Goal: Task Accomplishment & Management: Use online tool/utility

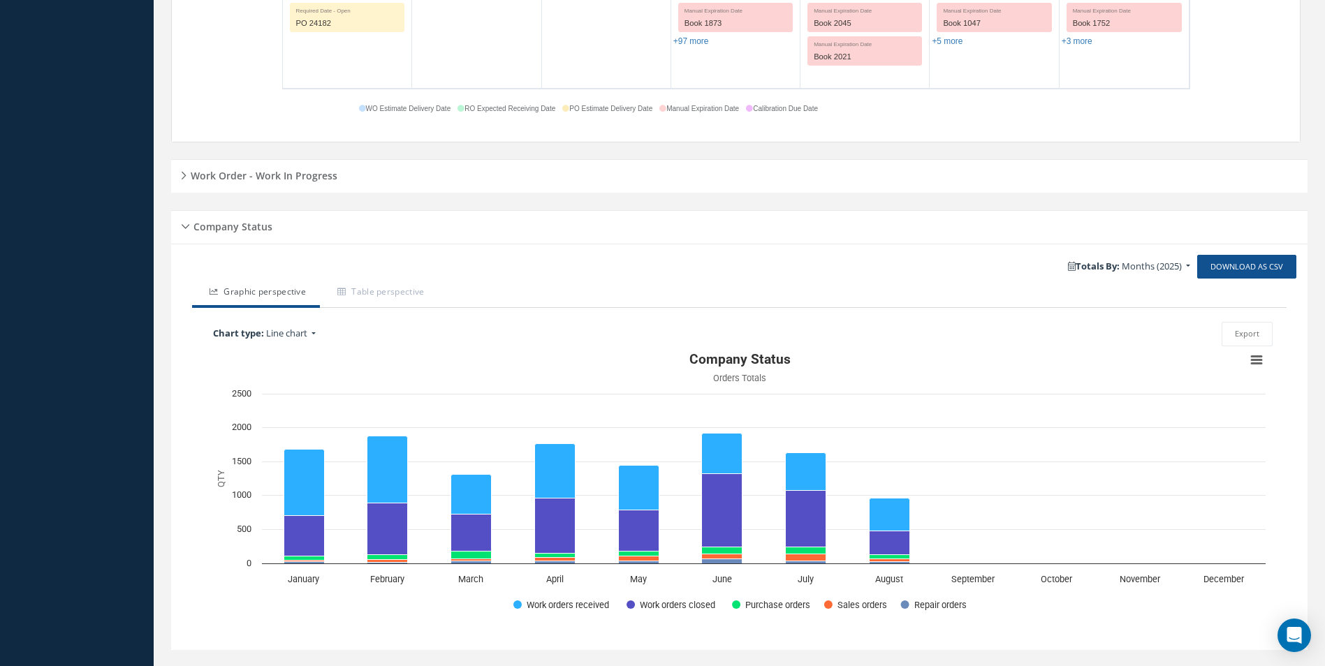
scroll to position [937, 0]
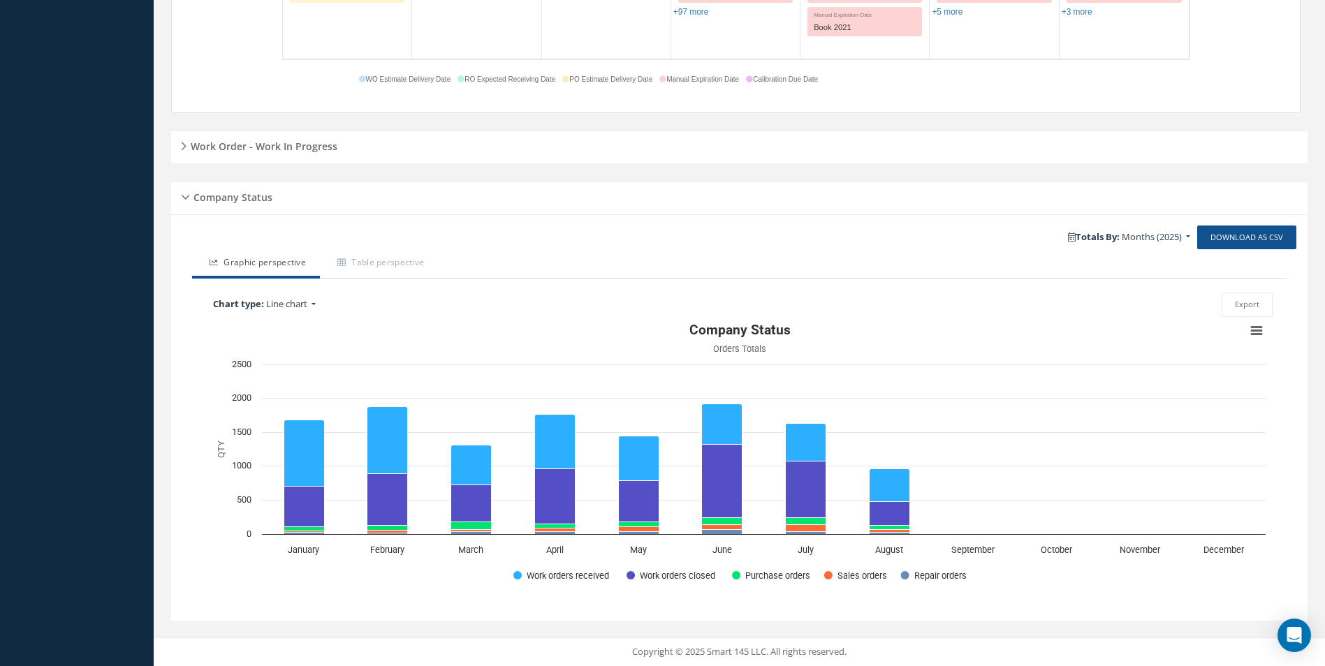
click at [450, 154] on div "Work Order - Work In Progress" at bounding box center [739, 147] width 1136 height 22
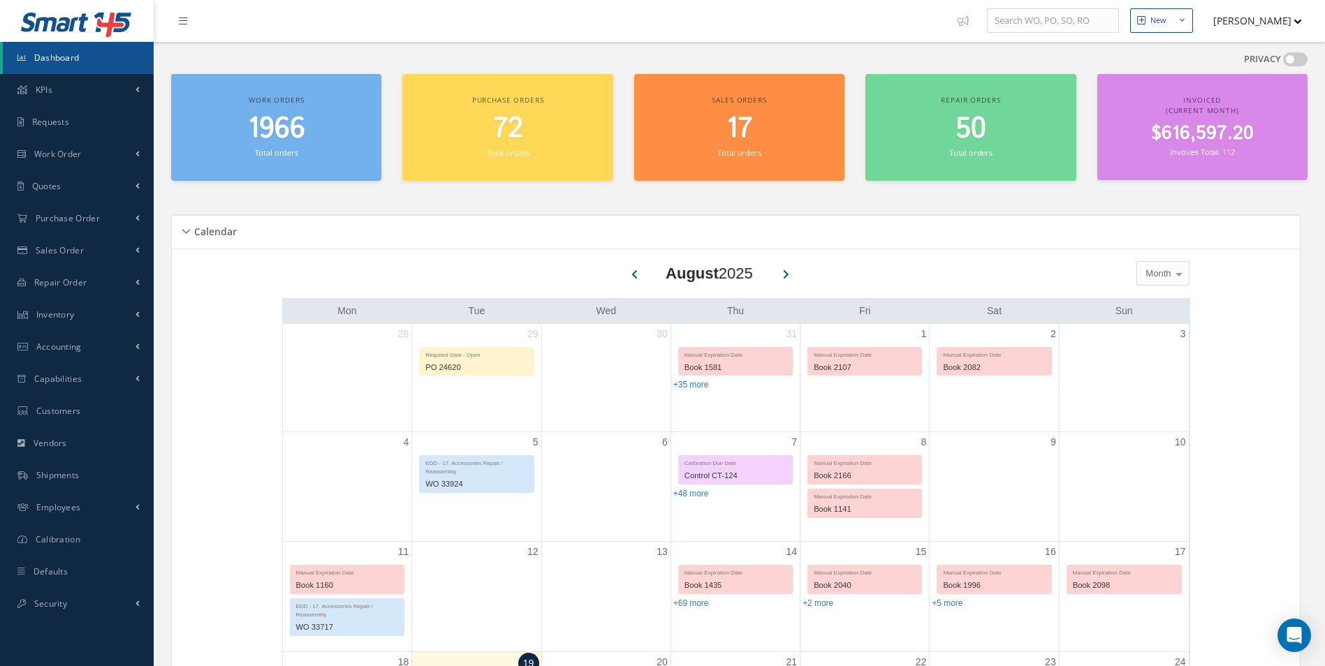
scroll to position [0, 0]
click at [1260, 31] on button "[PERSON_NAME]" at bounding box center [1251, 21] width 102 height 27
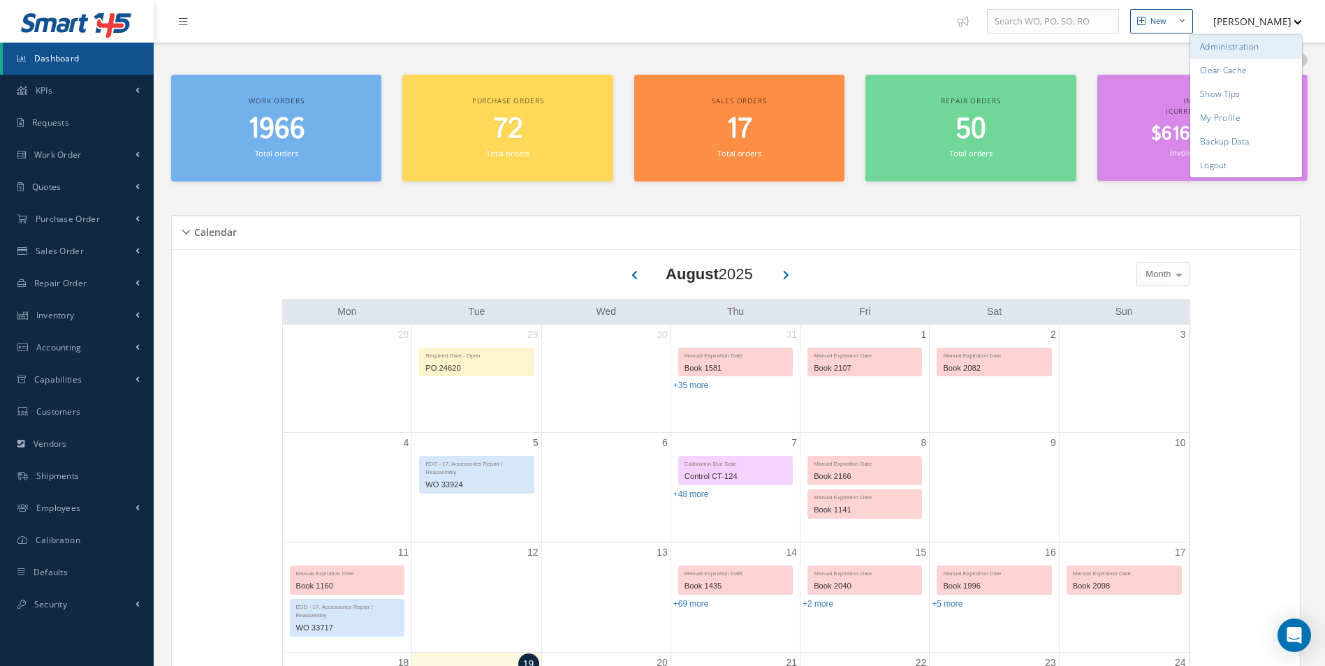
click at [1254, 48] on link "Administration" at bounding box center [1246, 47] width 112 height 24
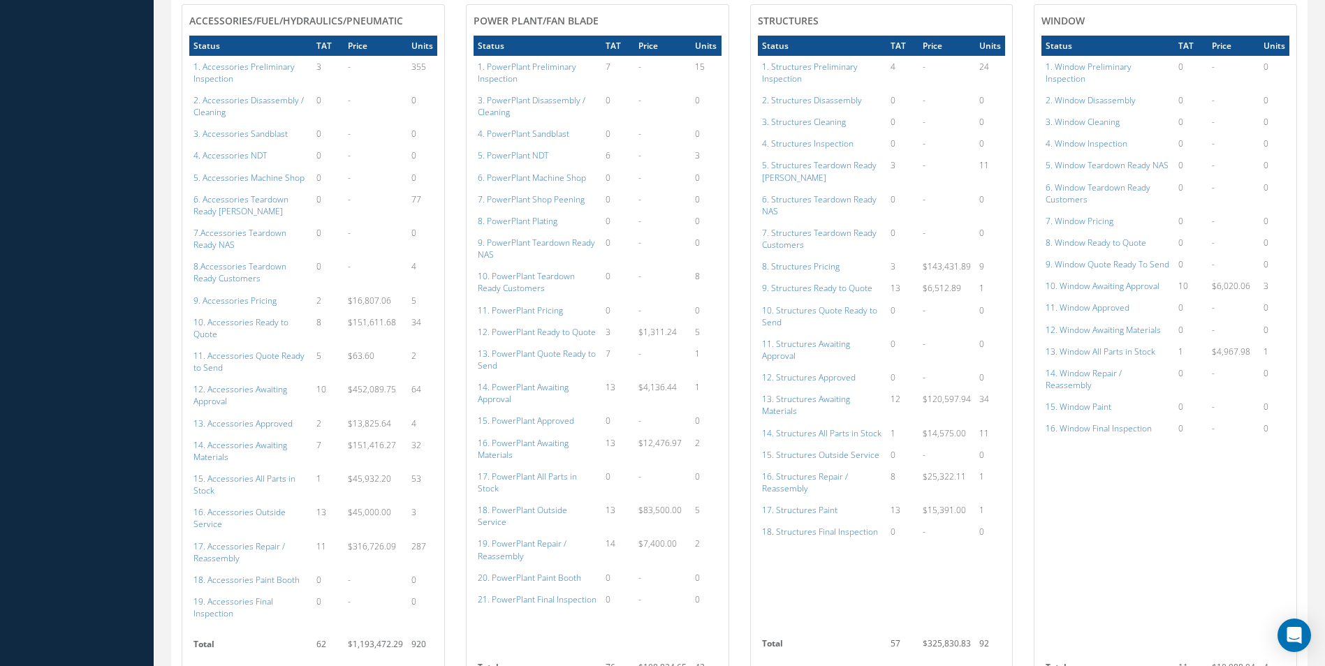
scroll to position [1555, 0]
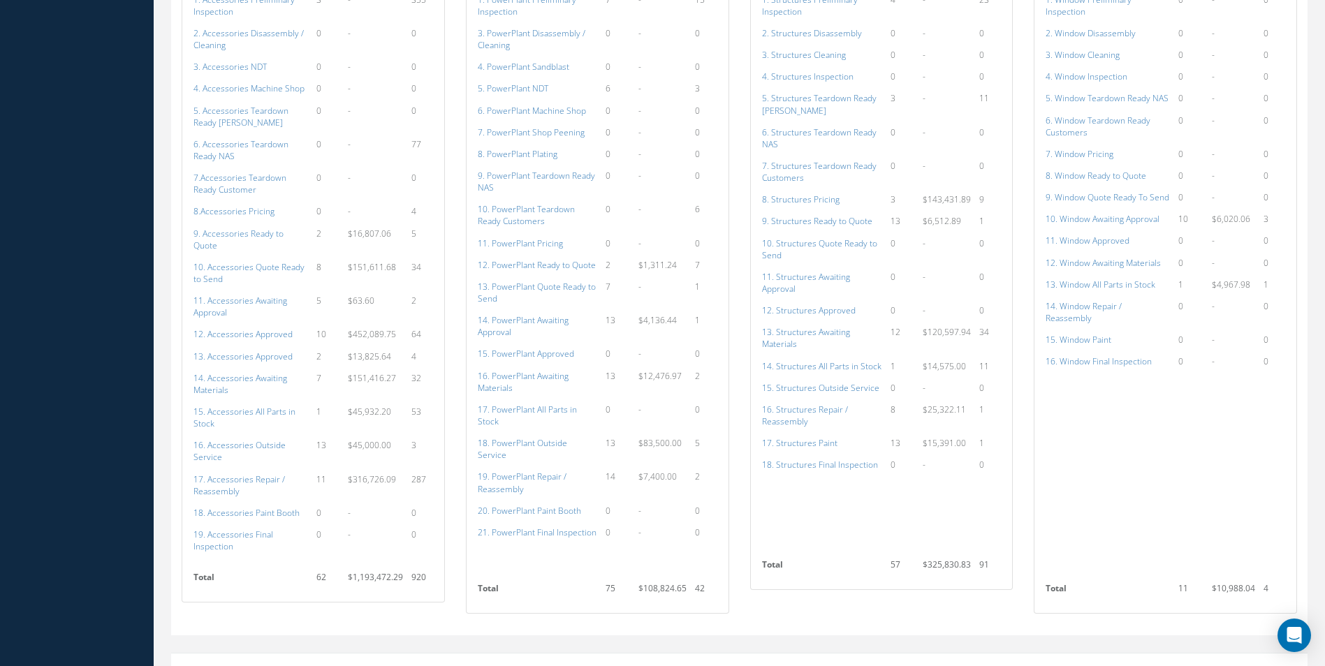
scroll to position [1555, 0]
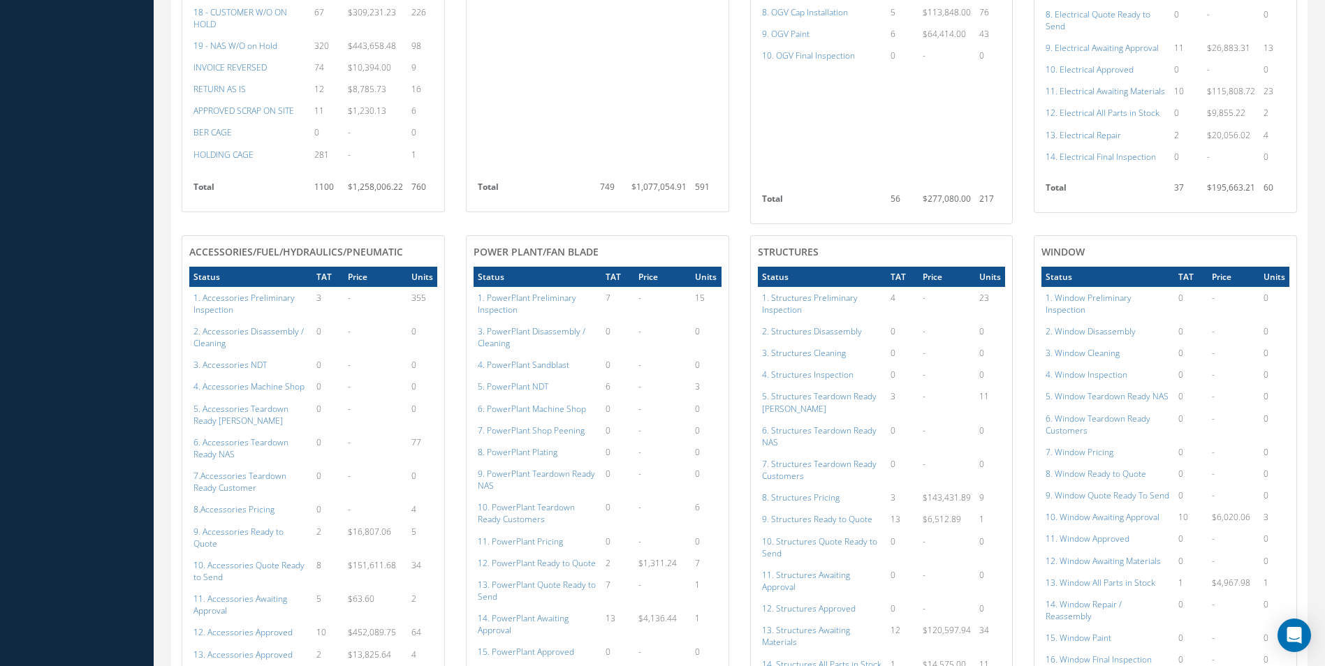
scroll to position [1327, 0]
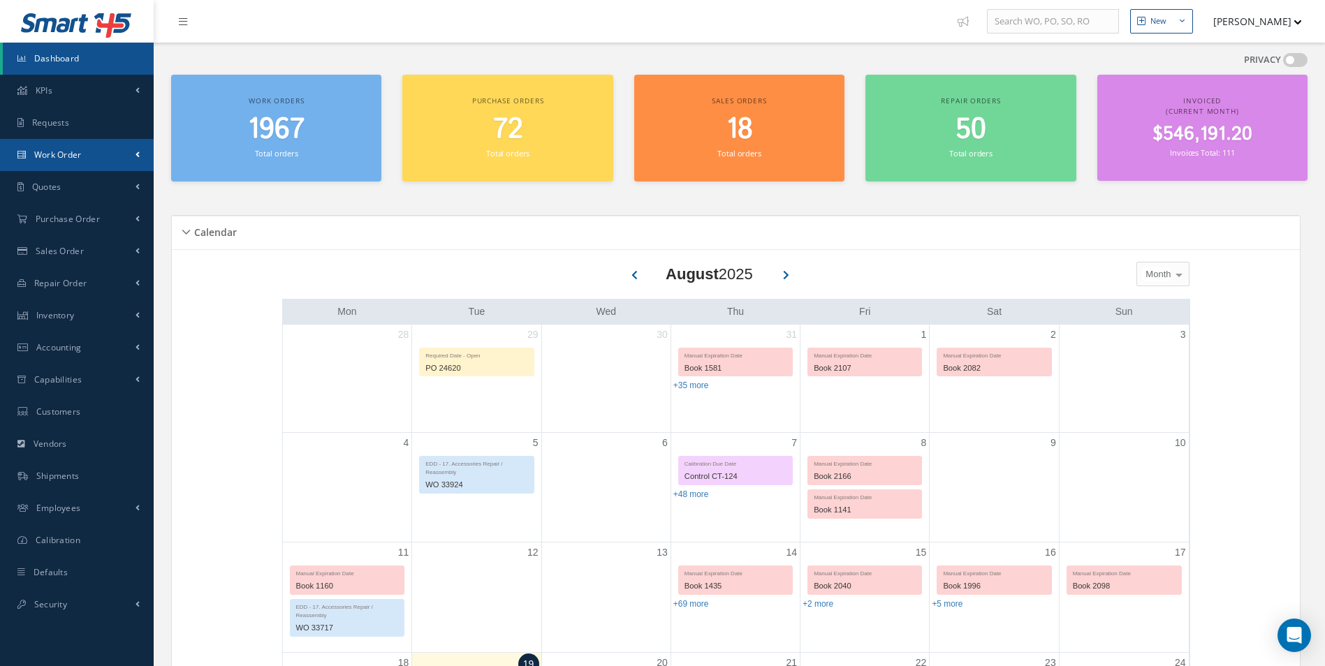
click at [115, 153] on link "Work Order" at bounding box center [77, 155] width 154 height 32
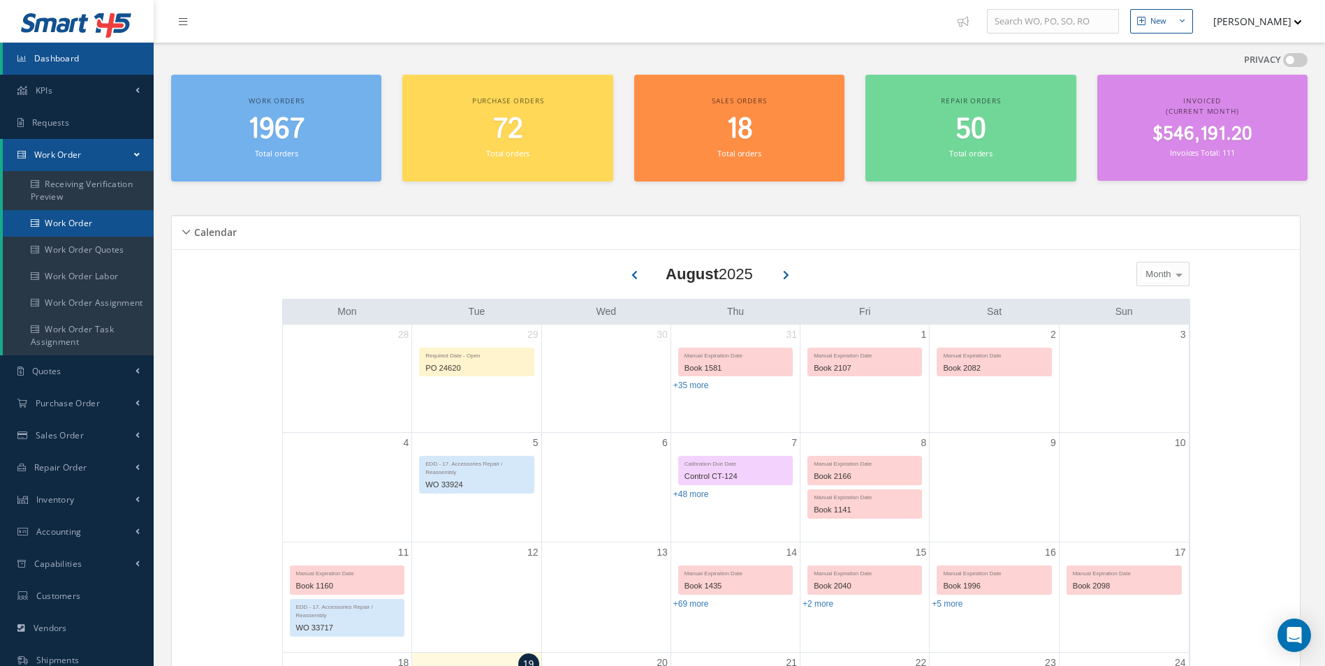
click at [100, 221] on link "Work Order" at bounding box center [78, 223] width 151 height 27
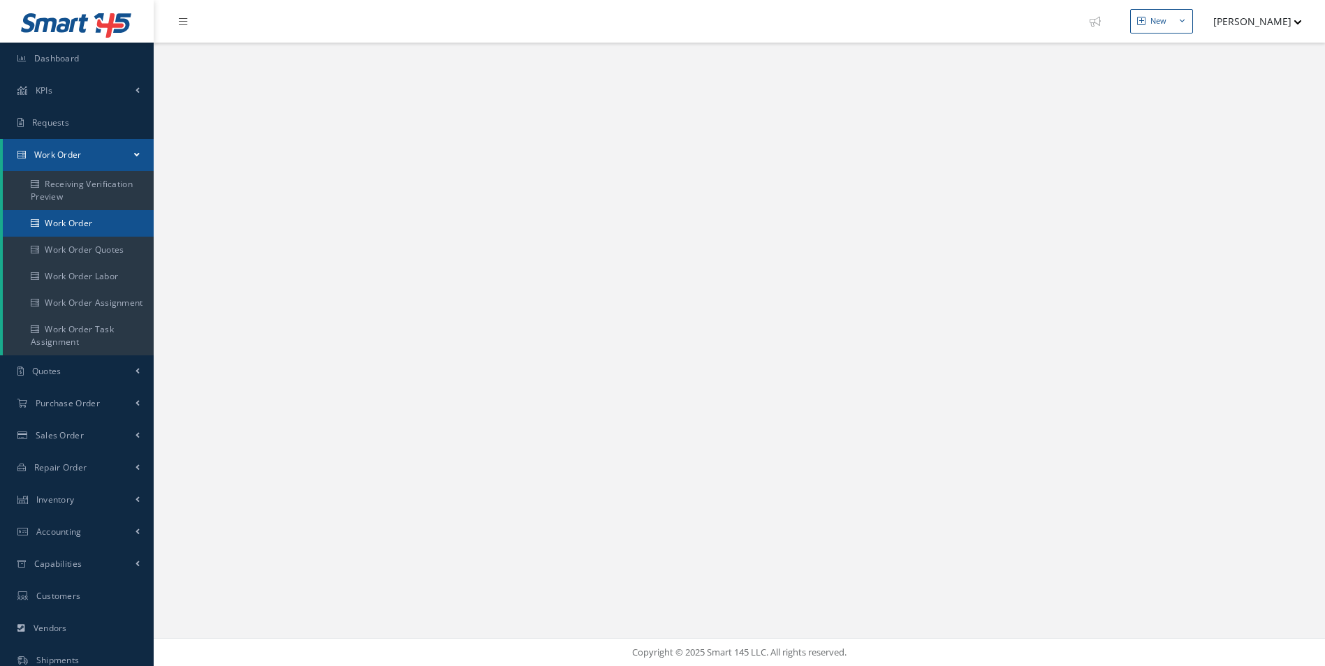
select select "25"
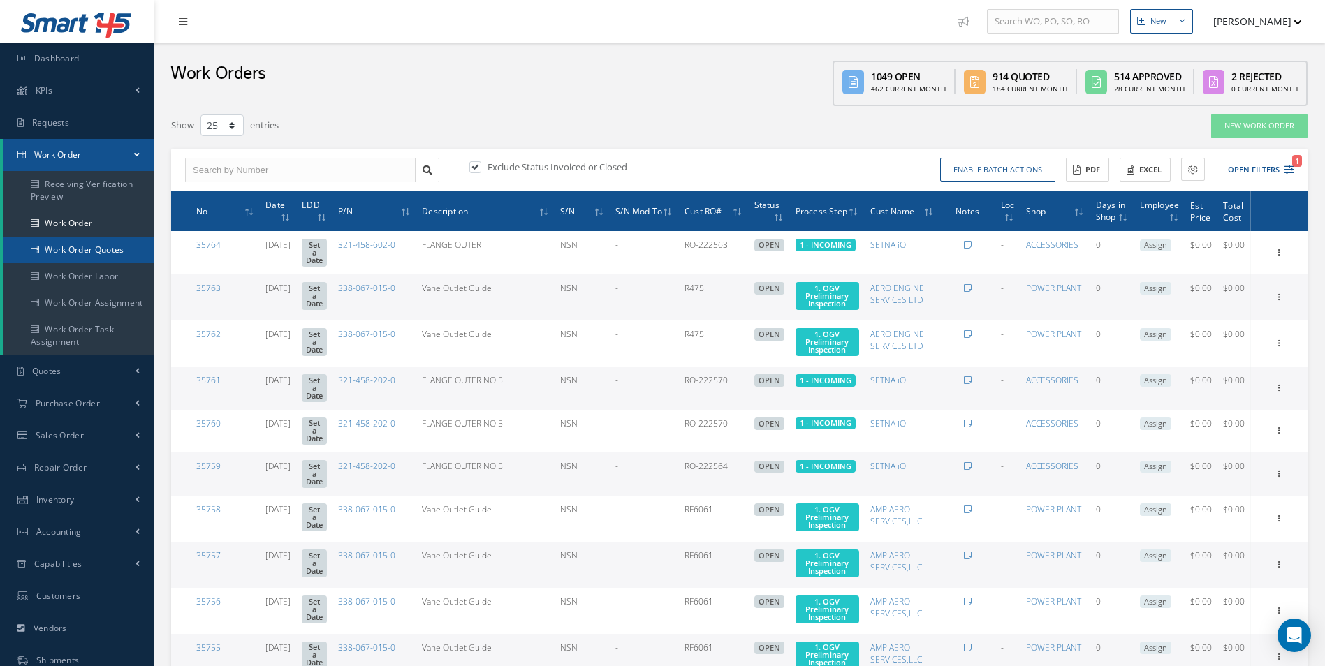
type input "All Work Request"
type input "All Work Performed"
type input "All Status"
type input "WO Part Status"
click at [1285, 178] on button "Open Filters 1" at bounding box center [1254, 170] width 79 height 23
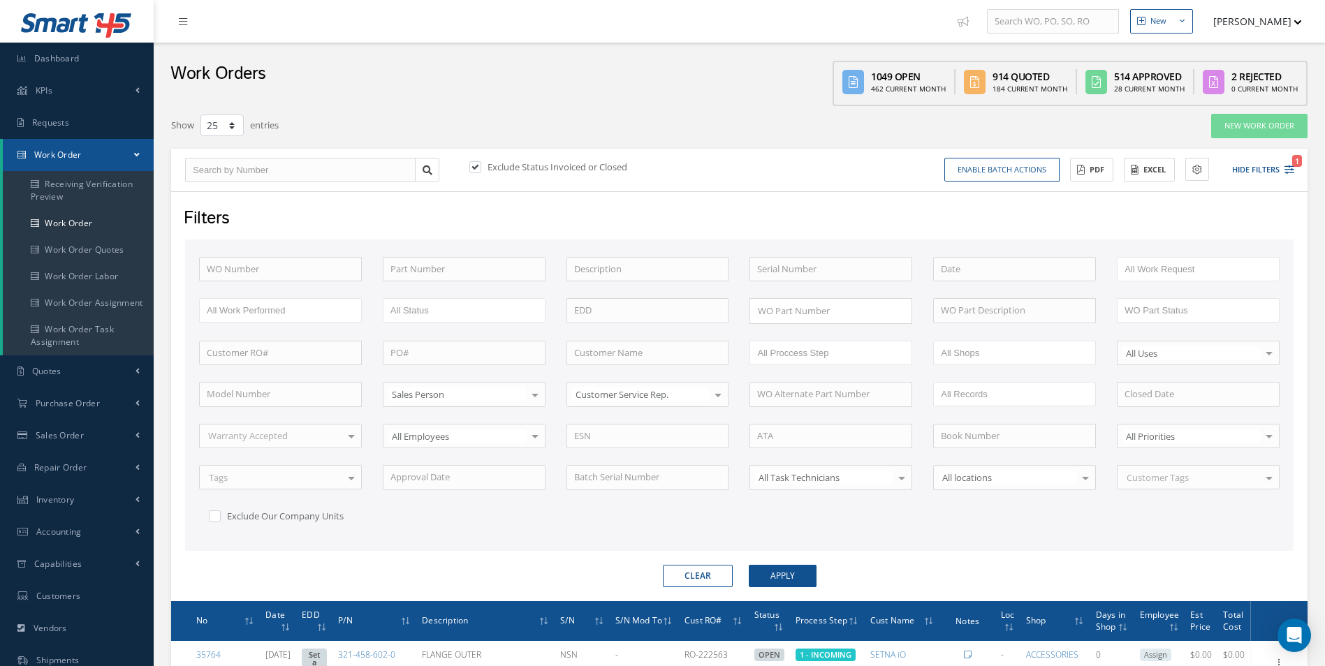
click at [832, 344] on li "All Proccess Step" at bounding box center [801, 353] width 98 height 19
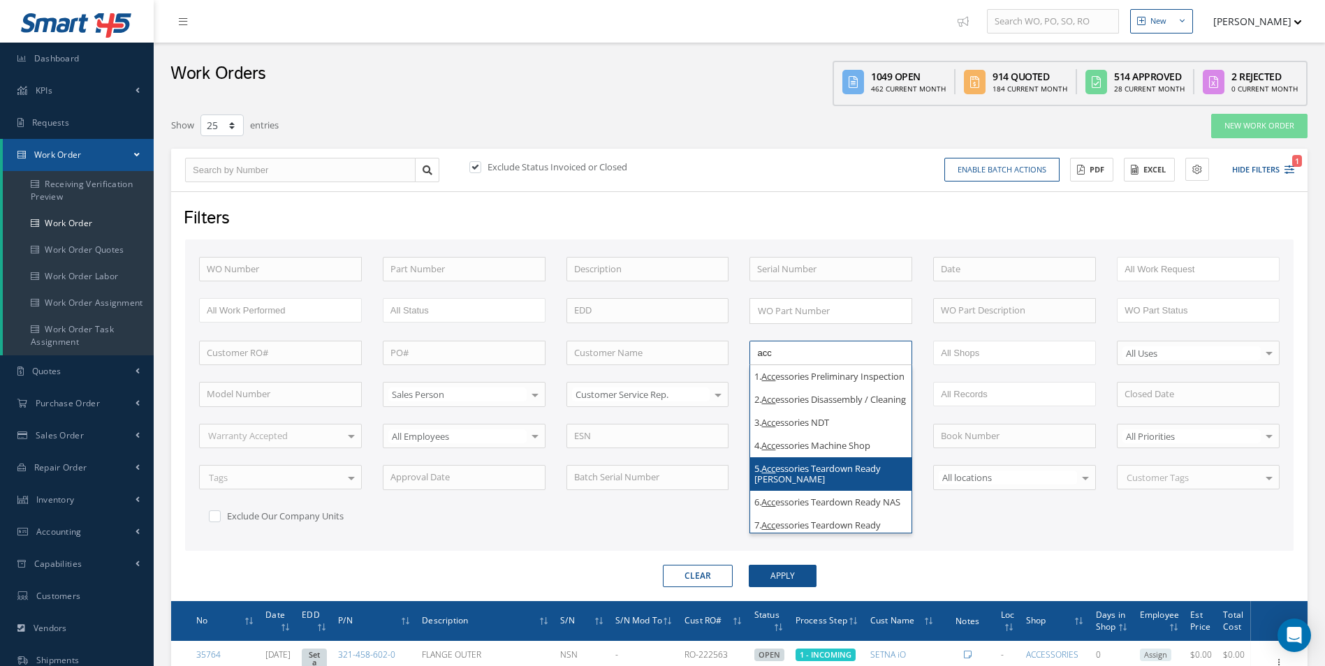
scroll to position [13, 0]
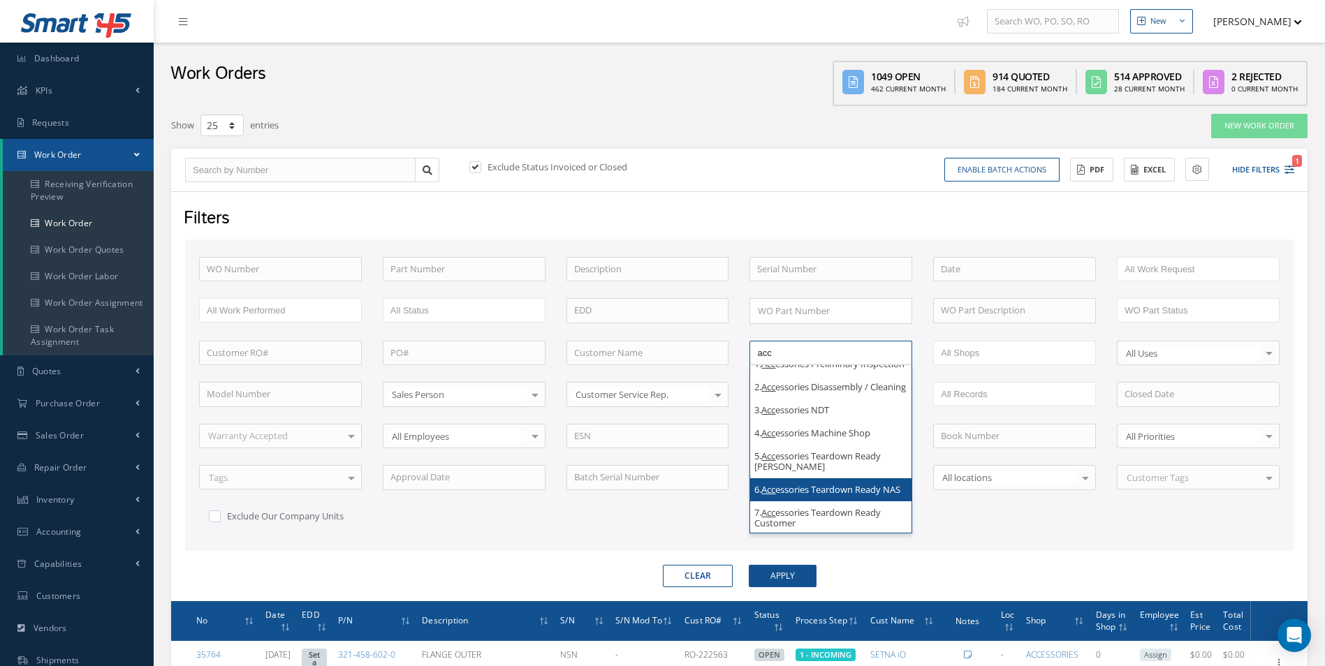
type input "acc"
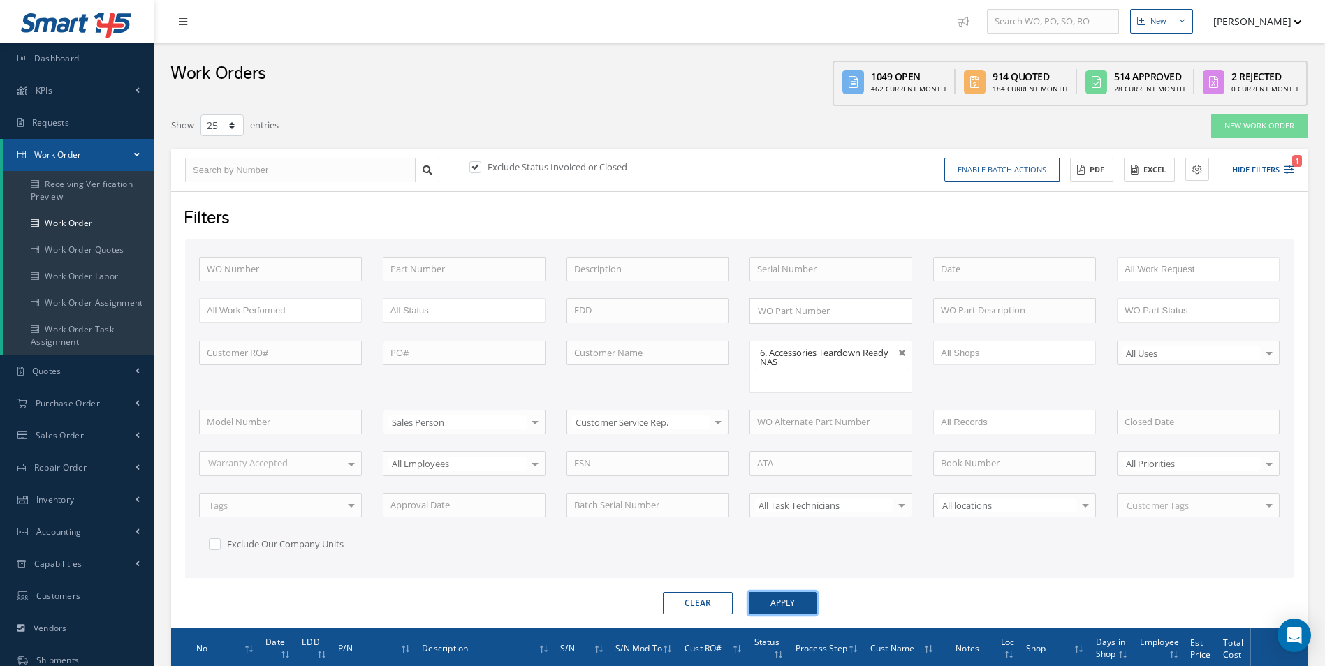
click at [777, 610] on button "Apply" at bounding box center [783, 603] width 68 height 22
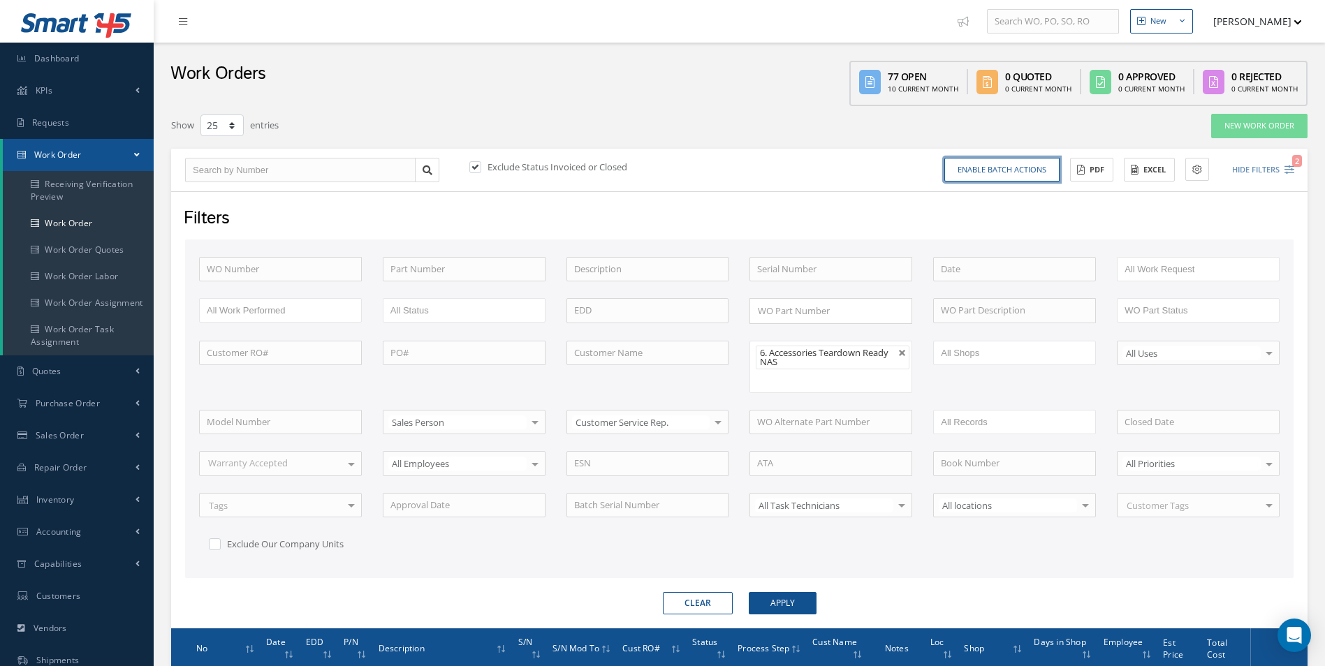
drag, startPoint x: 1024, startPoint y: 171, endPoint x: 990, endPoint y: 194, distance: 40.7
click at [1023, 171] on button "Enable batch actions" at bounding box center [1001, 170] width 115 height 24
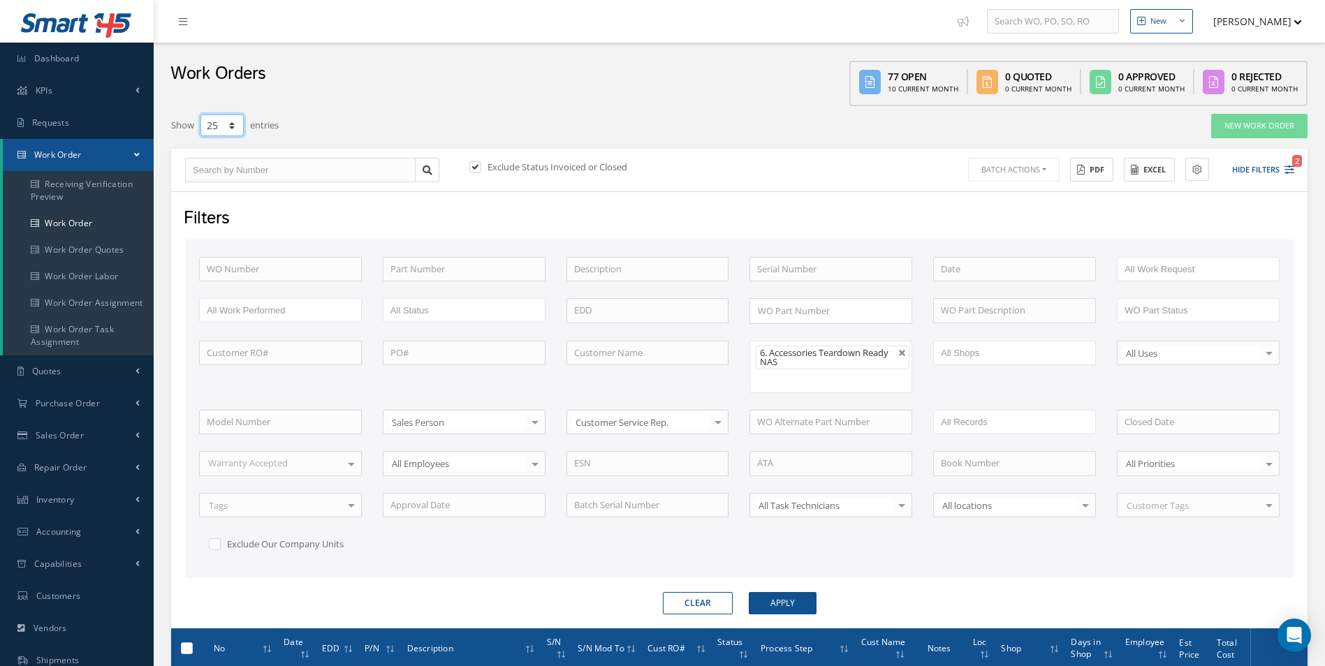
click at [226, 130] on select "10 25 50 100" at bounding box center [221, 126] width 43 height 22
select select "100"
click at [200, 115] on select "10 25 50 100" at bounding box center [221, 126] width 43 height 22
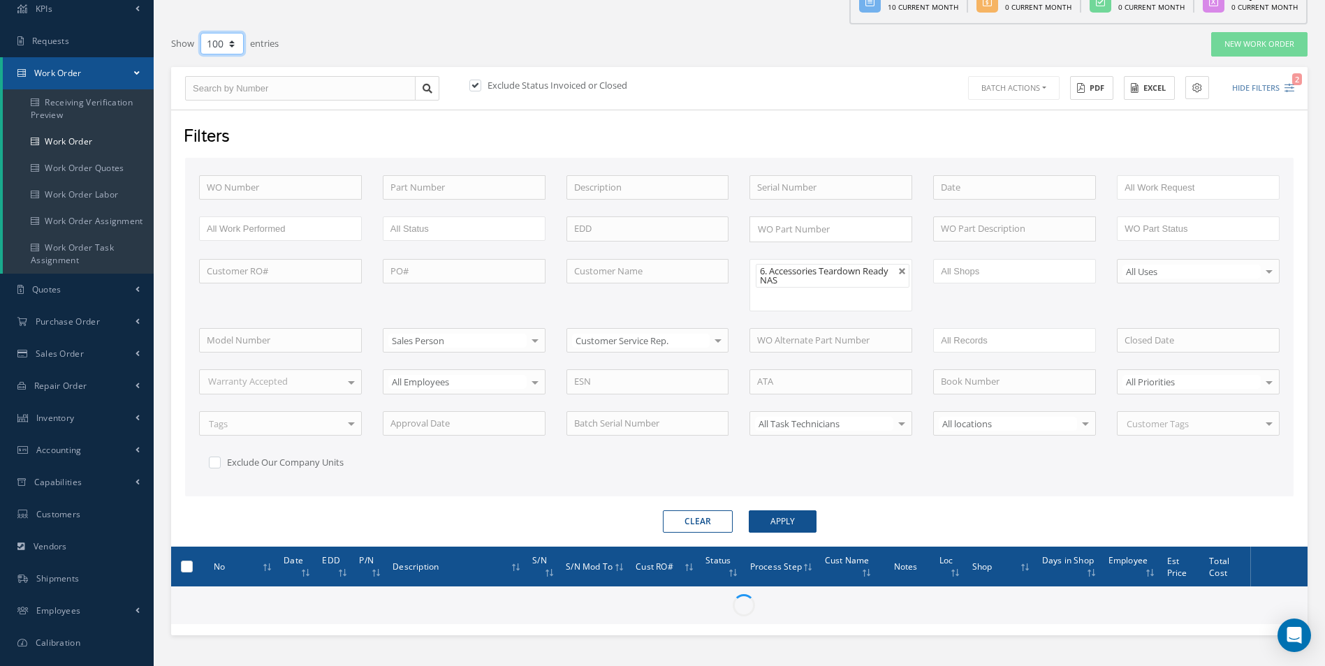
scroll to position [139, 0]
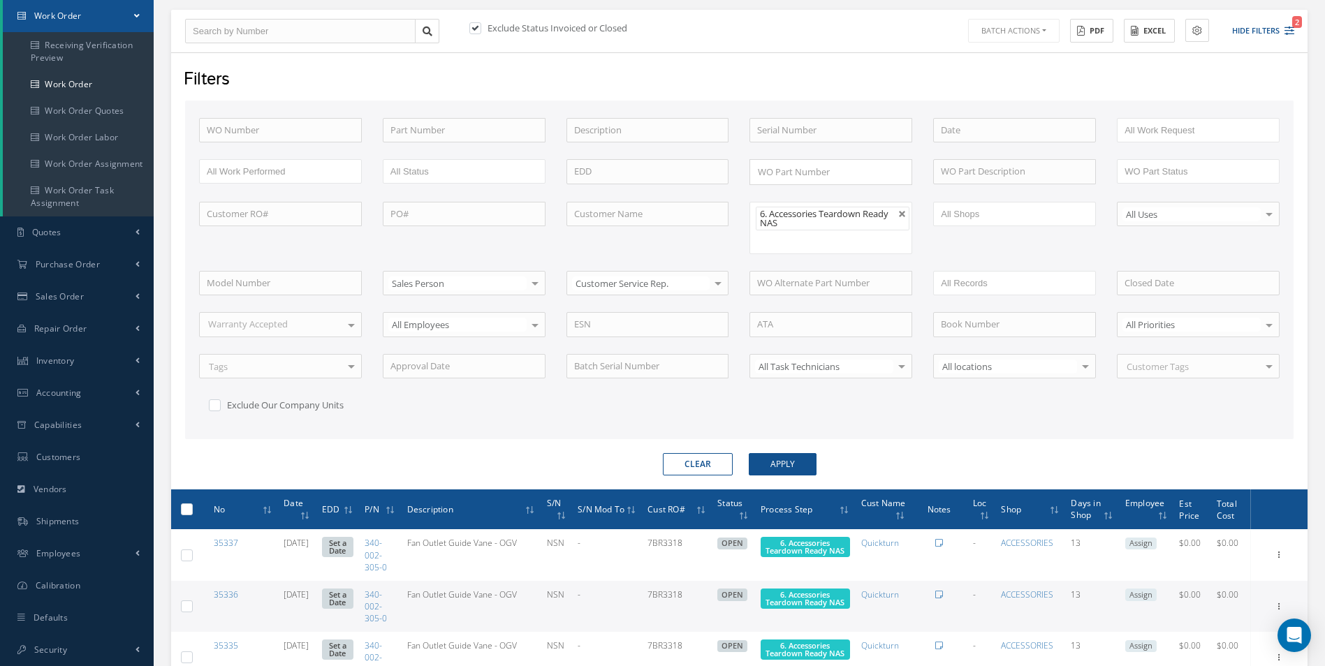
click at [192, 508] on label at bounding box center [192, 509] width 0 height 12
click at [187, 508] on input "checkbox" at bounding box center [187, 510] width 9 height 9
checkbox input "true"
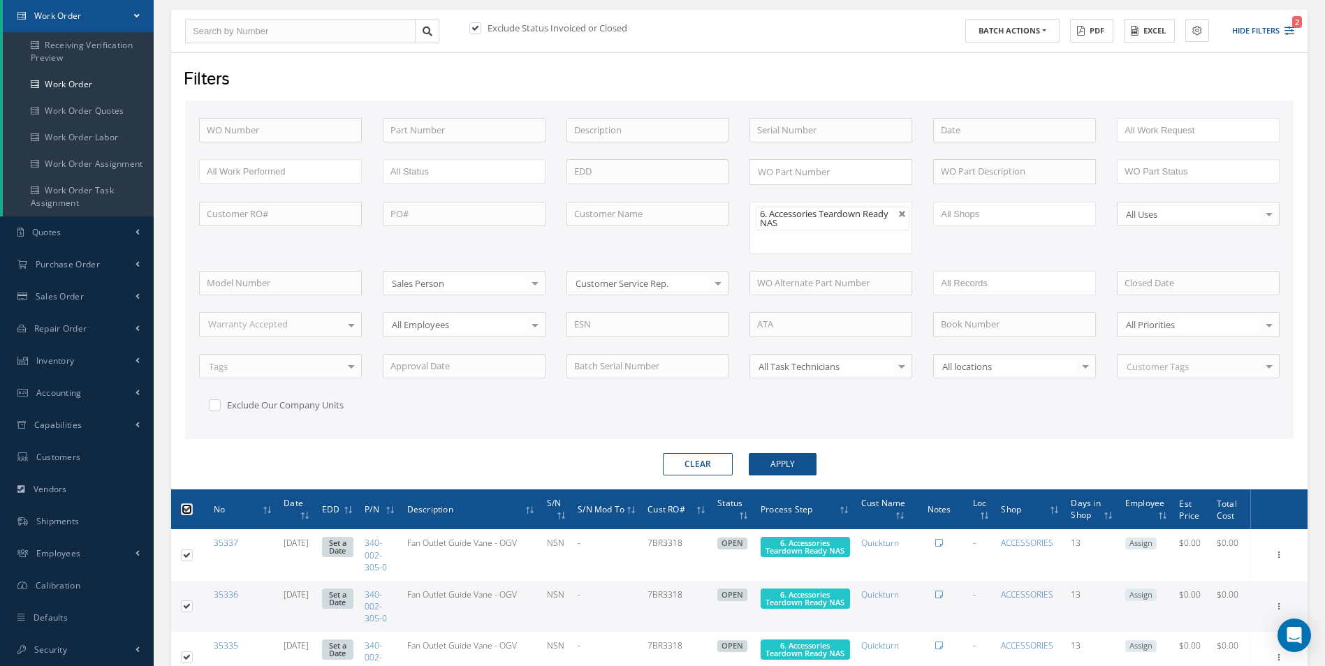
checkbox input "true"
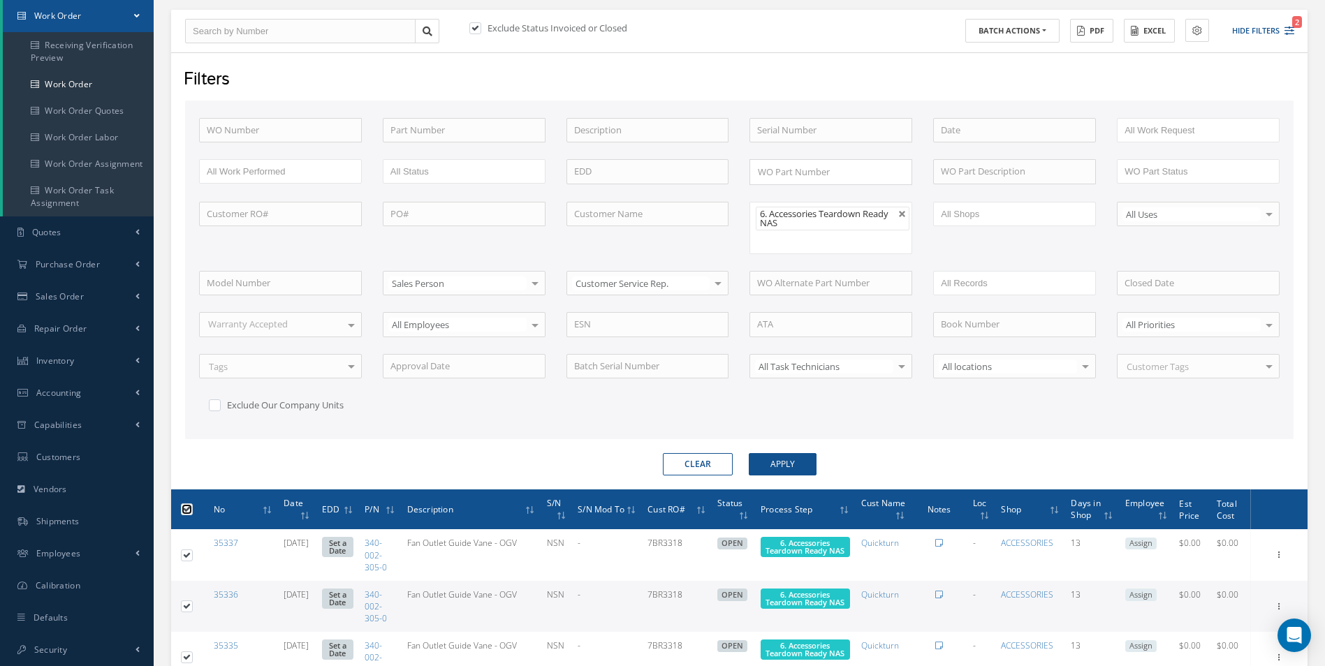
checkbox input "true"
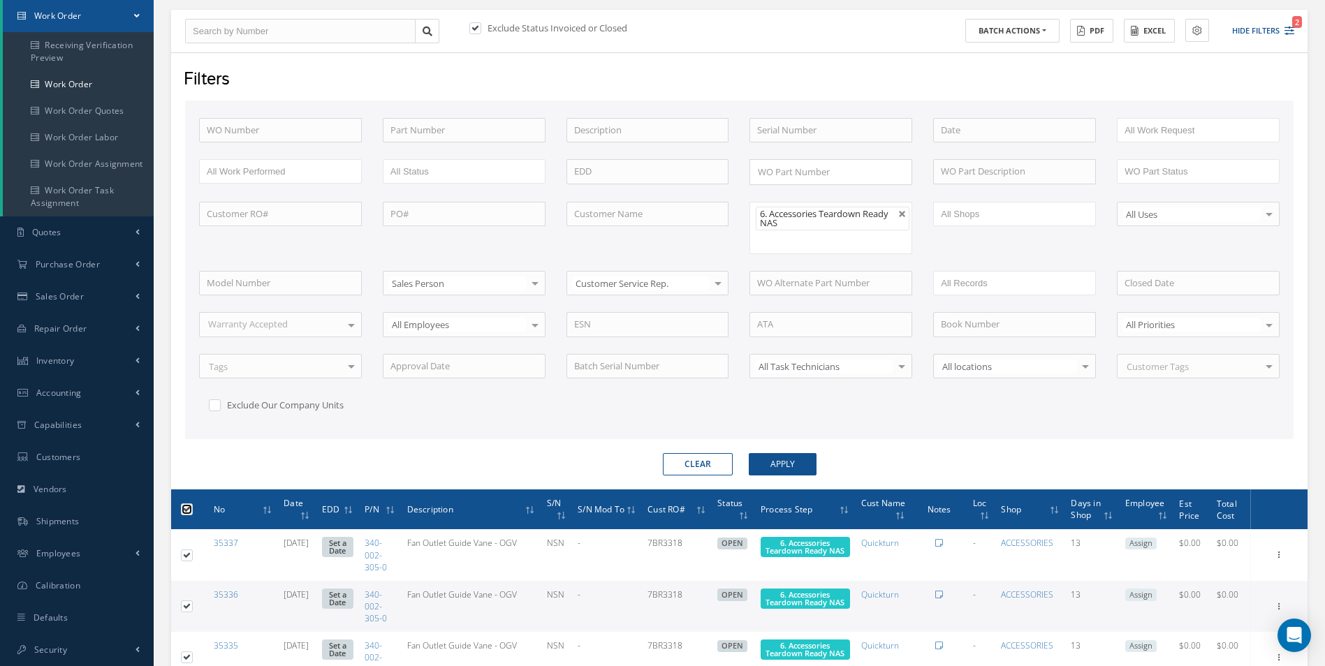
checkbox input "true"
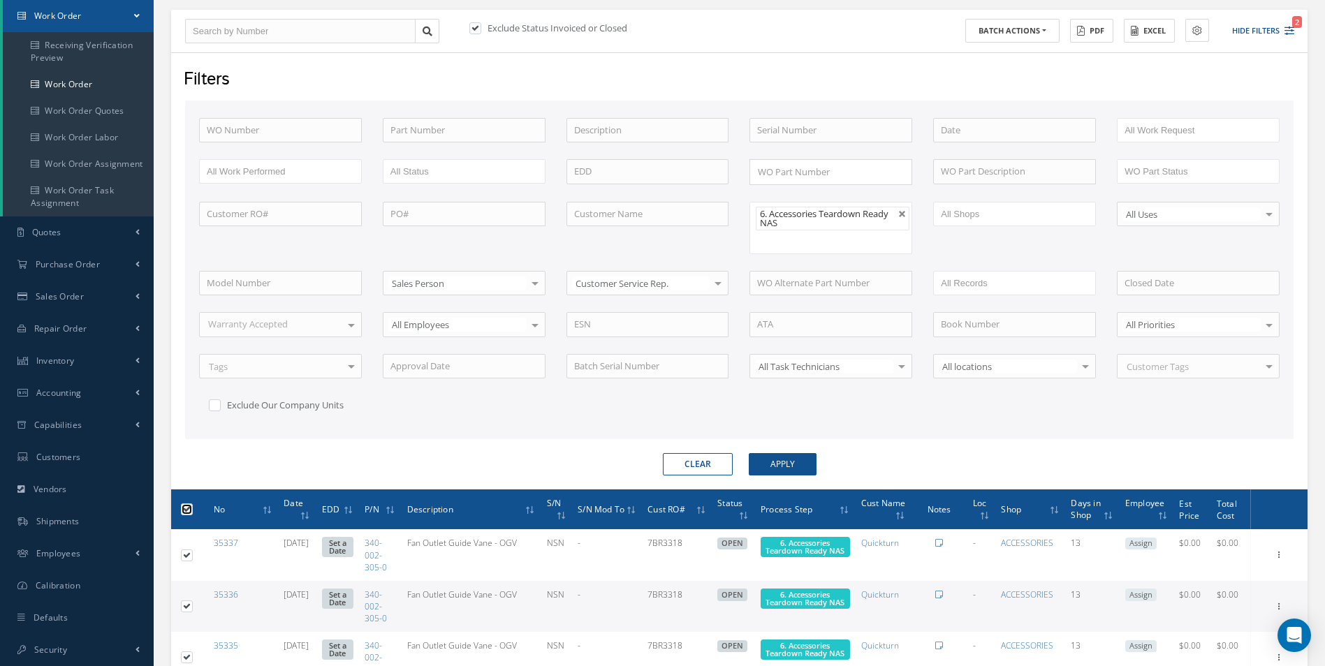
checkbox input "true"
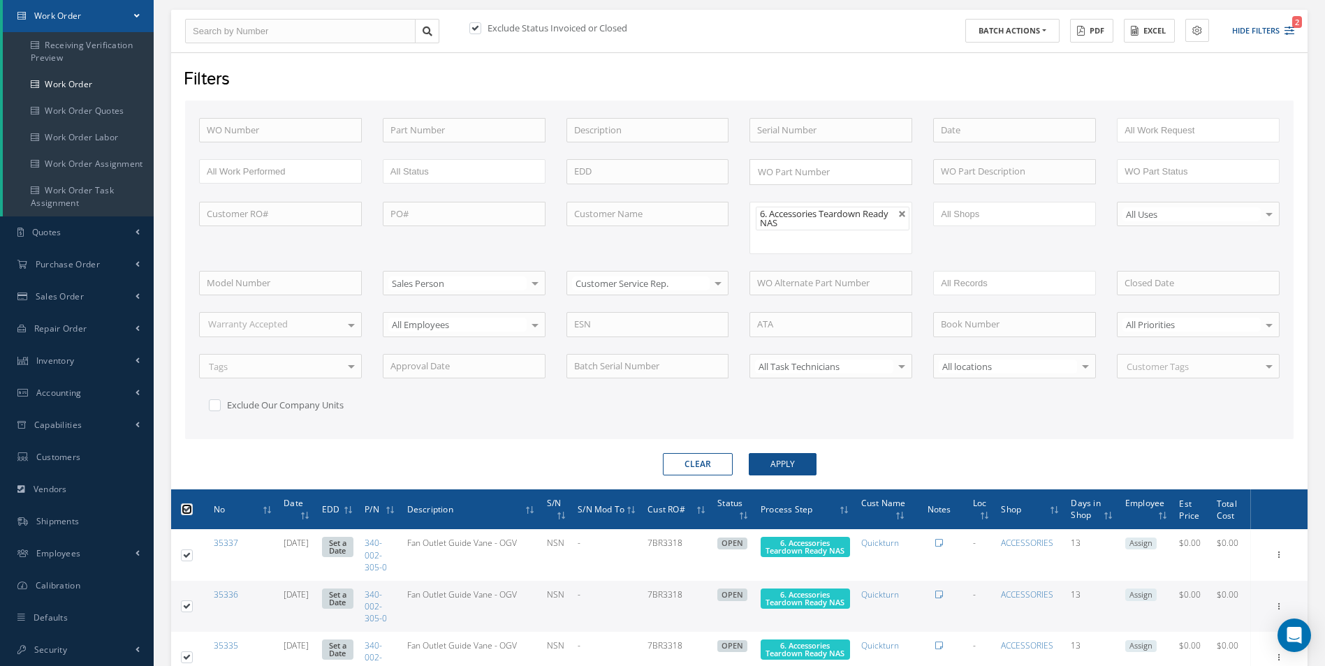
checkbox input "true"
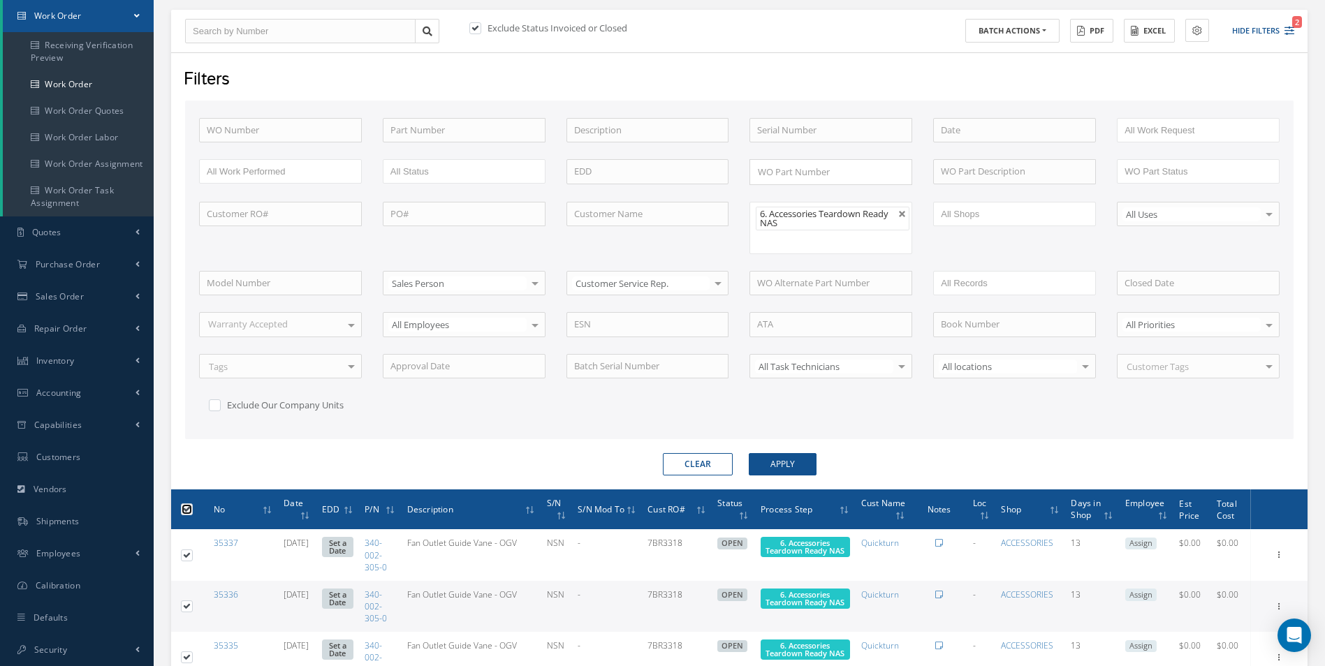
checkbox input "true"
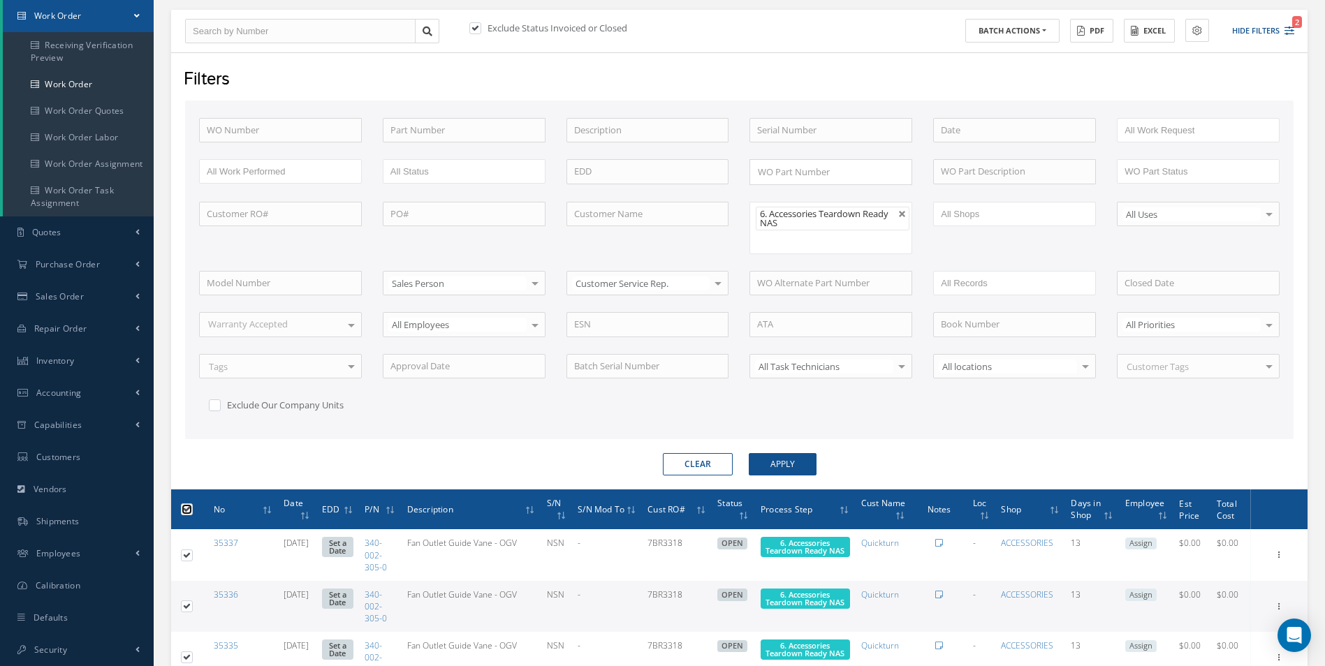
checkbox input "true"
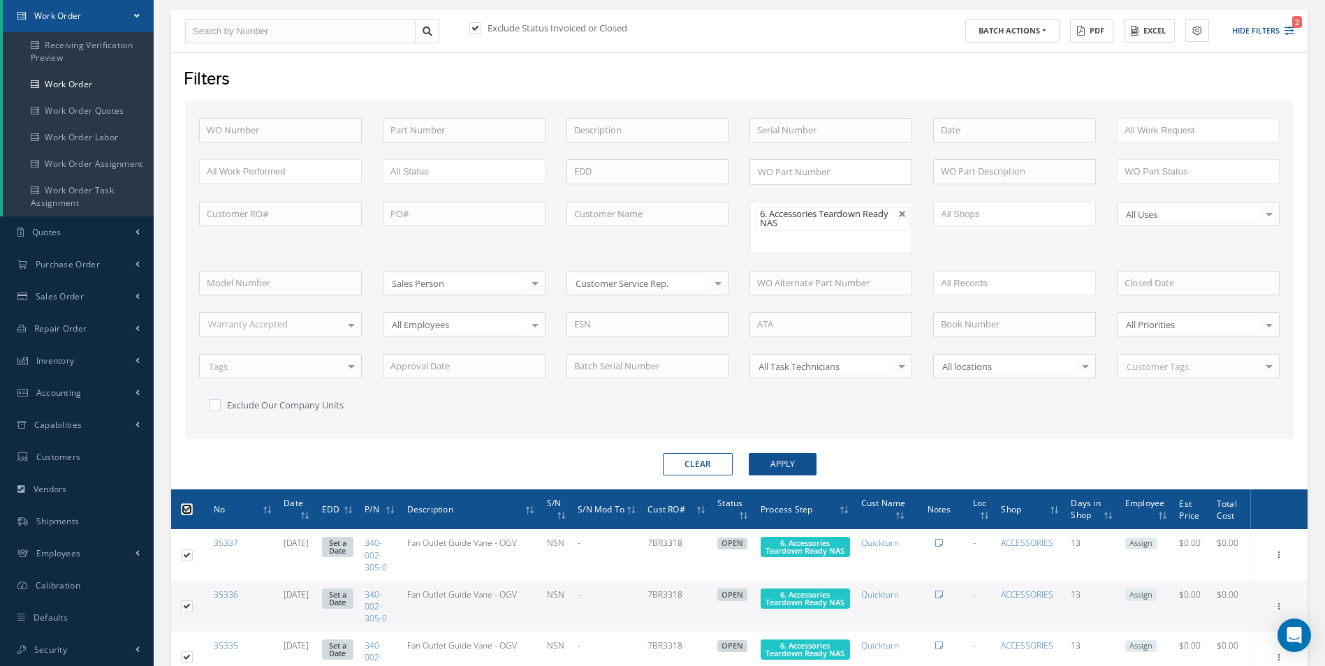
checkbox input "true"
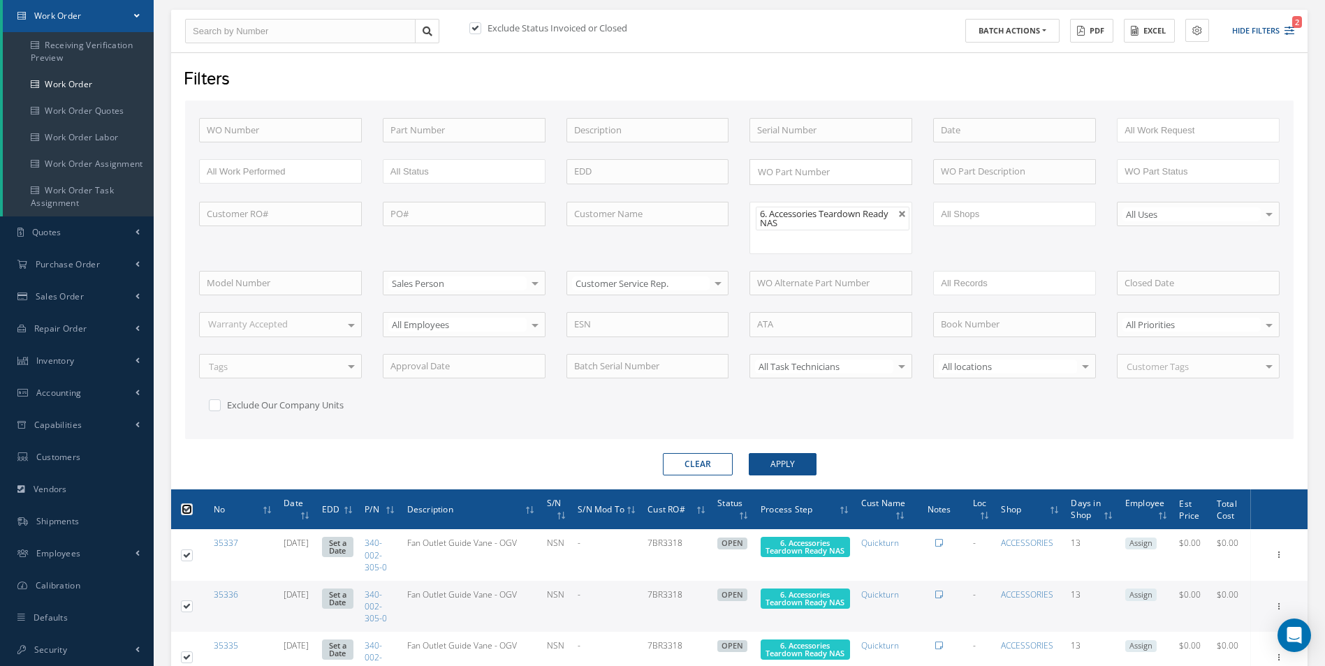
checkbox input "true"
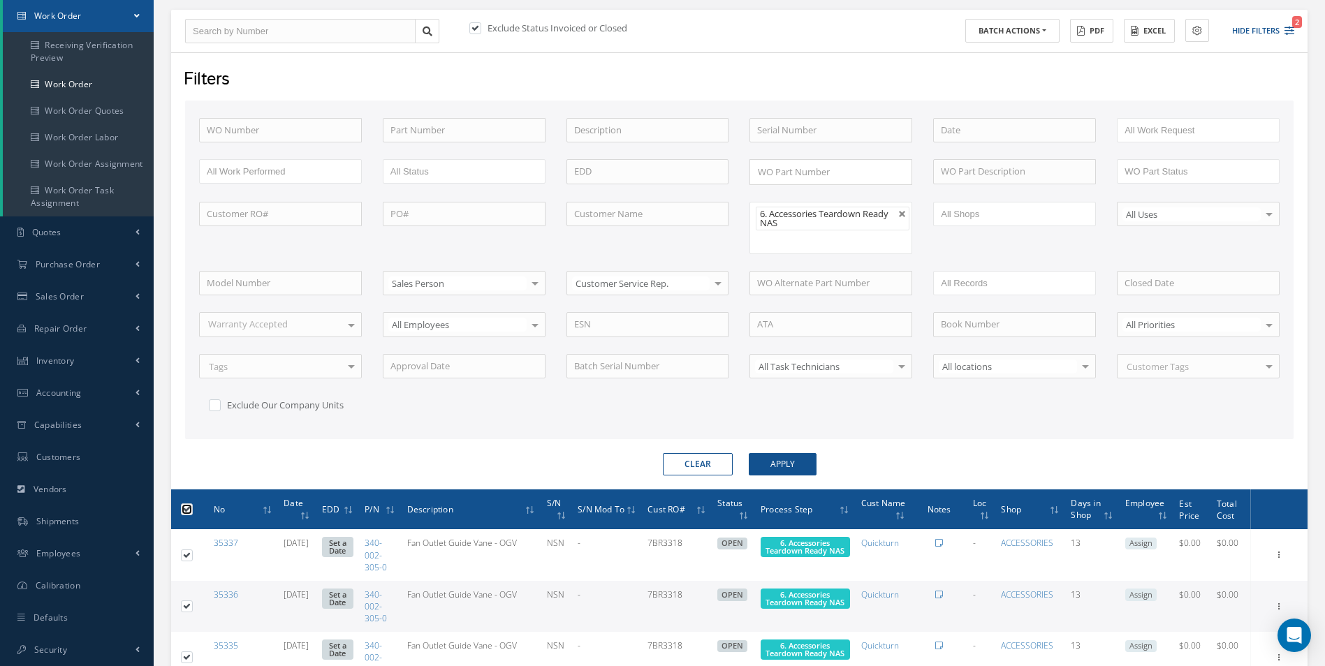
checkbox input "true"
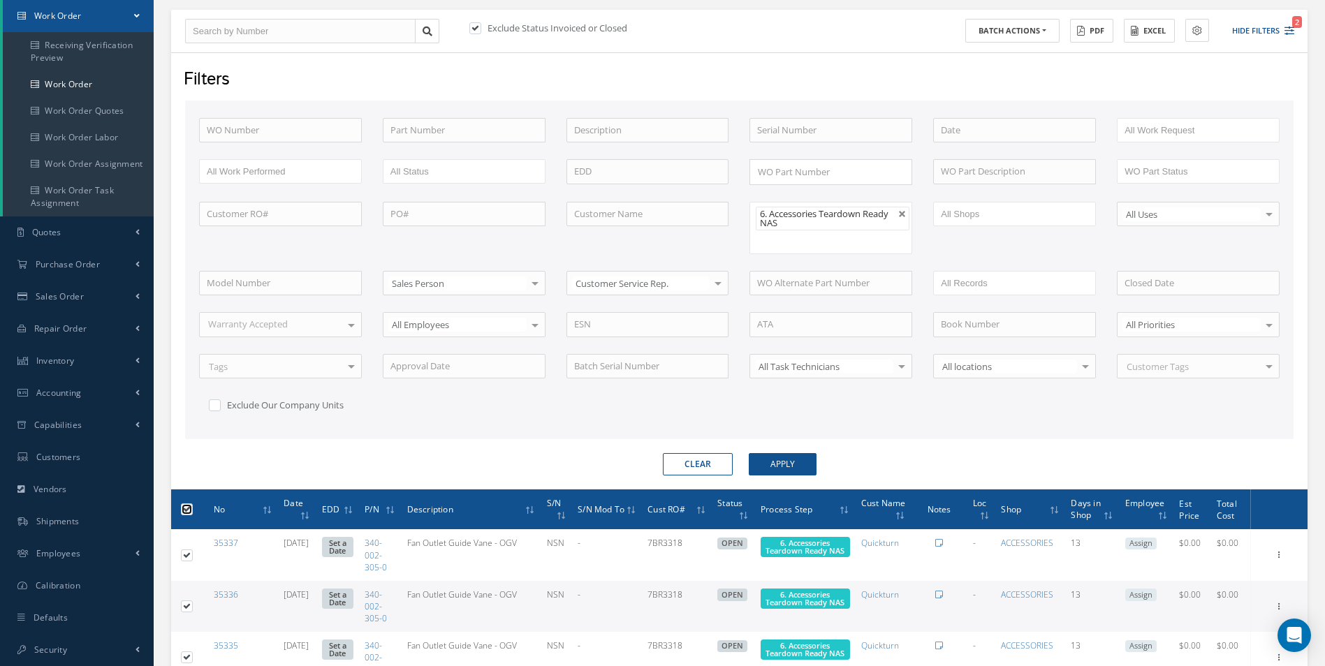
checkbox input "true"
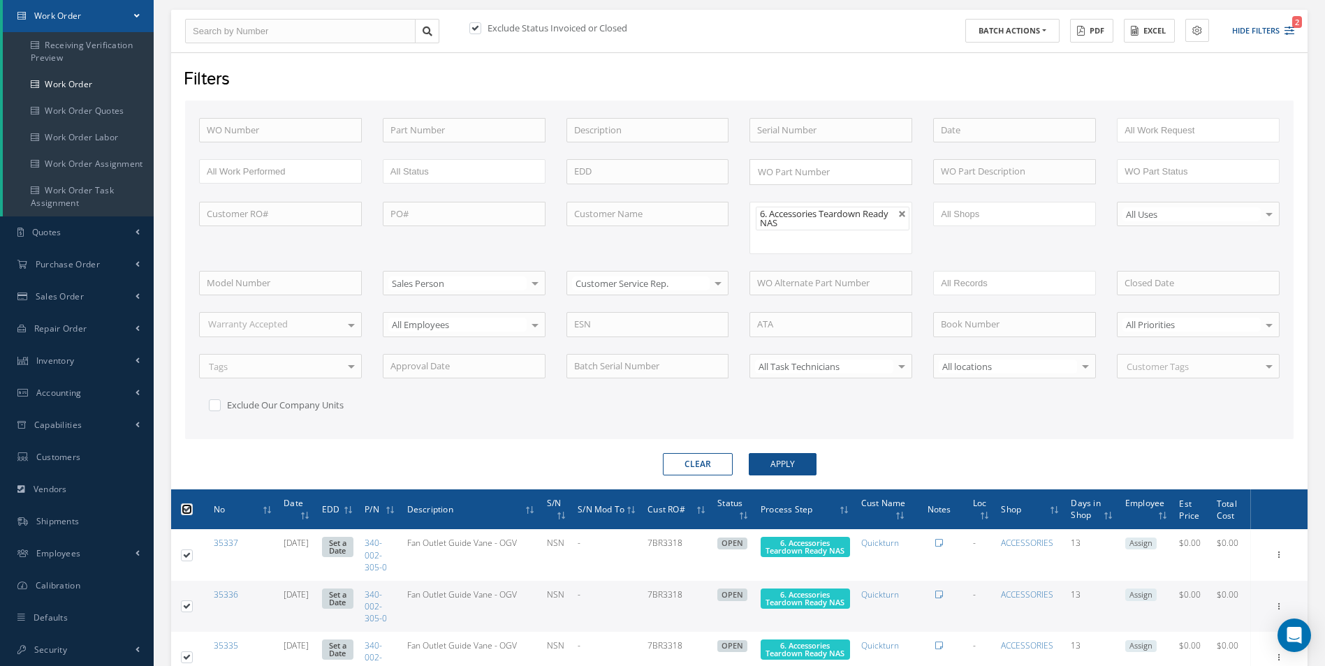
checkbox input "true"
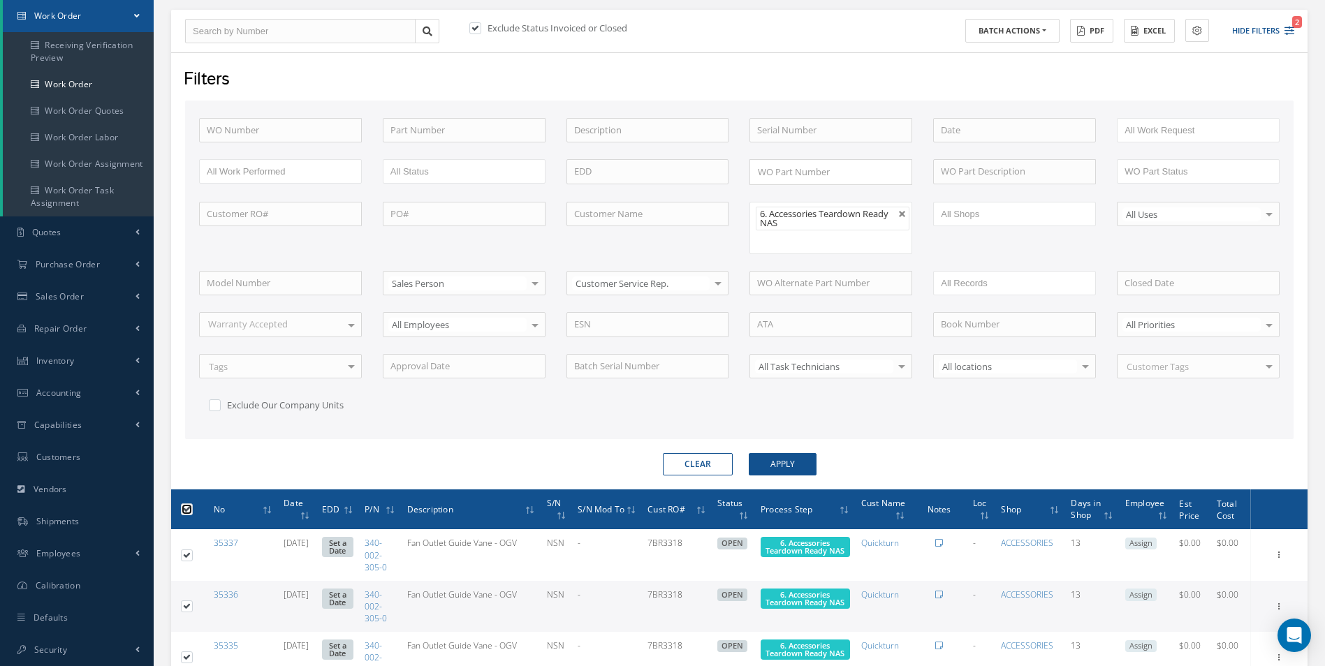
checkbox input "true"
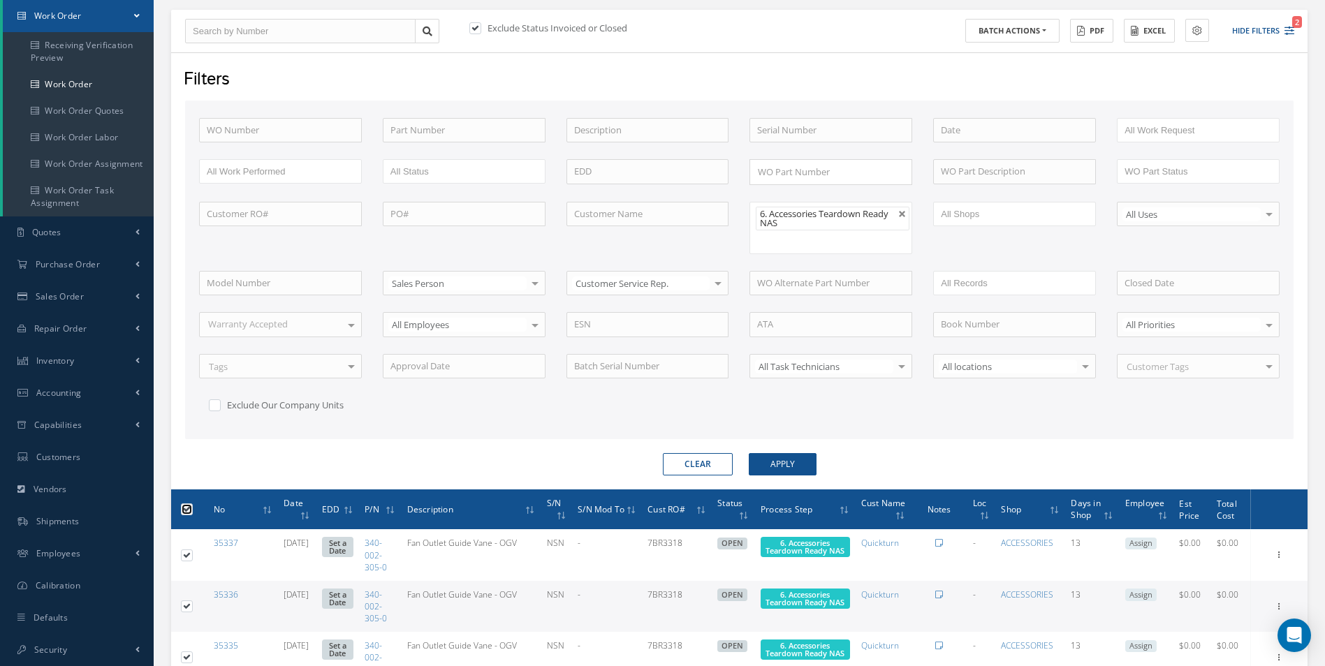
checkbox input "true"
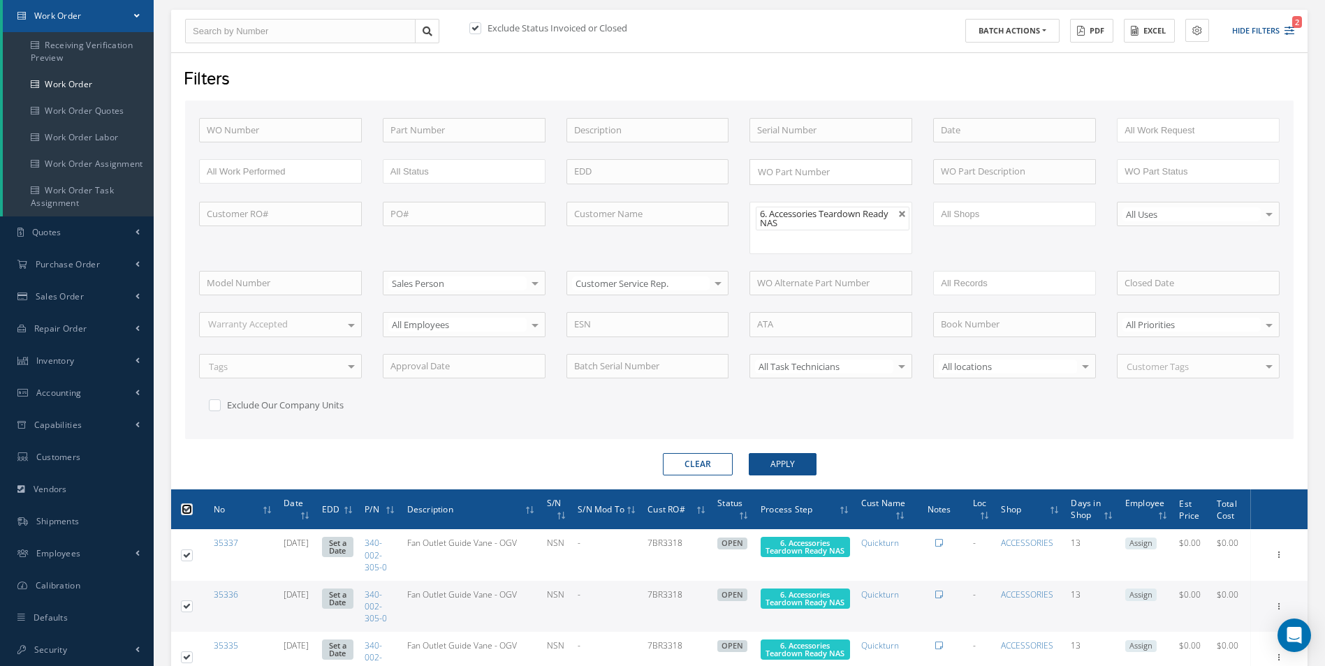
checkbox input "true"
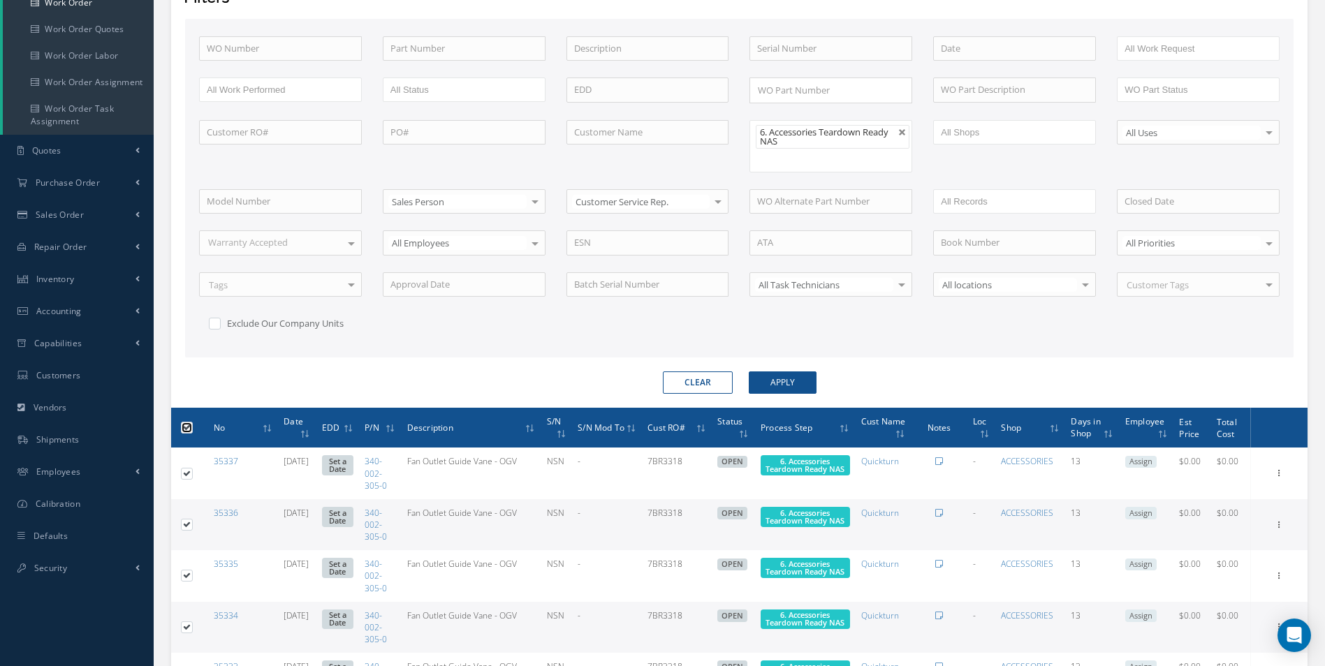
scroll to position [0, 0]
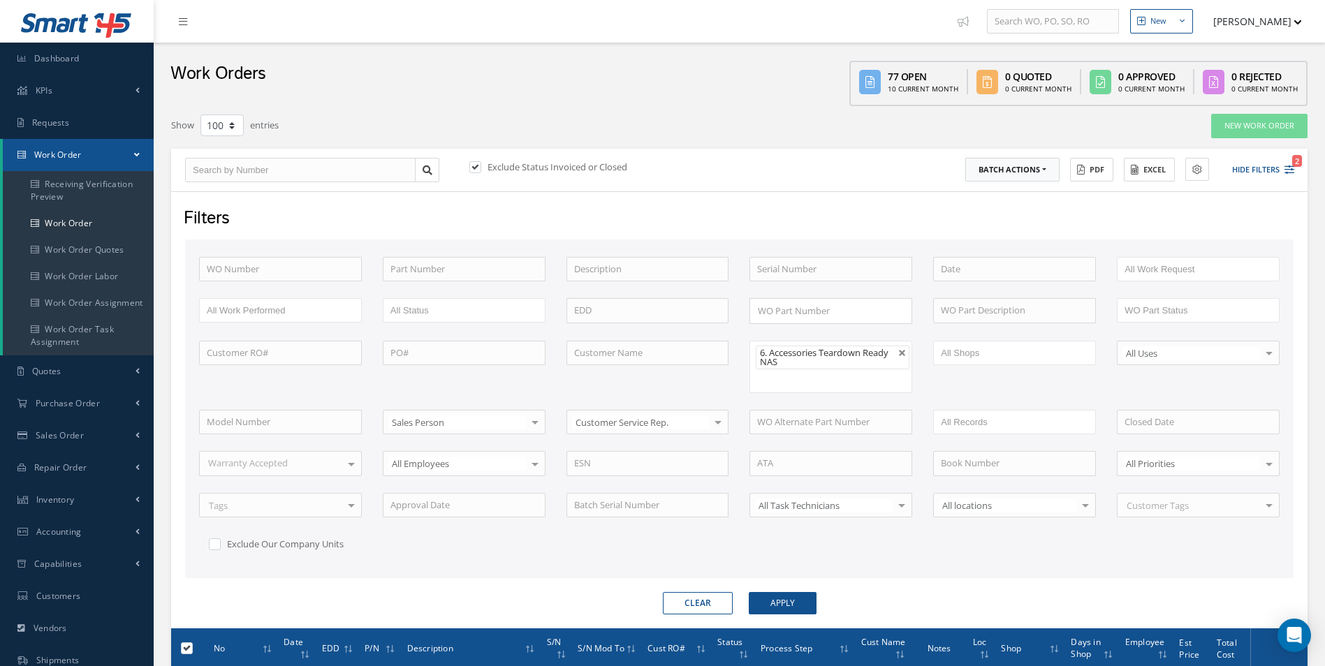
click at [988, 164] on button "Batch Actions" at bounding box center [1012, 170] width 94 height 24
click at [1000, 189] on link "Update Work Orders" at bounding box center [1021, 193] width 112 height 19
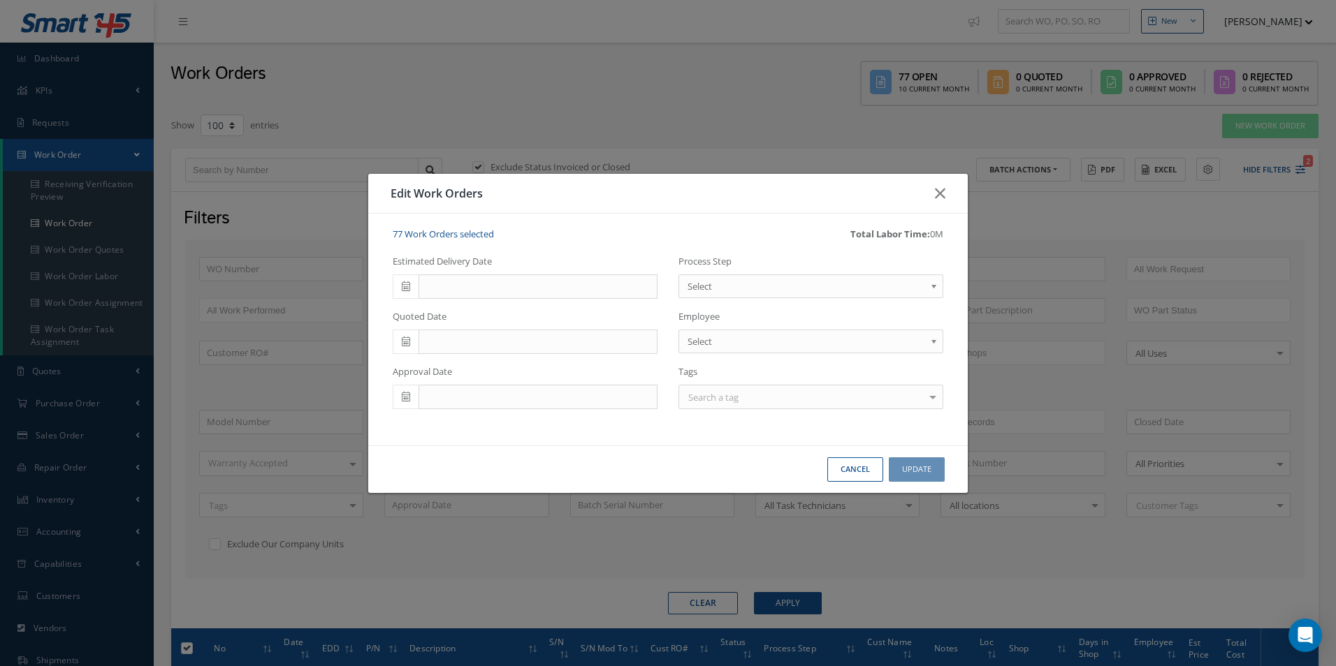
click at [807, 281] on span "Select" at bounding box center [805, 286] width 237 height 17
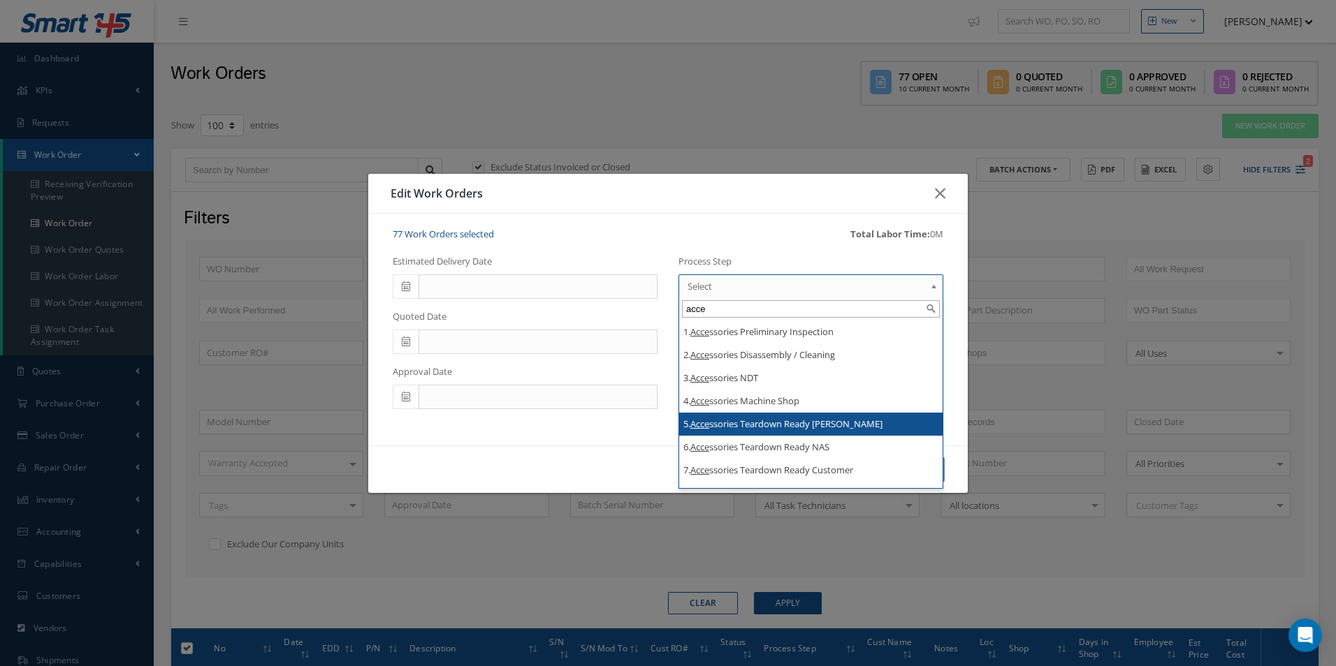
type input "acce"
drag, startPoint x: 820, startPoint y: 421, endPoint x: 876, endPoint y: 426, distance: 56.1
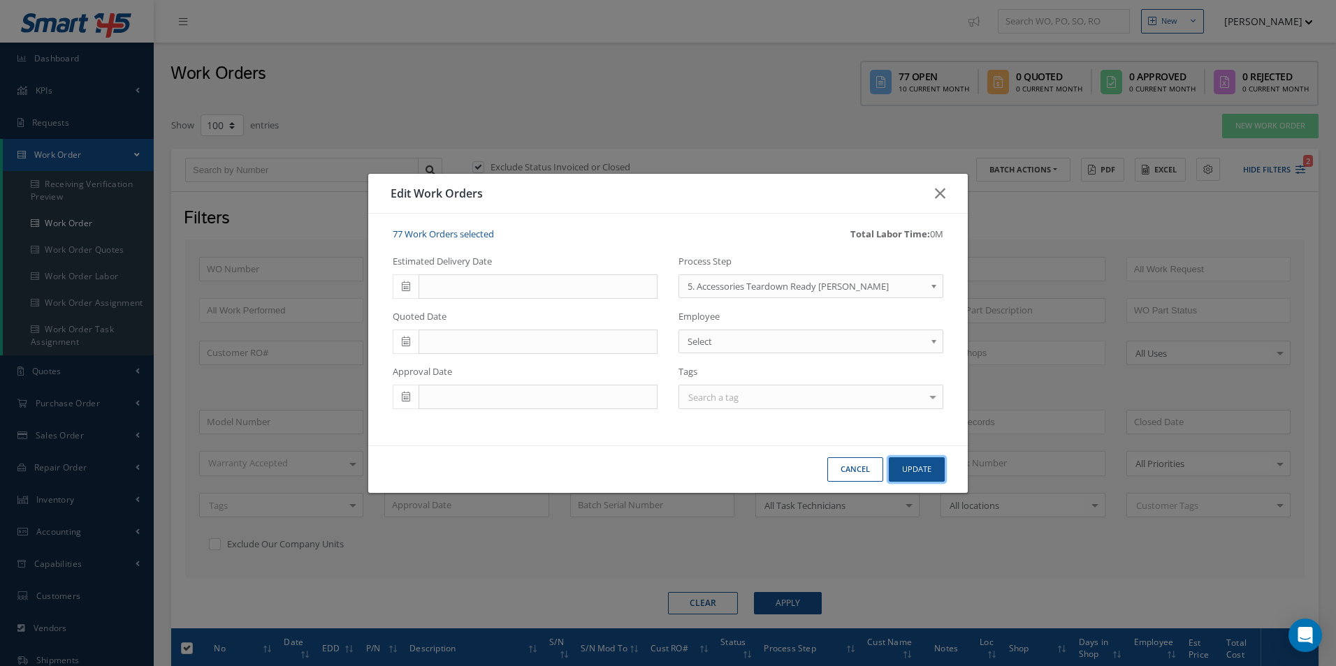
click at [916, 467] on button "Update" at bounding box center [916, 470] width 56 height 24
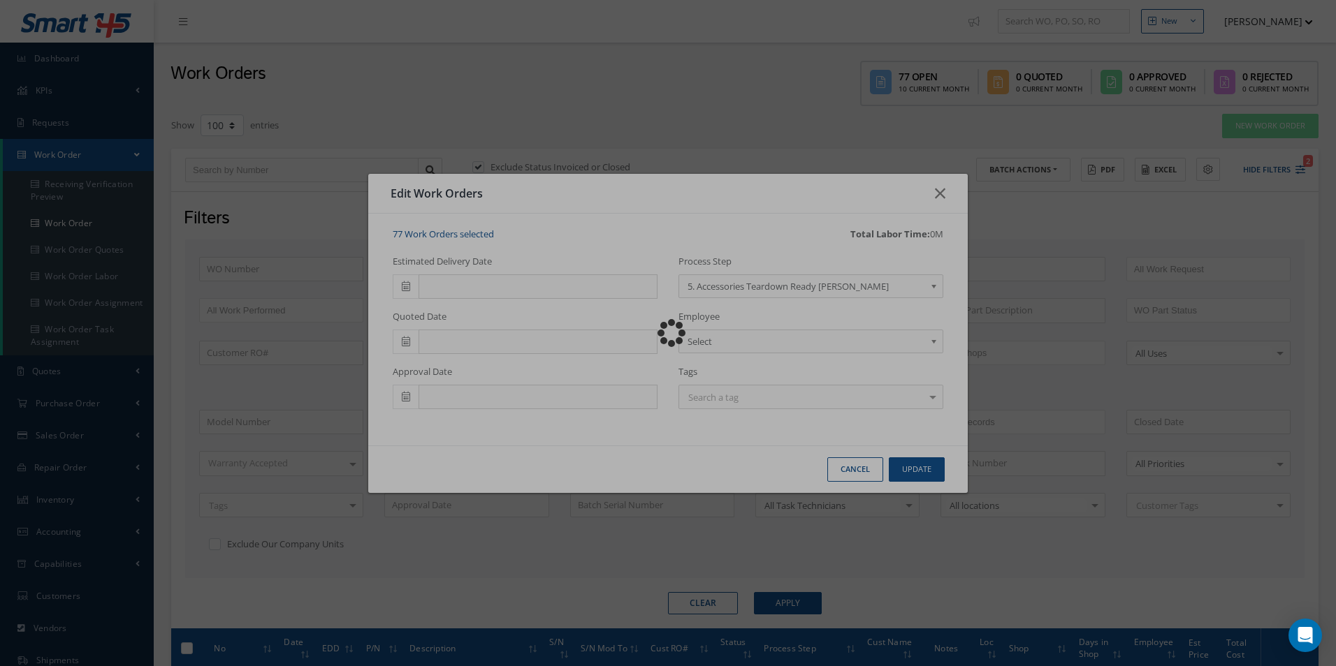
checkbox input "false"
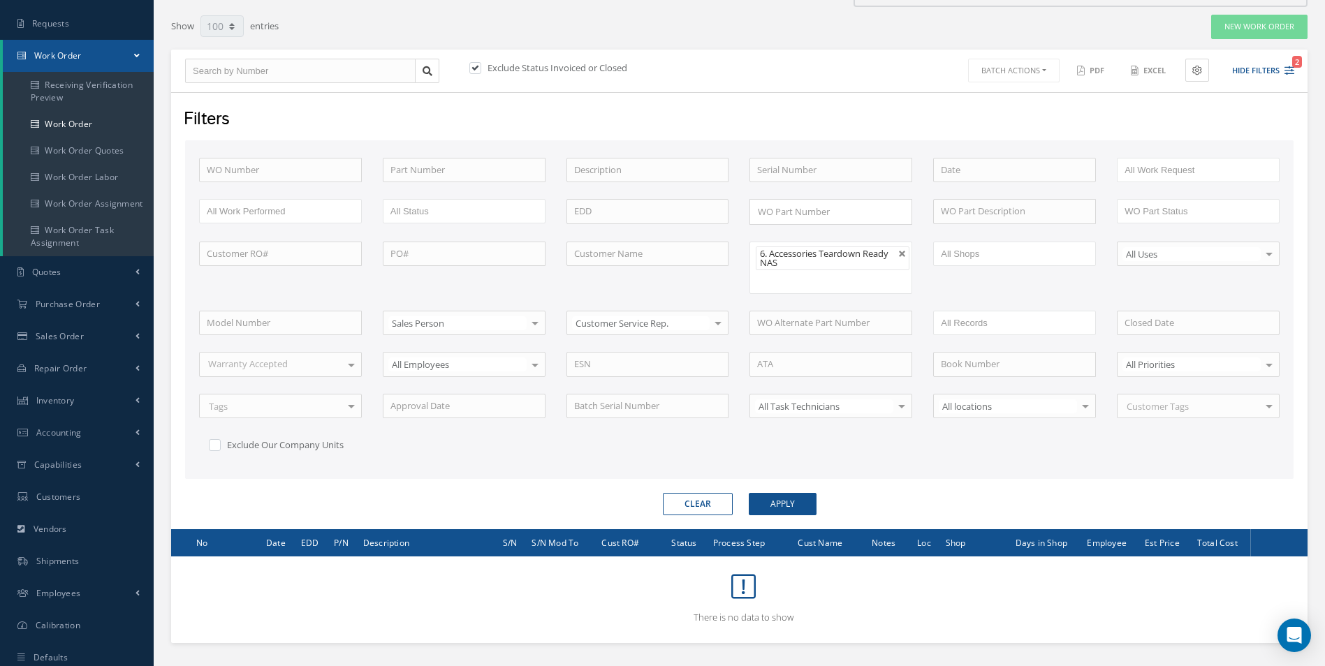
scroll to position [139, 0]
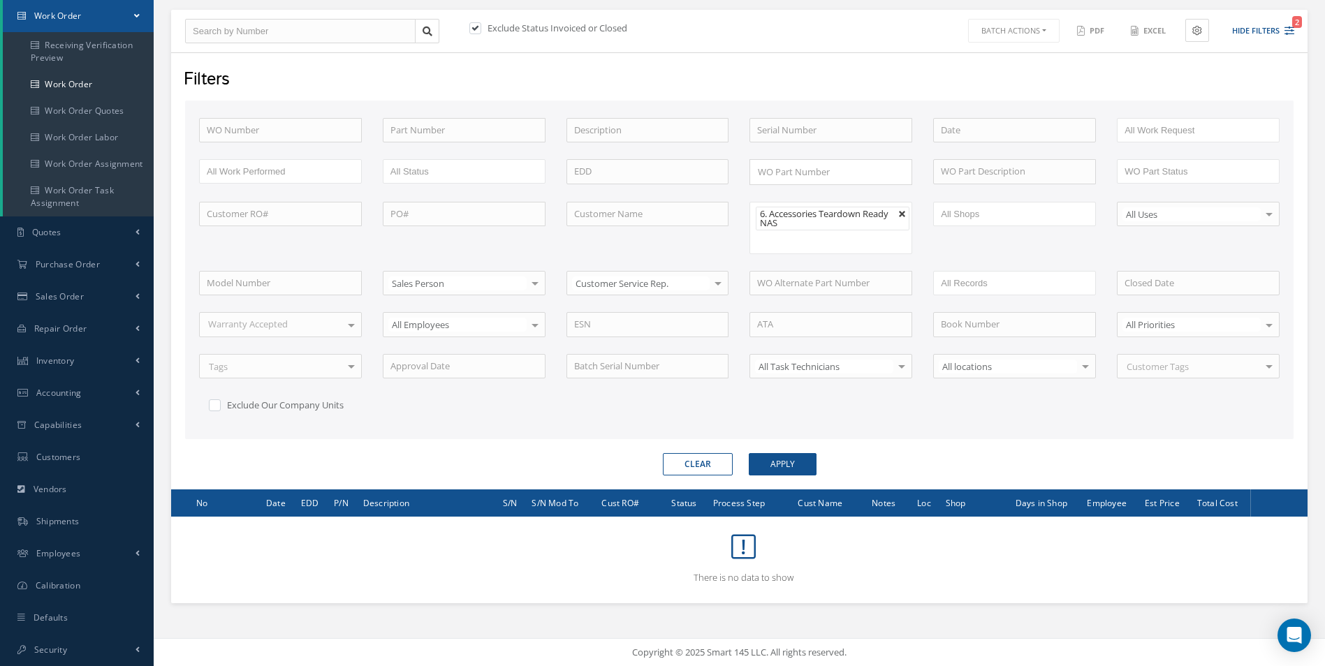
click at [901, 216] on link at bounding box center [902, 214] width 8 height 8
type input "All Proccess Step"
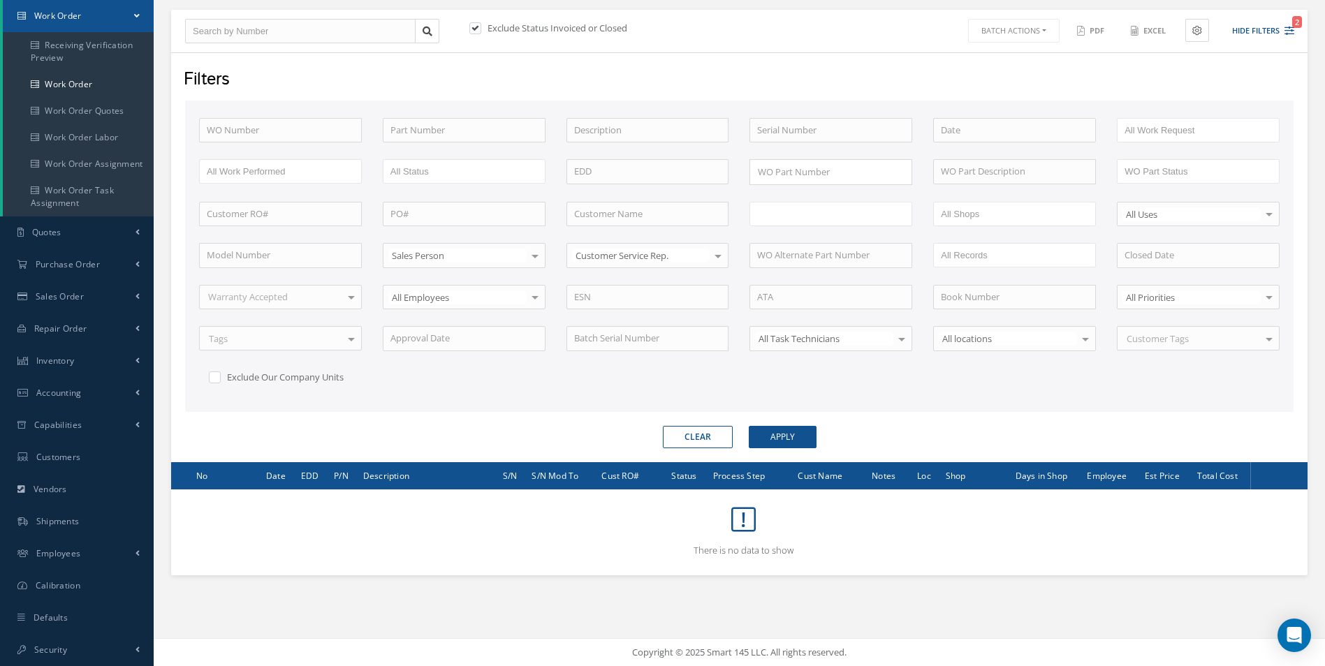
click at [895, 218] on ul at bounding box center [830, 214] width 163 height 24
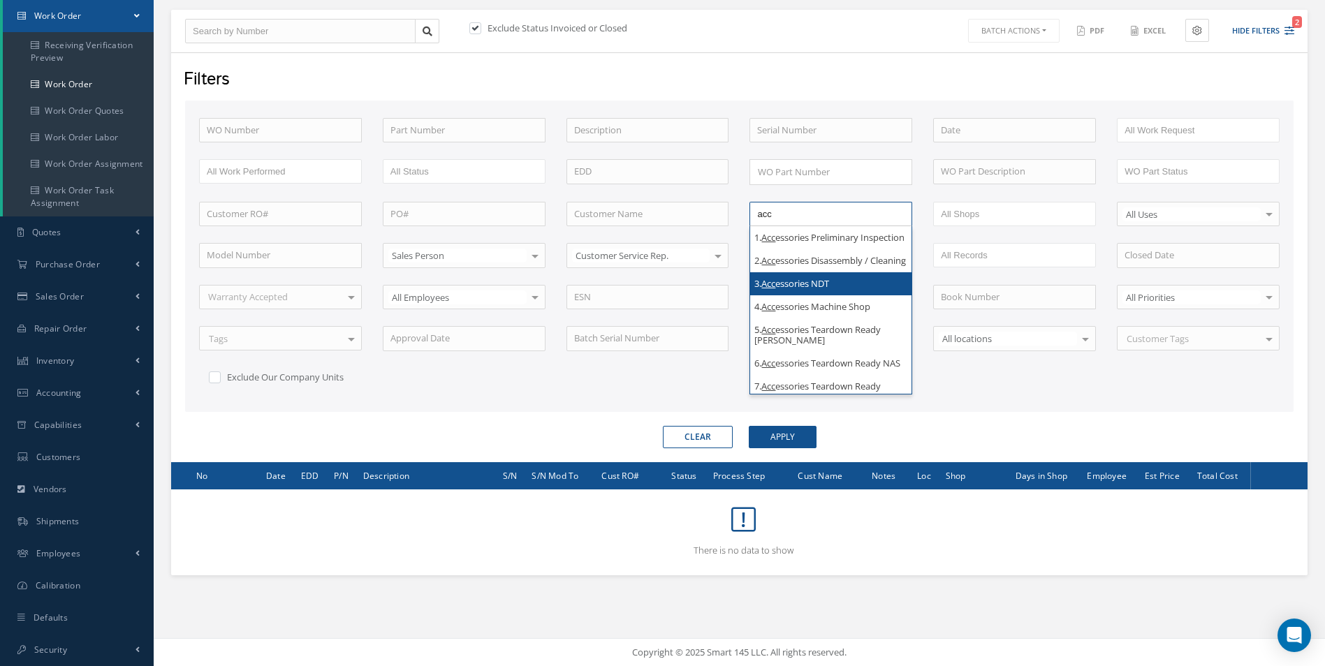
scroll to position [70, 0]
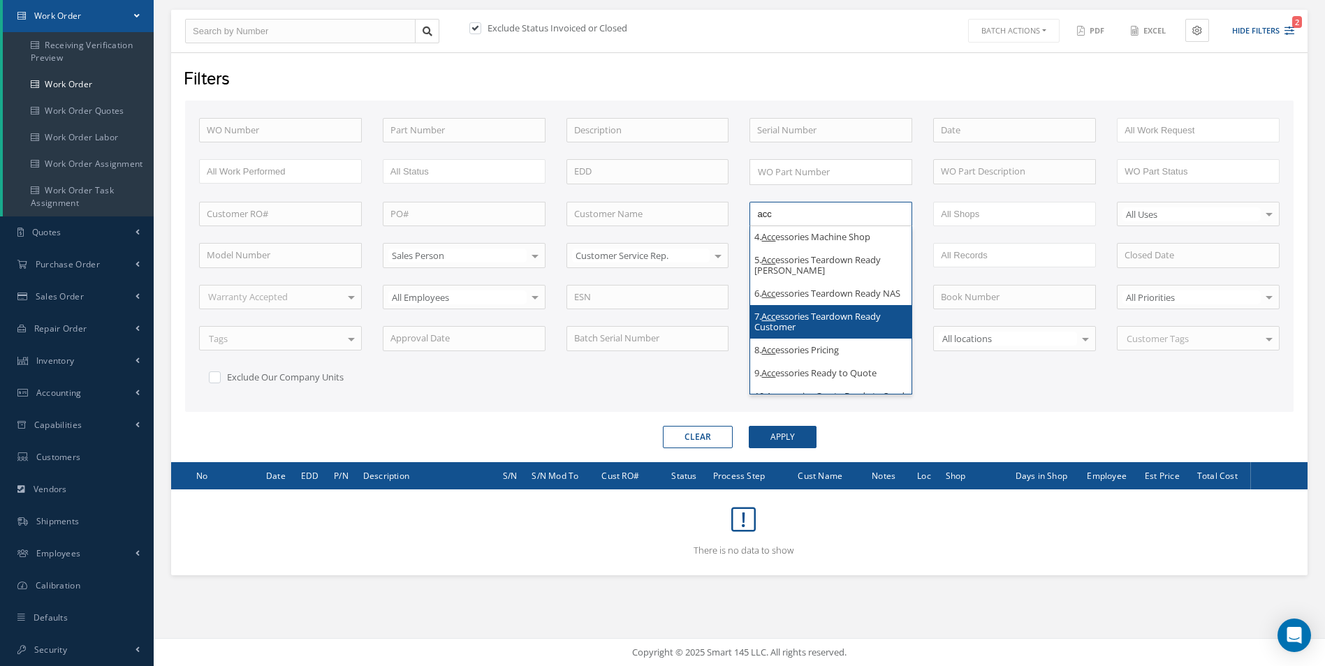
type input "acc"
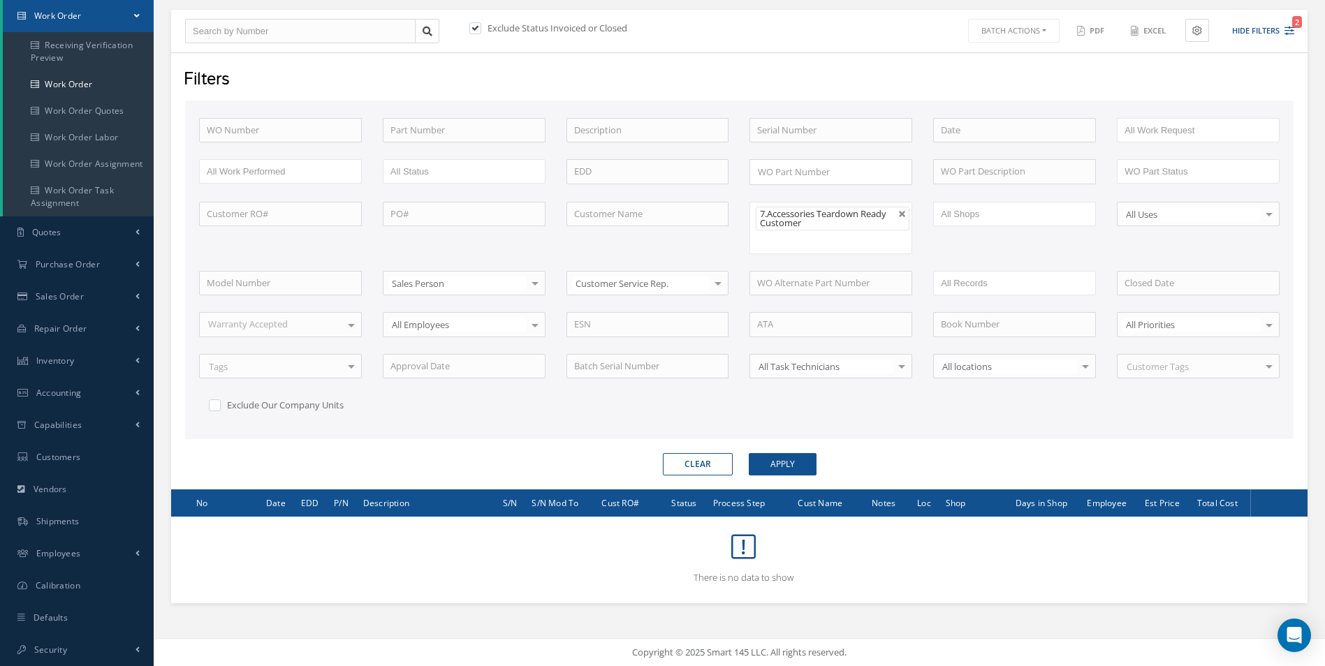
scroll to position [0, 0]
click at [788, 449] on form "WO Number Part Number Description Serial Number BENCH CHECK BER CADMIUM PLATE C…" at bounding box center [739, 289] width 1108 height 376
click at [790, 462] on button "Apply" at bounding box center [783, 464] width 68 height 22
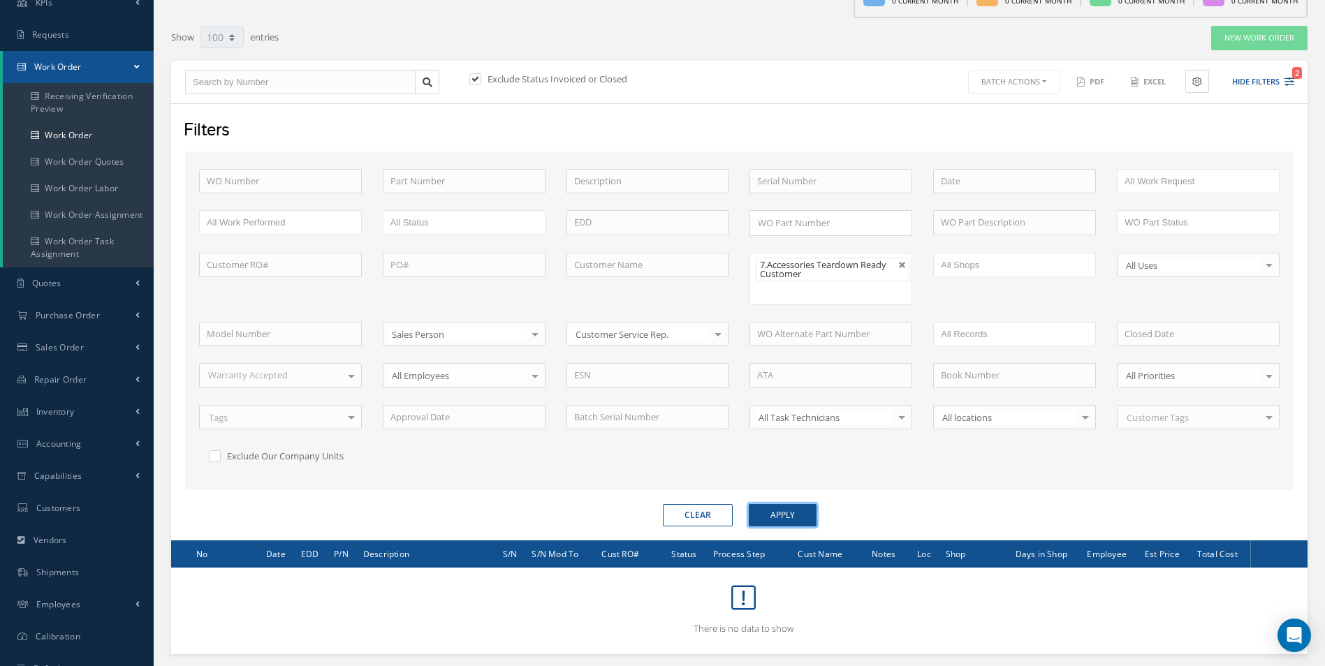
scroll to position [139, 0]
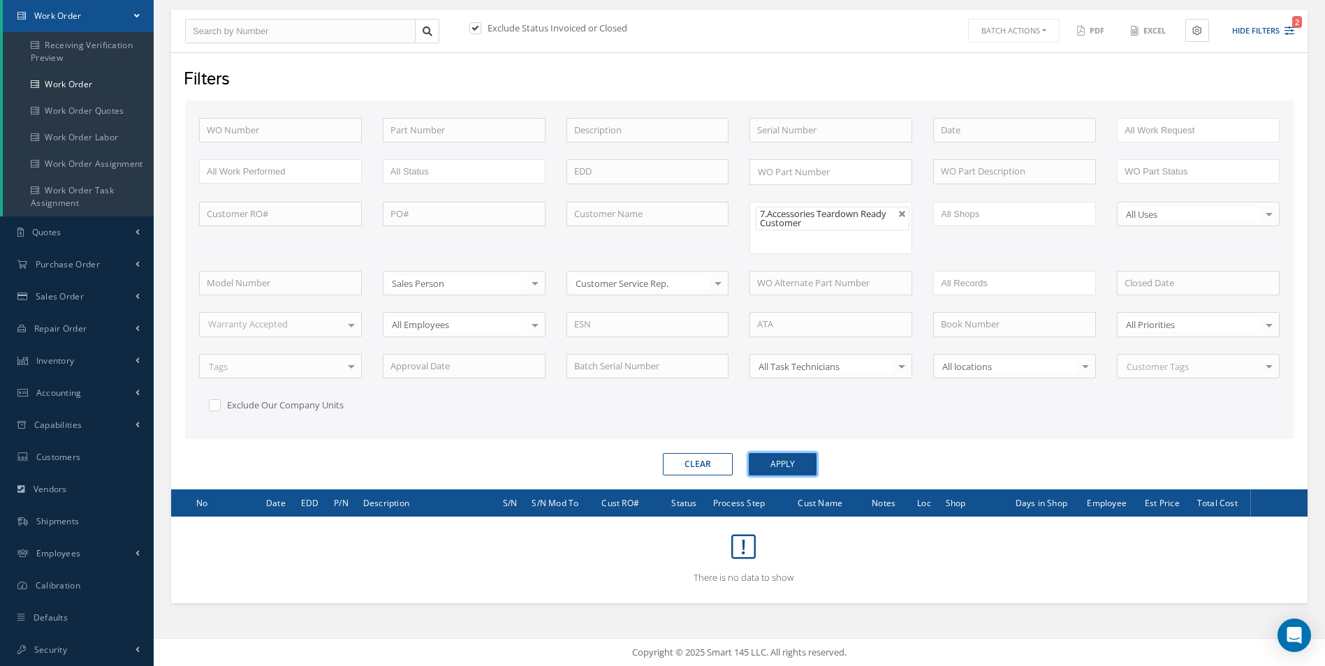
drag, startPoint x: 903, startPoint y: 214, endPoint x: 893, endPoint y: 222, distance: 12.9
click at [902, 214] on link at bounding box center [902, 214] width 8 height 8
type input "All Proccess Step"
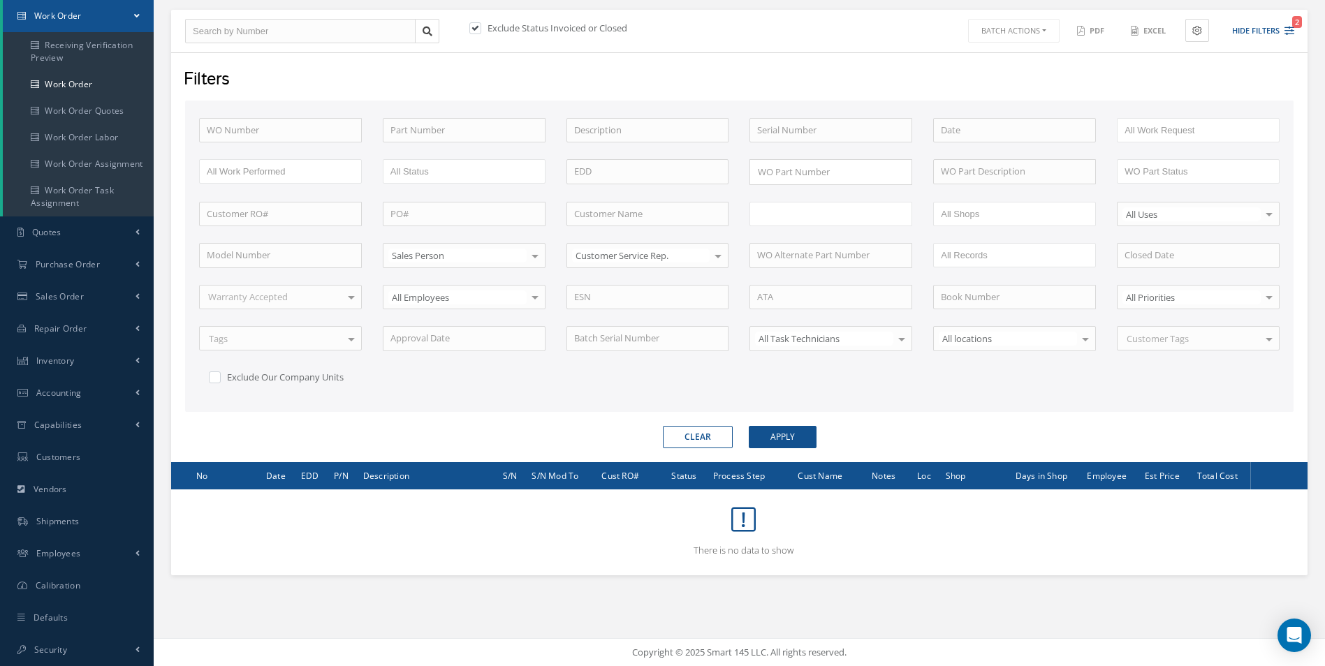
click at [893, 223] on ul at bounding box center [830, 214] width 163 height 24
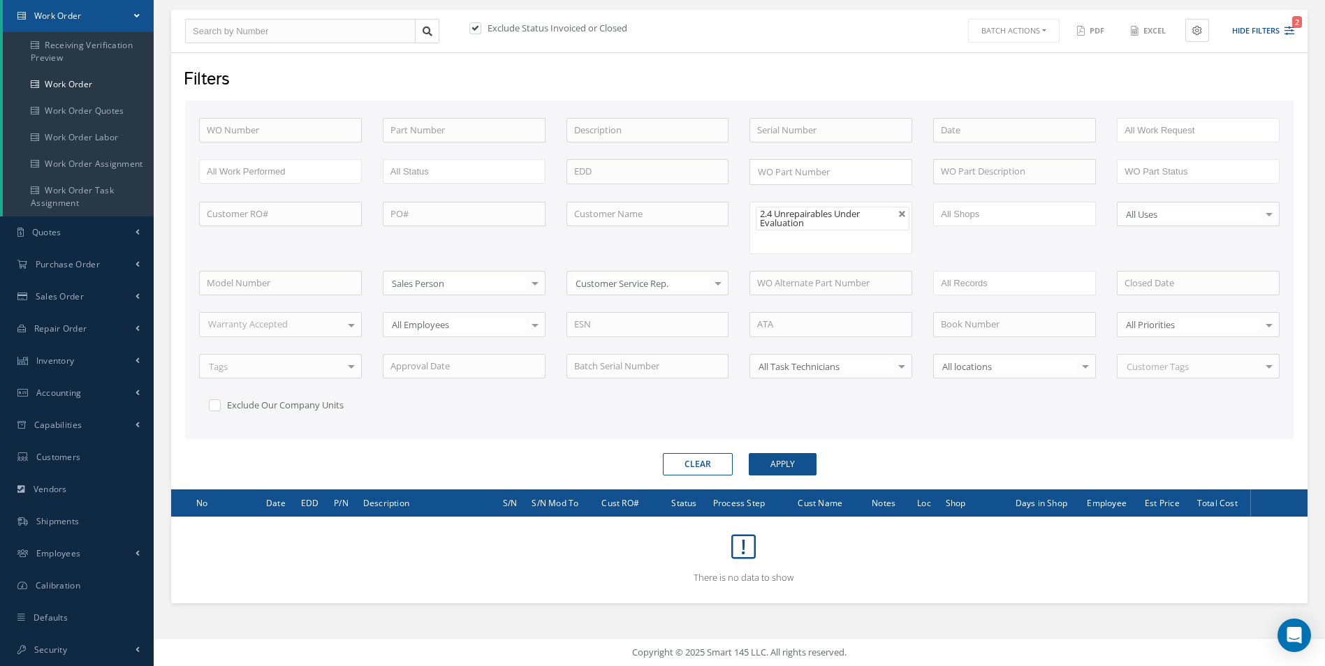
scroll to position [0, 0]
click at [902, 219] on li "2.4 Unrepairables Under Evaluation" at bounding box center [833, 219] width 154 height 24
click at [891, 219] on li "2.4 Unrepairables Under Evaluation" at bounding box center [833, 219] width 154 height 24
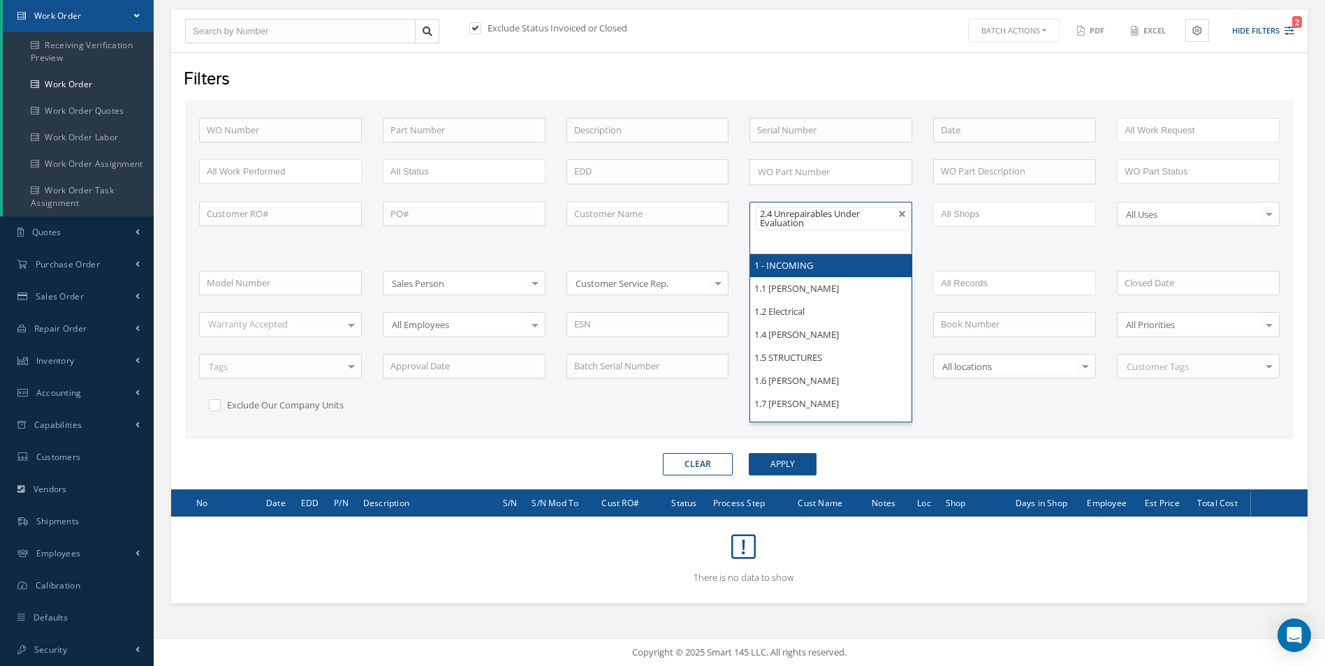
click at [904, 215] on link at bounding box center [902, 214] width 8 height 8
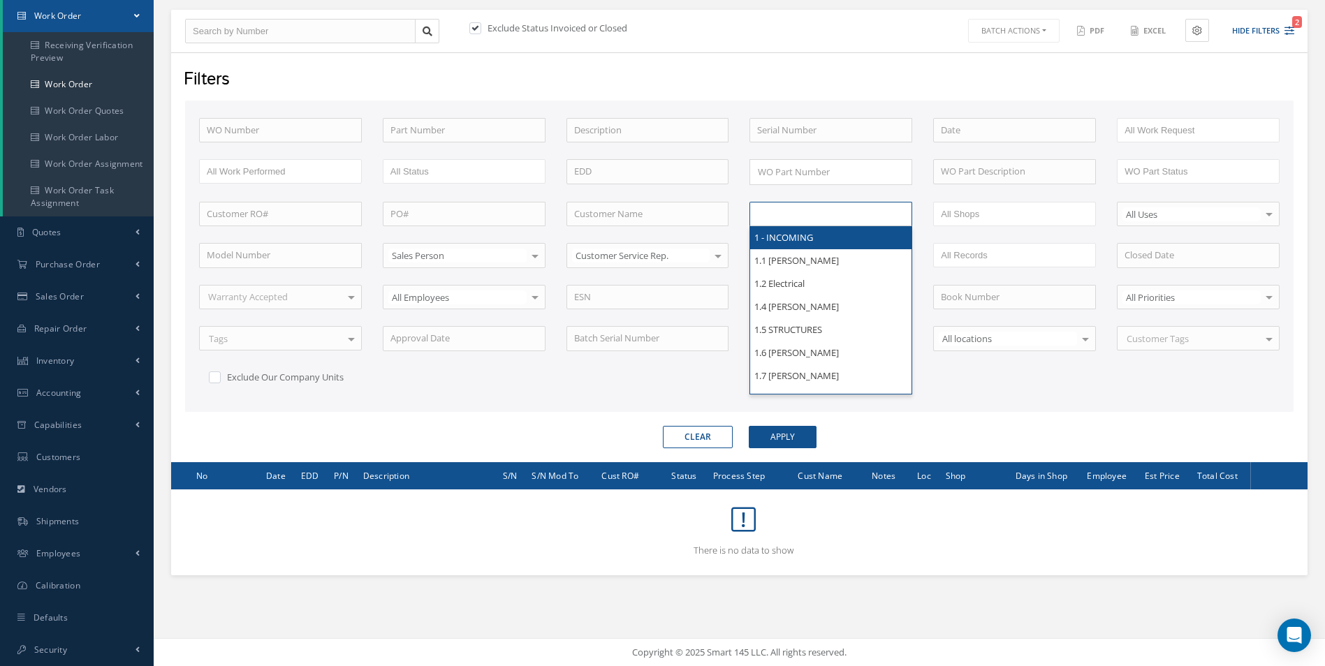
click at [904, 215] on ul at bounding box center [830, 214] width 163 height 24
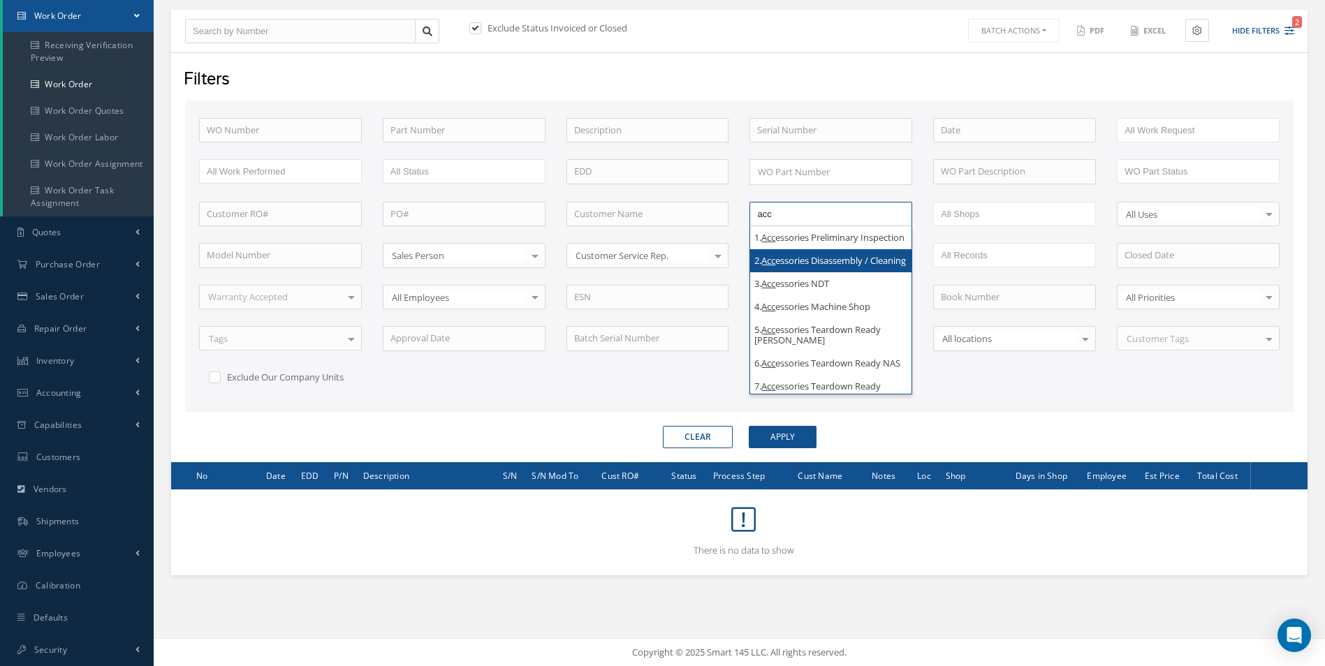
scroll to position [70, 0]
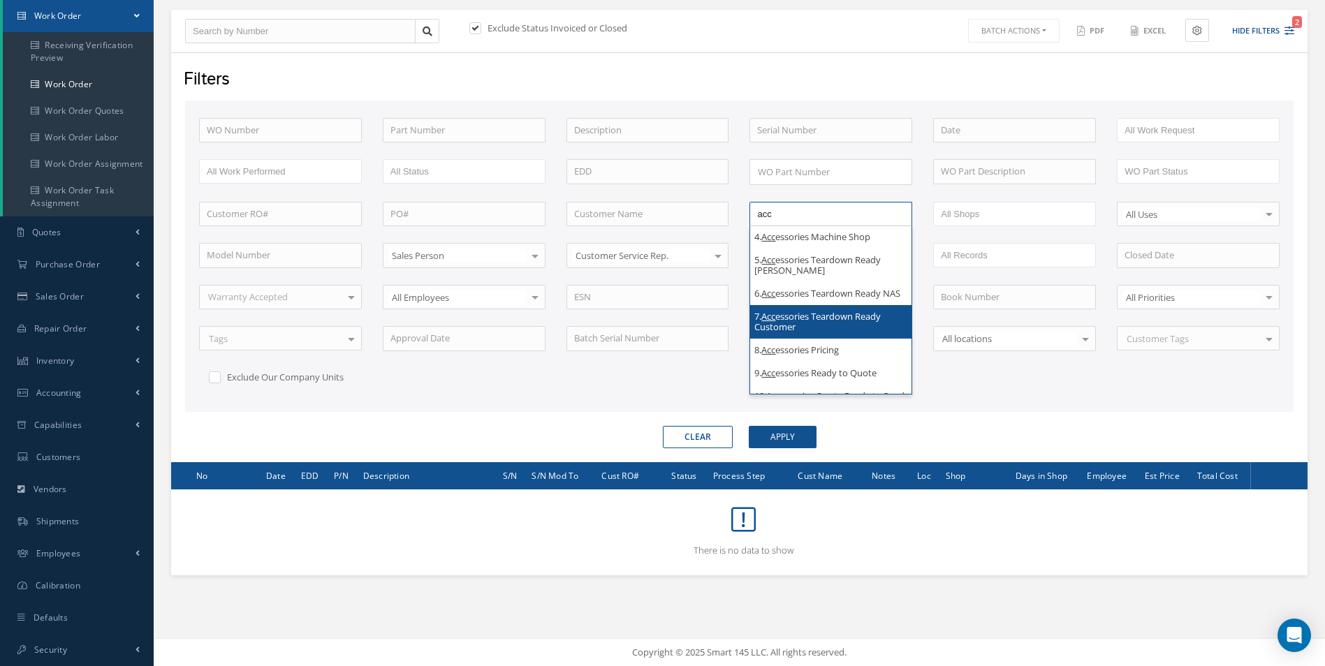
type input "acc"
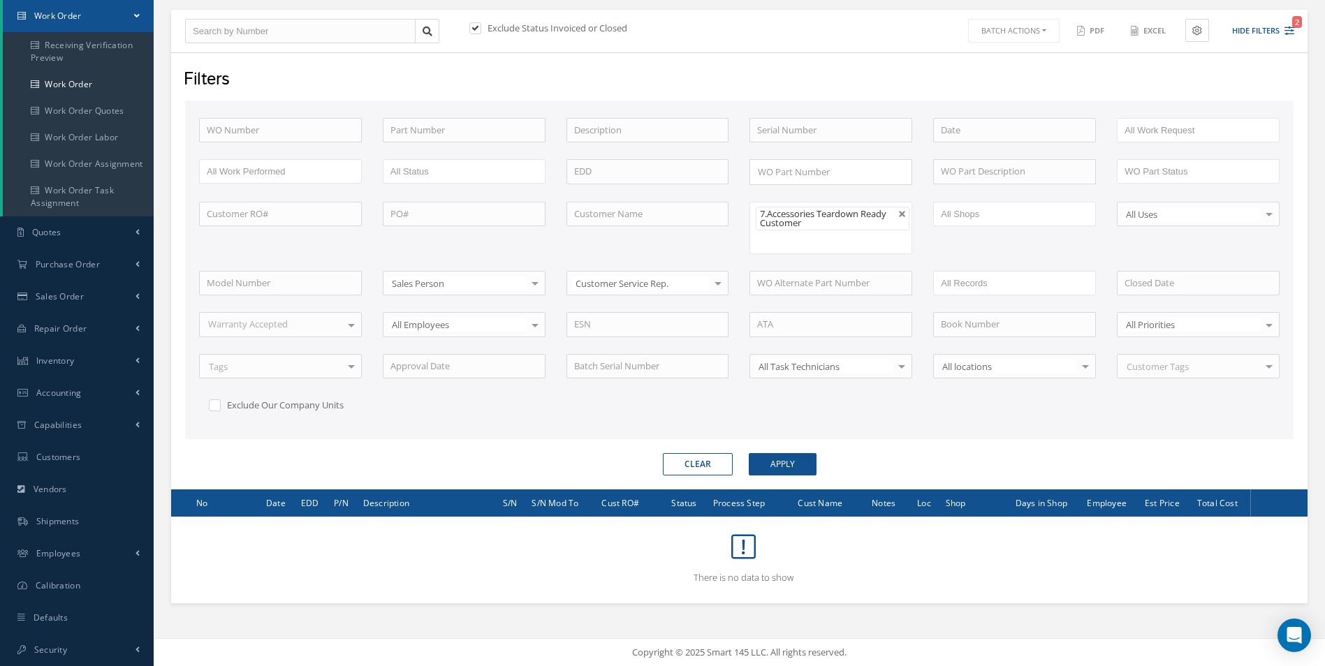
scroll to position [0, 0]
click at [803, 455] on button "Apply" at bounding box center [783, 464] width 68 height 22
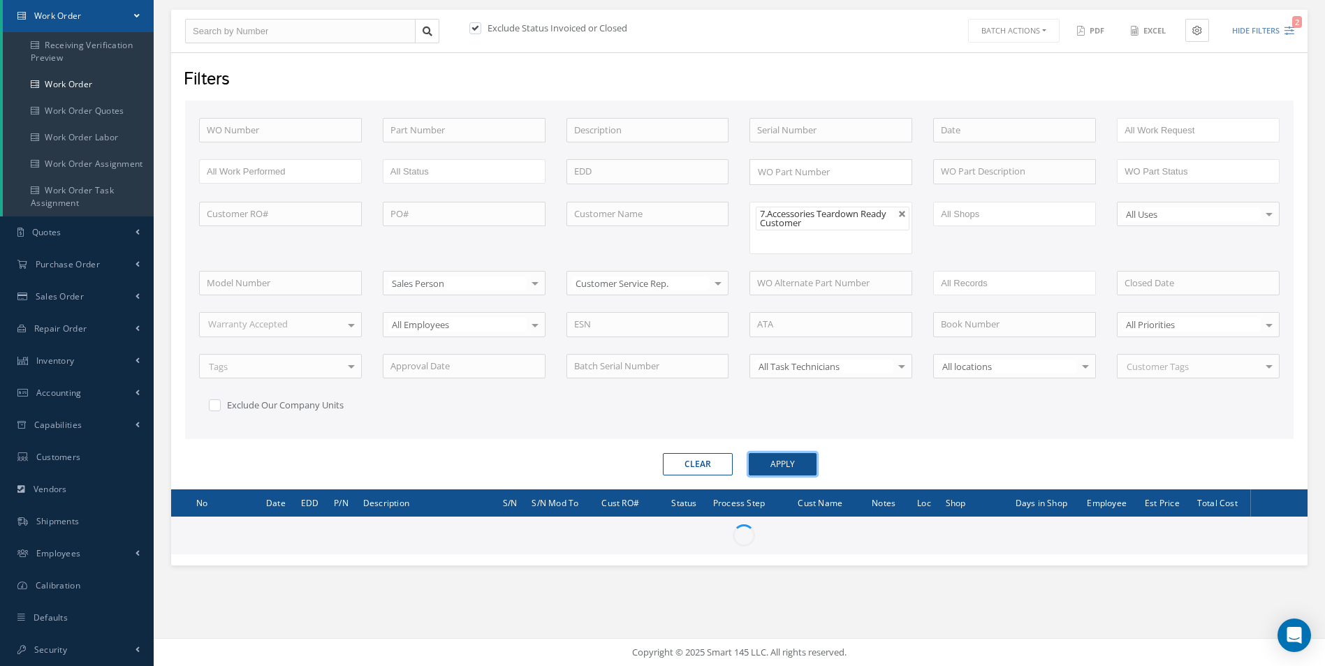
click at [803, 458] on button "Apply" at bounding box center [783, 464] width 68 height 22
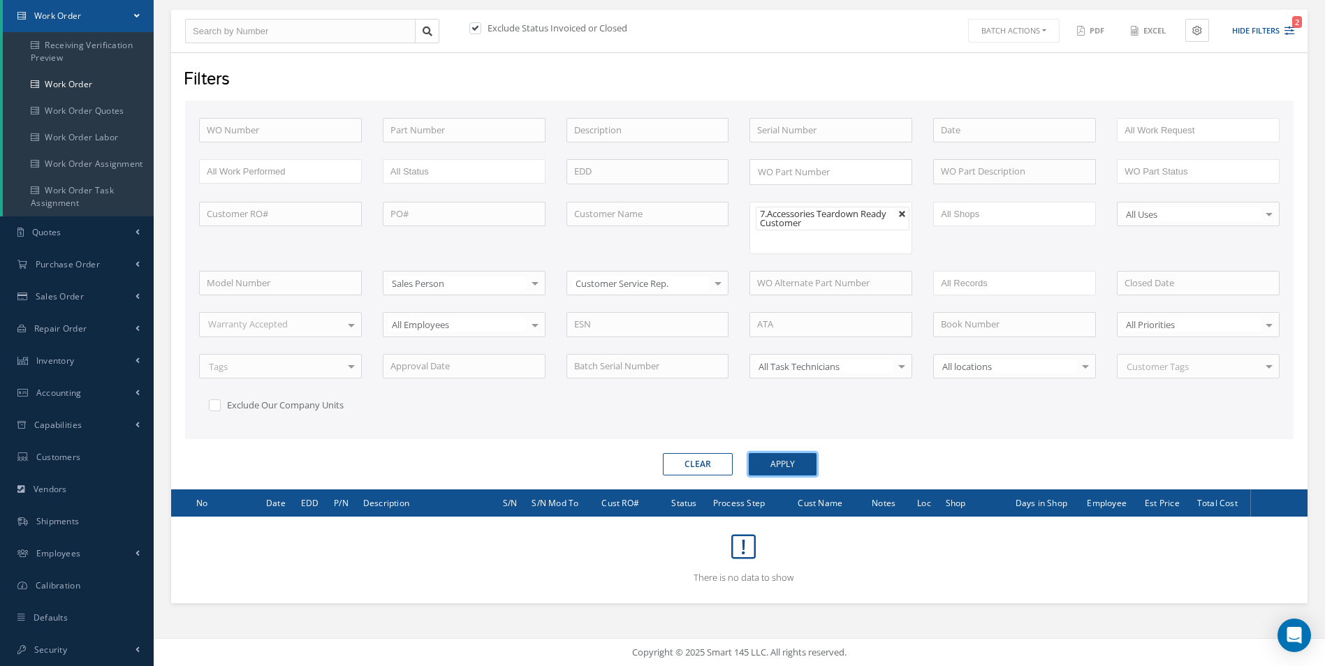
click at [905, 210] on link at bounding box center [902, 214] width 8 height 8
type input "All Proccess Step"
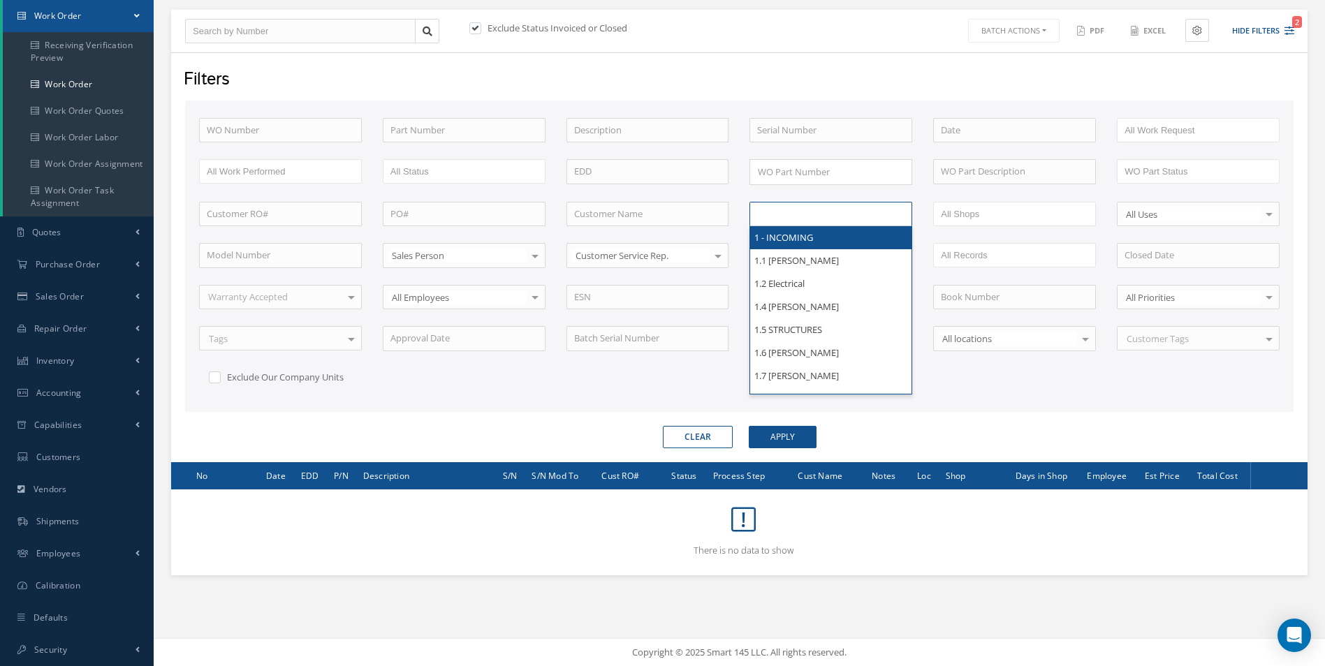
click at [896, 217] on ul at bounding box center [830, 214] width 163 height 24
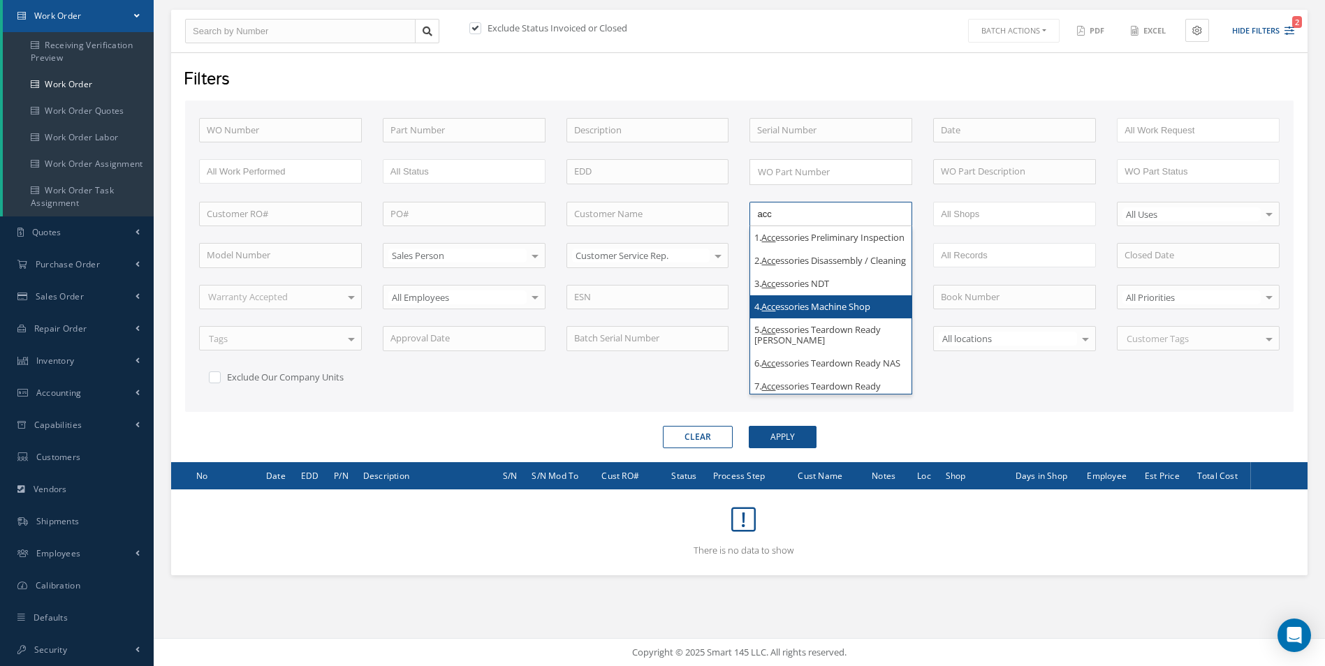
scroll to position [70, 0]
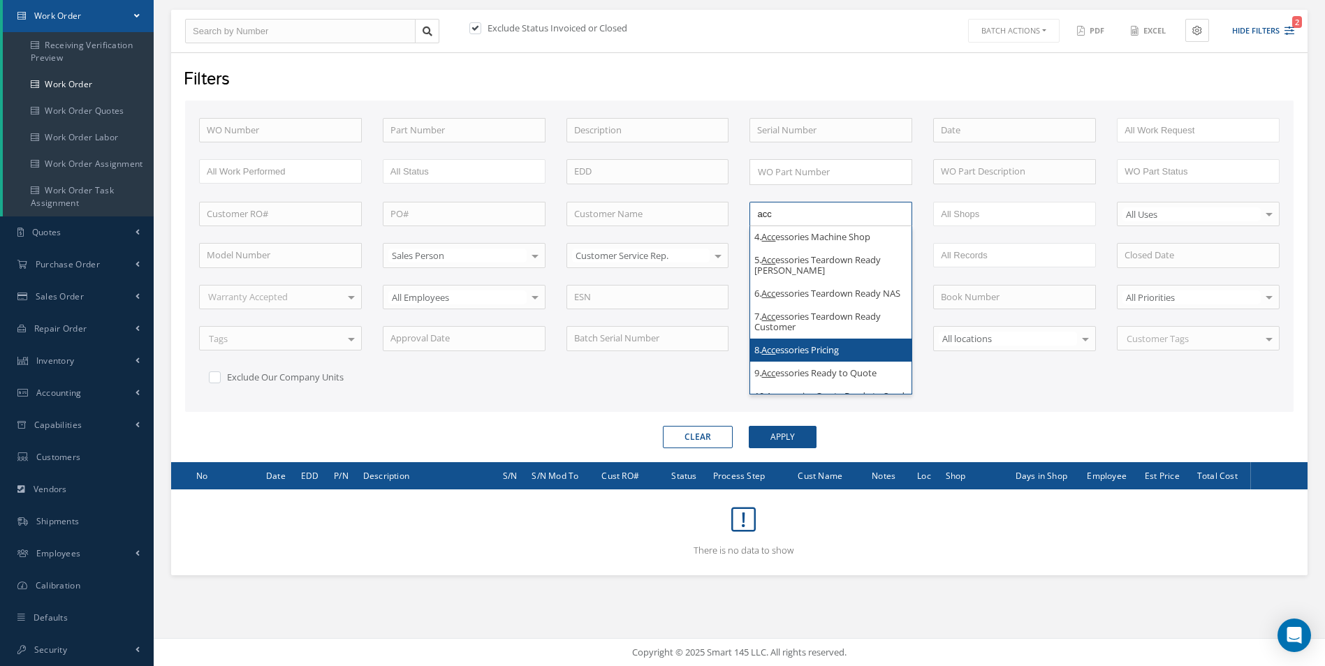
type input "acc"
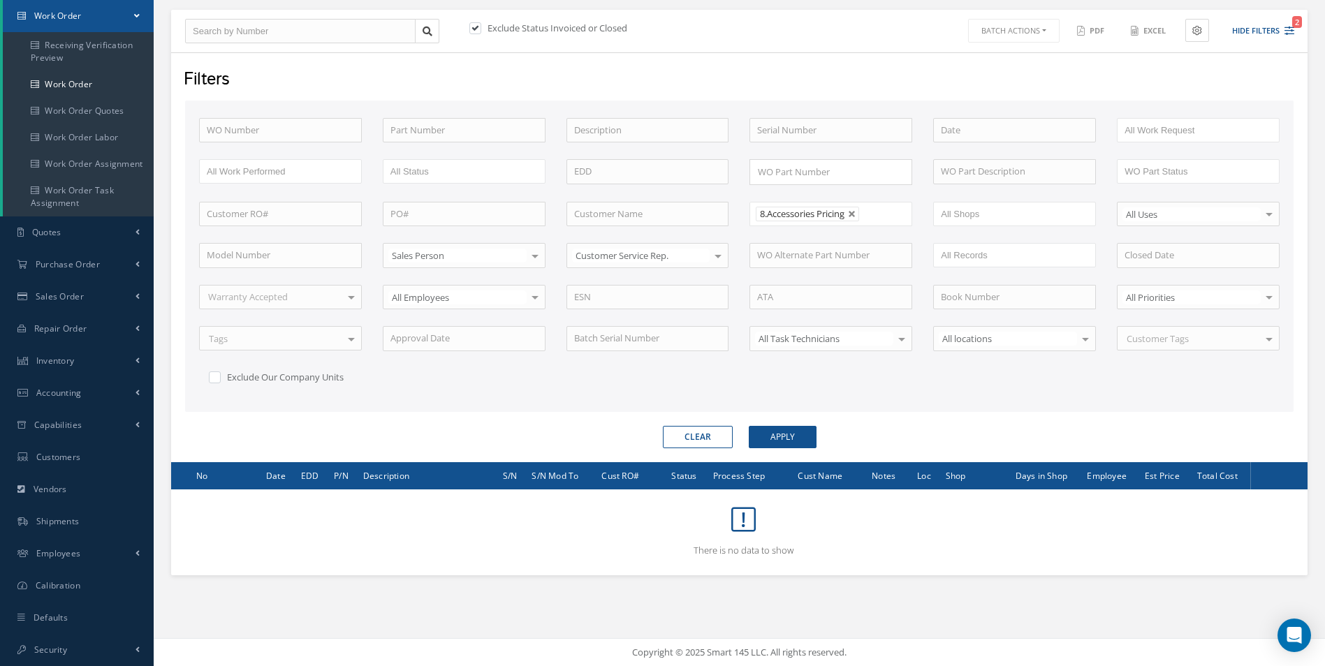
scroll to position [0, 0]
click at [800, 444] on button "Apply" at bounding box center [783, 437] width 68 height 22
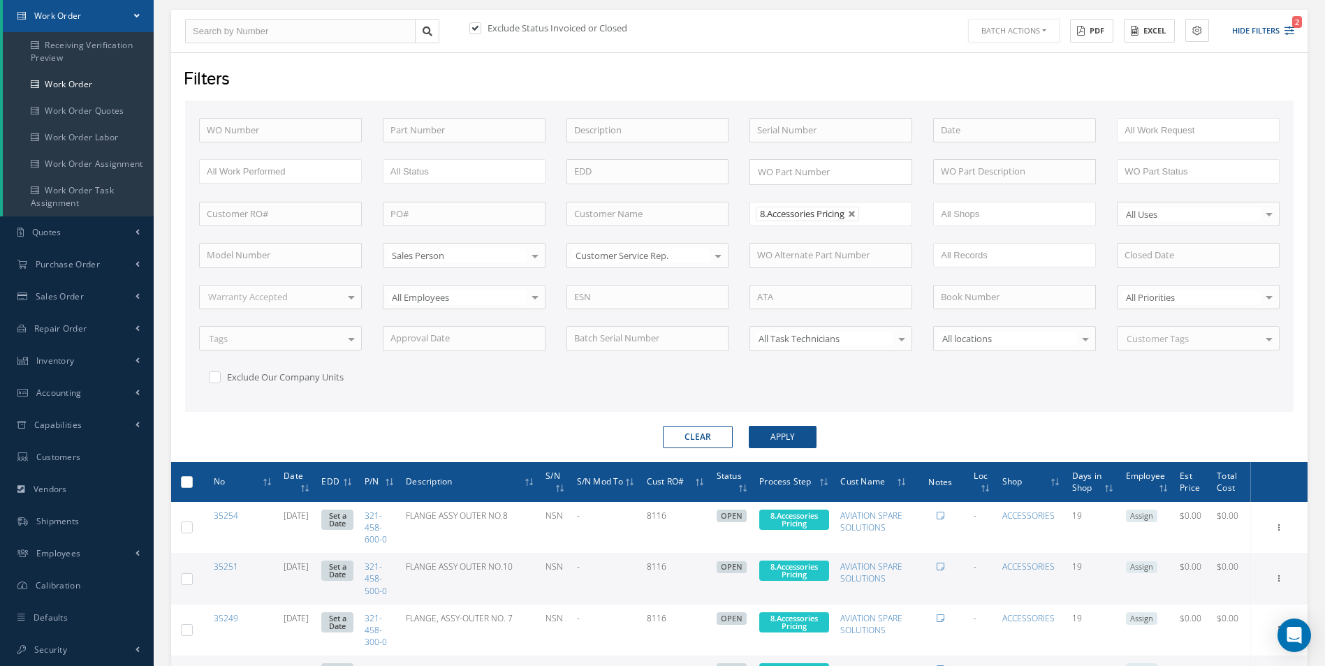
click at [1017, 30] on button "Batch Actions" at bounding box center [1014, 31] width 92 height 24
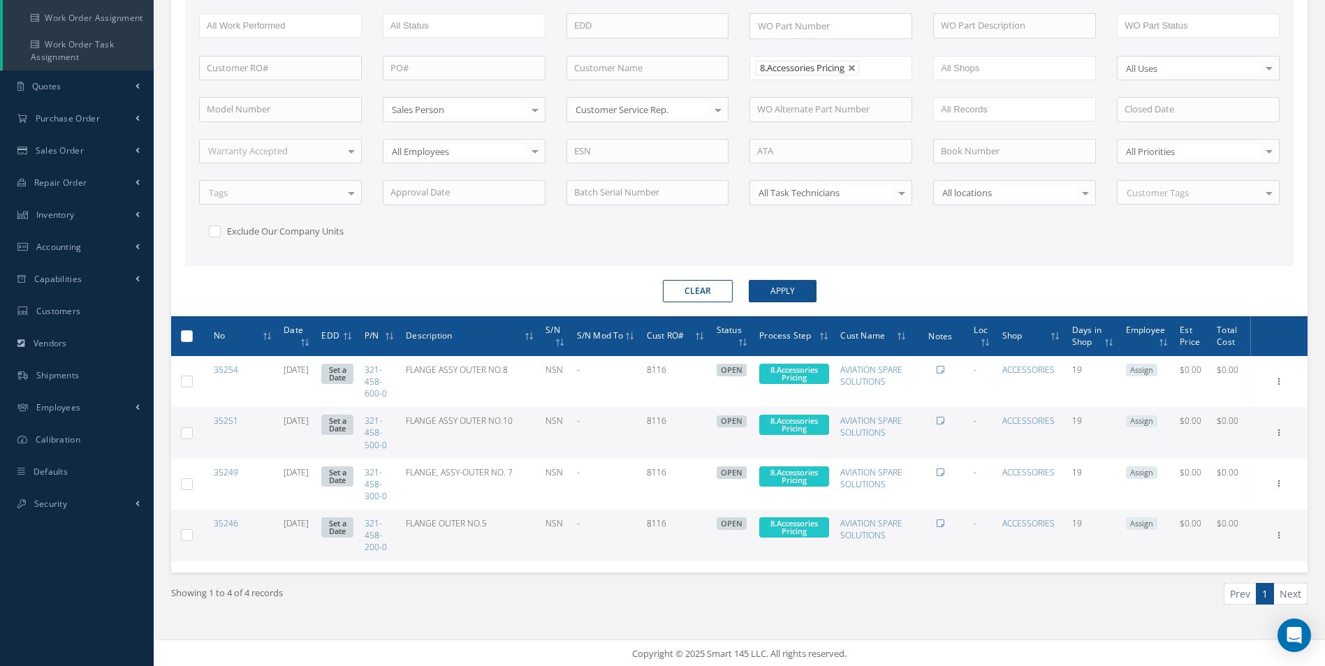
scroll to position [287, 0]
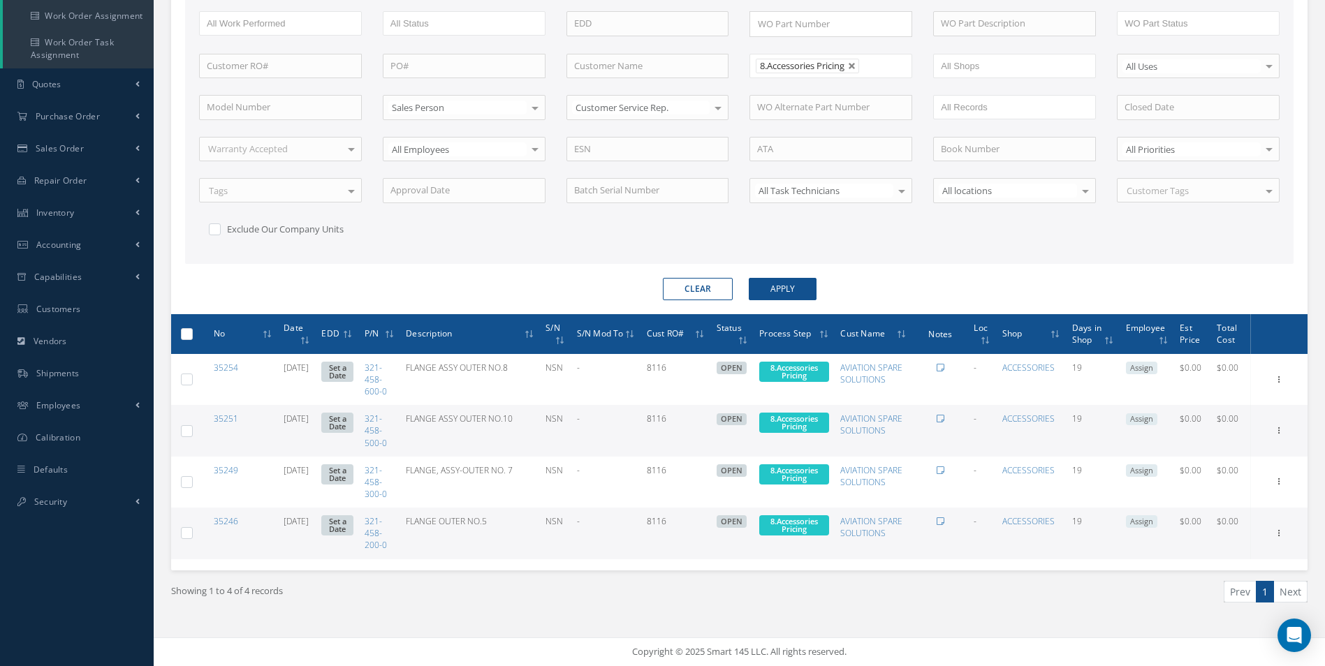
click at [192, 333] on label at bounding box center [192, 334] width 0 height 12
click at [185, 333] on input "checkbox" at bounding box center [187, 335] width 9 height 9
checkbox input "true"
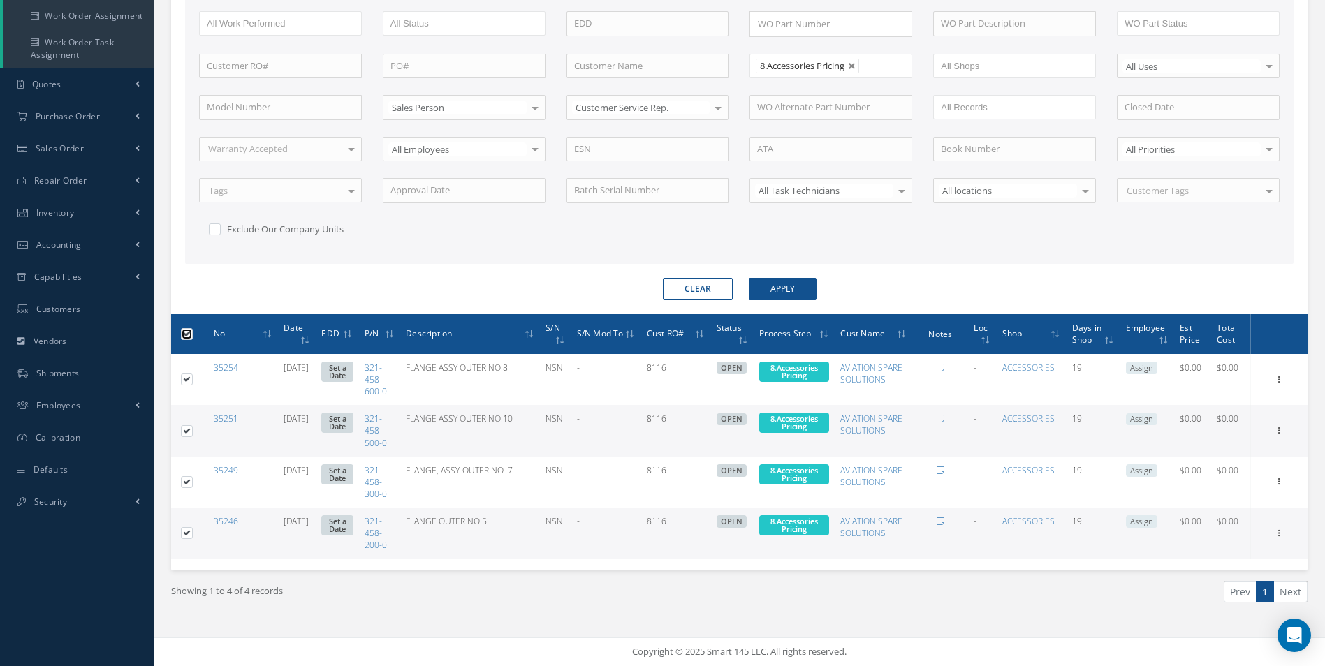
checkbox input "true"
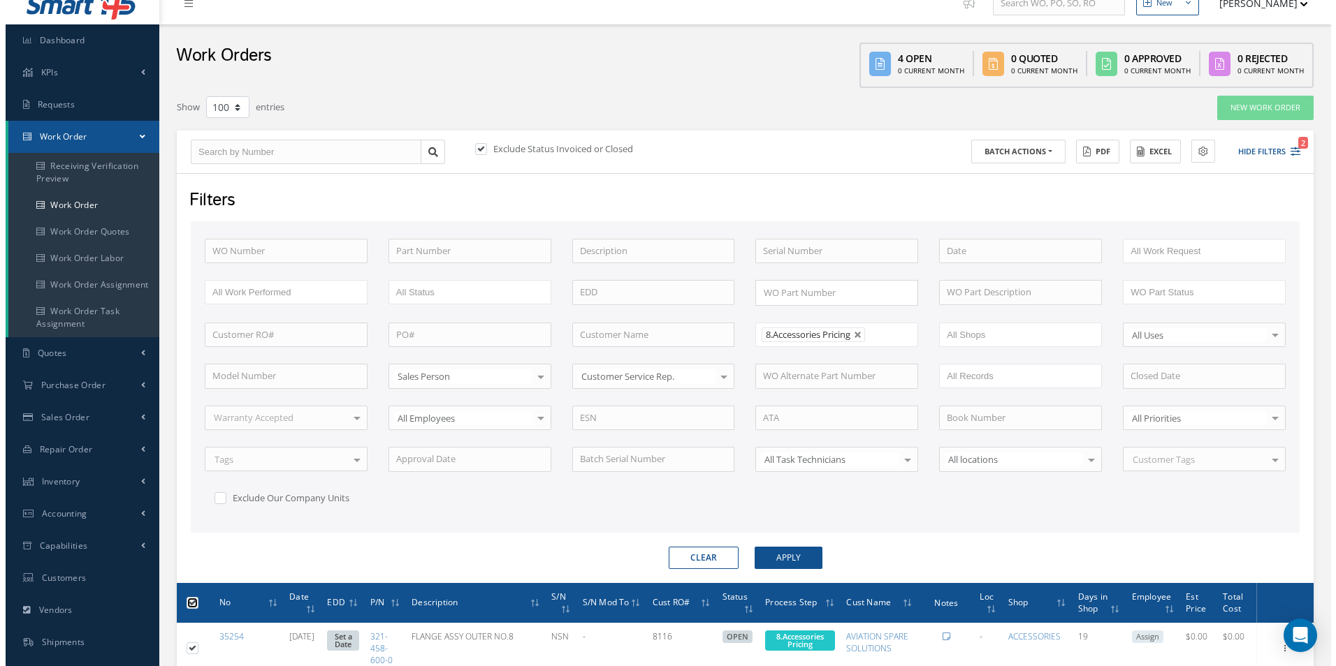
scroll to position [8, 0]
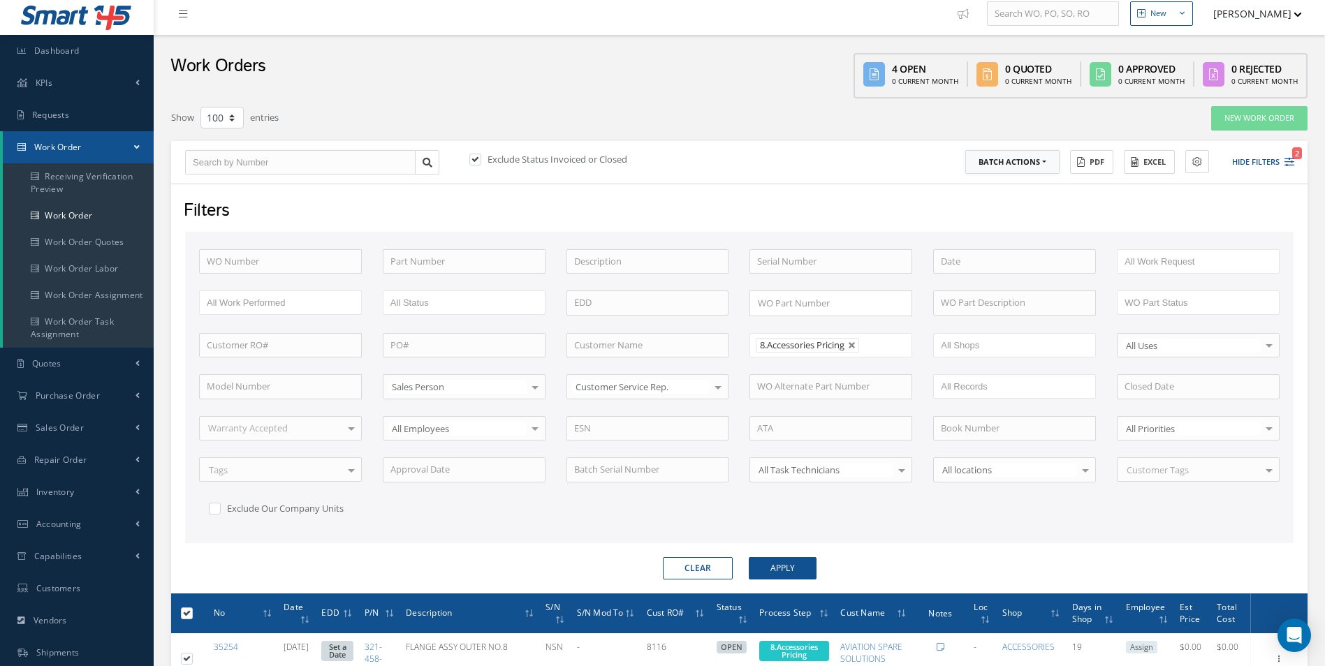
click at [989, 165] on button "Batch Actions" at bounding box center [1012, 162] width 94 height 24
click at [990, 177] on link "Update Work Orders" at bounding box center [1021, 185] width 112 height 19
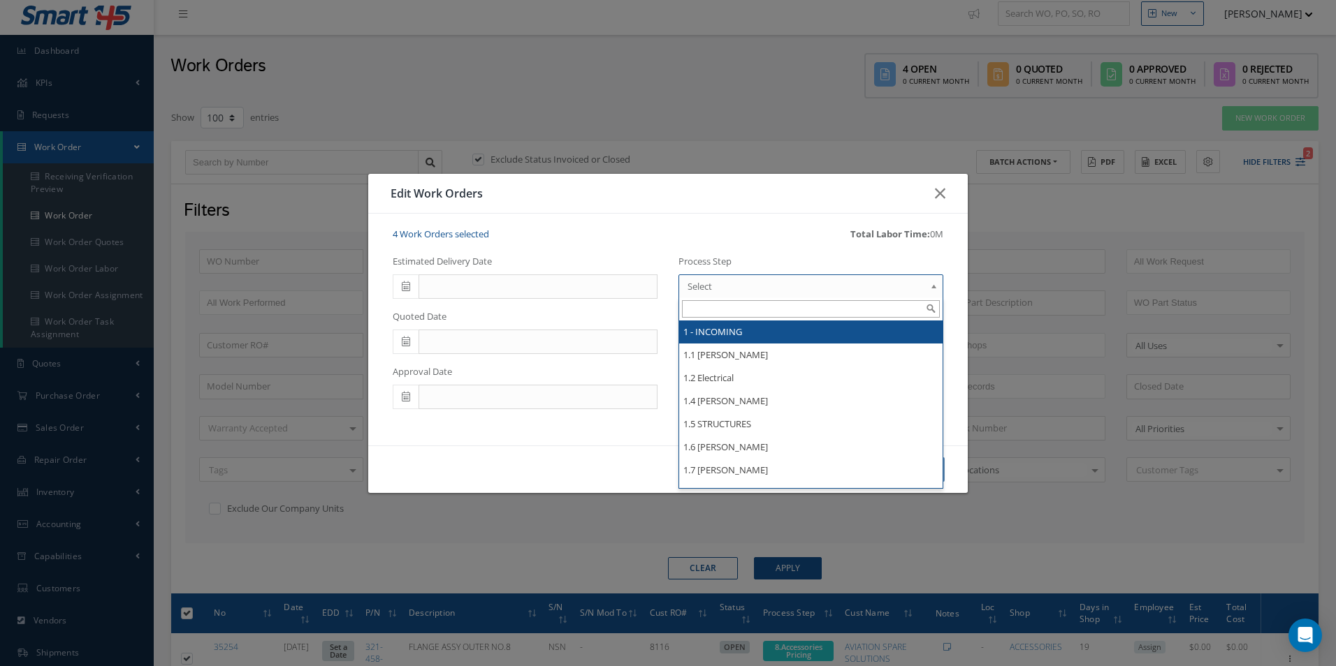
click at [802, 287] on span "Select" at bounding box center [805, 286] width 237 height 17
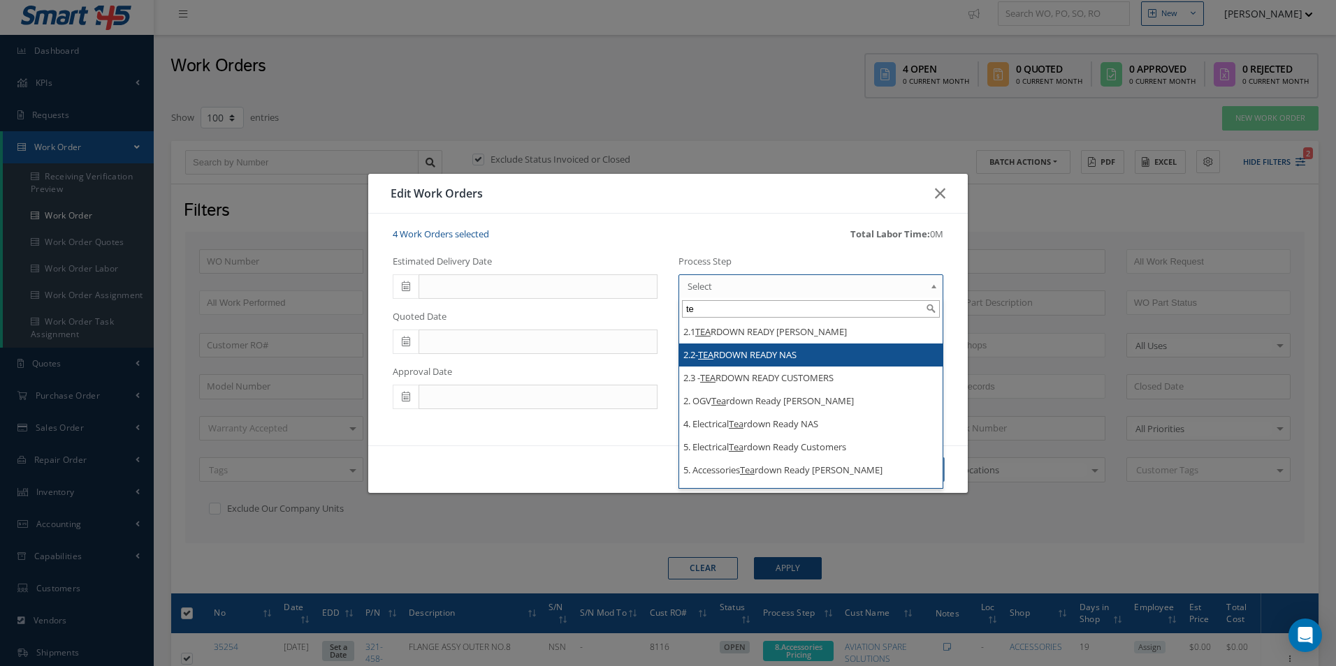
type input "t"
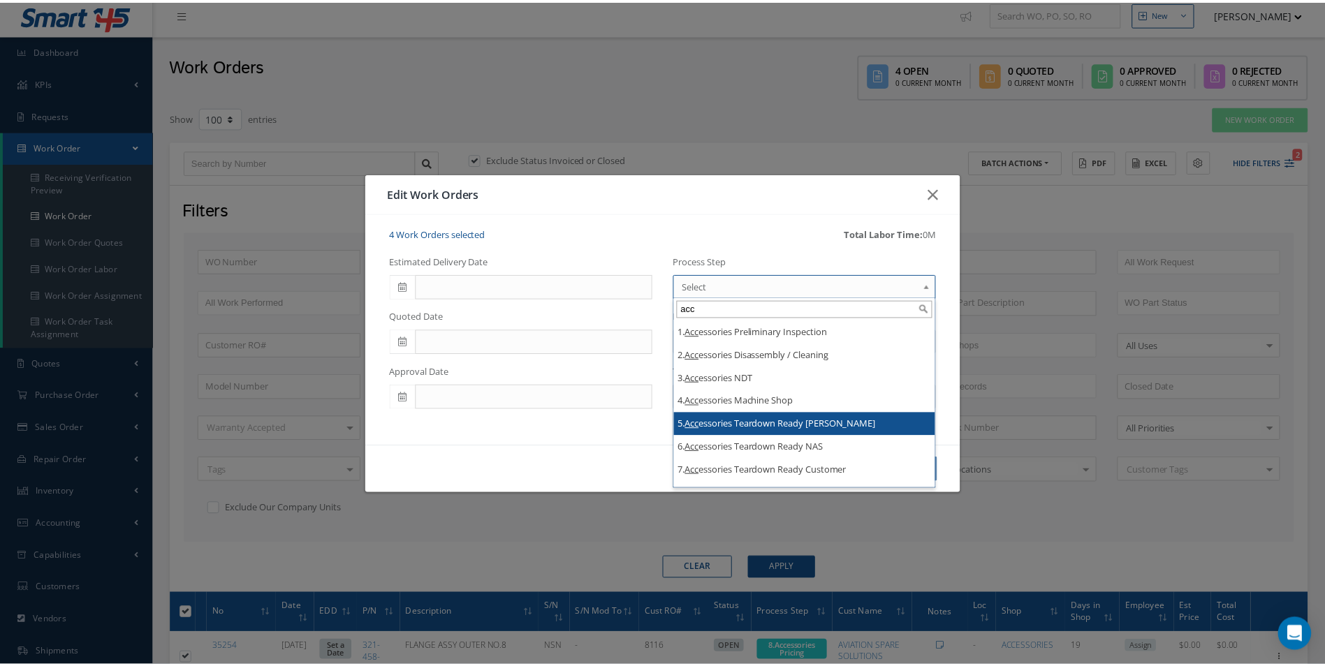
scroll to position [70, 0]
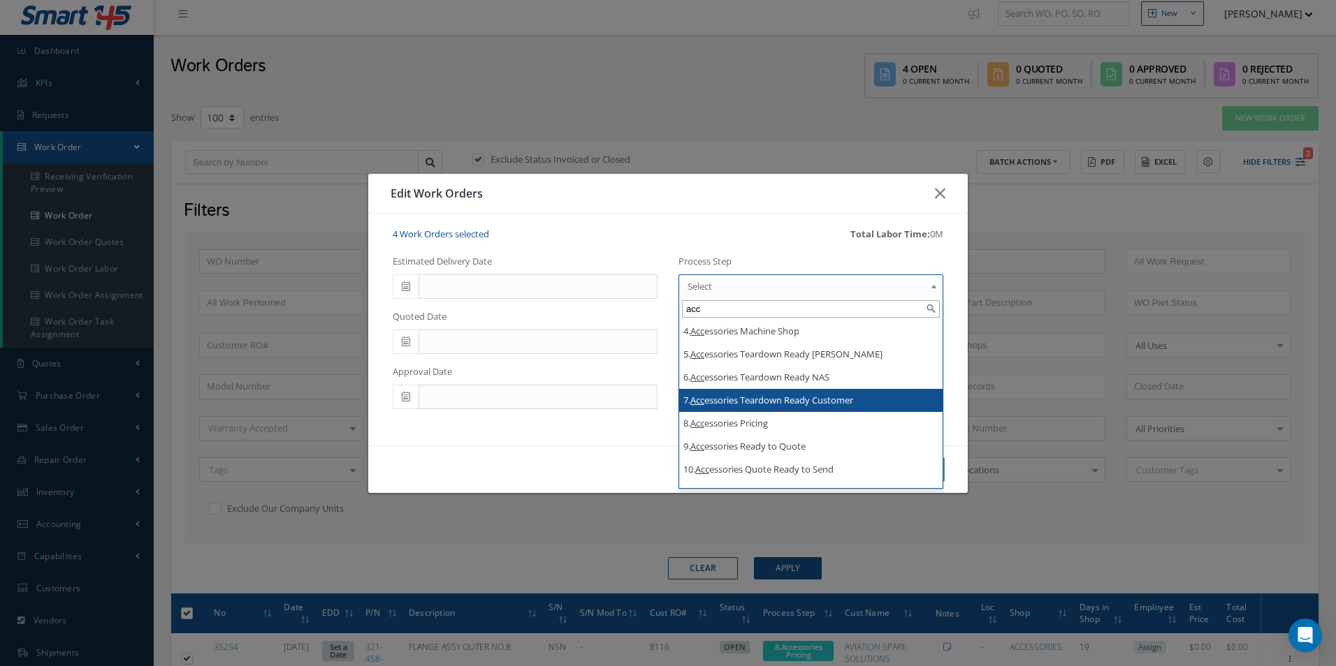
type input "acc"
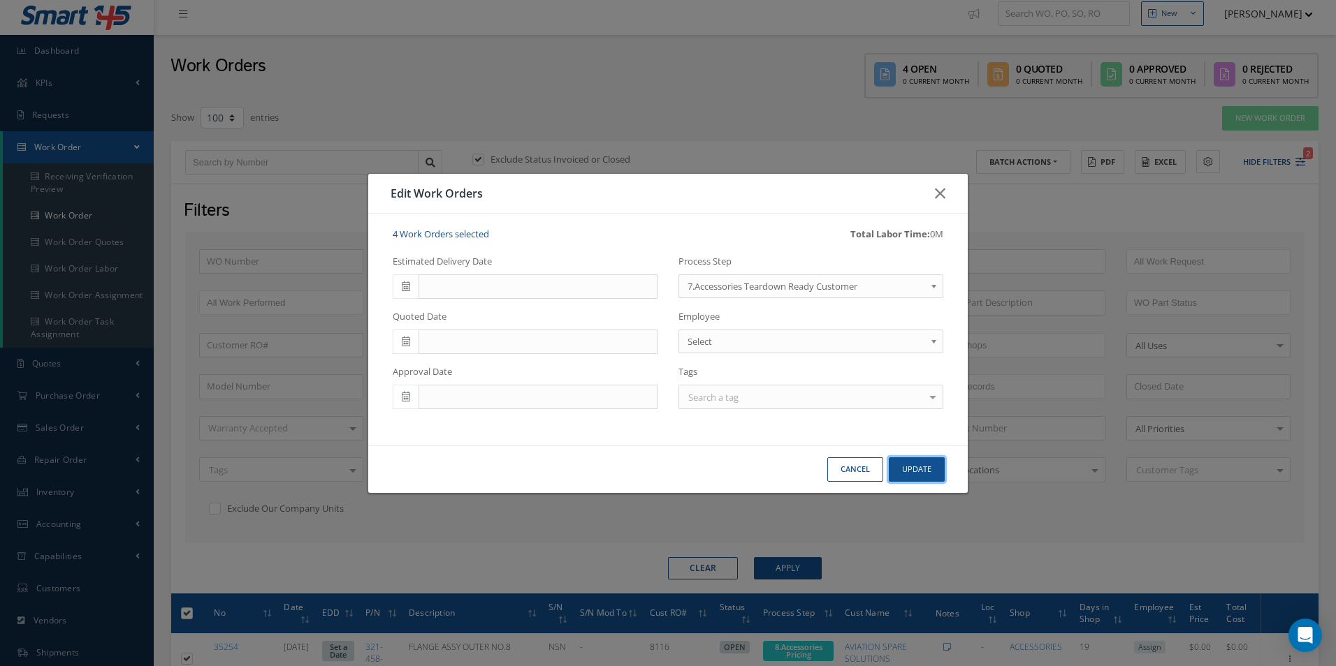
click at [913, 471] on button "Update" at bounding box center [916, 470] width 56 height 24
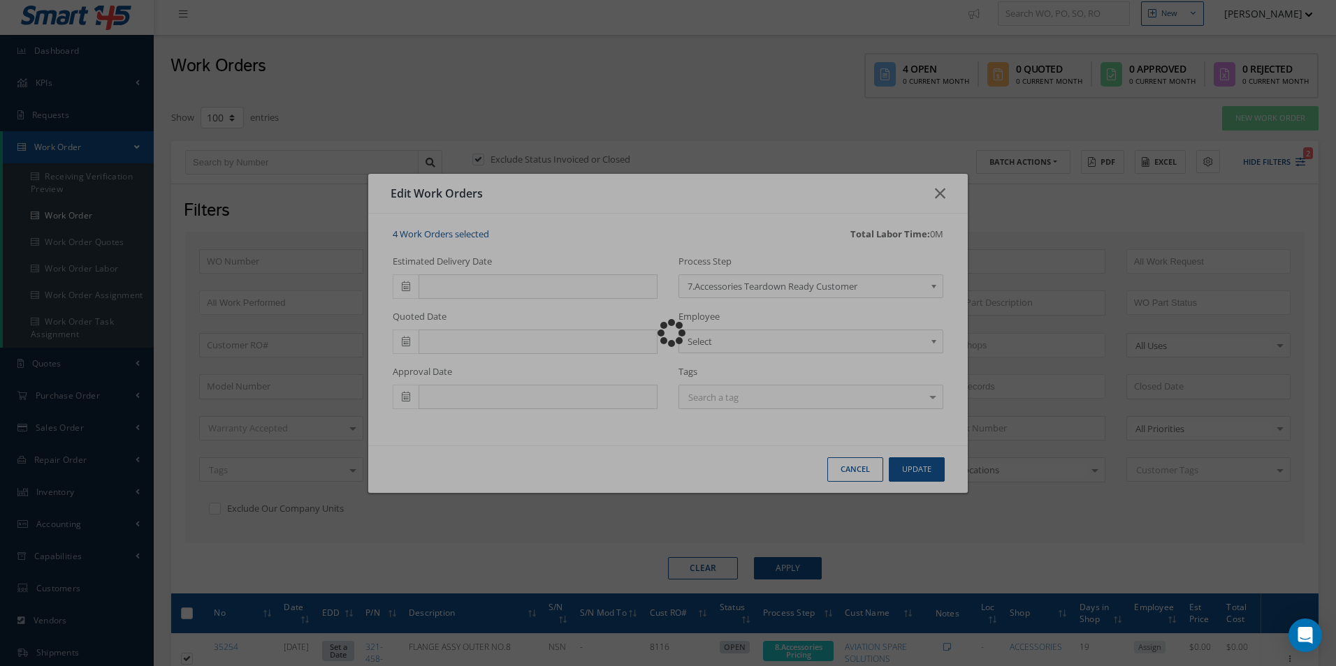
checkbox input "false"
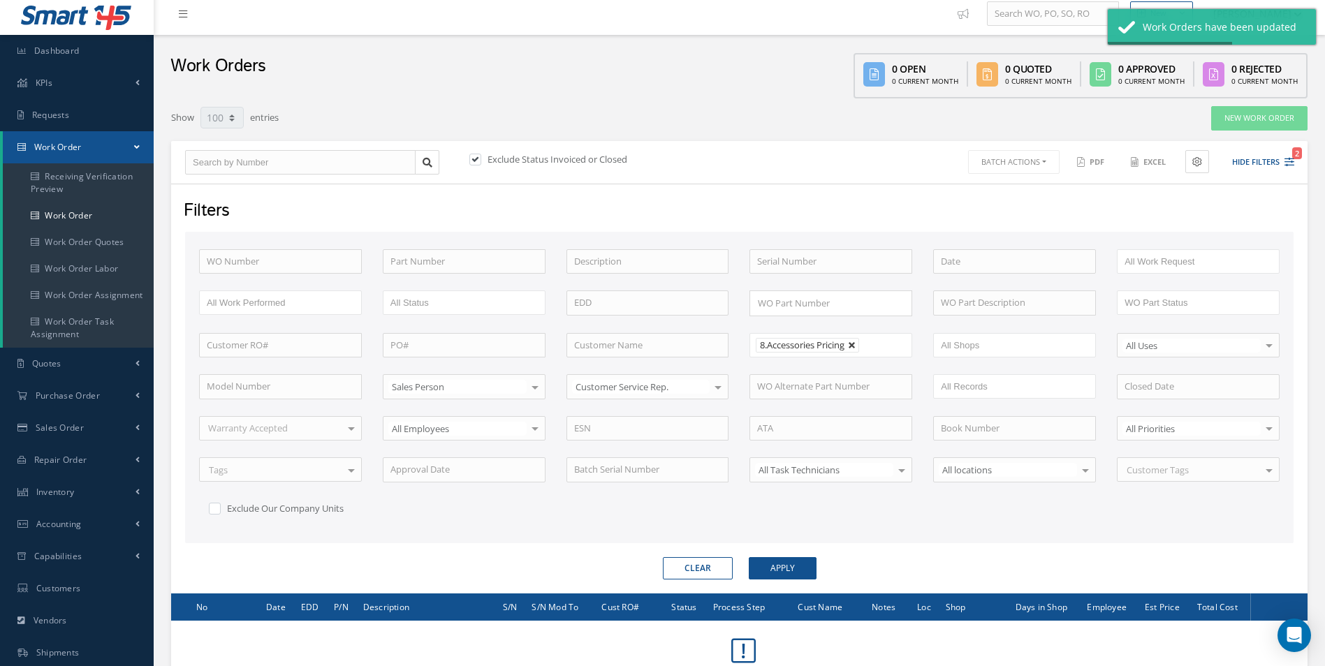
click at [856, 345] on link at bounding box center [852, 346] width 8 height 8
type input "All Proccess Step"
click at [855, 345] on ul "8.Accessories Pricing" at bounding box center [830, 345] width 163 height 24
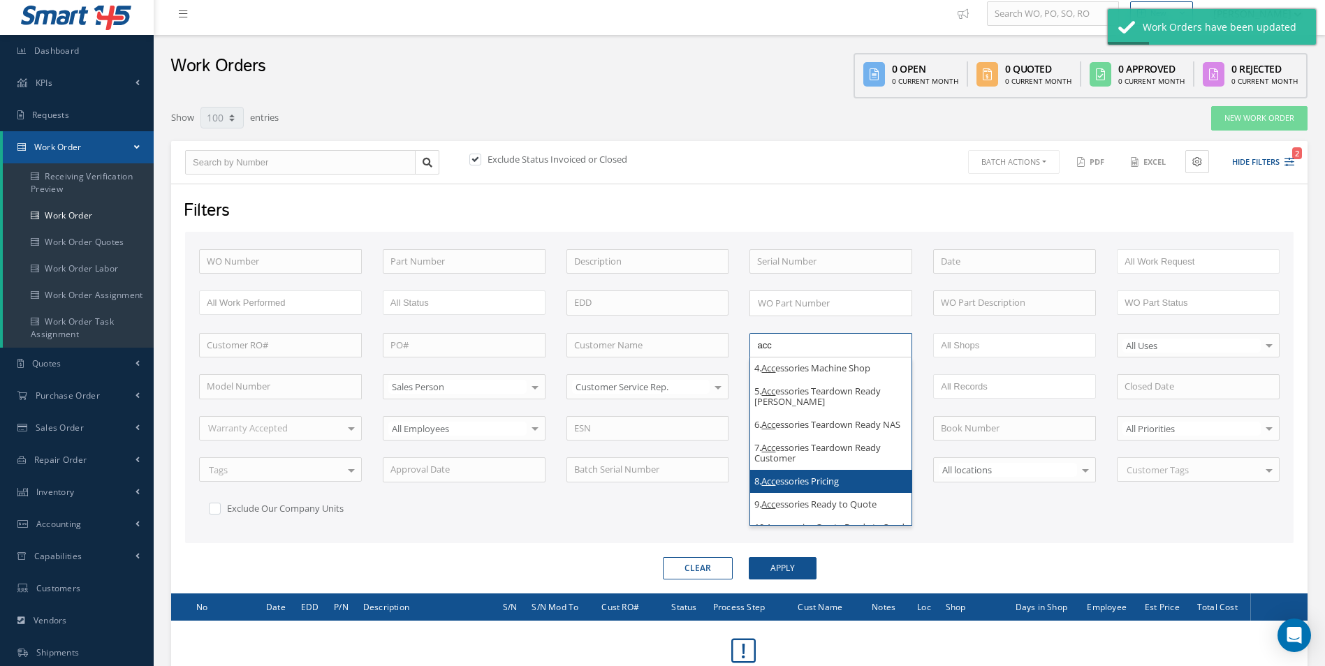
scroll to position [140, 0]
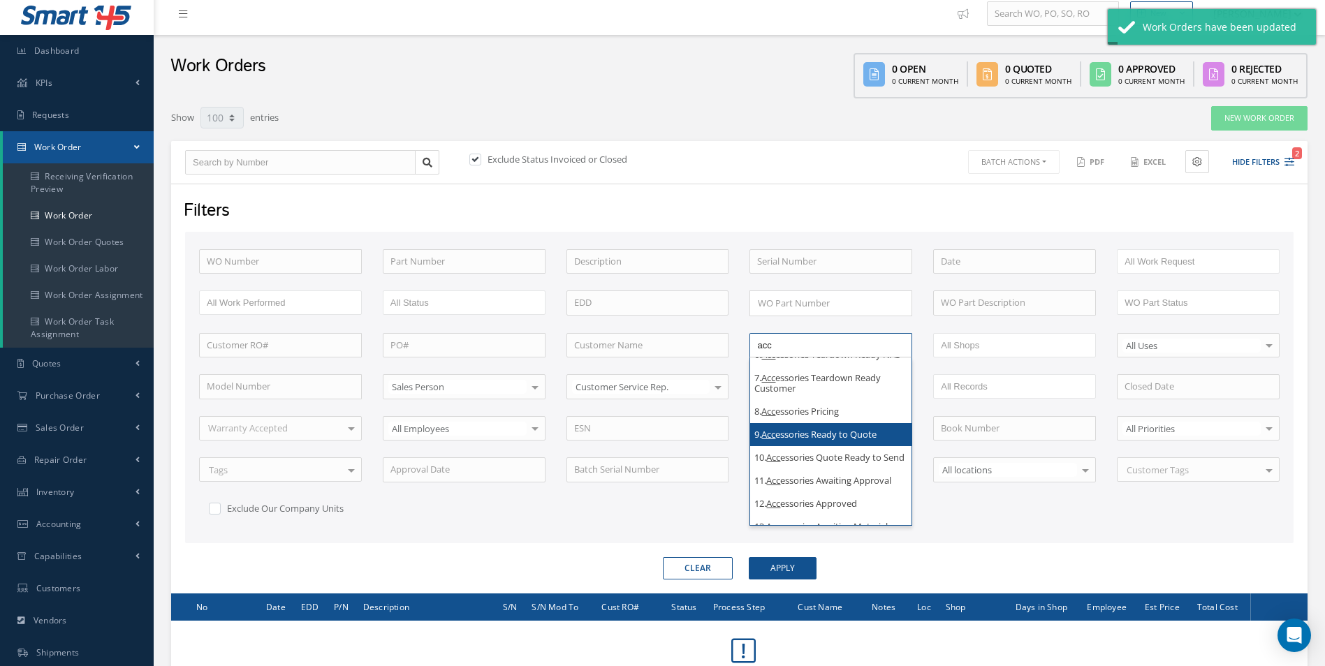
type input "acc"
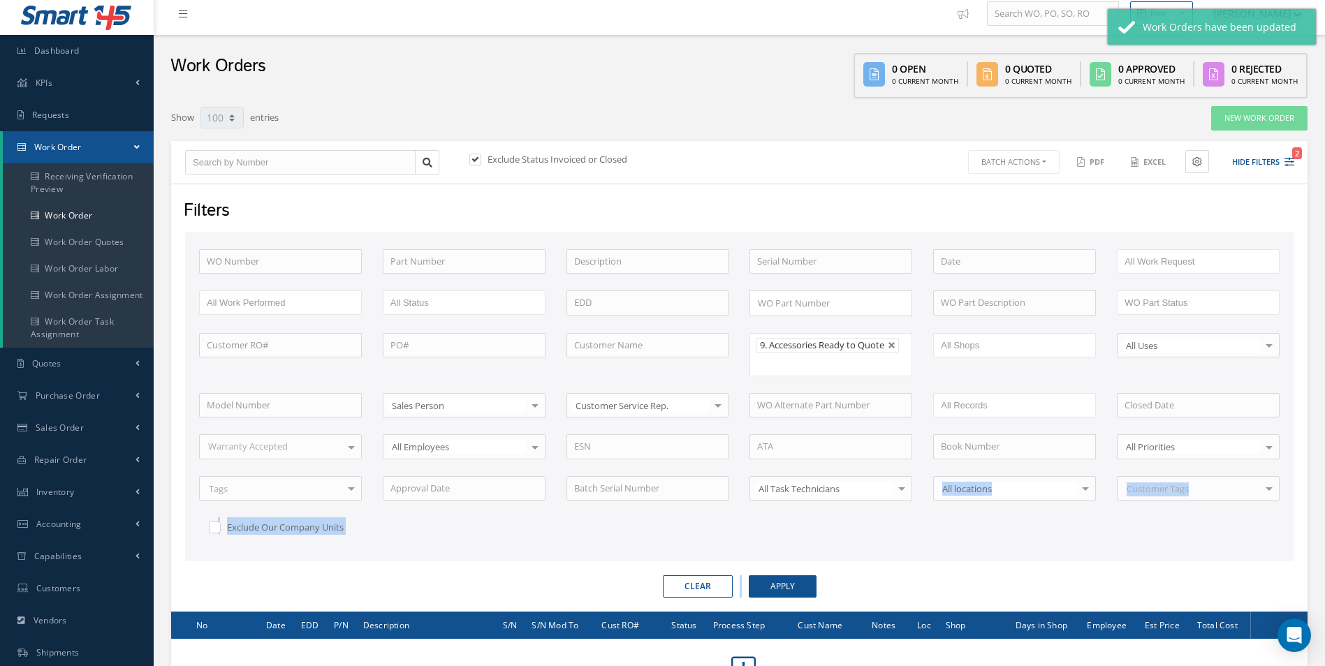
drag, startPoint x: 800, startPoint y: 566, endPoint x: 800, endPoint y: 576, distance: 9.8
click at [800, 570] on form "WO Number Part Number Description Serial Number BENCH CHECK BER CADMIUM PLATE C…" at bounding box center [739, 415] width 1108 height 367
click at [800, 576] on button "Apply" at bounding box center [783, 587] width 68 height 22
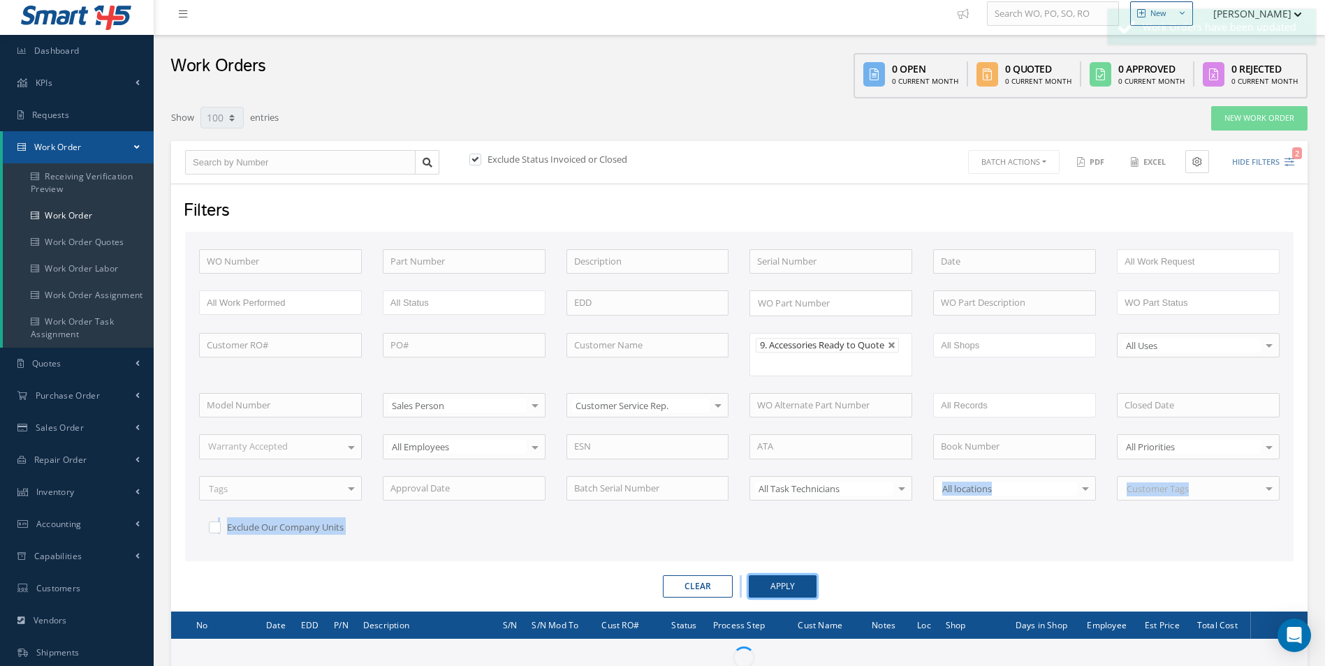
click at [801, 578] on button "Apply" at bounding box center [783, 587] width 68 height 22
click at [863, 518] on div "WO Number Part Number Description Serial Number BENCH CHECK BER CADMIUM PLATE C…" at bounding box center [740, 402] width 1102 height 306
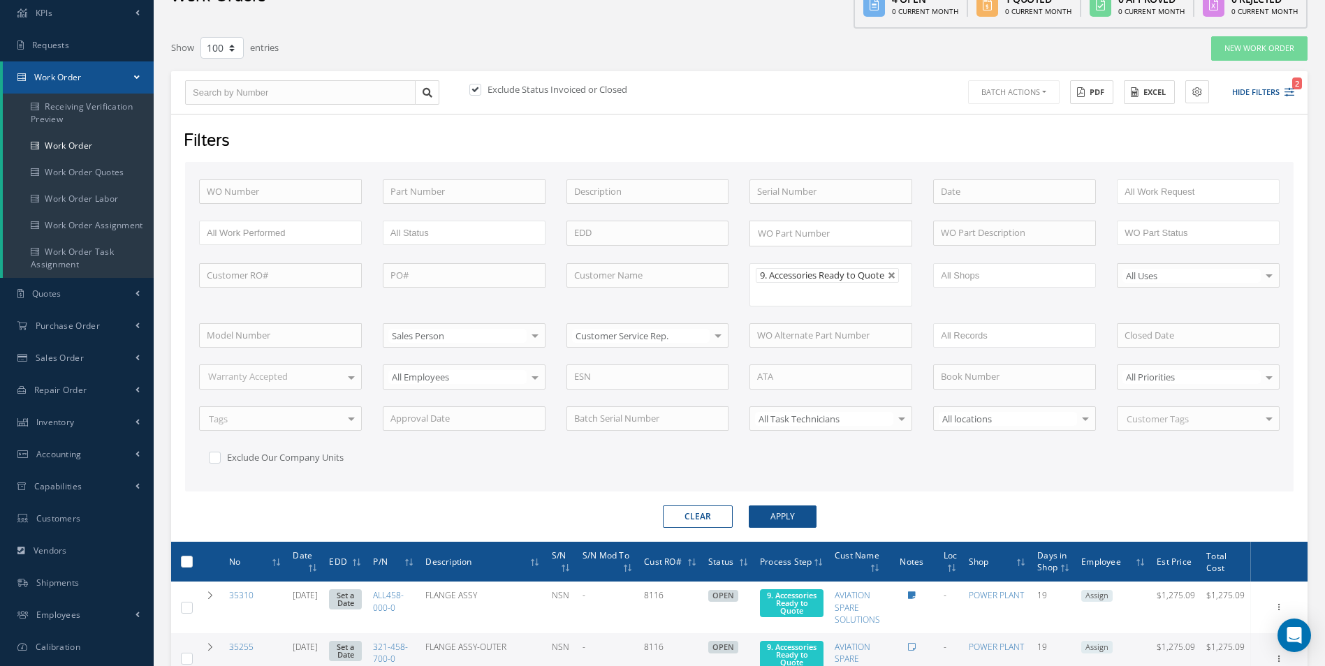
click at [192, 562] on label at bounding box center [192, 561] width 0 height 12
click at [184, 562] on input "checkbox" at bounding box center [187, 563] width 9 height 9
checkbox input "true"
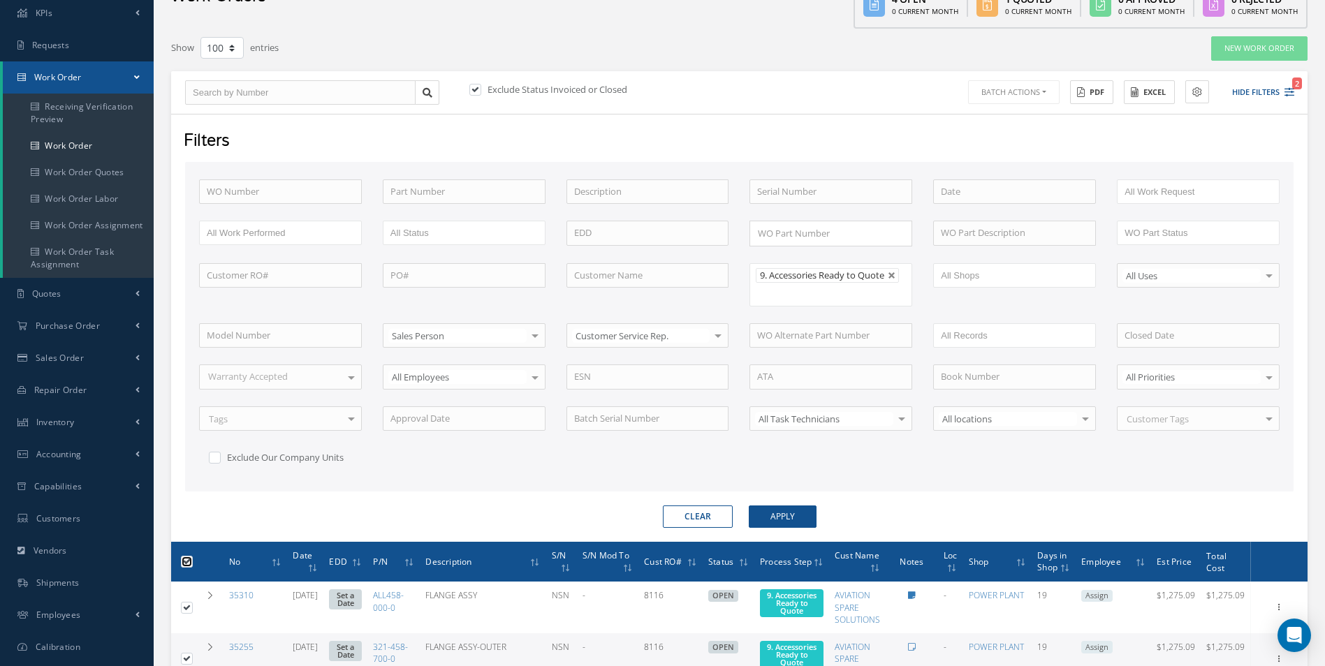
checkbox input "true"
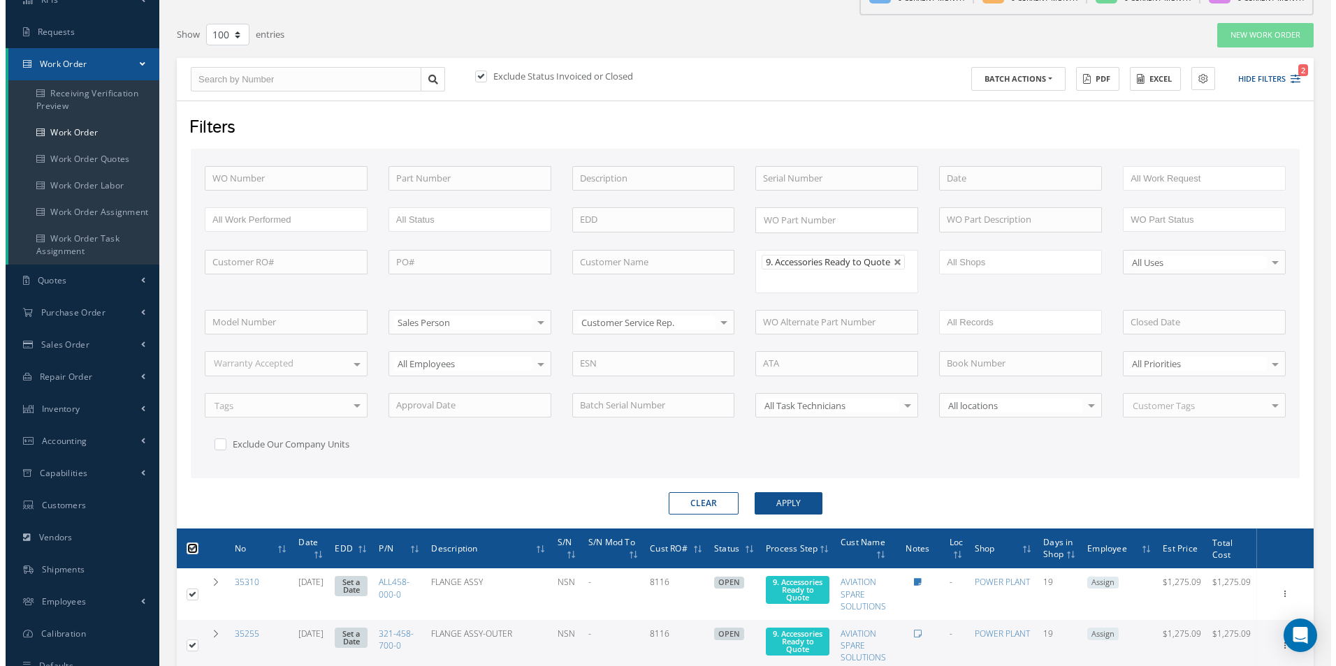
scroll to position [89, 0]
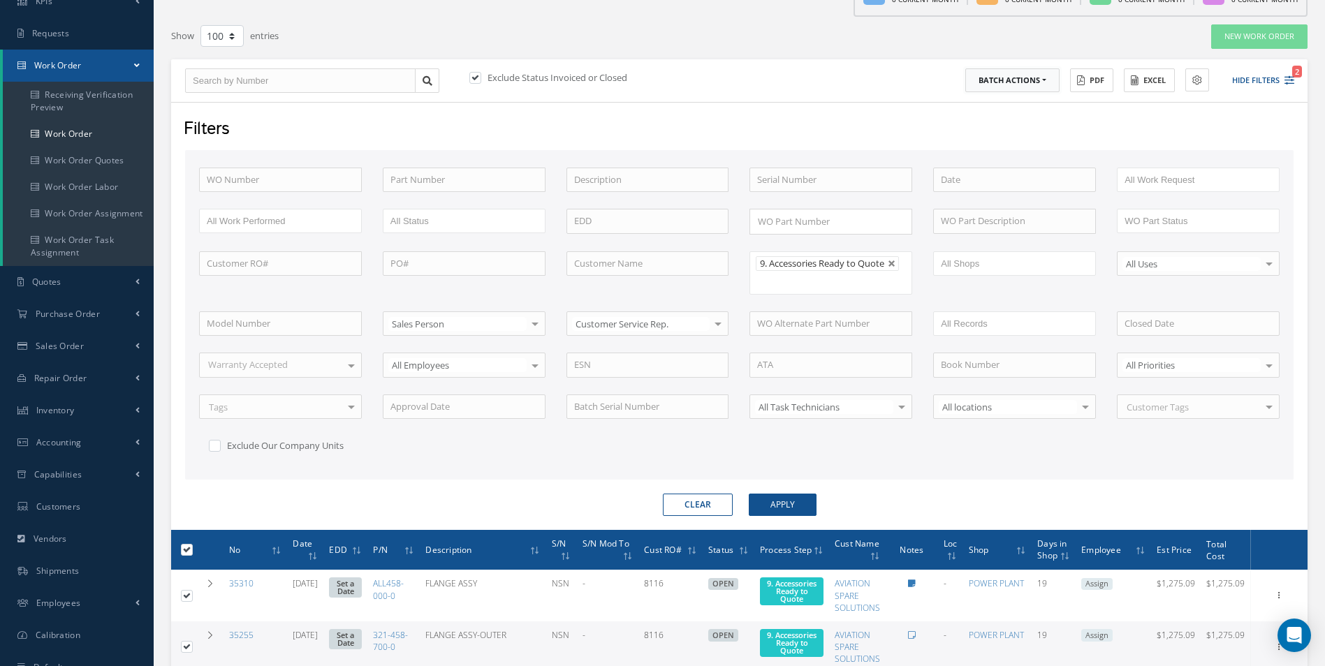
drag, startPoint x: 1018, startPoint y: 78, endPoint x: 1018, endPoint y: 87, distance: 9.1
click at [1018, 81] on button "Batch Actions" at bounding box center [1012, 80] width 94 height 24
click at [1018, 107] on link "Update Work Orders" at bounding box center [1021, 103] width 112 height 19
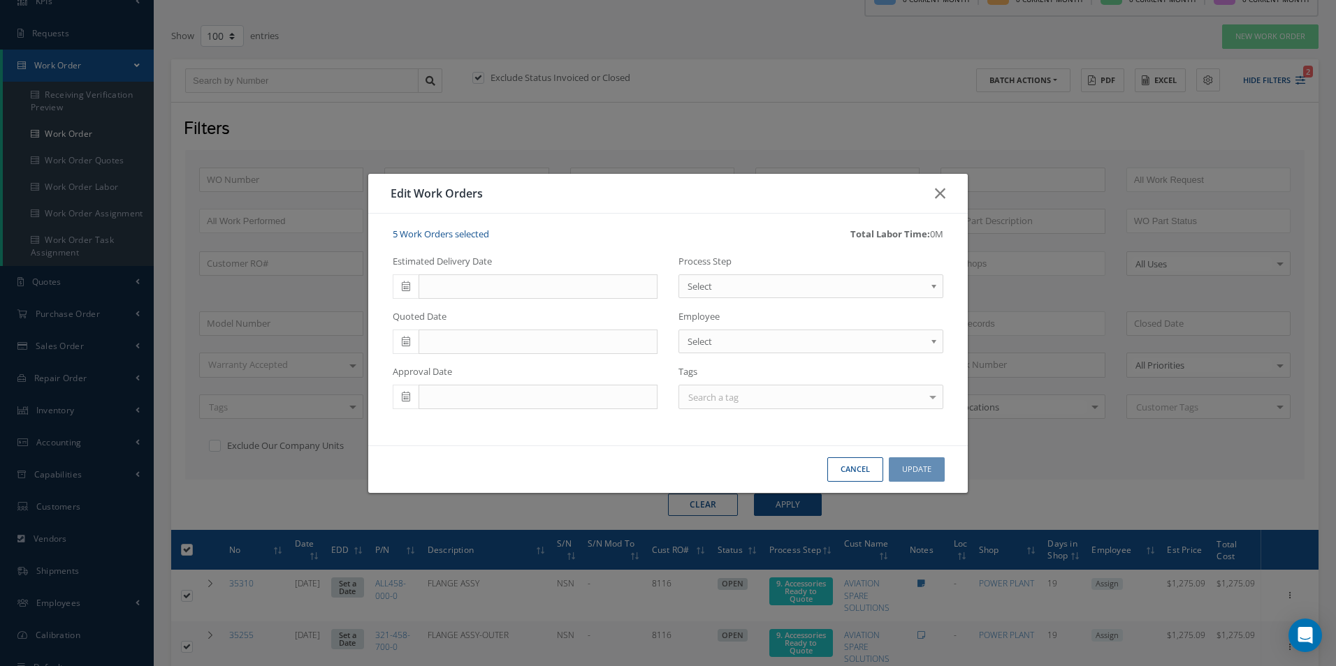
click at [839, 279] on span "Select" at bounding box center [805, 286] width 237 height 17
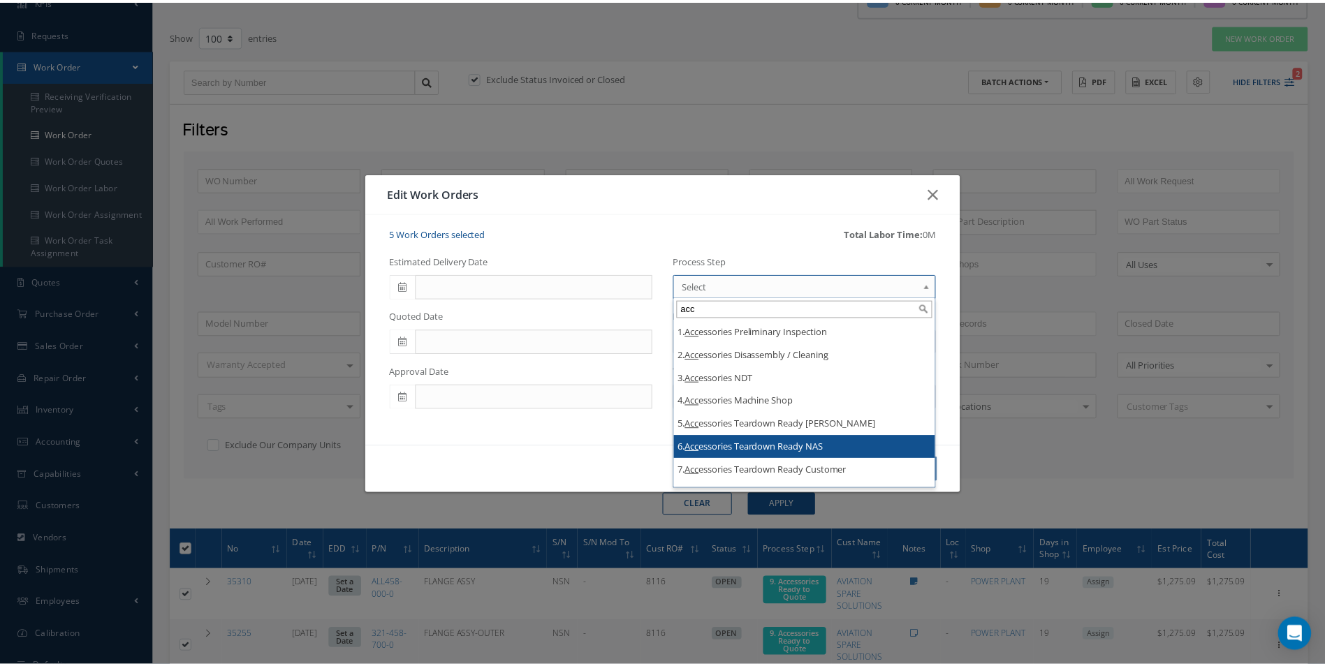
scroll to position [70, 0]
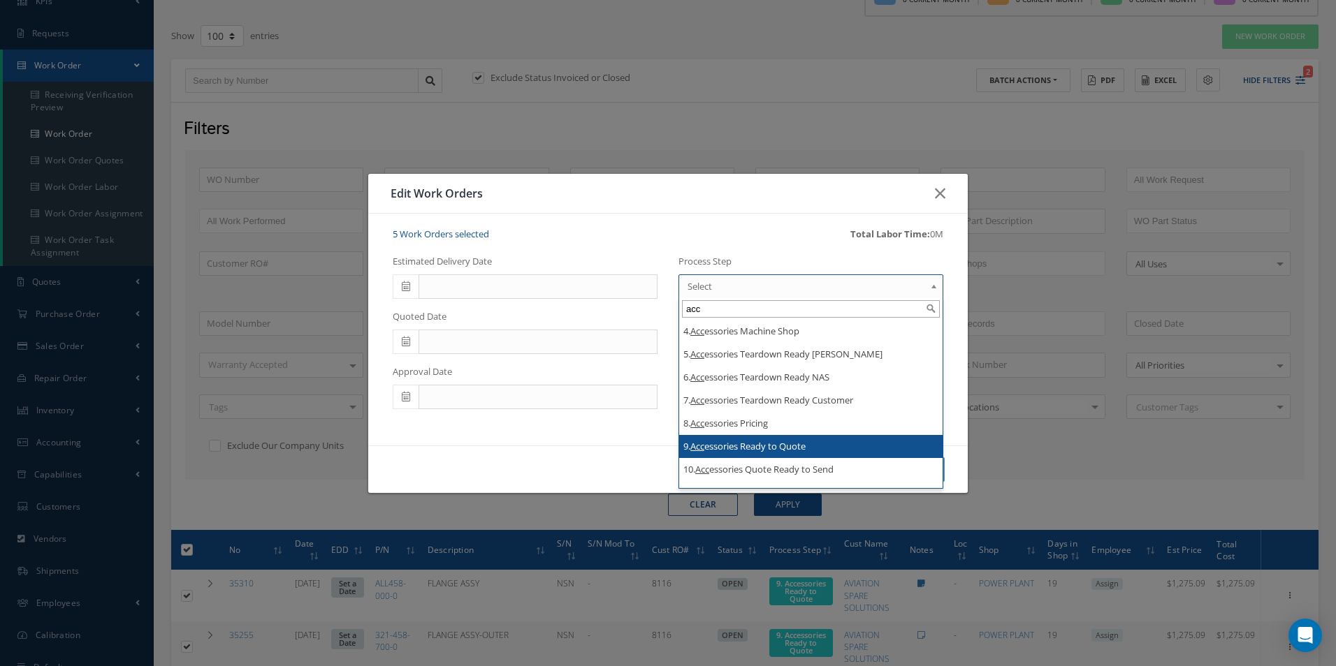
type input "acc"
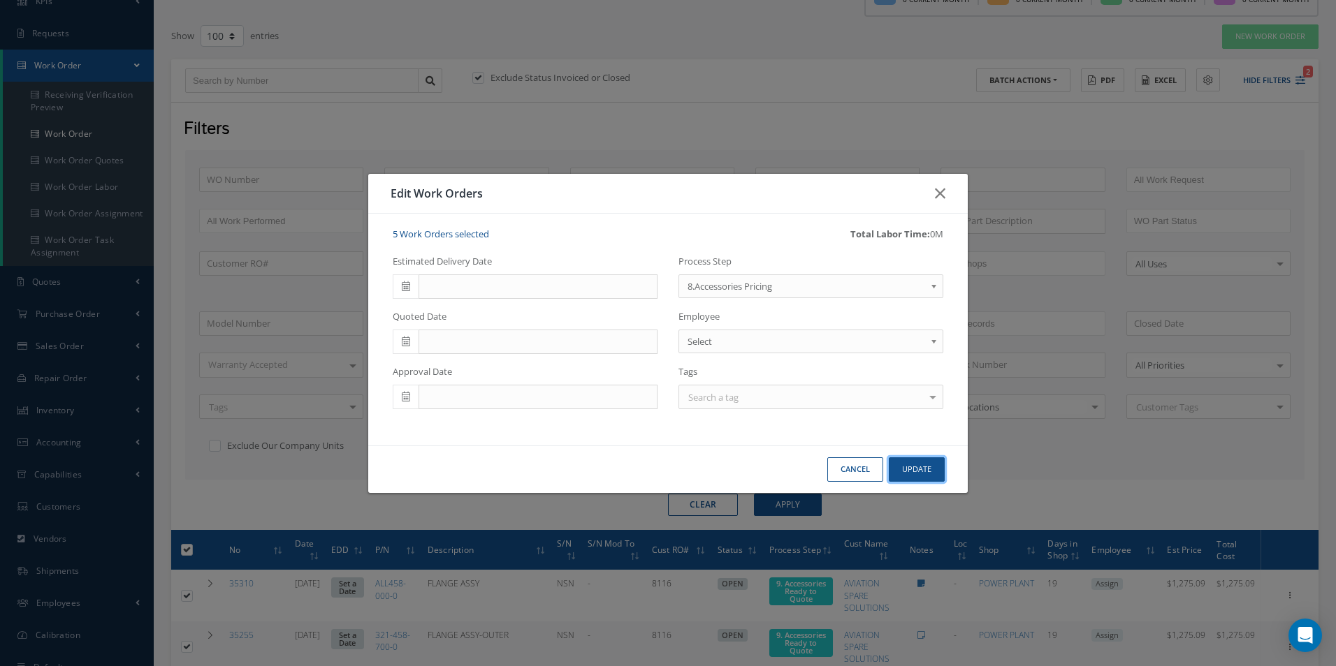
click at [896, 467] on button "Update" at bounding box center [916, 470] width 56 height 24
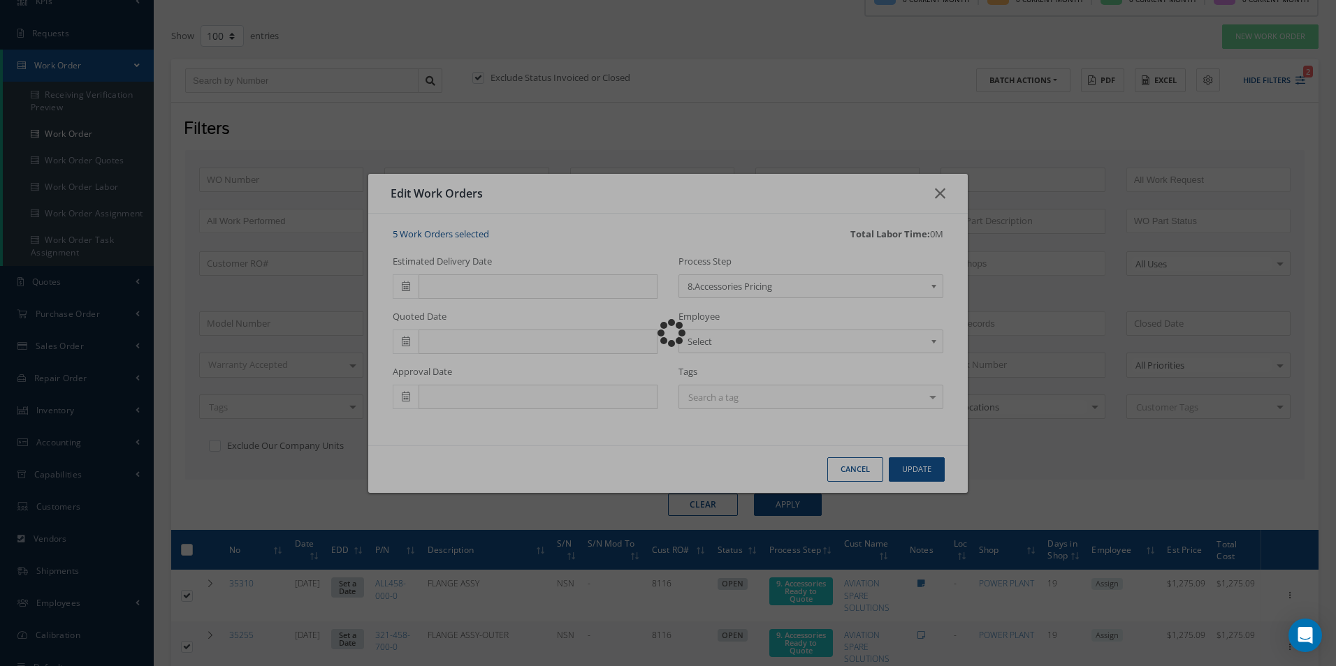
checkbox input "false"
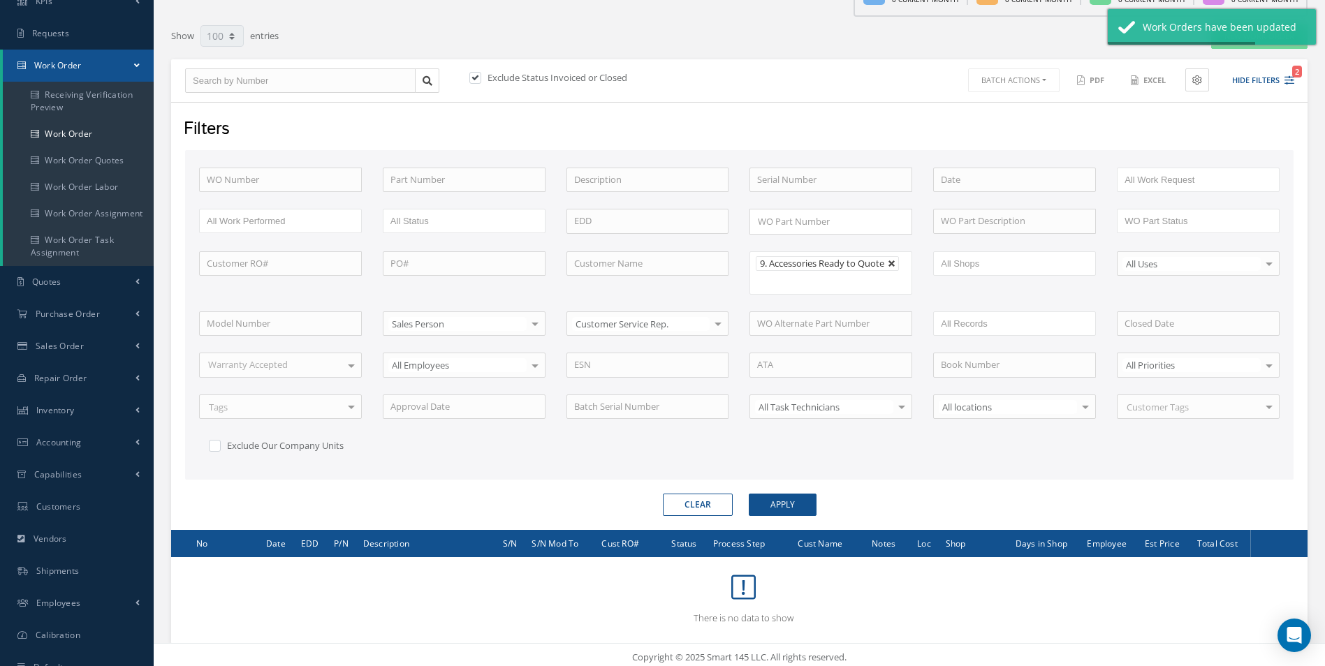
click at [894, 264] on link at bounding box center [892, 264] width 8 height 8
type input "All Proccess Step"
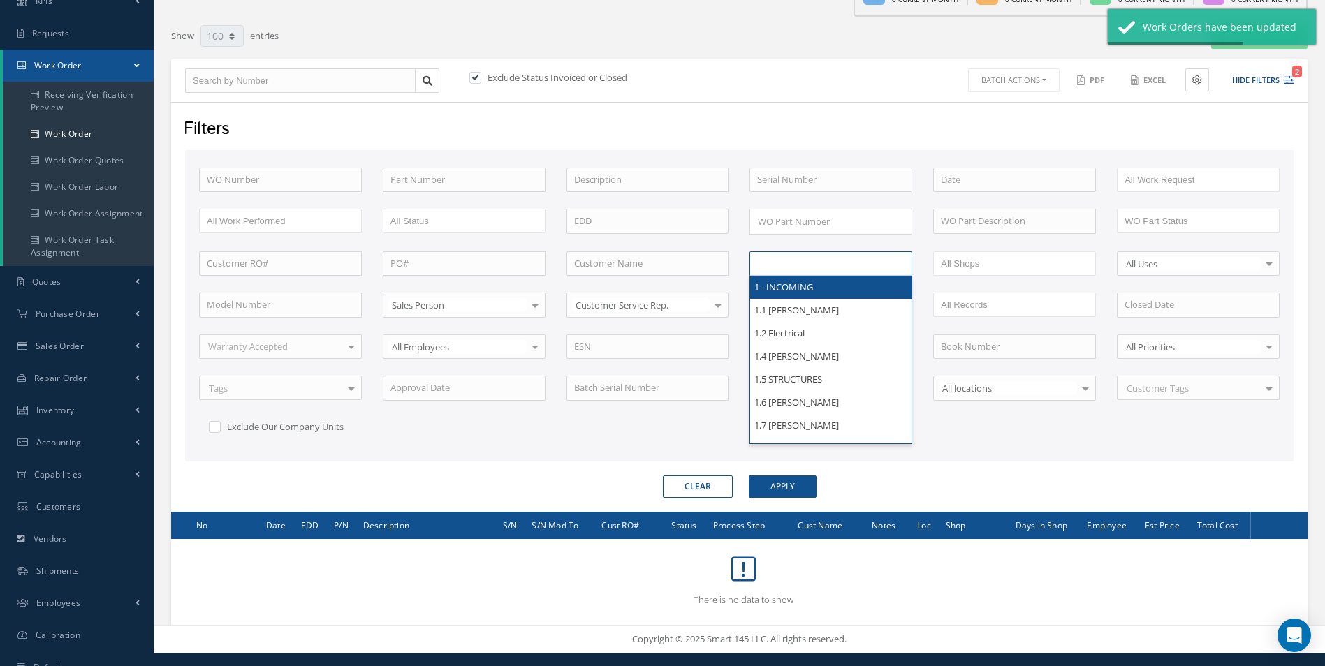
click at [891, 266] on ul at bounding box center [830, 263] width 163 height 24
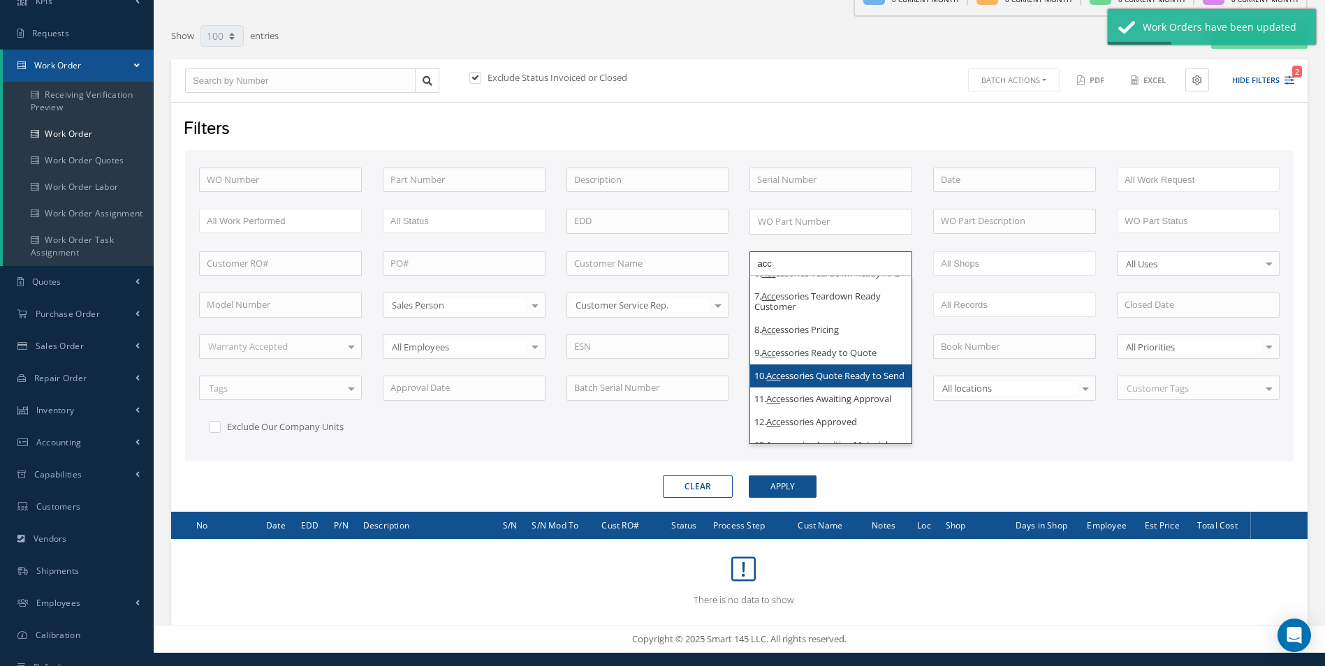
scroll to position [210, 0]
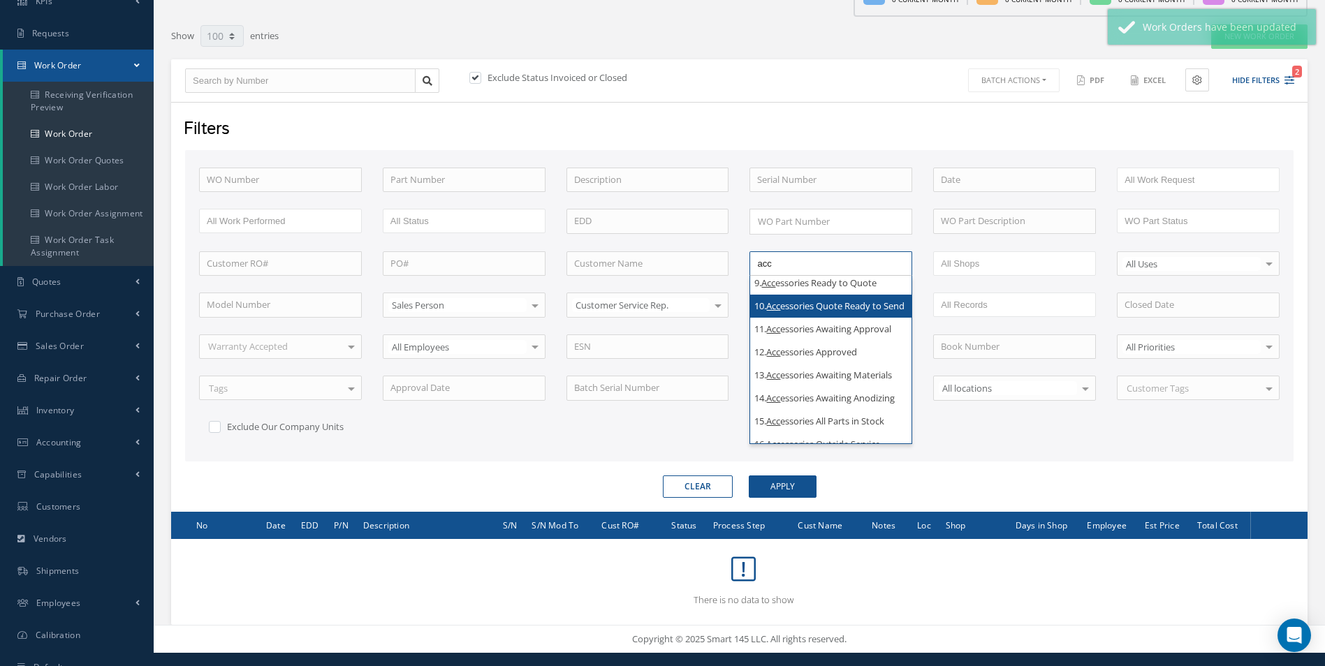
type input "acc"
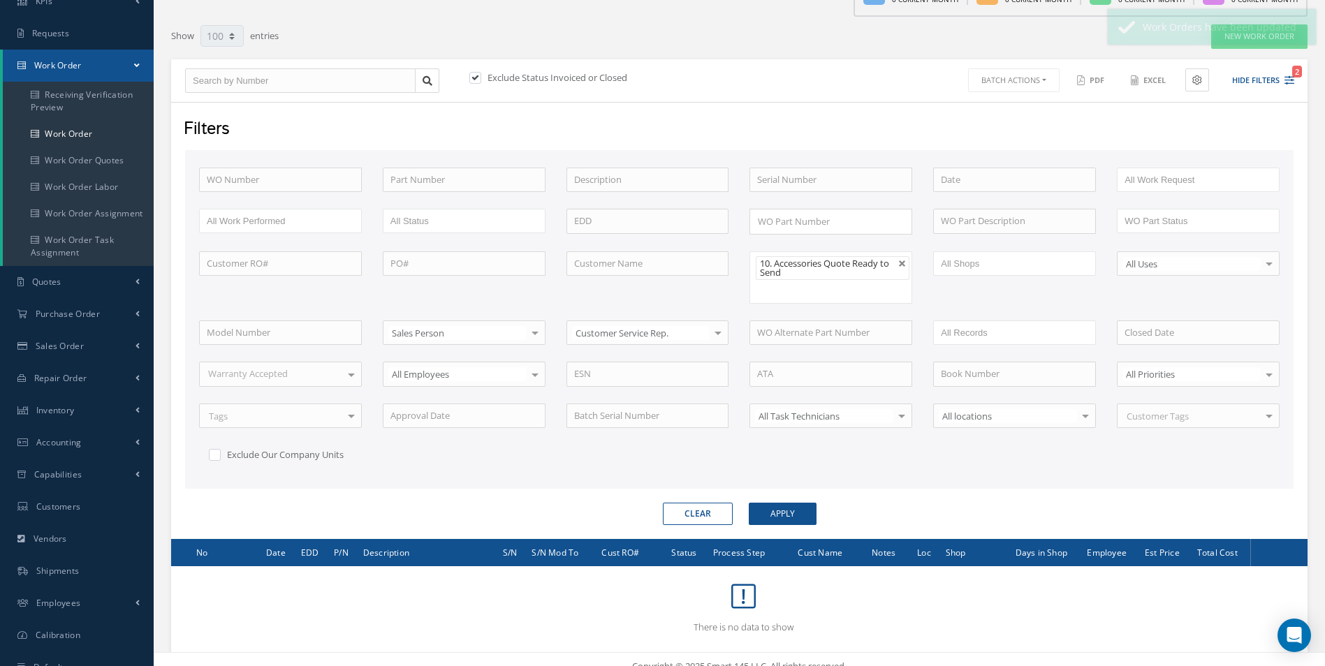
scroll to position [0, 0]
click at [791, 502] on form "WO Number Part Number Description Serial Number BENCH CHECK BER CADMIUM PLATE C…" at bounding box center [739, 338] width 1108 height 376
click at [791, 508] on button "Apply" at bounding box center [783, 514] width 68 height 22
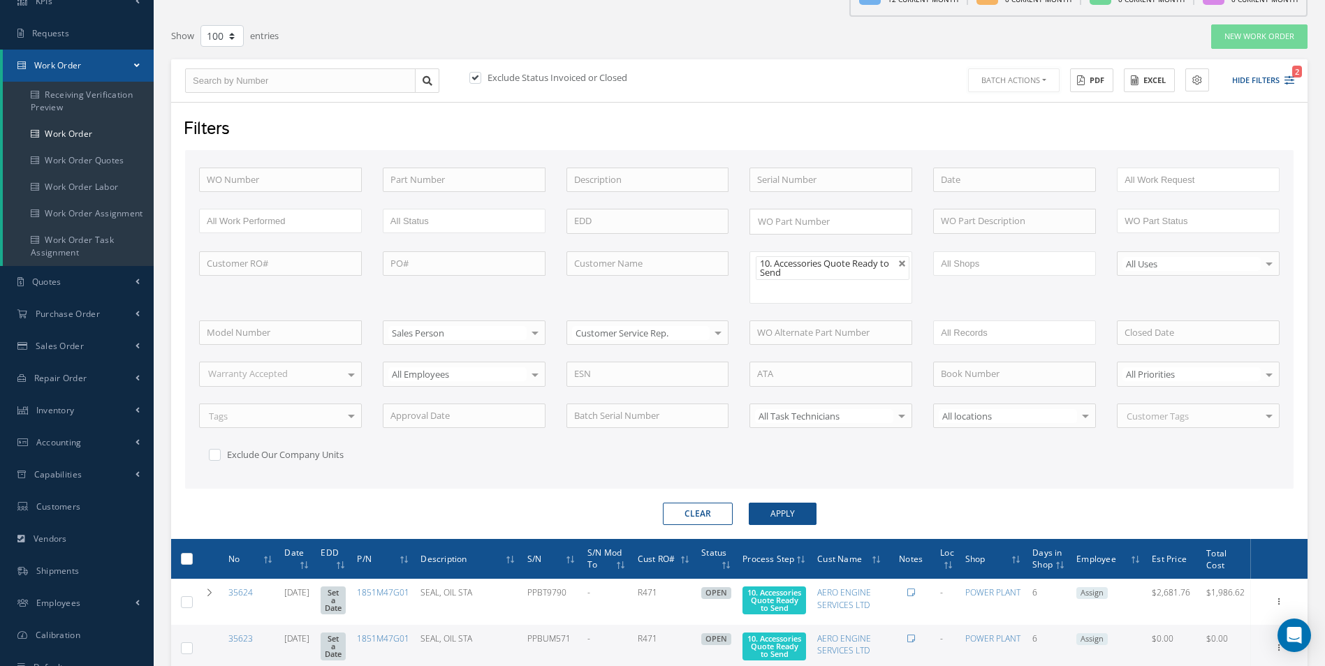
click at [1025, 81] on button "Batch Actions" at bounding box center [1014, 80] width 92 height 24
click at [192, 557] on label at bounding box center [192, 559] width 0 height 12
click at [189, 557] on input "checkbox" at bounding box center [187, 560] width 9 height 9
checkbox input "true"
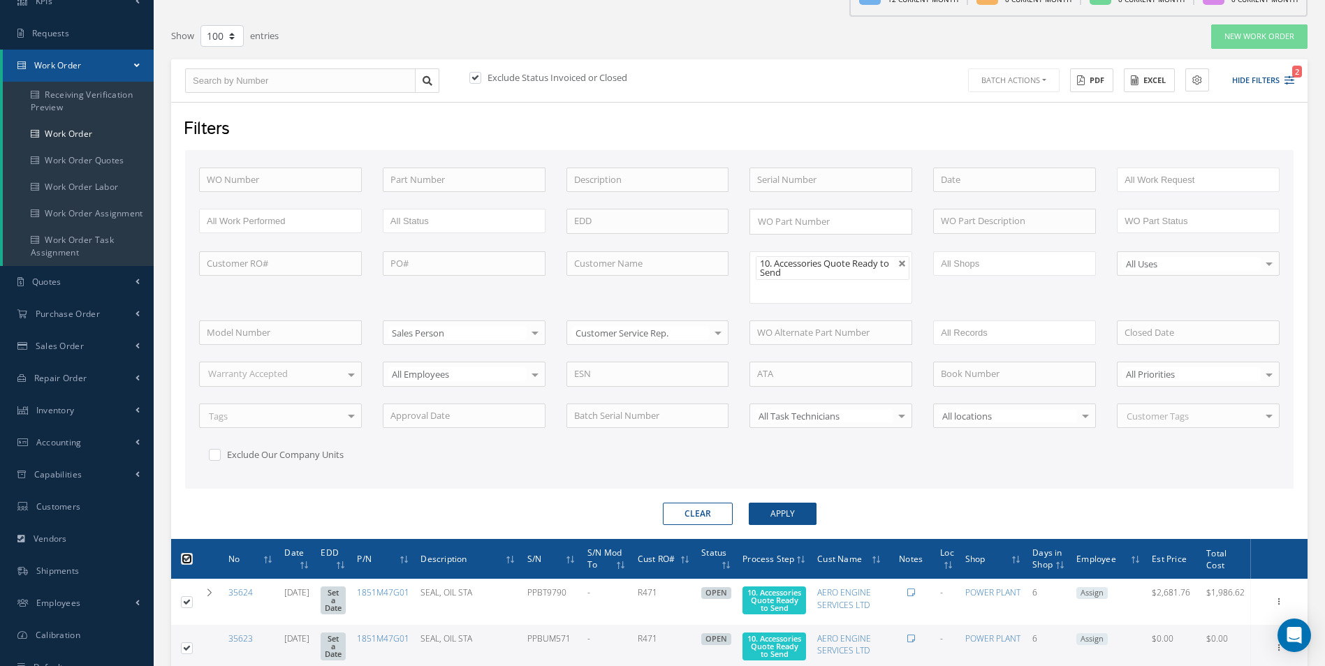
checkbox input "true"
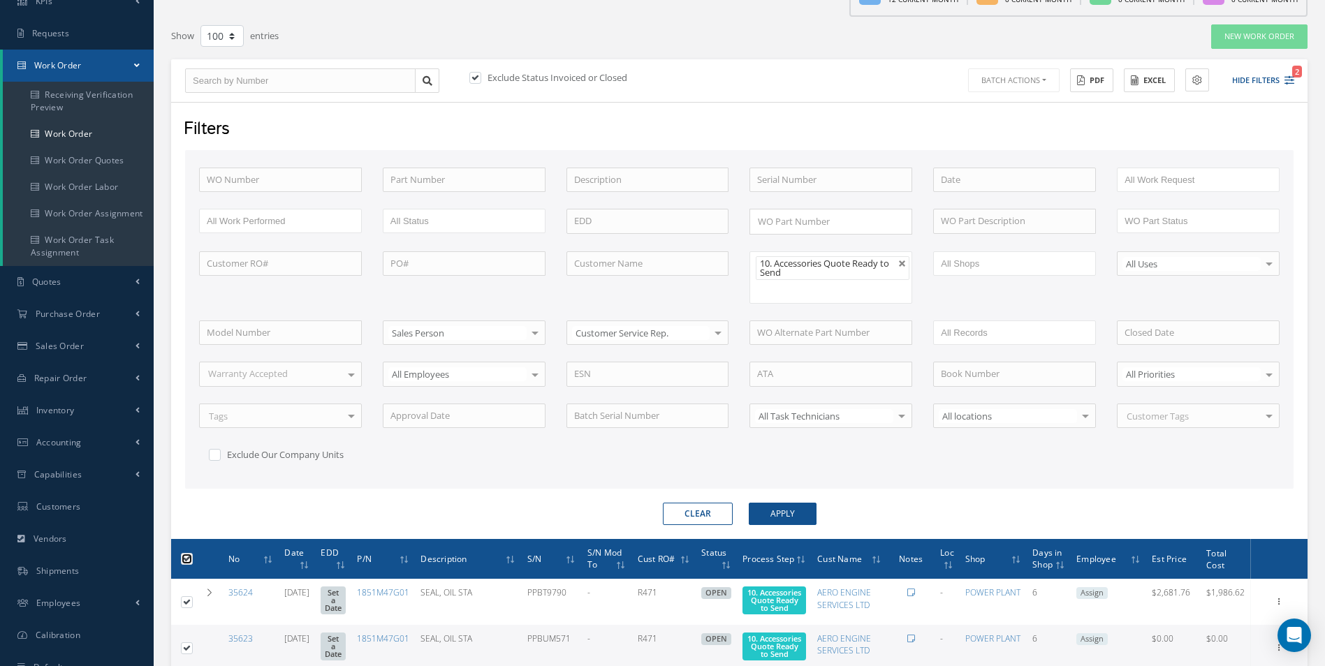
checkbox input "true"
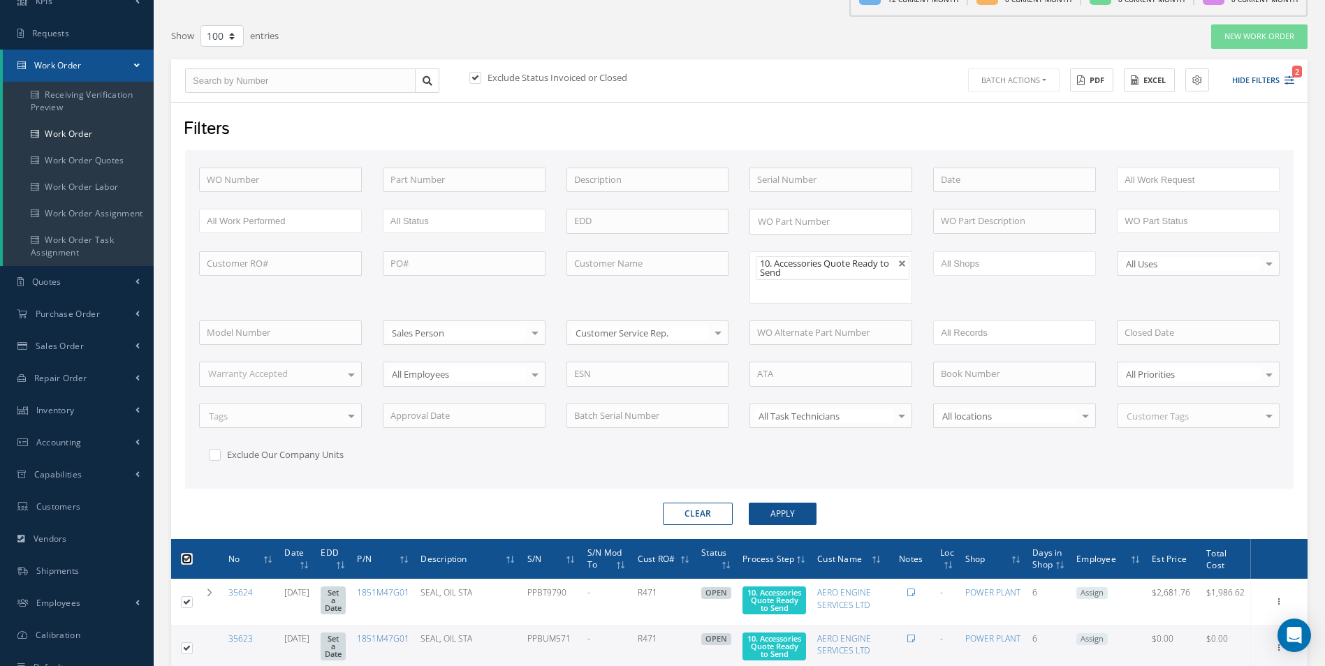
checkbox input "true"
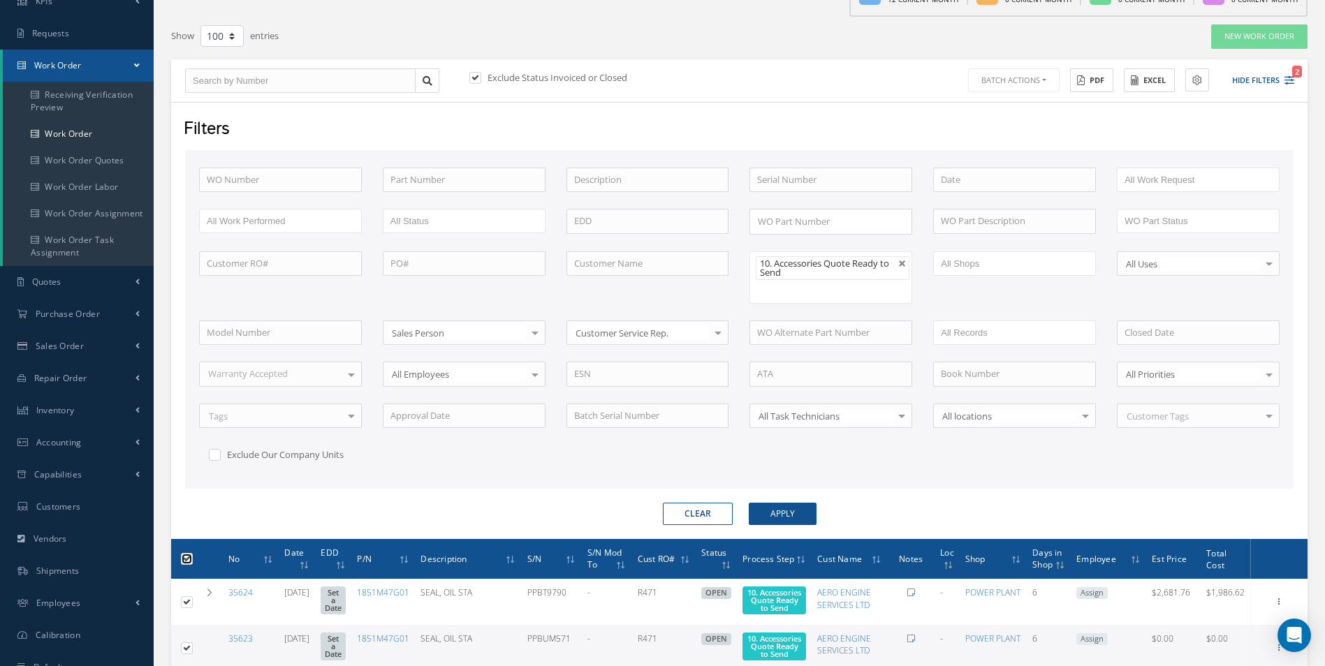
checkbox input "true"
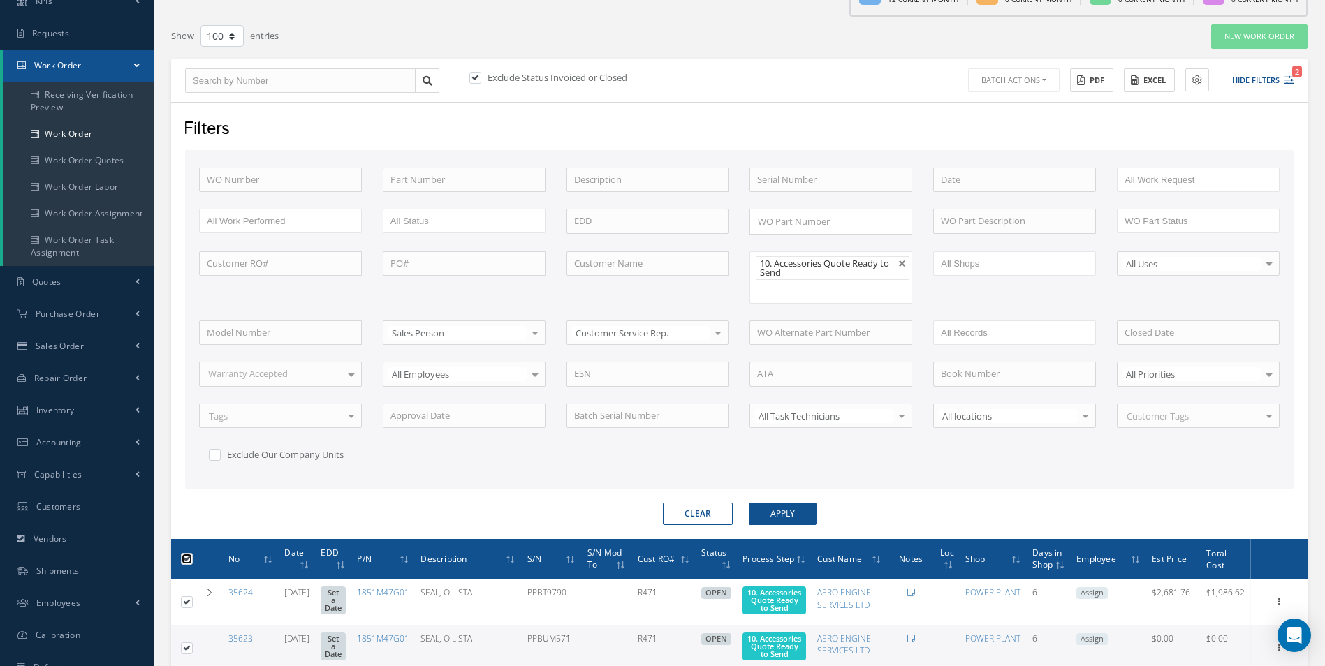
checkbox input "true"
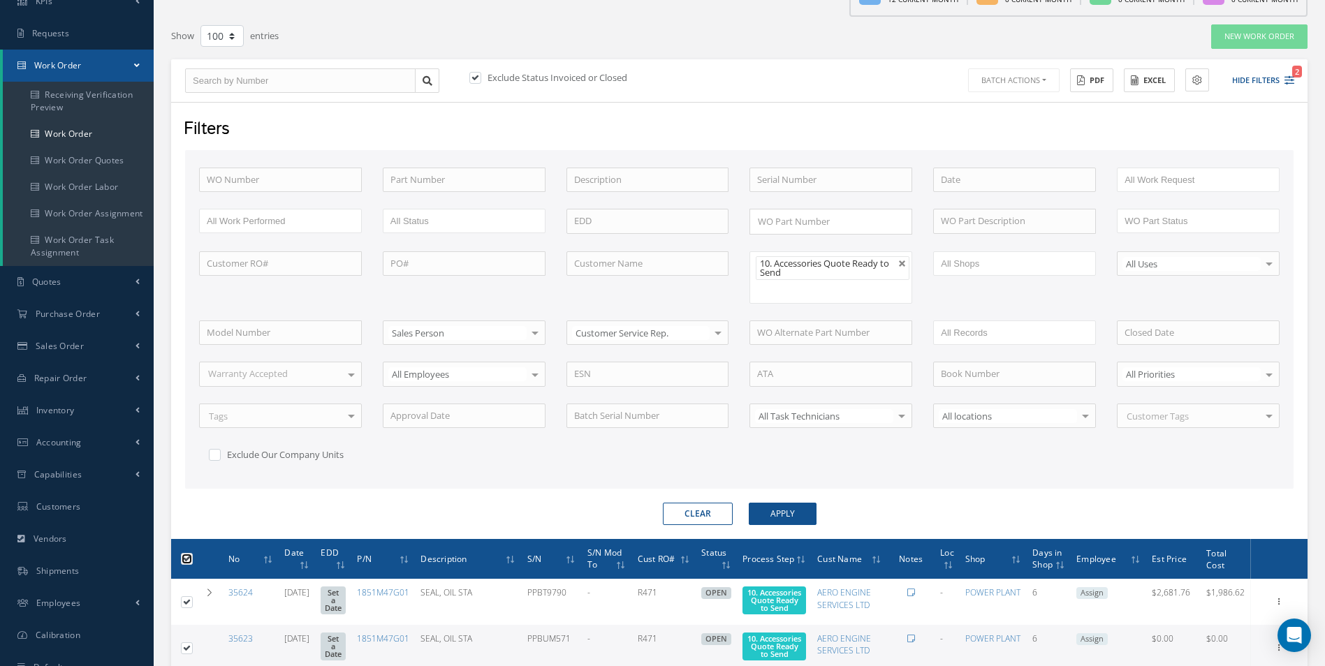
checkbox input "true"
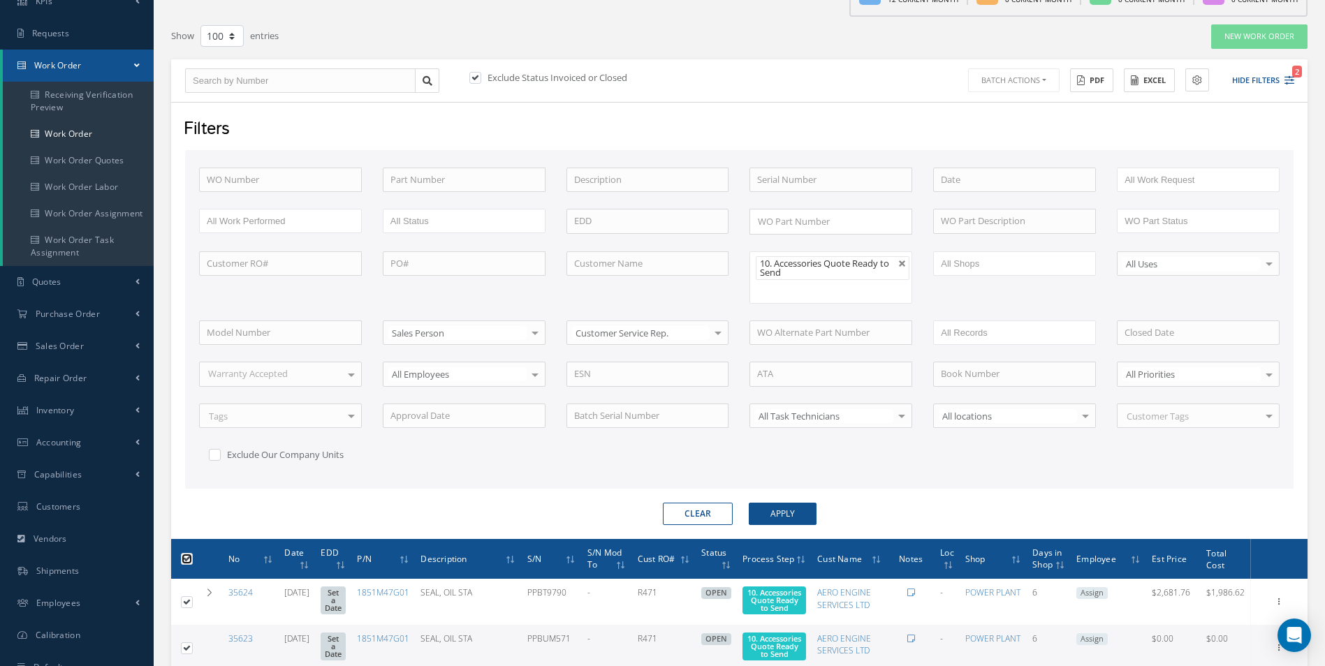
checkbox input "true"
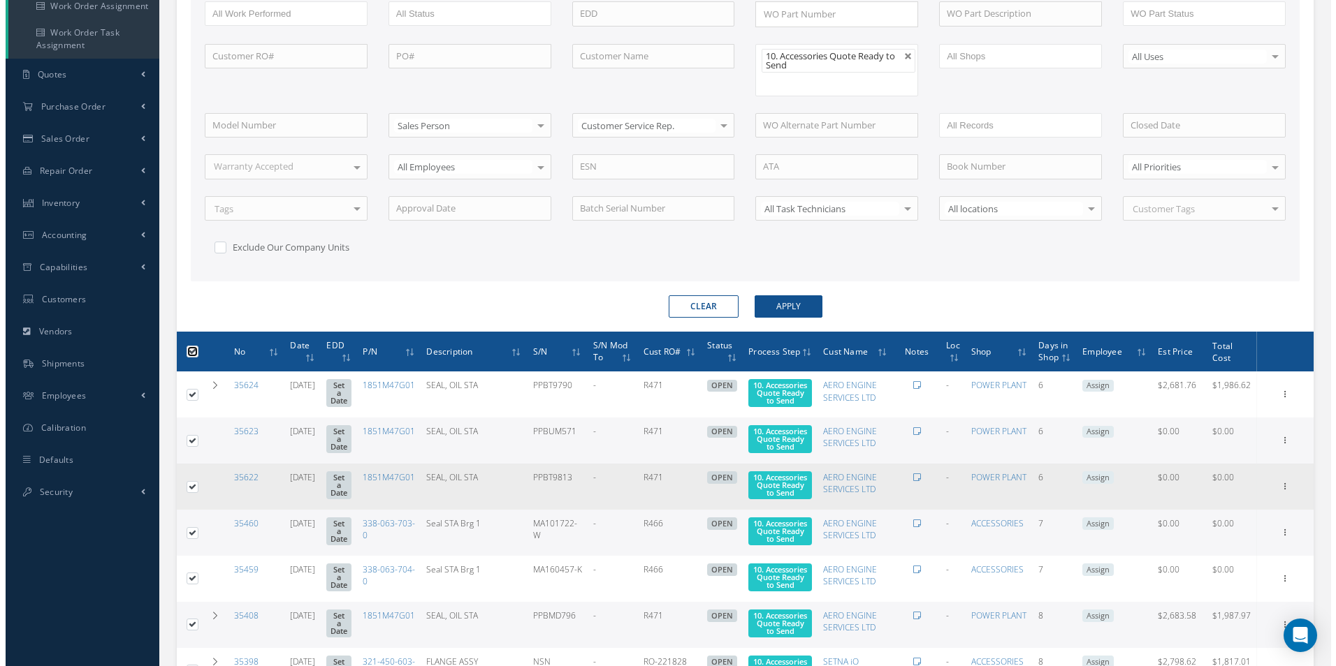
scroll to position [46, 0]
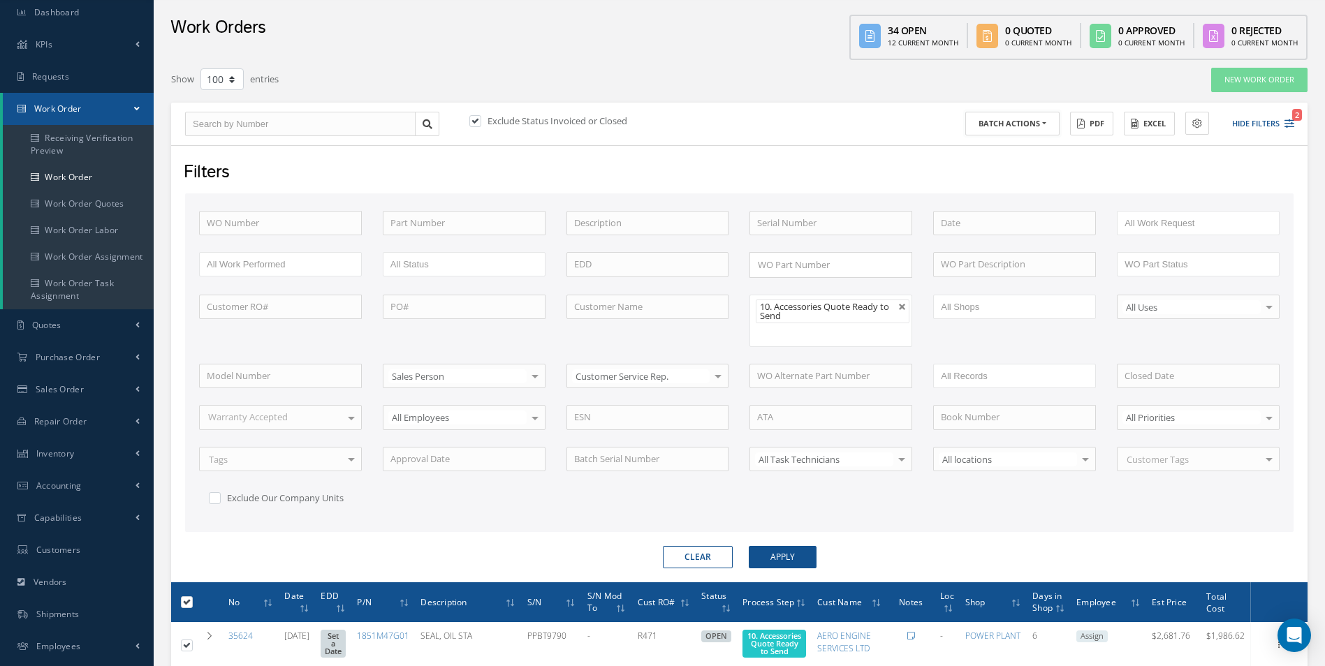
drag, startPoint x: 998, startPoint y: 124, endPoint x: 994, endPoint y: 137, distance: 13.9
click at [997, 124] on button "Batch Actions" at bounding box center [1012, 124] width 94 height 24
click at [996, 142] on link "Update Work Orders" at bounding box center [1021, 147] width 112 height 19
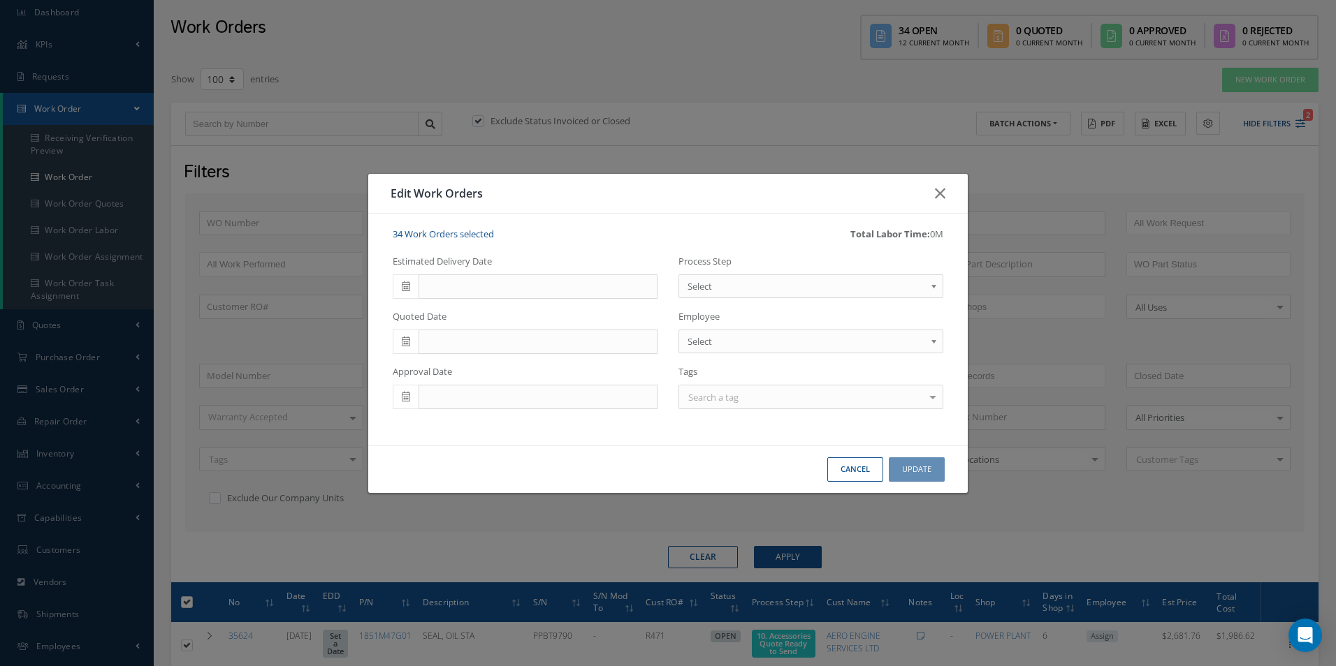
click at [812, 288] on span "Select" at bounding box center [805, 286] width 237 height 17
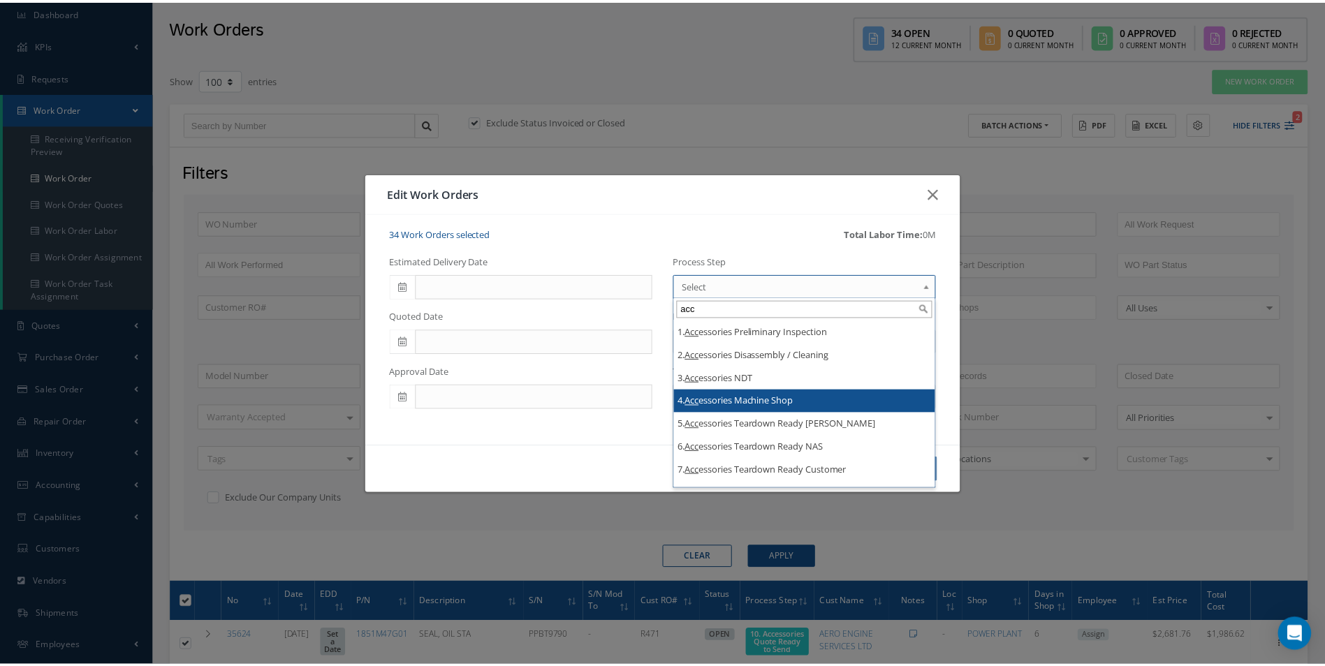
scroll to position [70, 0]
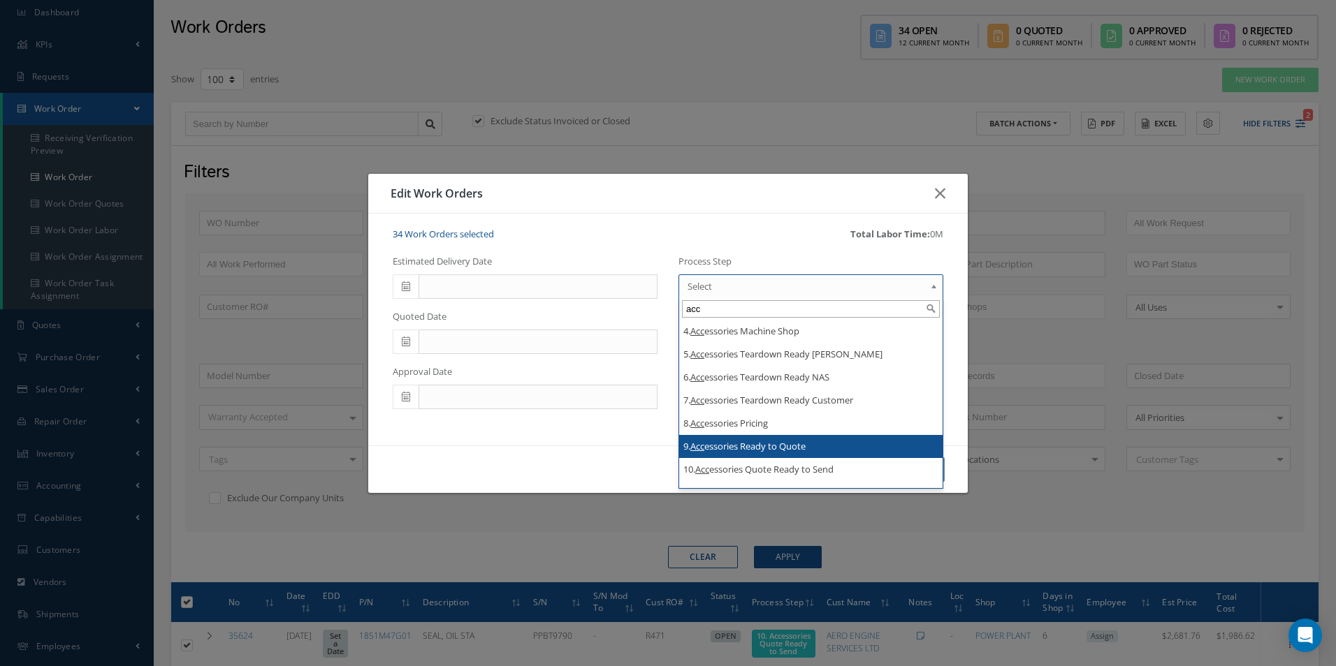
type input "acc"
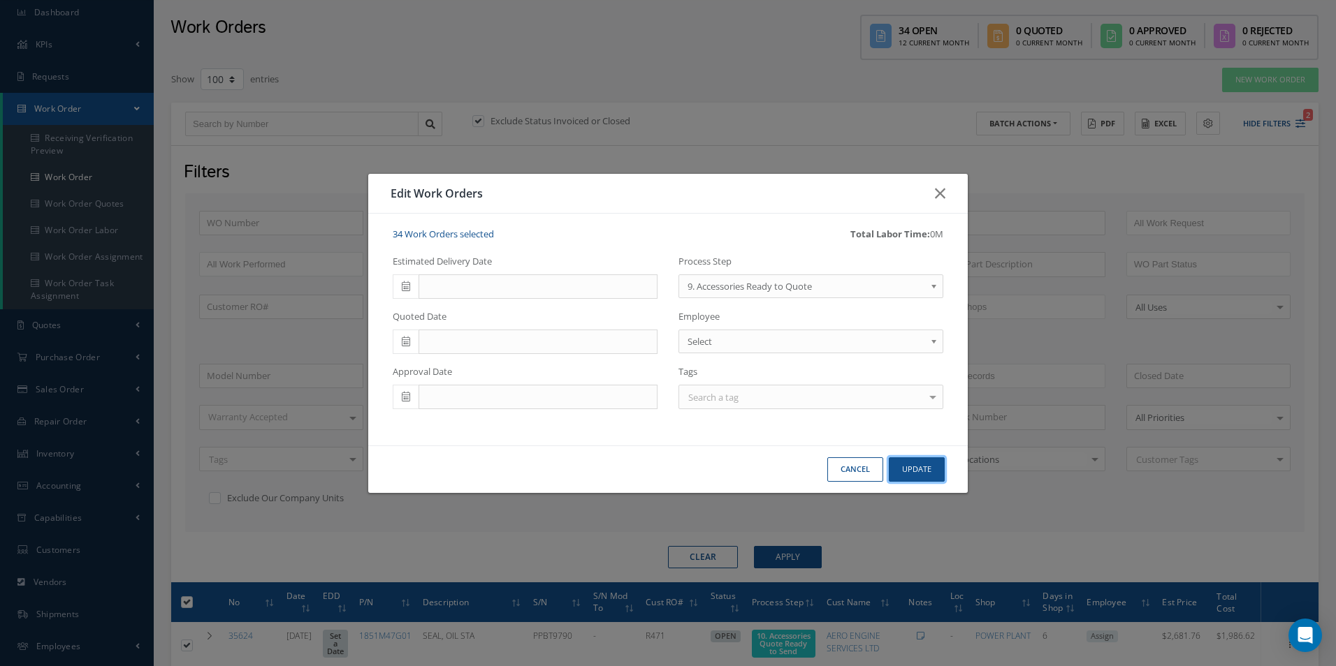
click at [928, 465] on button "Update" at bounding box center [916, 470] width 56 height 24
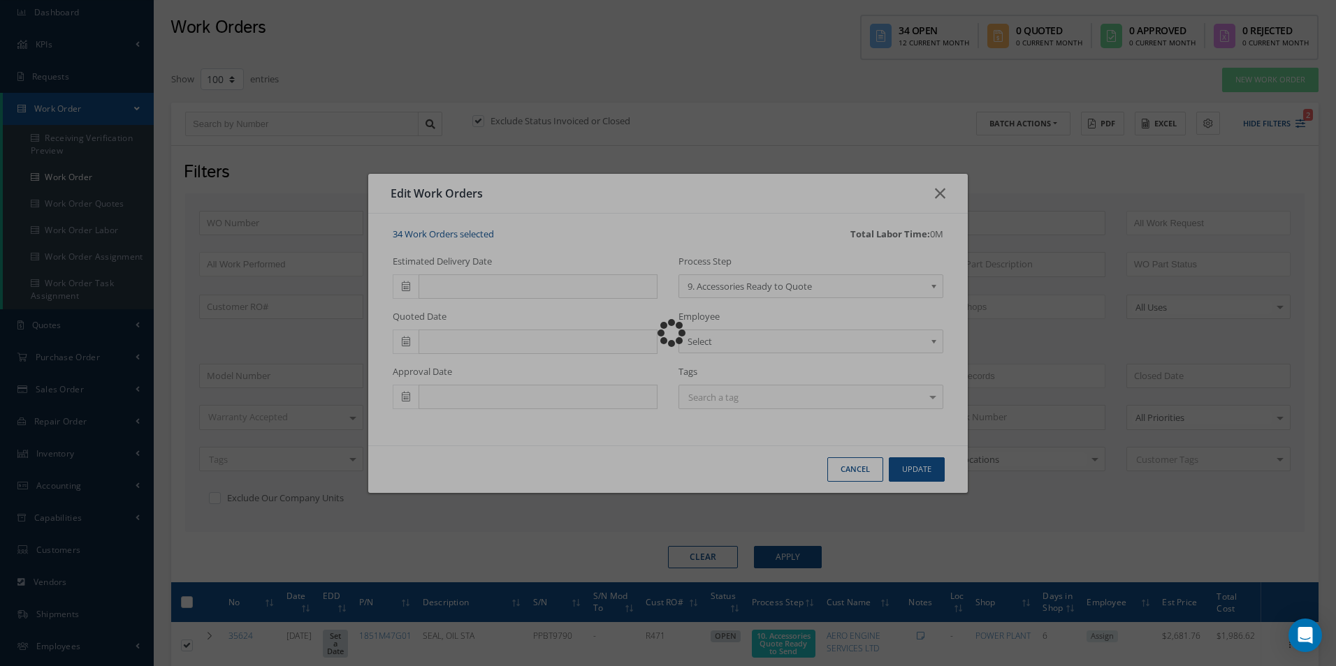
checkbox input "false"
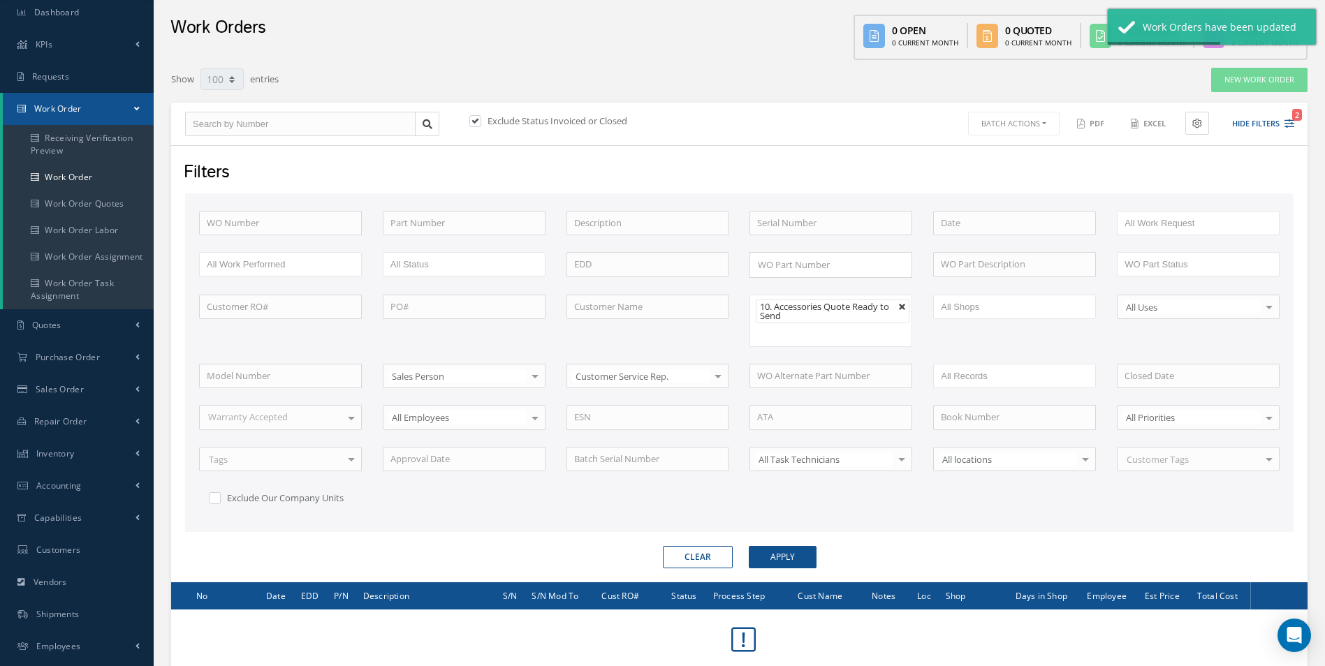
click at [904, 306] on link at bounding box center [902, 307] width 8 height 8
type input "All Proccess Step"
click at [886, 314] on ul "10. Accessories Quote Ready to Send" at bounding box center [830, 321] width 163 height 52
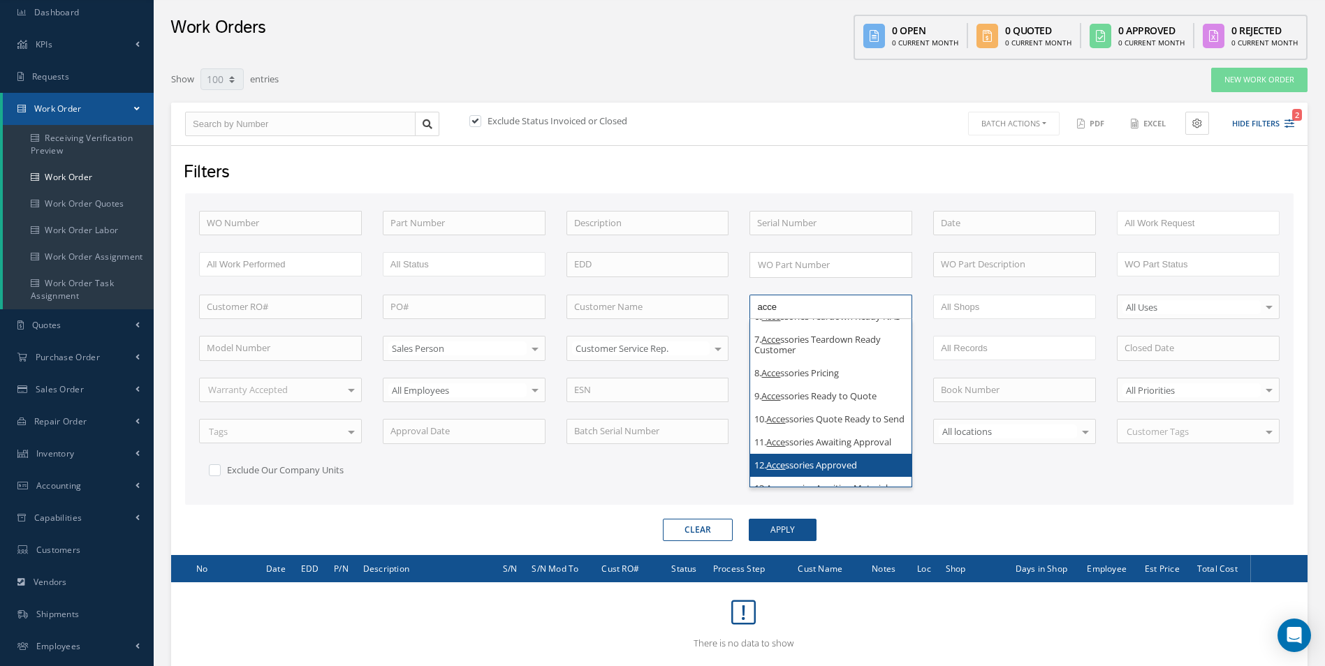
scroll to position [210, 0]
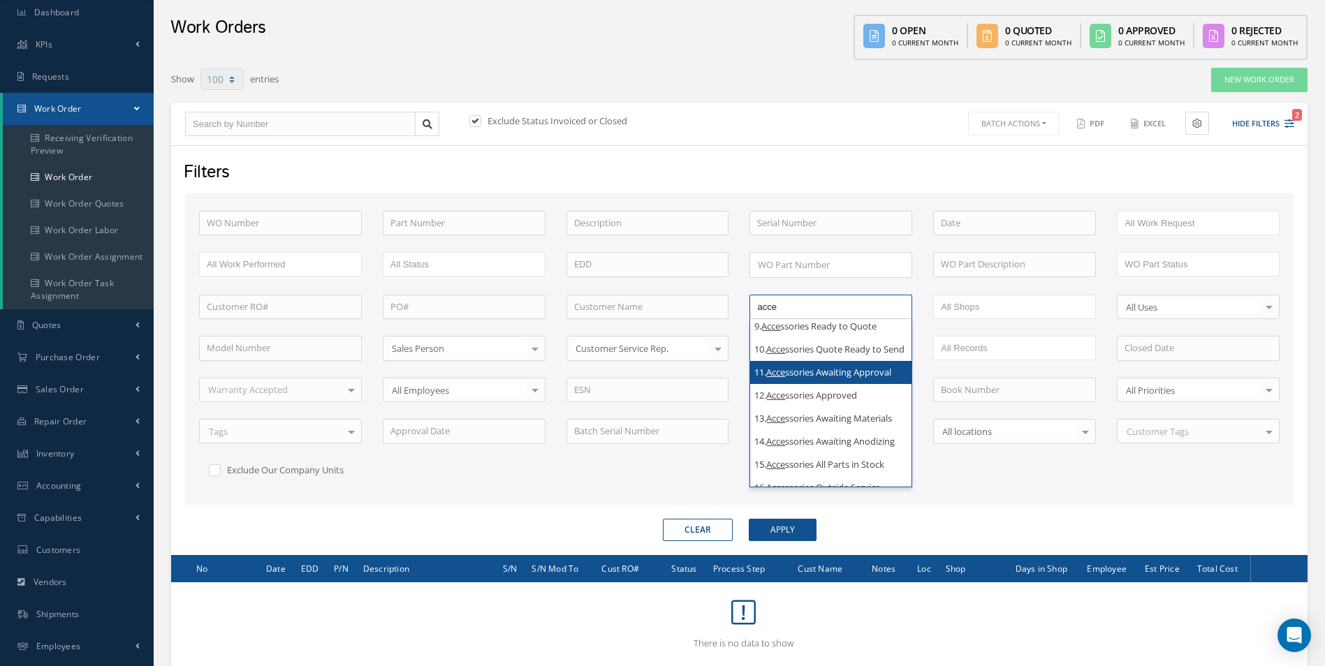
type input "acce"
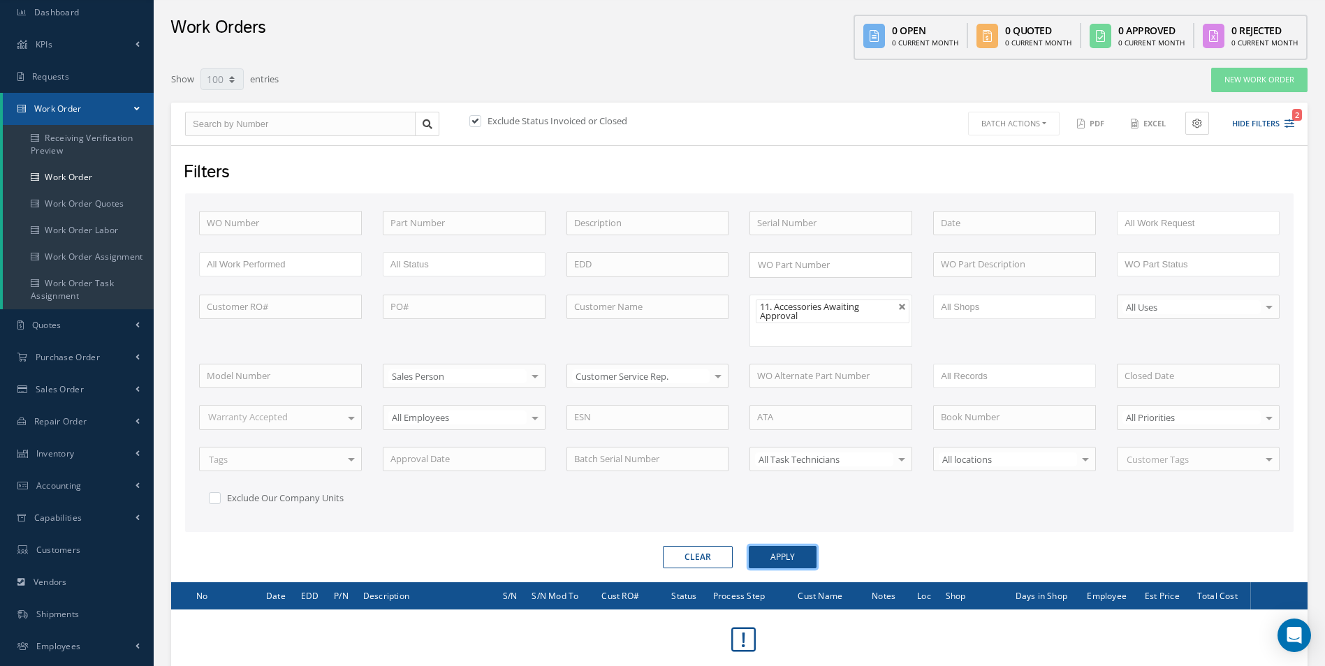
click at [791, 557] on button "Apply" at bounding box center [783, 557] width 68 height 22
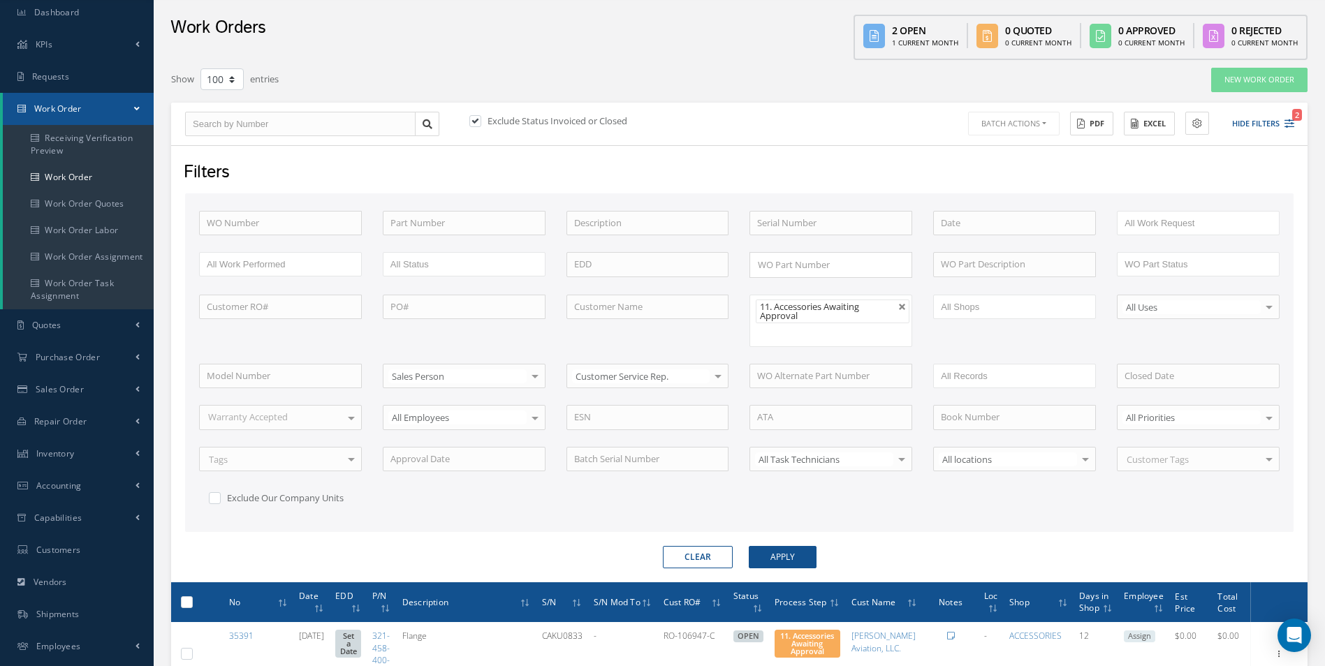
click at [1008, 140] on div "Exclude Status Invoiced or Closed Batch Actions Update Work Orders Close Work O…" at bounding box center [739, 124] width 1136 height 43
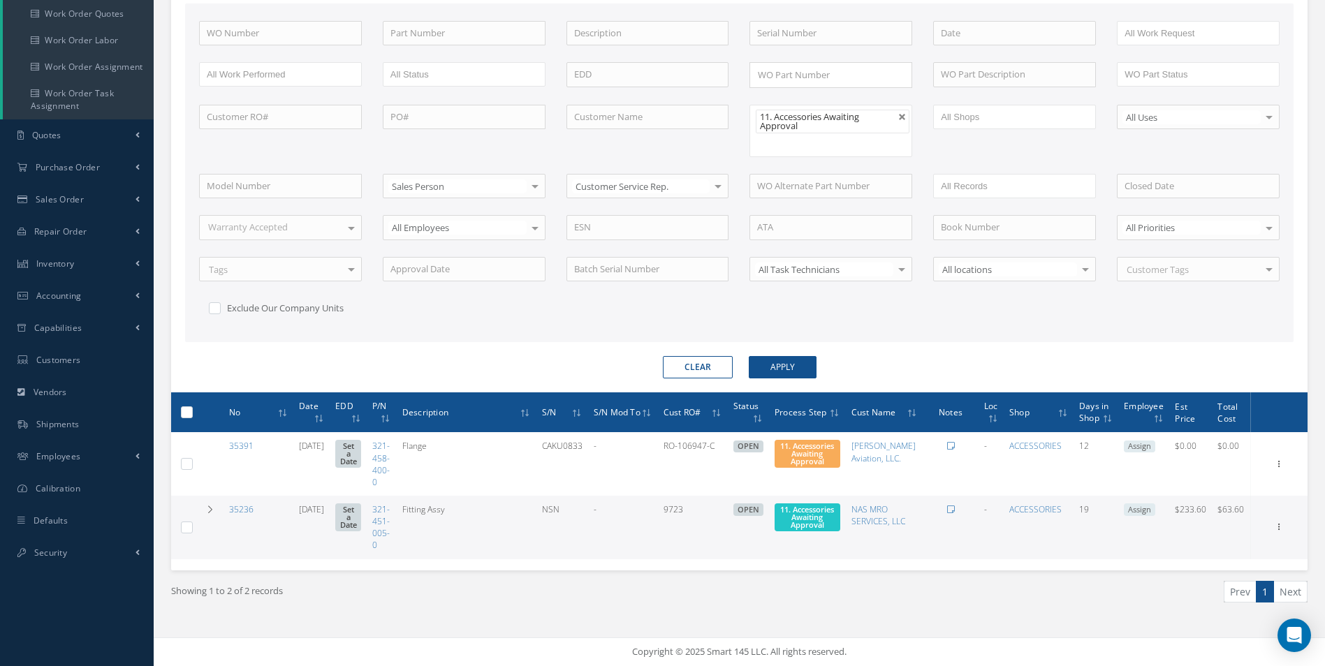
click at [192, 416] on label at bounding box center [192, 412] width 0 height 12
click at [185, 416] on input "checkbox" at bounding box center [187, 413] width 9 height 9
checkbox input "true"
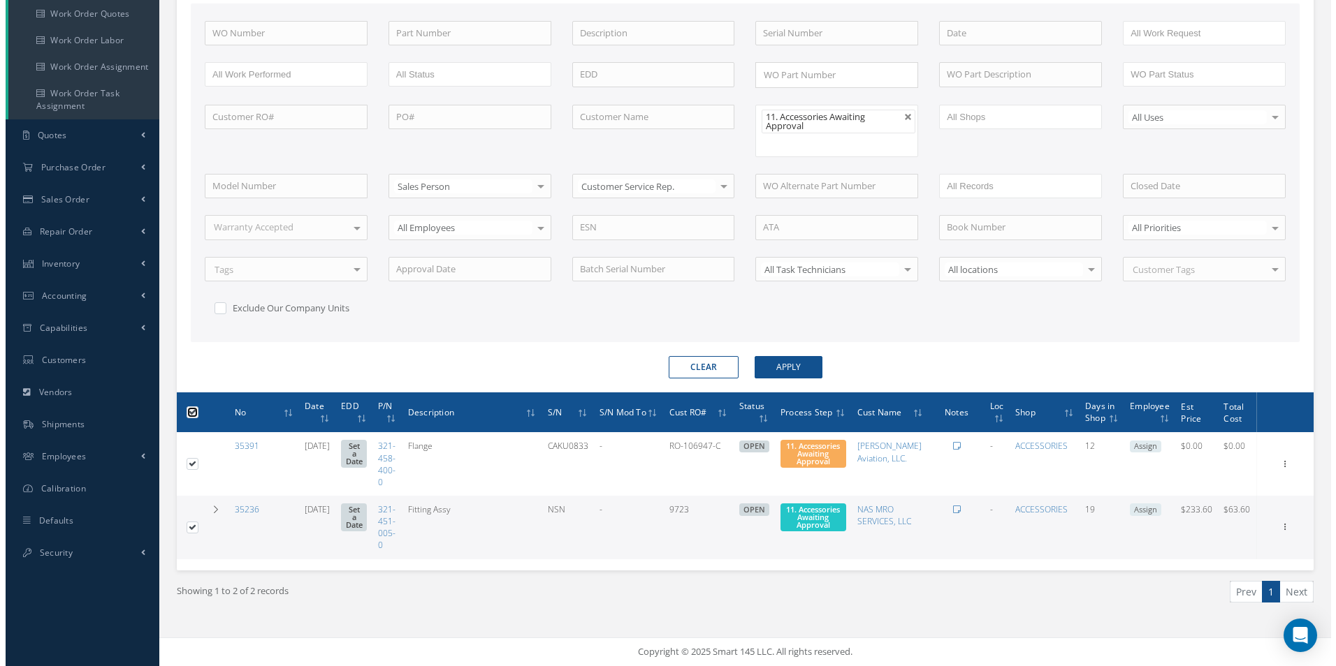
scroll to position [96, 0]
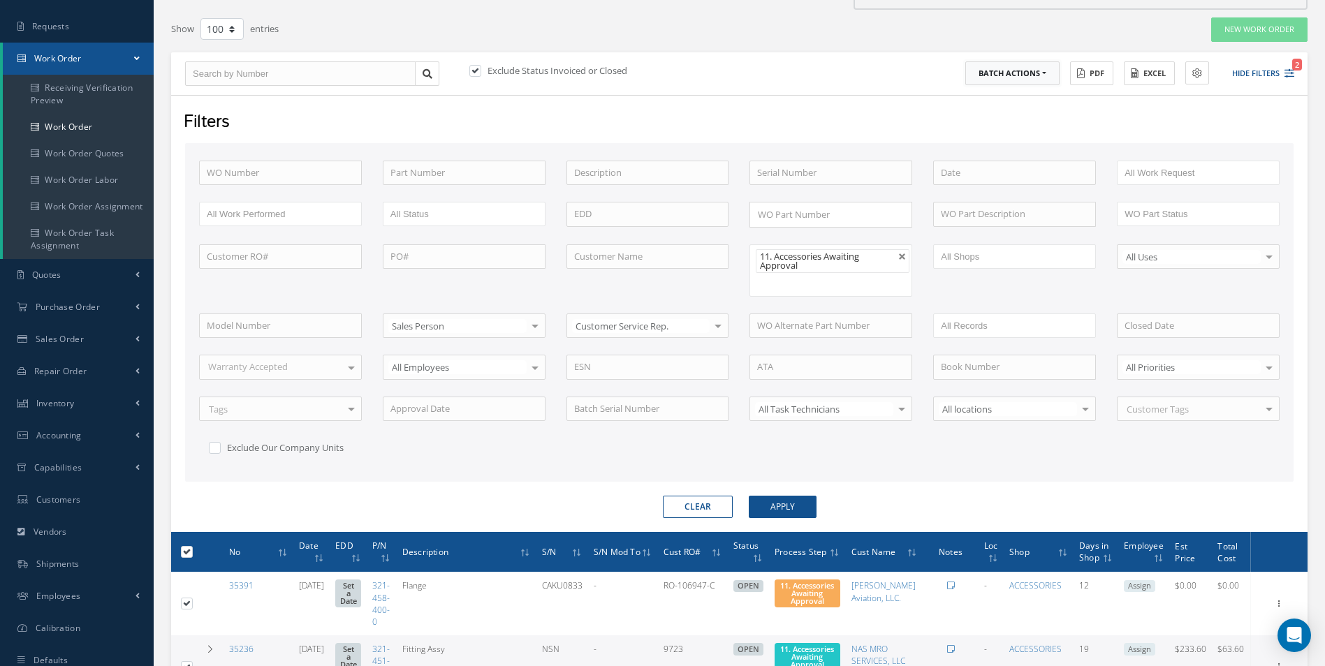
click at [1024, 73] on button "Batch Actions" at bounding box center [1012, 73] width 94 height 24
click at [1024, 97] on link "Update Work Orders" at bounding box center [1021, 96] width 112 height 19
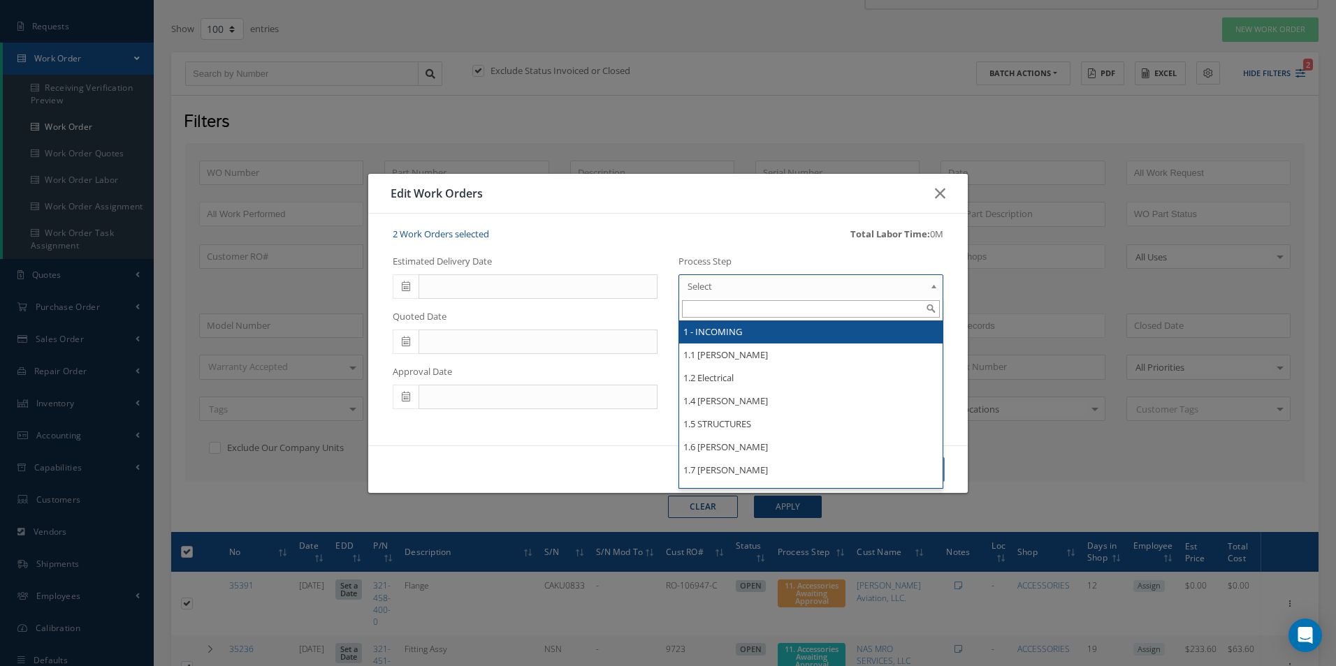
drag, startPoint x: 763, startPoint y: 279, endPoint x: 763, endPoint y: 289, distance: 9.8
click at [763, 281] on span "Select" at bounding box center [805, 286] width 237 height 17
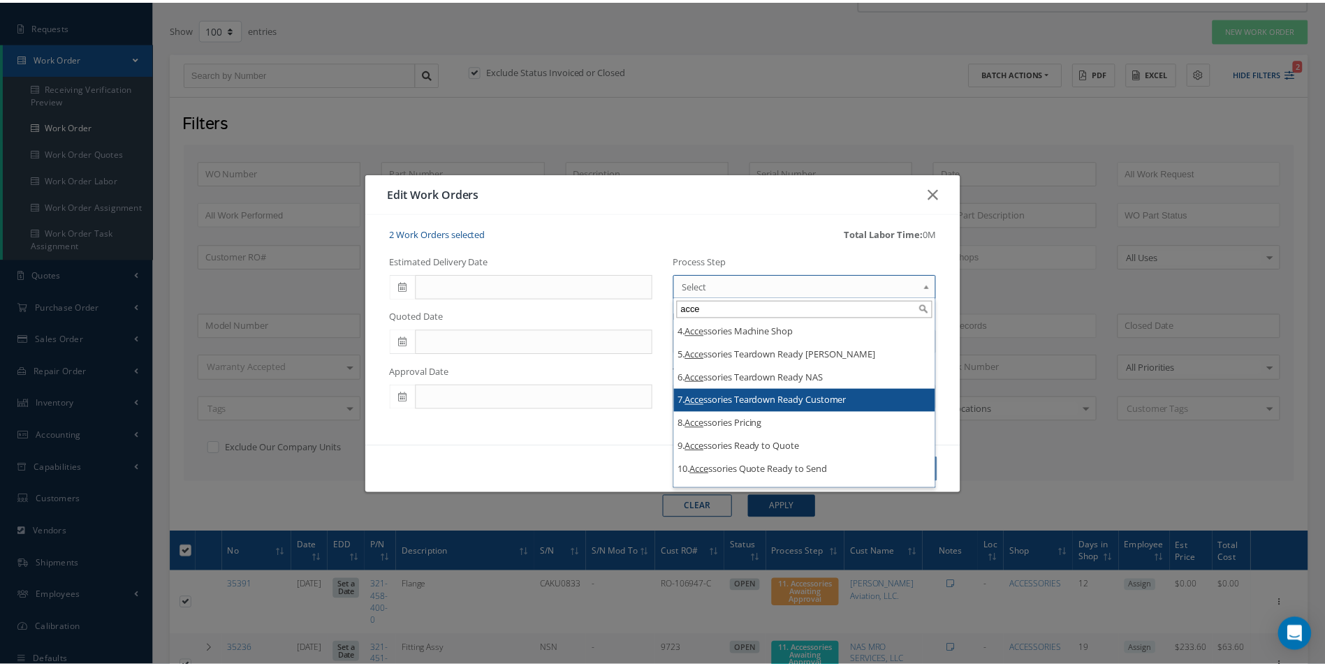
scroll to position [140, 0]
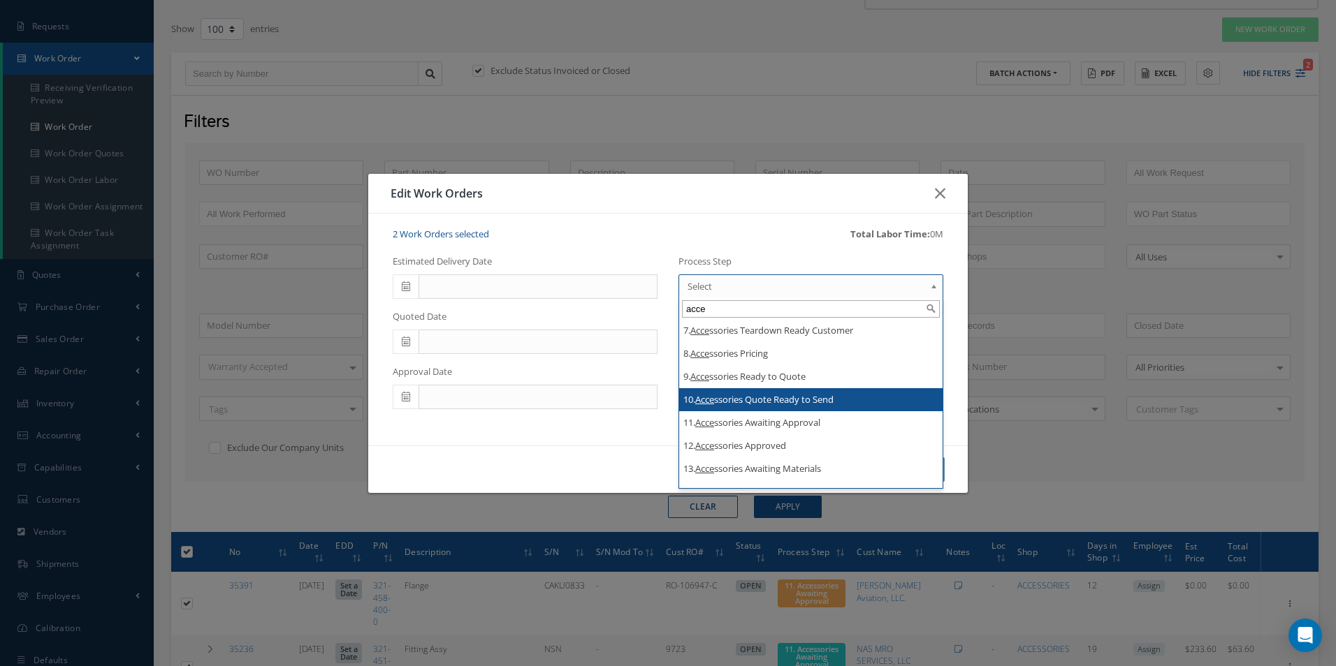
type input "acce"
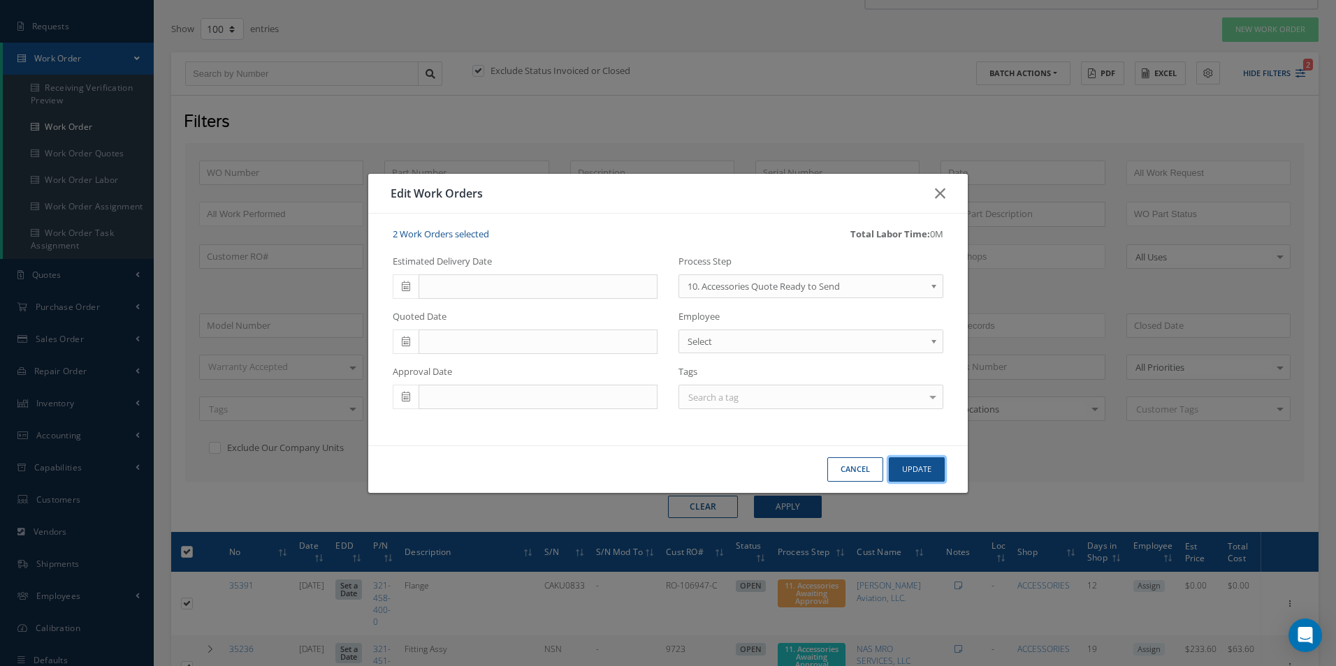
click at [920, 475] on button "Update" at bounding box center [916, 470] width 56 height 24
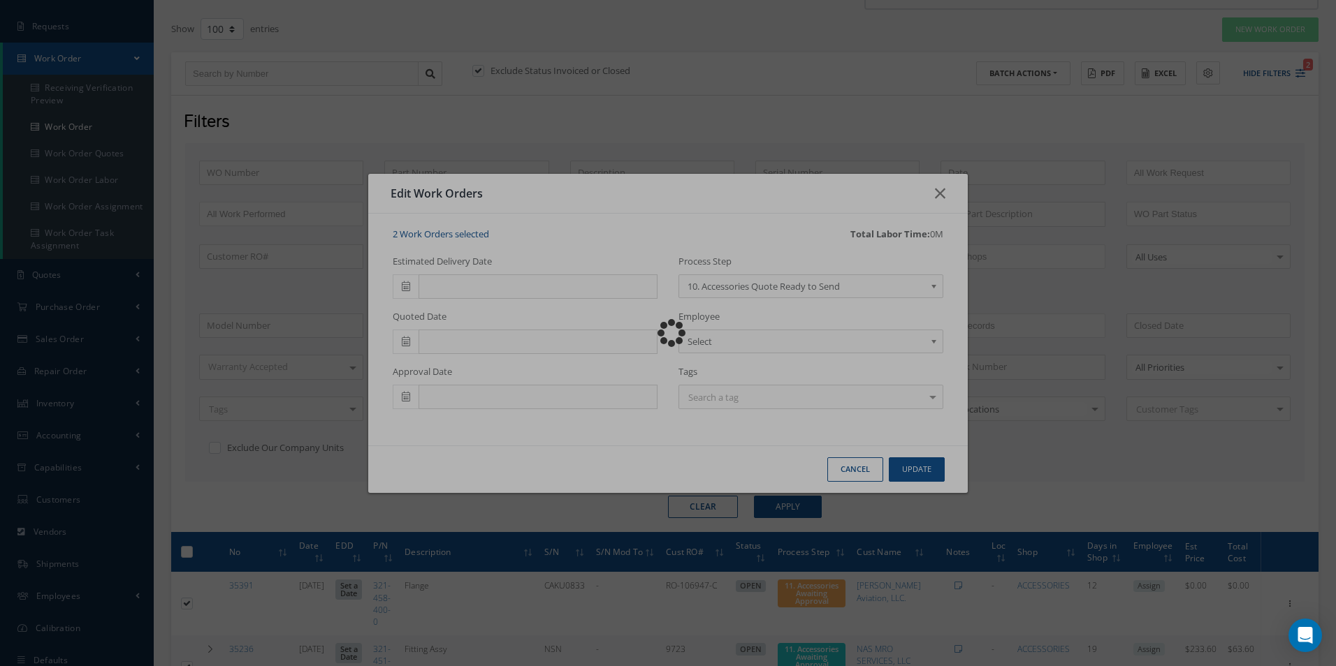
checkbox input "false"
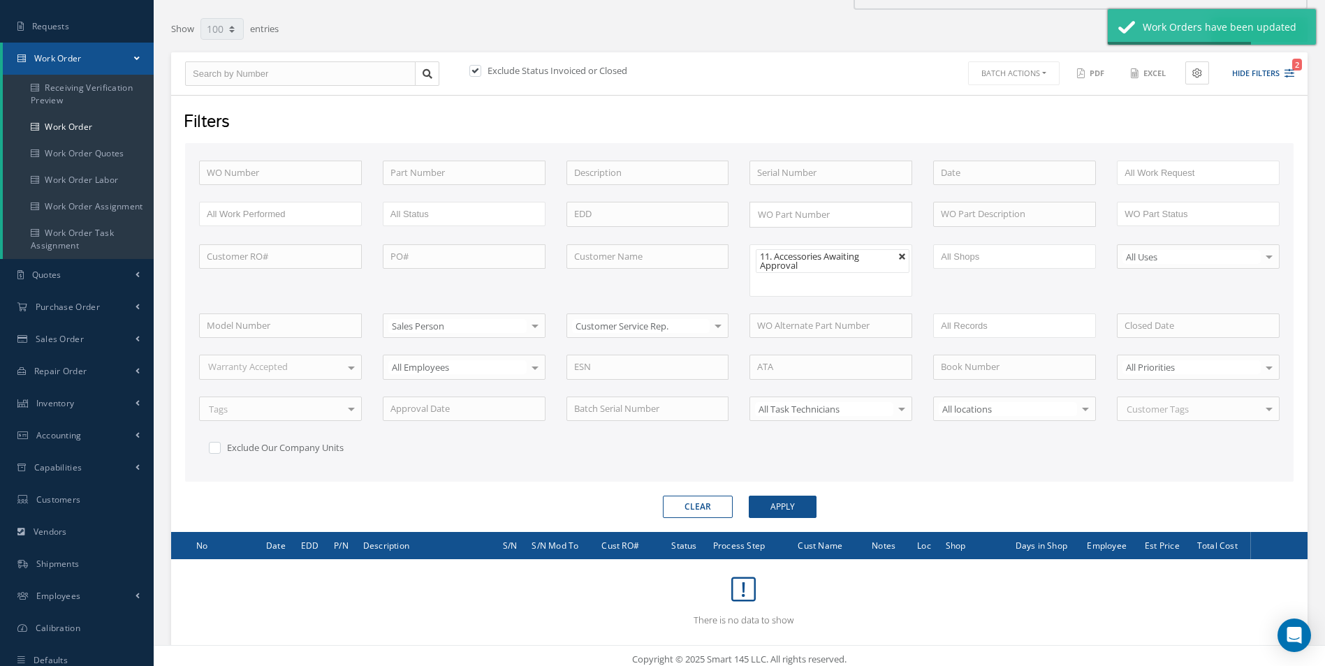
click at [900, 254] on link at bounding box center [902, 257] width 8 height 8
type input "All Proccess Step"
click at [893, 260] on ul "11. Accessories Awaiting Approval" at bounding box center [830, 270] width 163 height 52
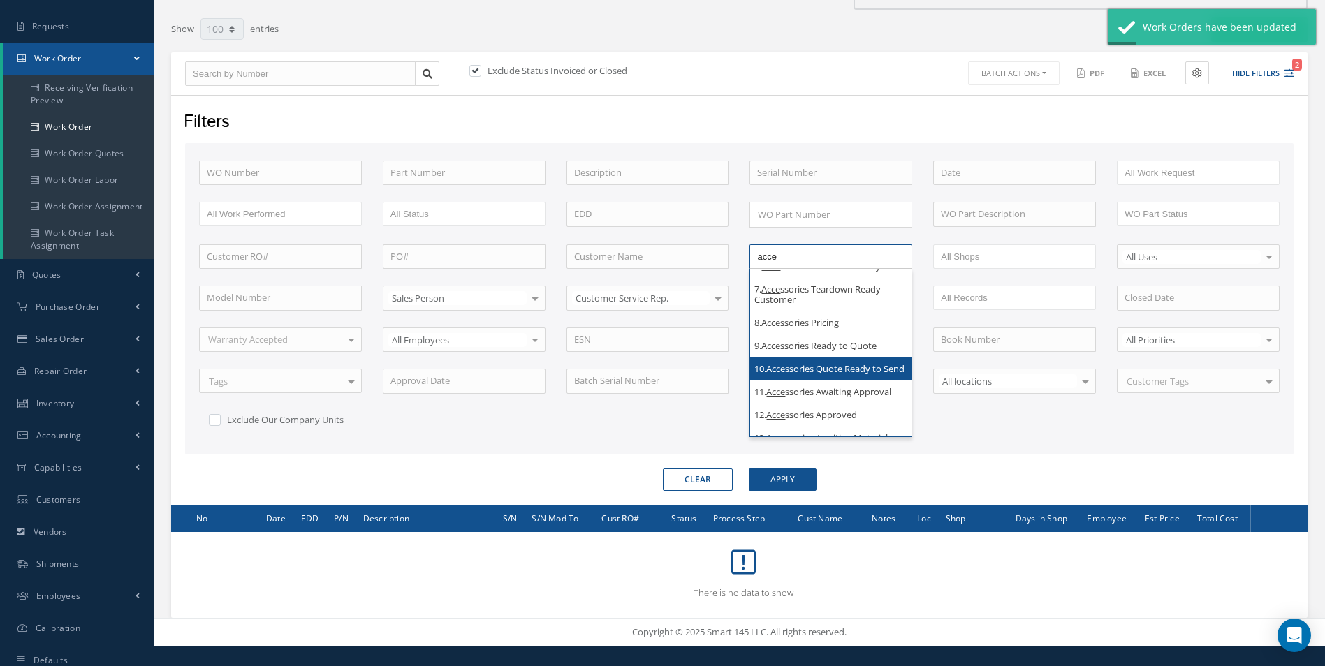
scroll to position [210, 0]
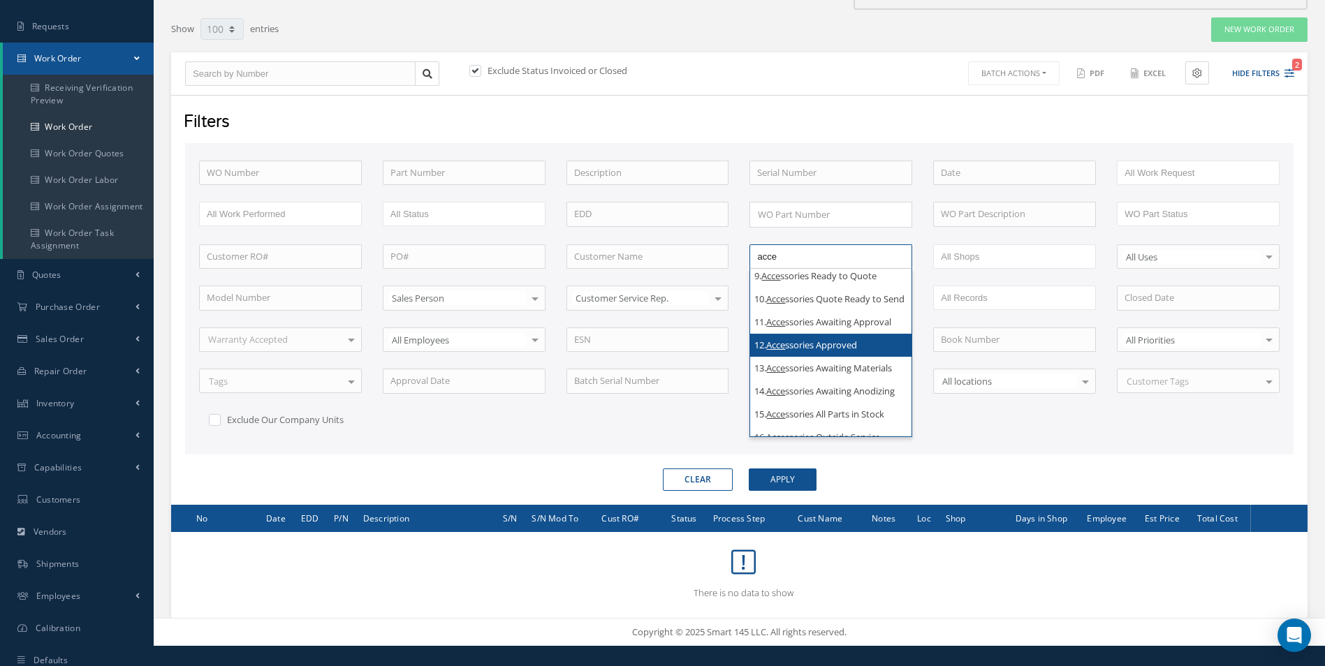
type input "acce"
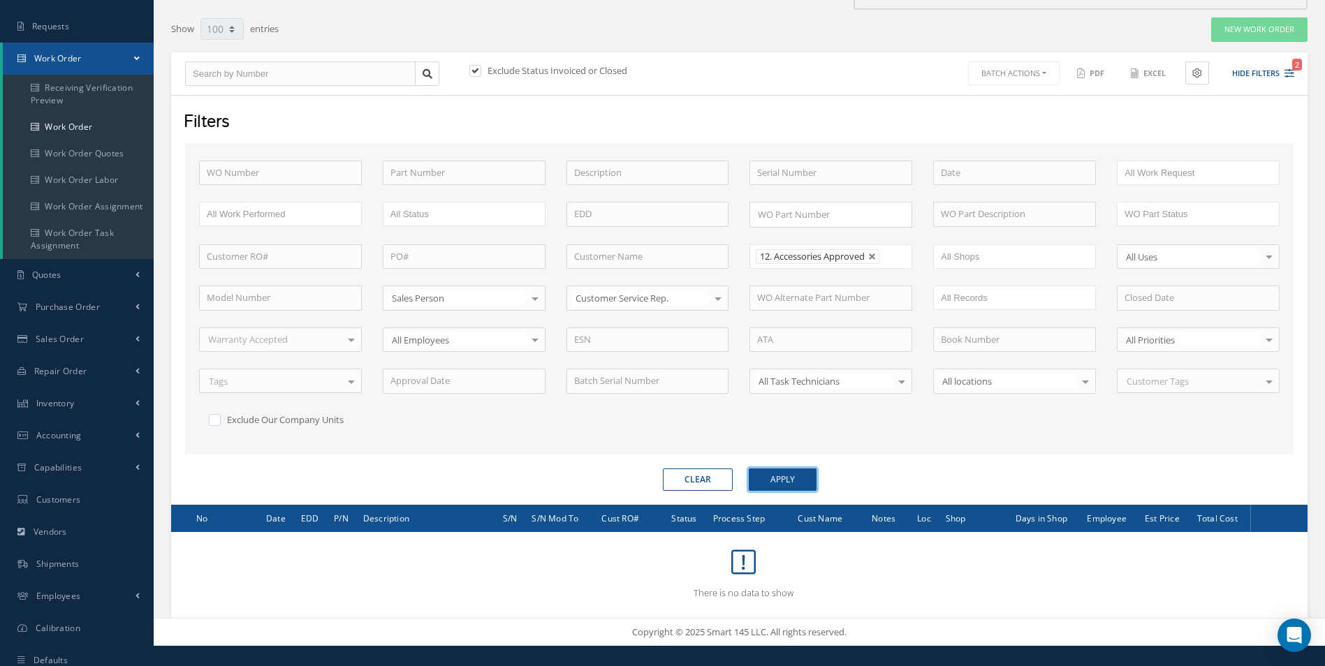
click at [789, 491] on button "Apply" at bounding box center [783, 480] width 68 height 22
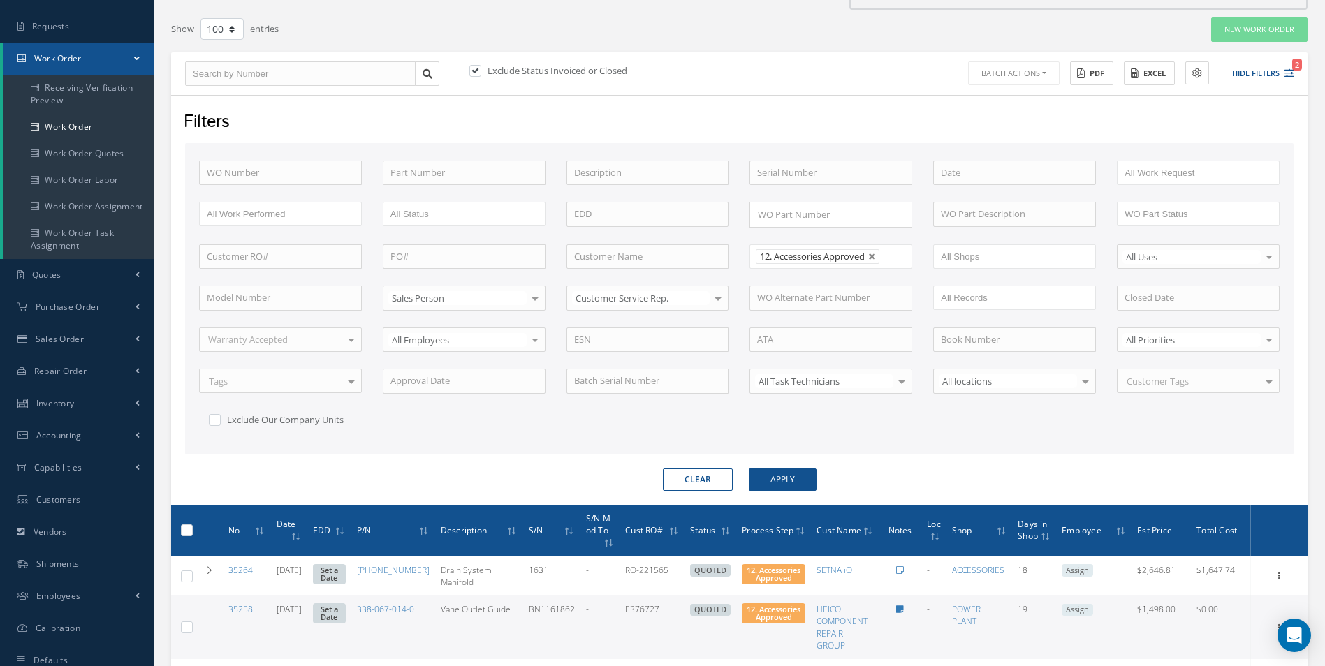
click at [191, 537] on div at bounding box center [186, 530] width 13 height 13
drag, startPoint x: 191, startPoint y: 538, endPoint x: 421, endPoint y: 391, distance: 273.2
click at [192, 536] on label at bounding box center [192, 530] width 0 height 12
click at [191, 536] on input "checkbox" at bounding box center [187, 531] width 9 height 9
checkbox input "true"
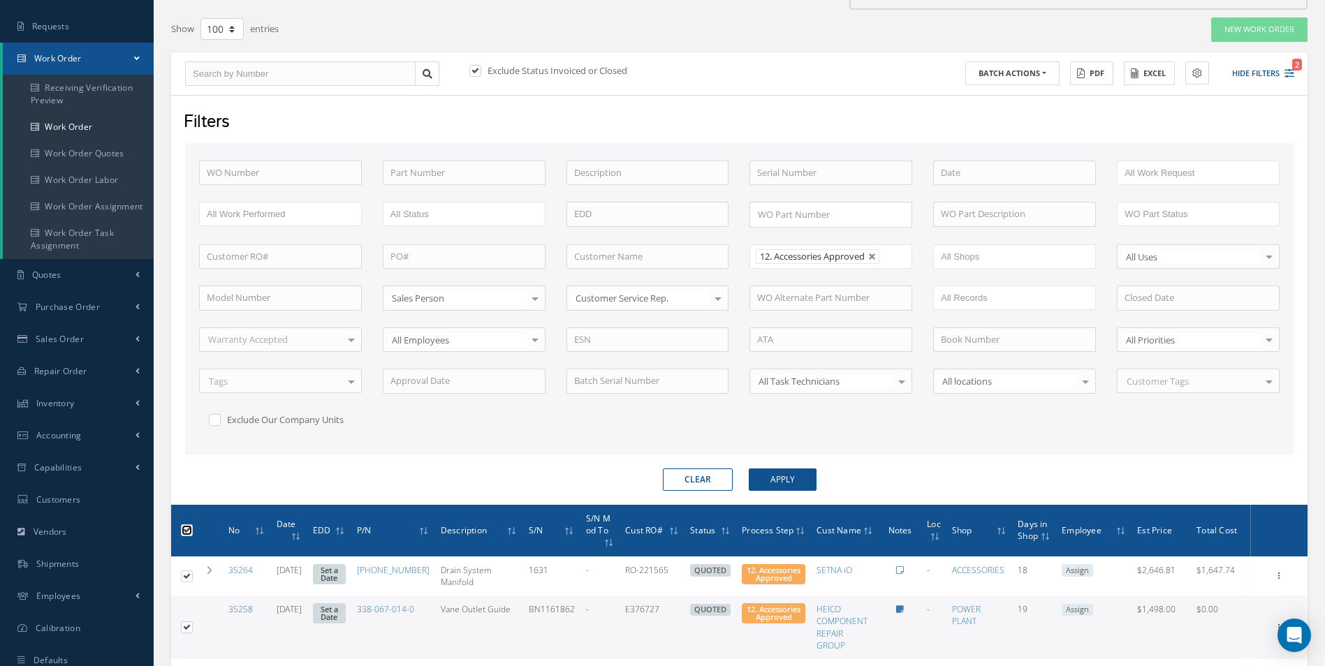
checkbox input "true"
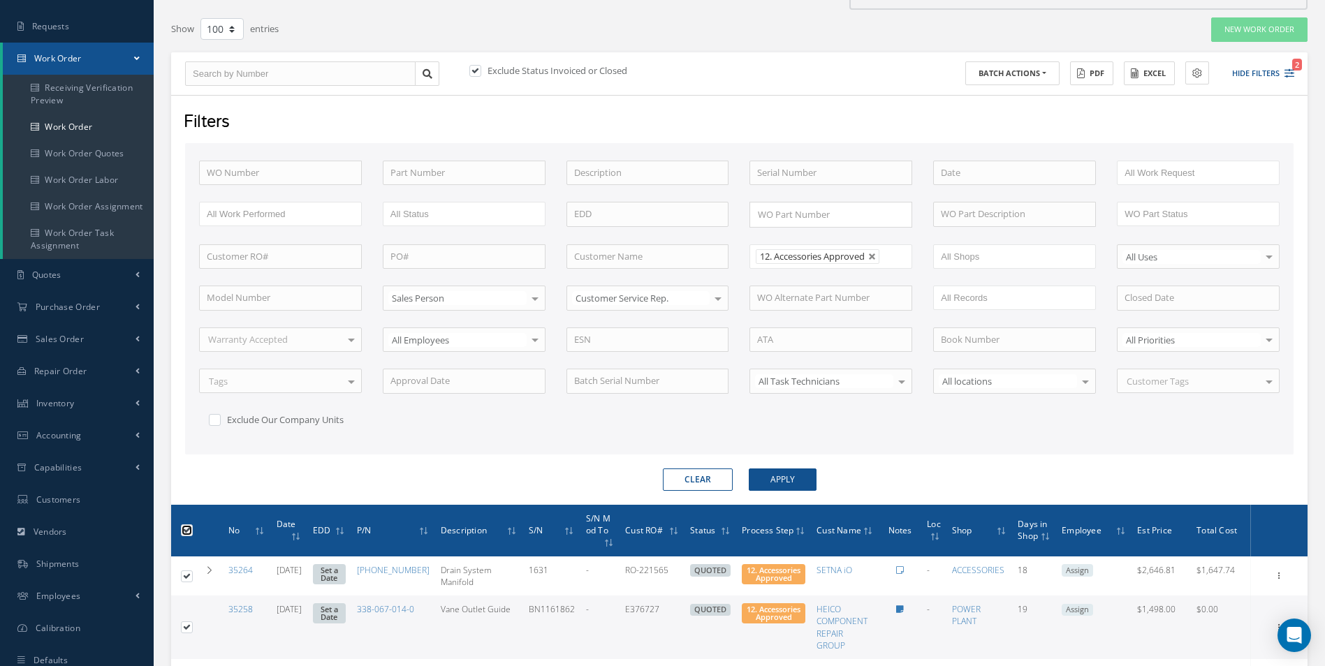
checkbox input "true"
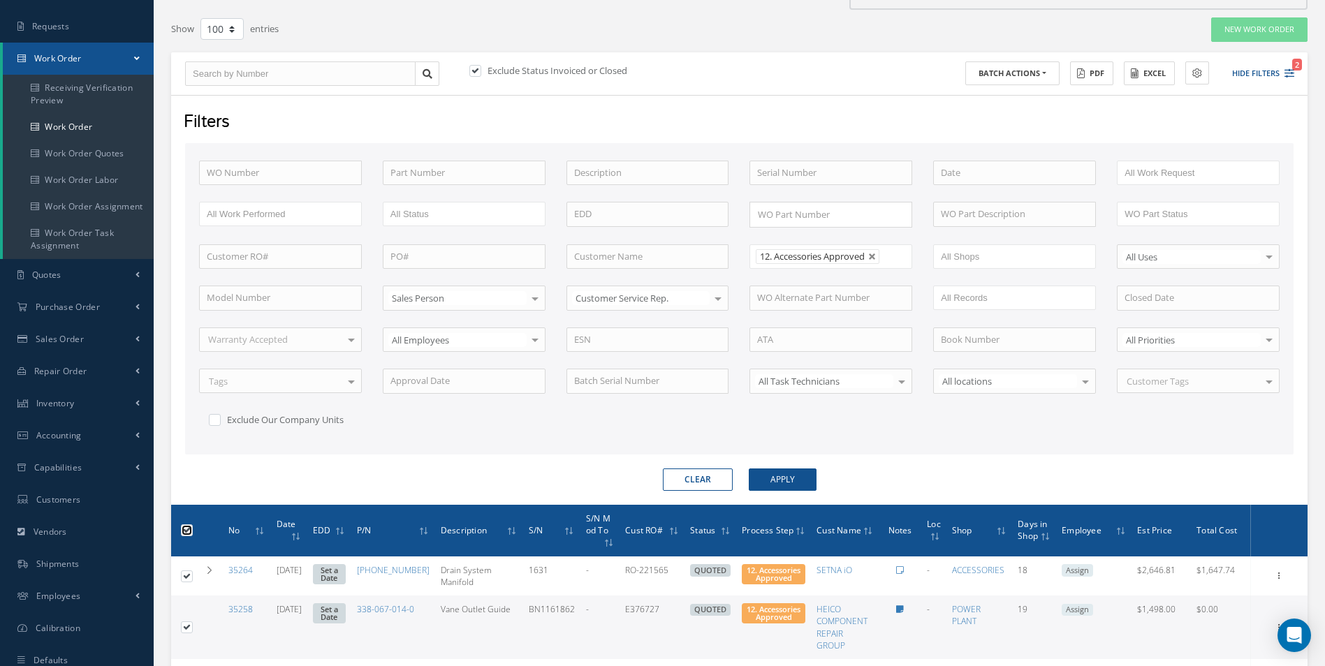
checkbox input "true"
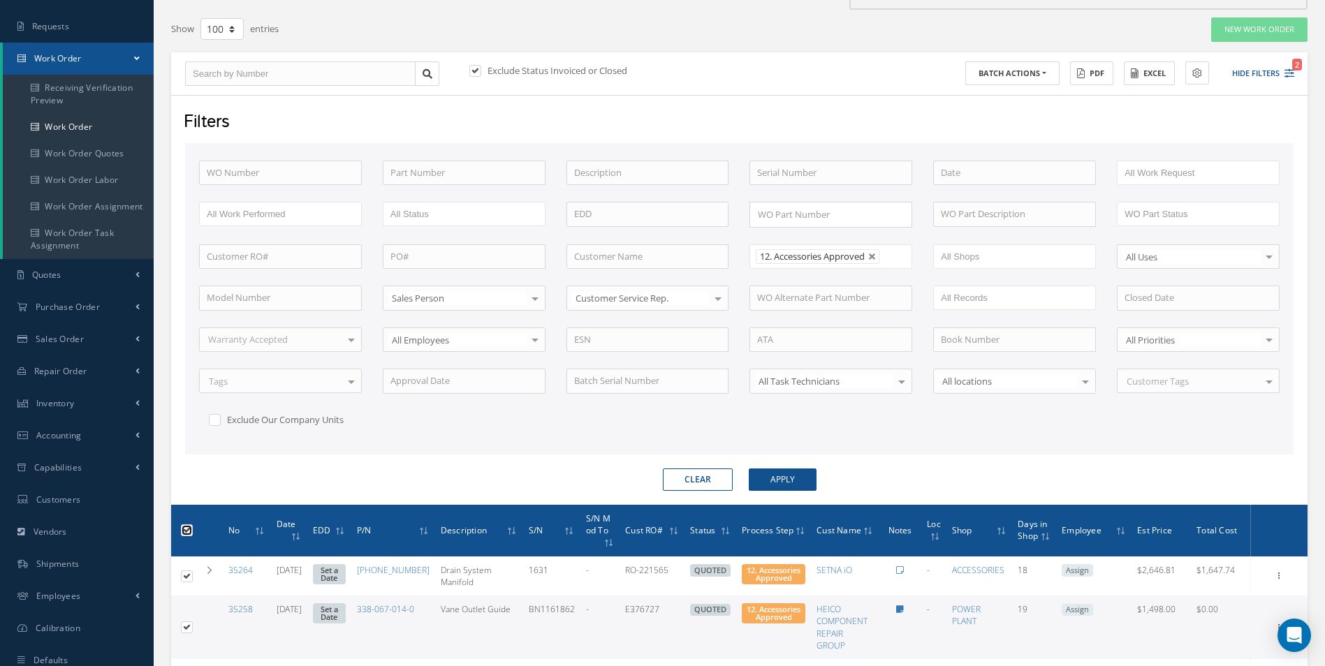
checkbox input "true"
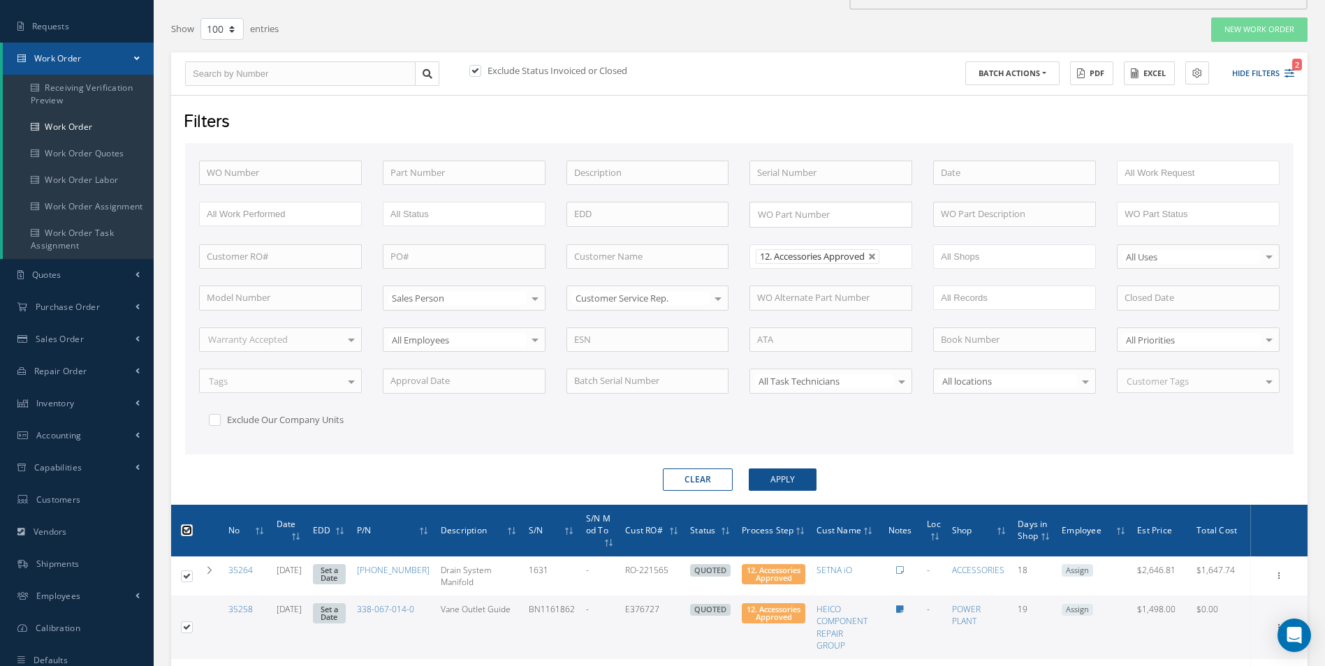
checkbox input "true"
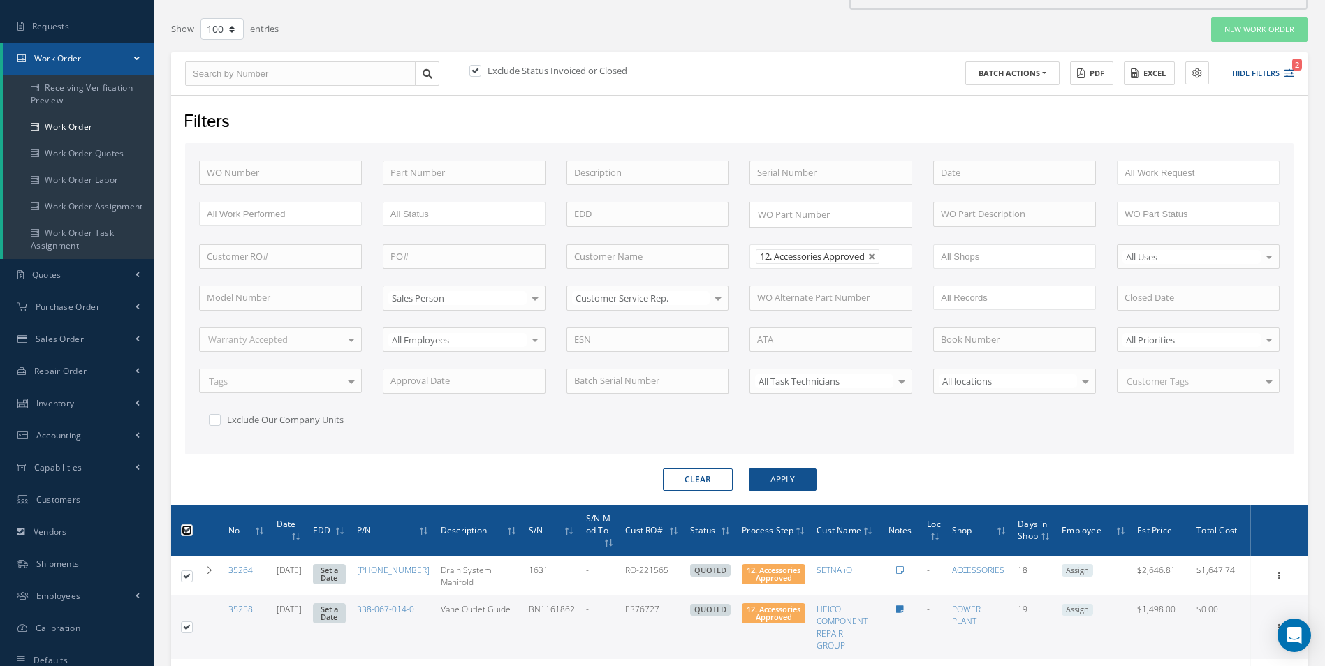
checkbox input "true"
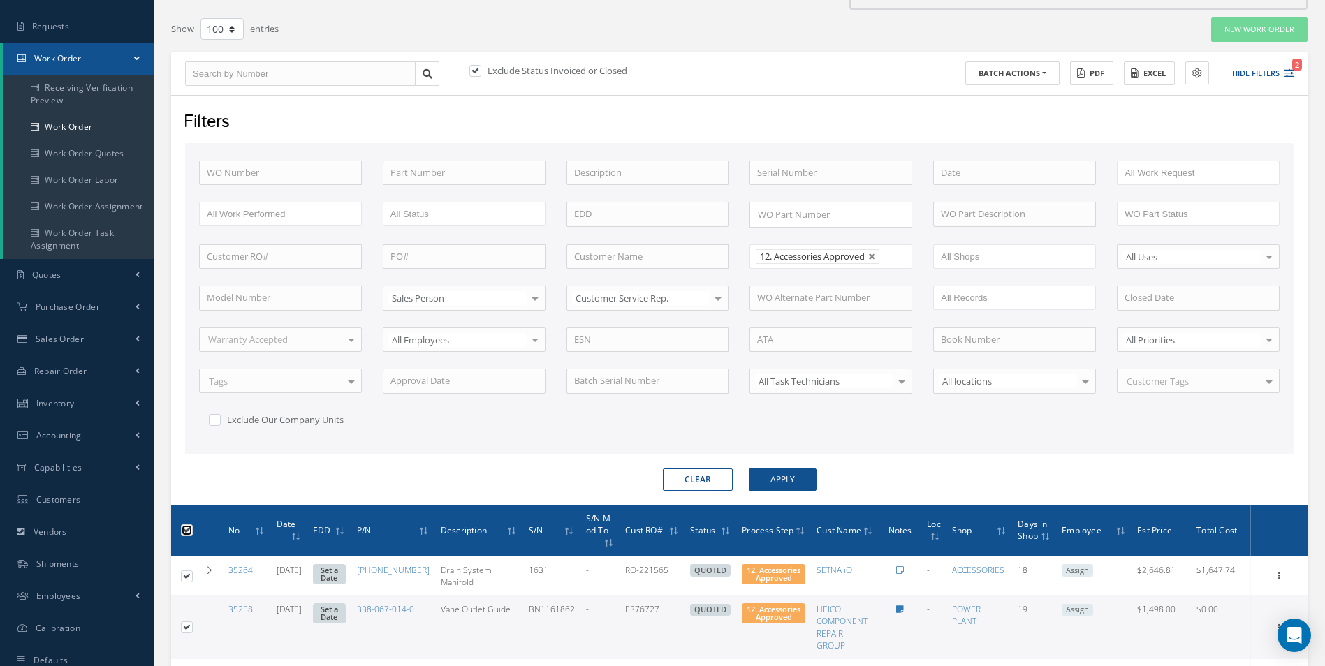
checkbox input "true"
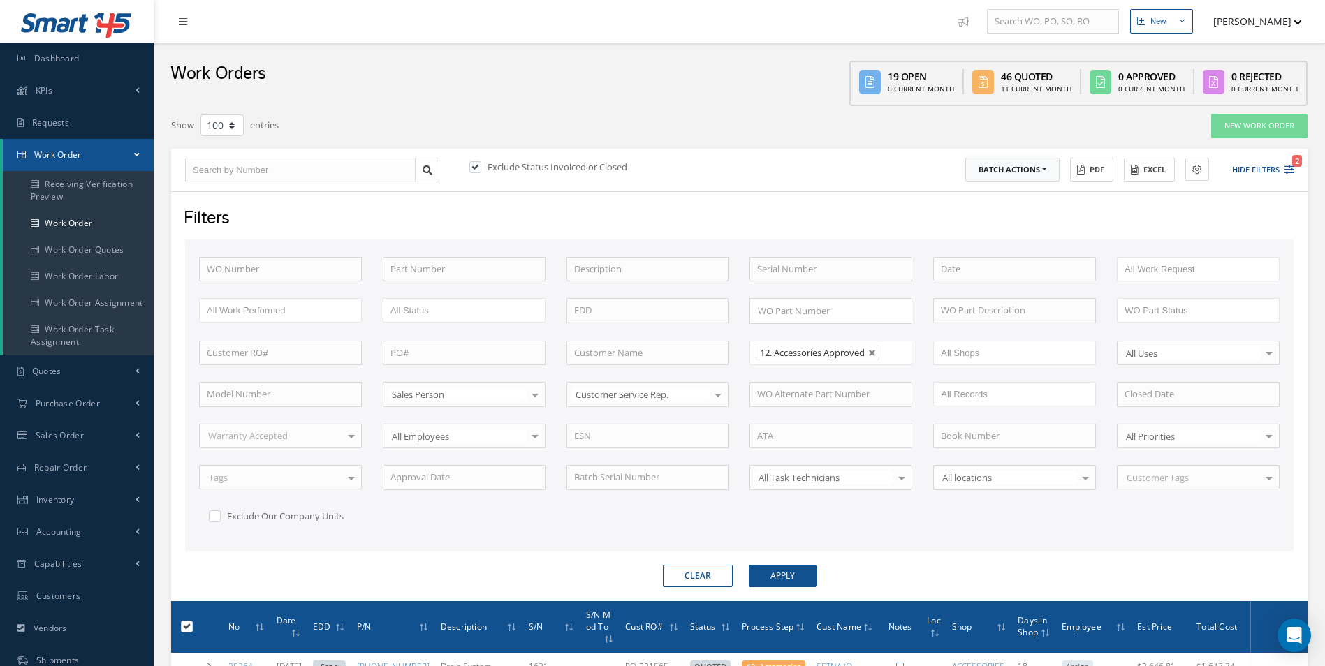
click at [1009, 162] on button "Batch Actions" at bounding box center [1012, 170] width 94 height 24
click at [1002, 189] on link "Update Work Orders" at bounding box center [1021, 193] width 112 height 19
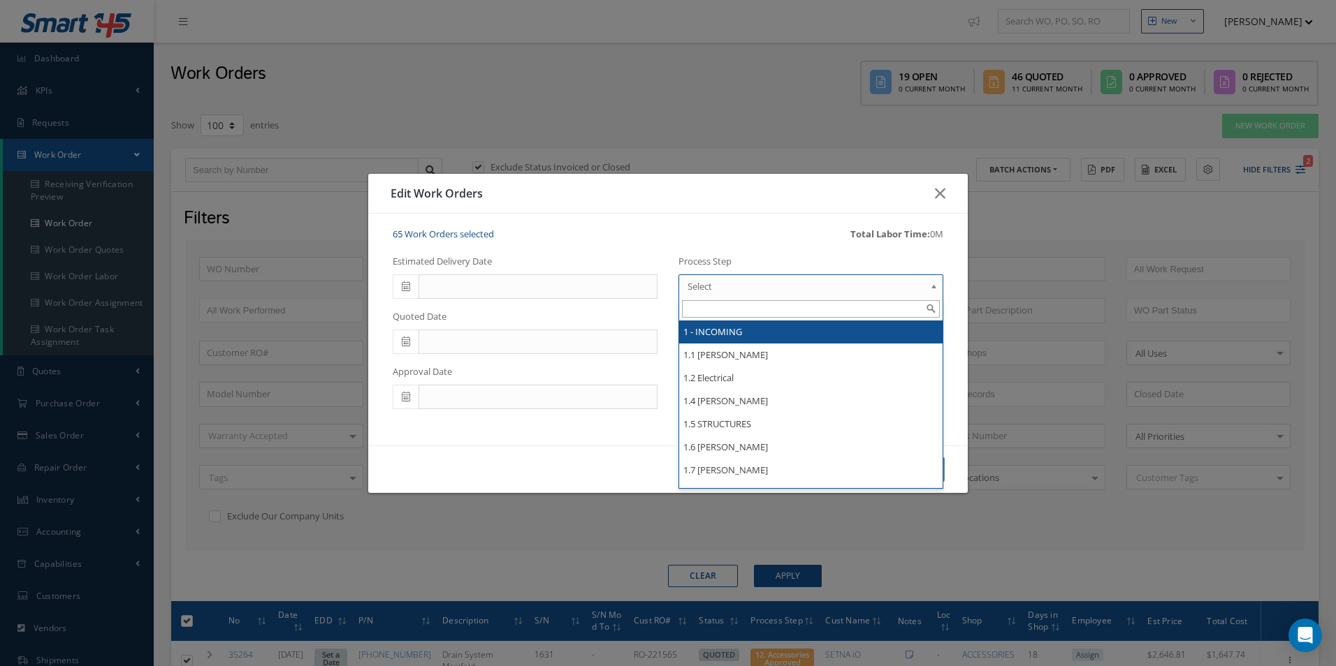
click at [842, 288] on span "Select" at bounding box center [805, 286] width 237 height 17
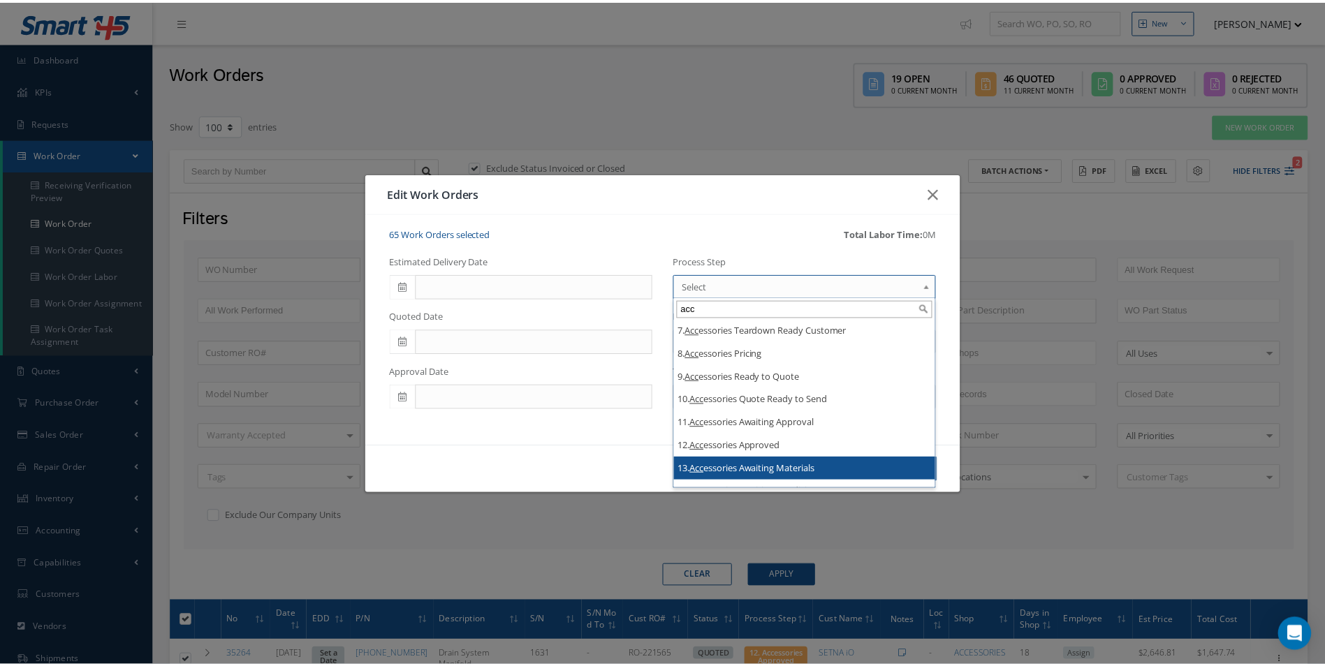
scroll to position [210, 0]
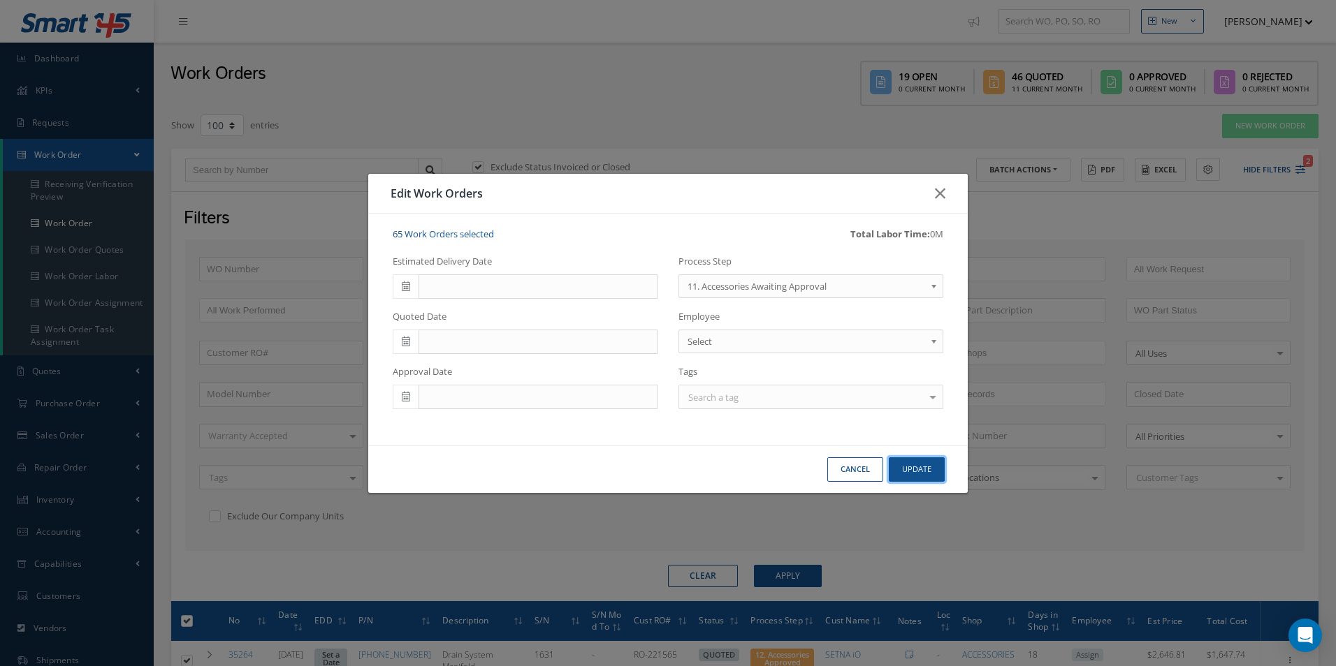
click at [923, 465] on button "Update" at bounding box center [916, 470] width 56 height 24
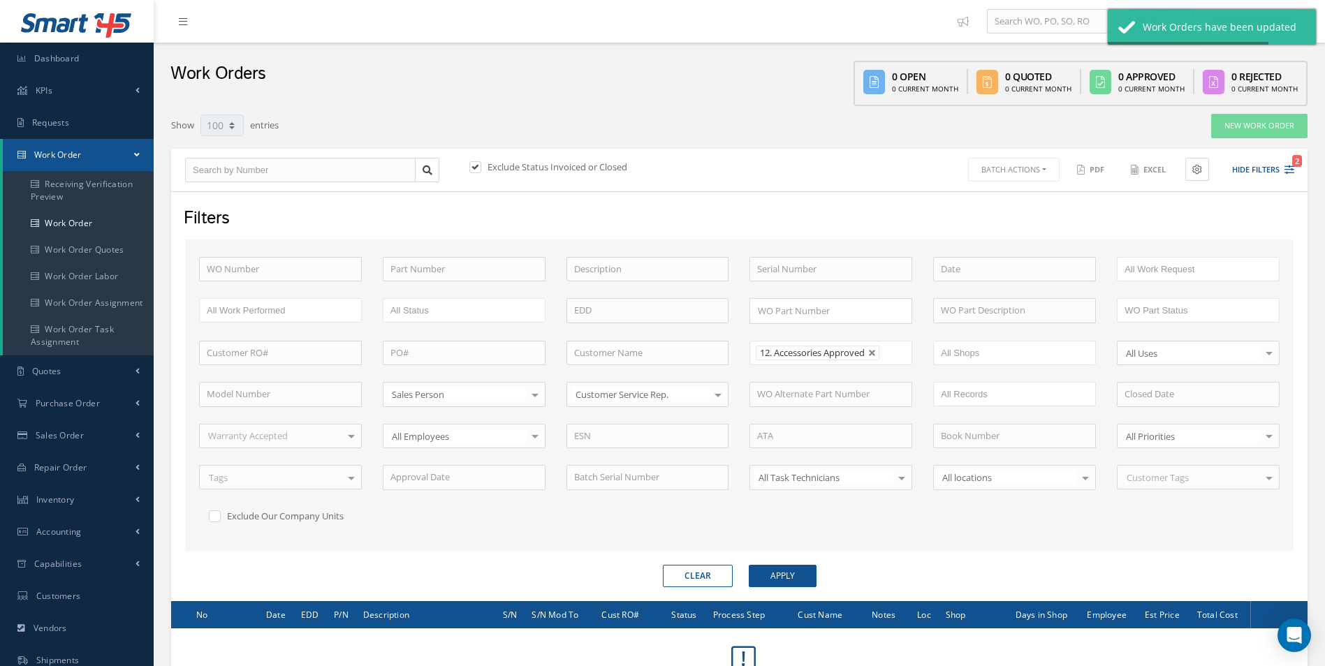
click at [875, 350] on link at bounding box center [872, 353] width 8 height 8
click at [872, 353] on ul at bounding box center [830, 353] width 163 height 24
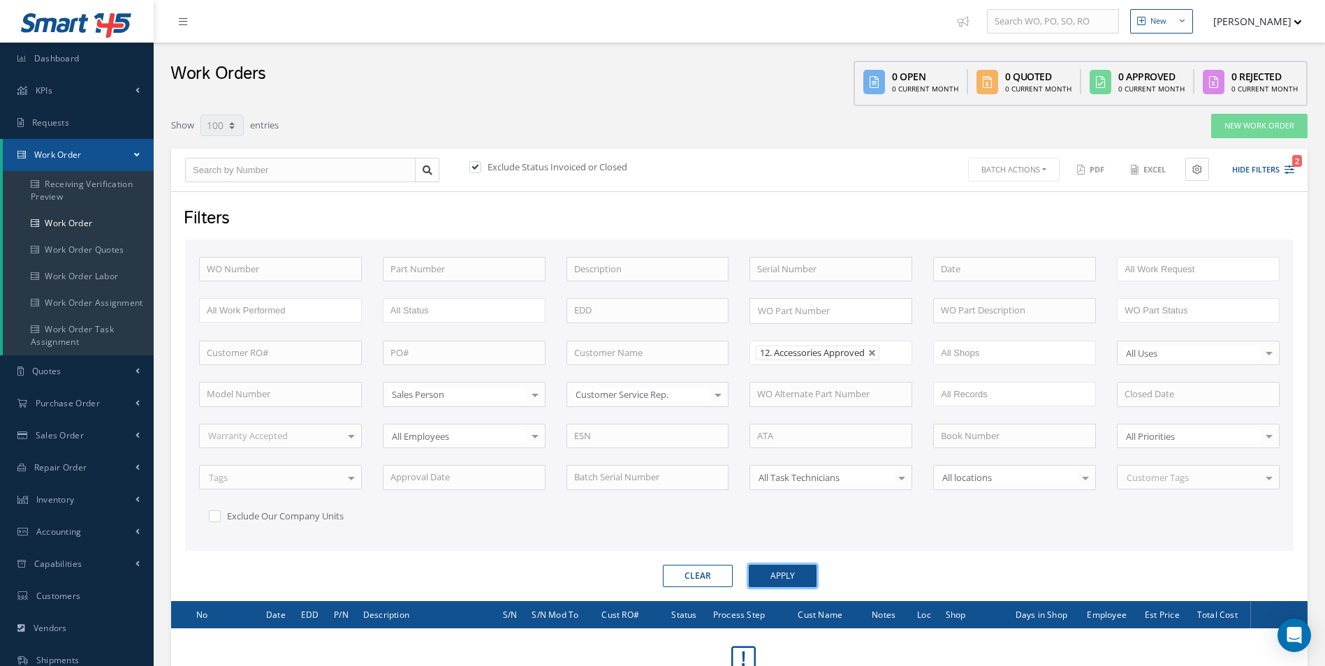
click at [780, 587] on button "Apply" at bounding box center [783, 576] width 68 height 22
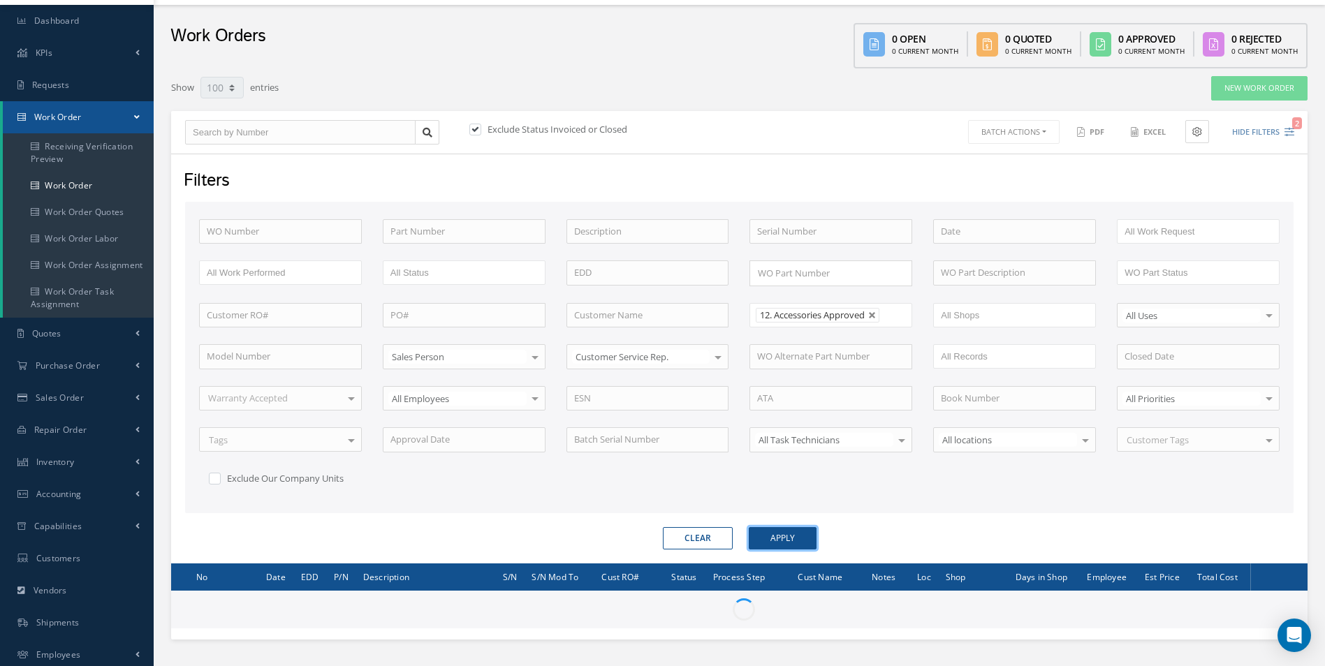
scroll to position [139, 0]
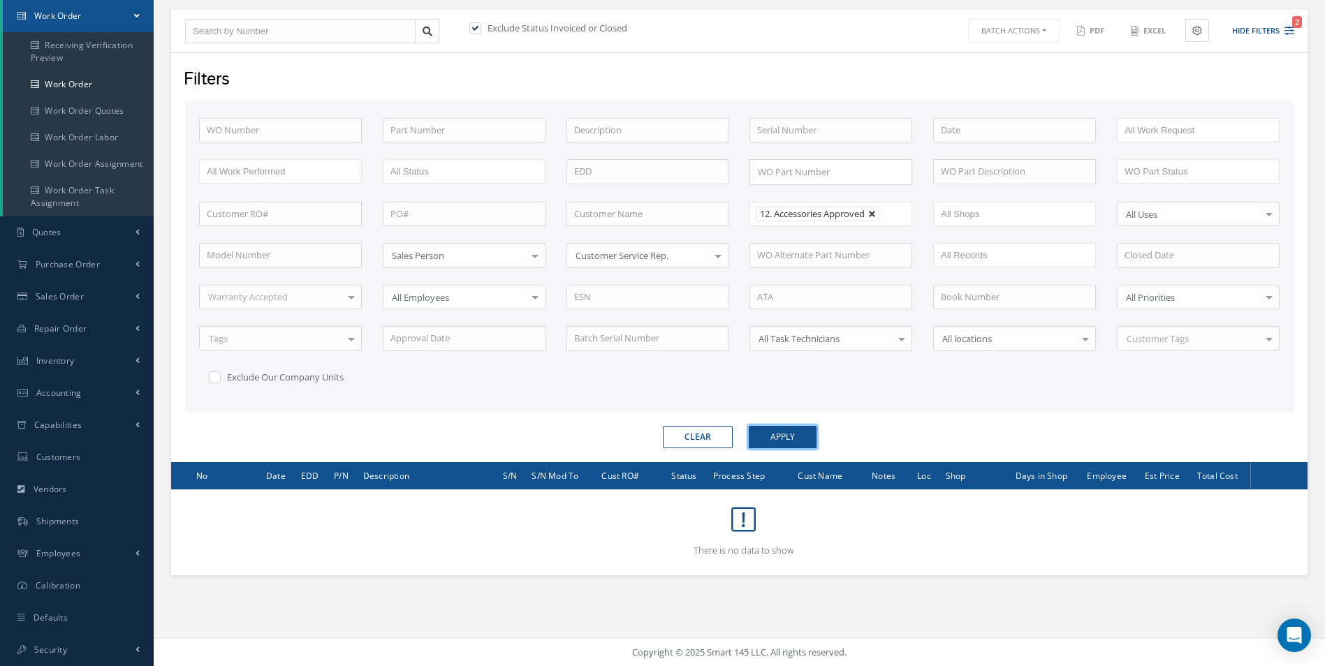
click at [877, 213] on link at bounding box center [872, 214] width 8 height 8
click at [877, 213] on ul "12. Accessories Approved" at bounding box center [830, 214] width 163 height 24
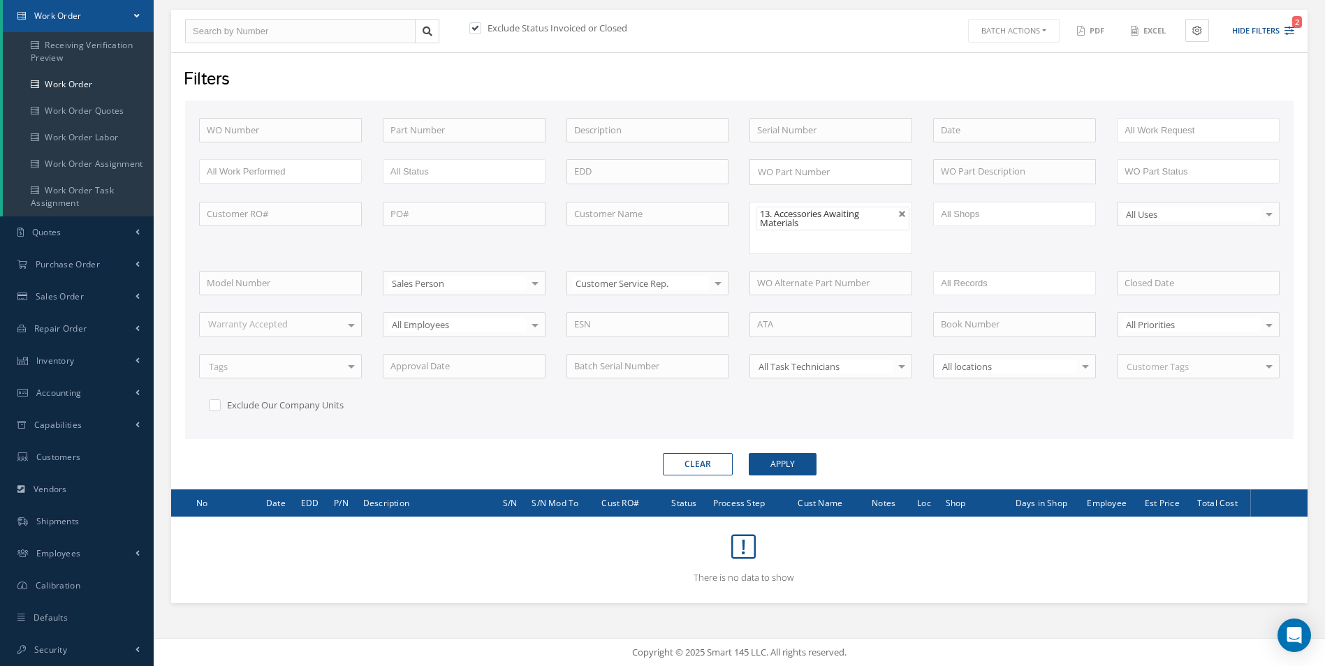
scroll to position [0, 0]
click at [775, 483] on div "Filters WO Number Part Number Description Serial Number BENCH CHECK BER CADMIUM…" at bounding box center [739, 270] width 1136 height 437
click at [781, 466] on button "Apply" at bounding box center [783, 464] width 68 height 22
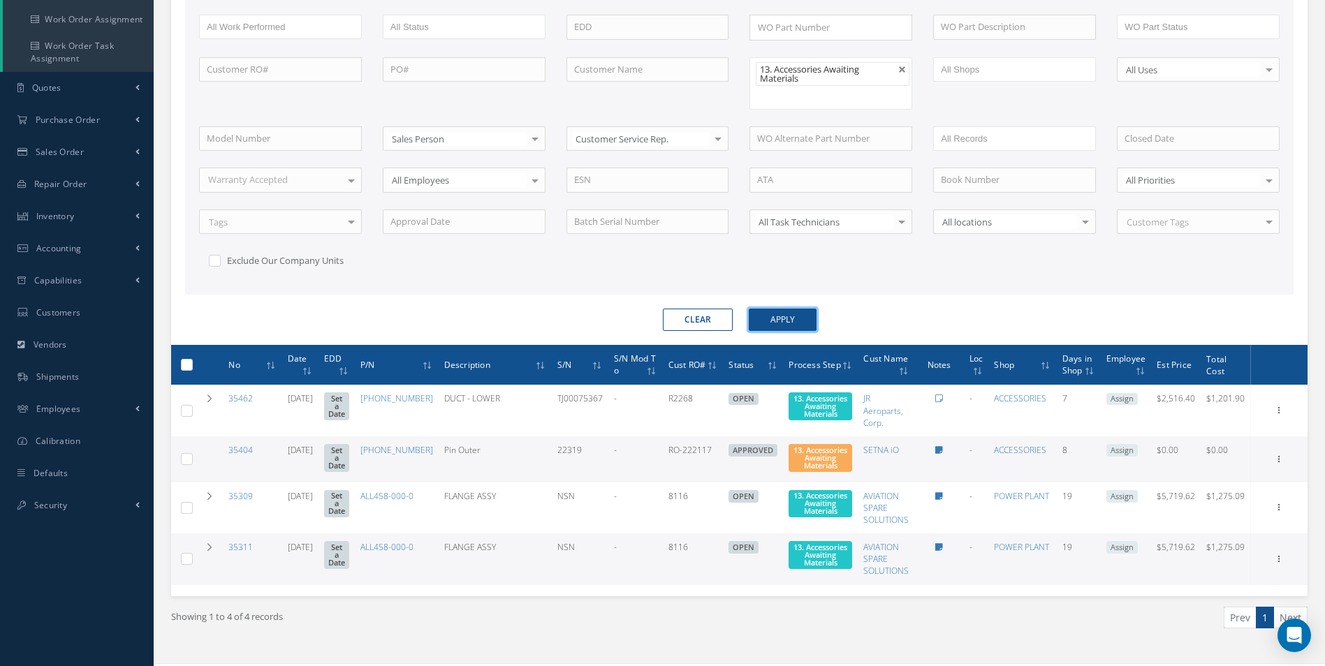
scroll to position [324, 0]
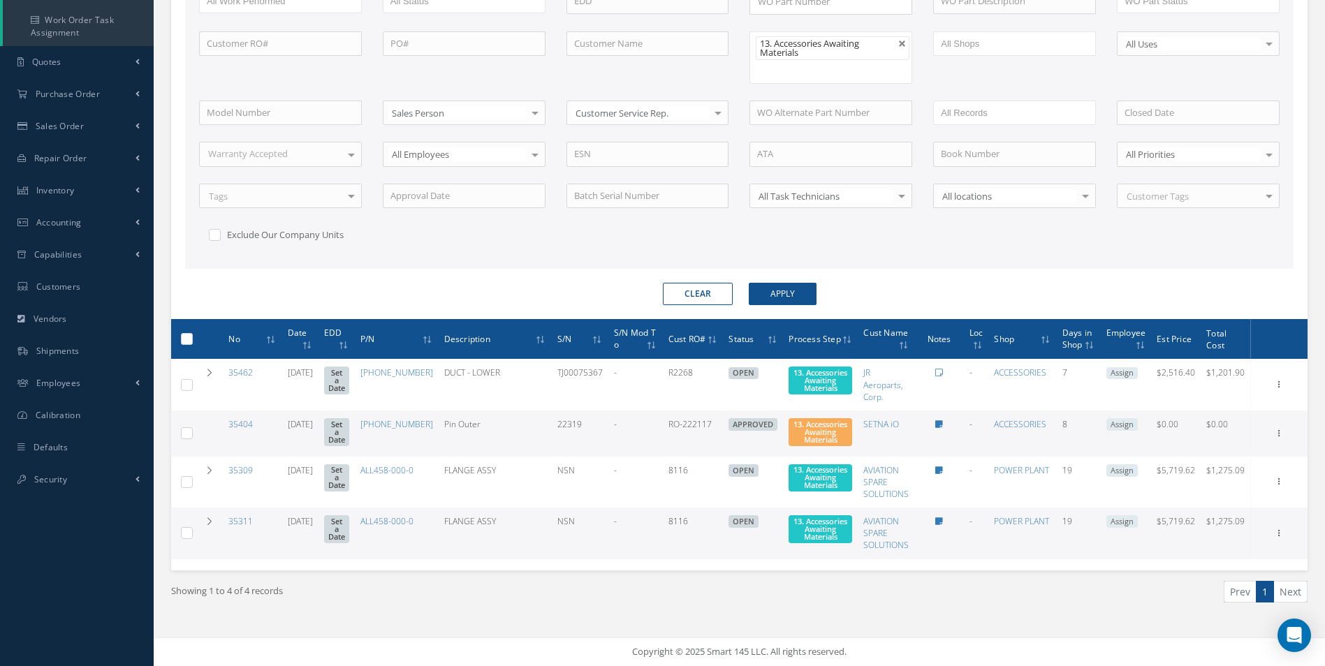
click at [192, 332] on label at bounding box center [192, 338] width 0 height 12
click at [183, 336] on input "checkbox" at bounding box center [187, 340] width 9 height 9
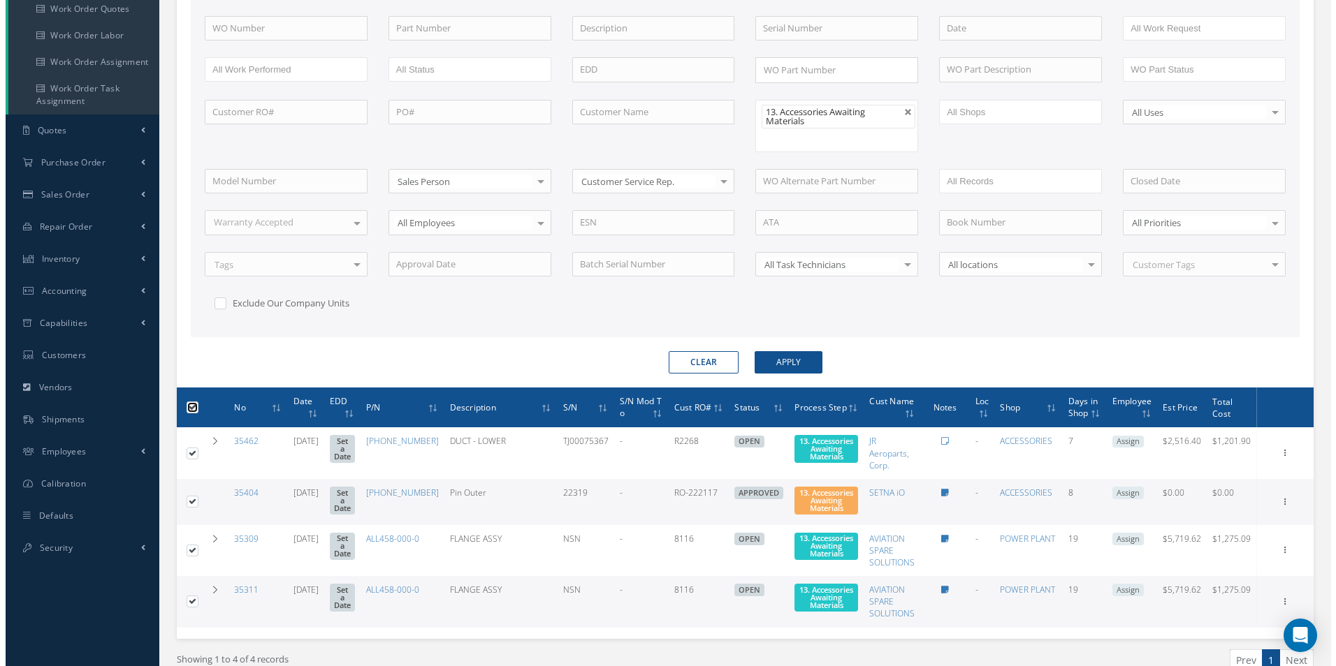
scroll to position [115, 0]
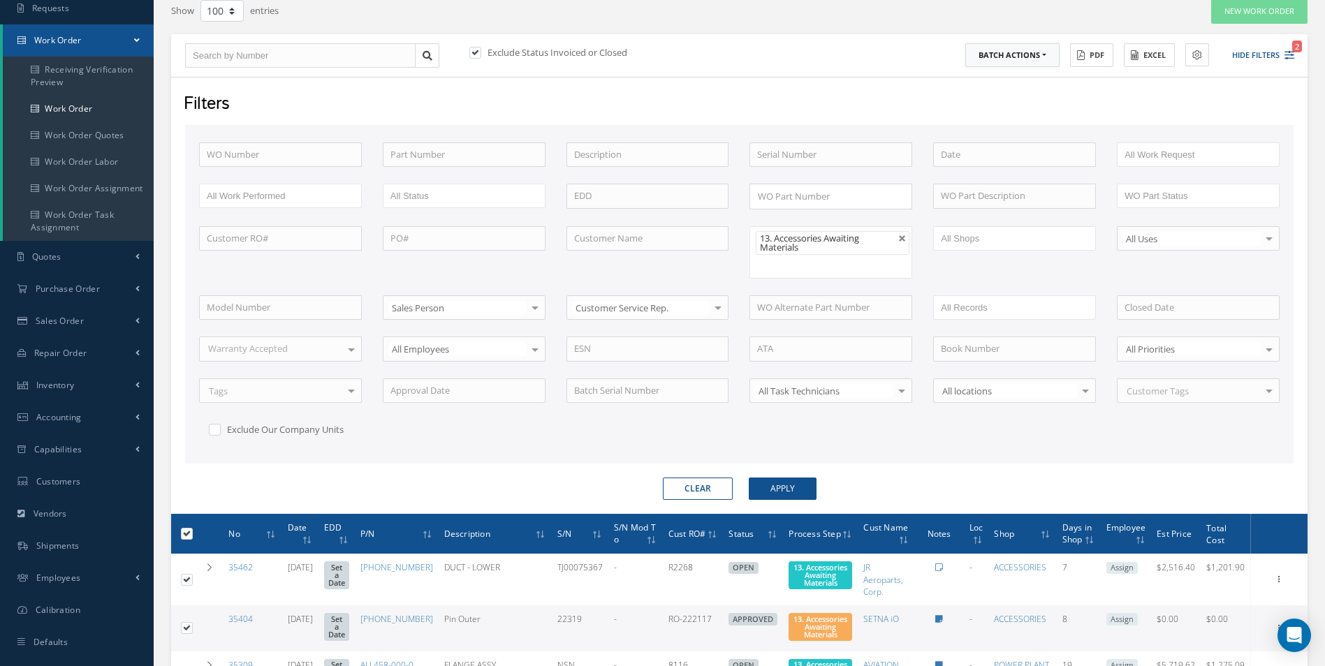
click at [1000, 64] on button "Batch Actions" at bounding box center [1012, 55] width 94 height 24
click at [1000, 78] on link "Update Work Orders" at bounding box center [1021, 78] width 112 height 19
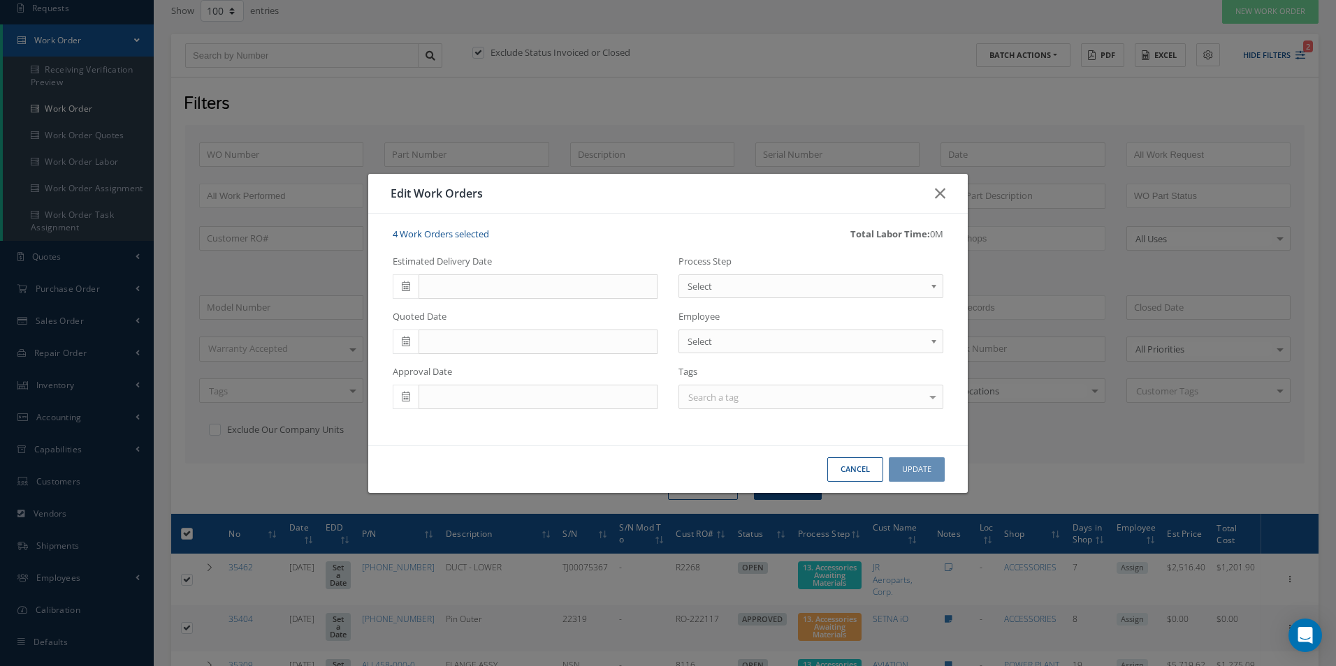
click at [784, 292] on span "Select" at bounding box center [805, 286] width 237 height 17
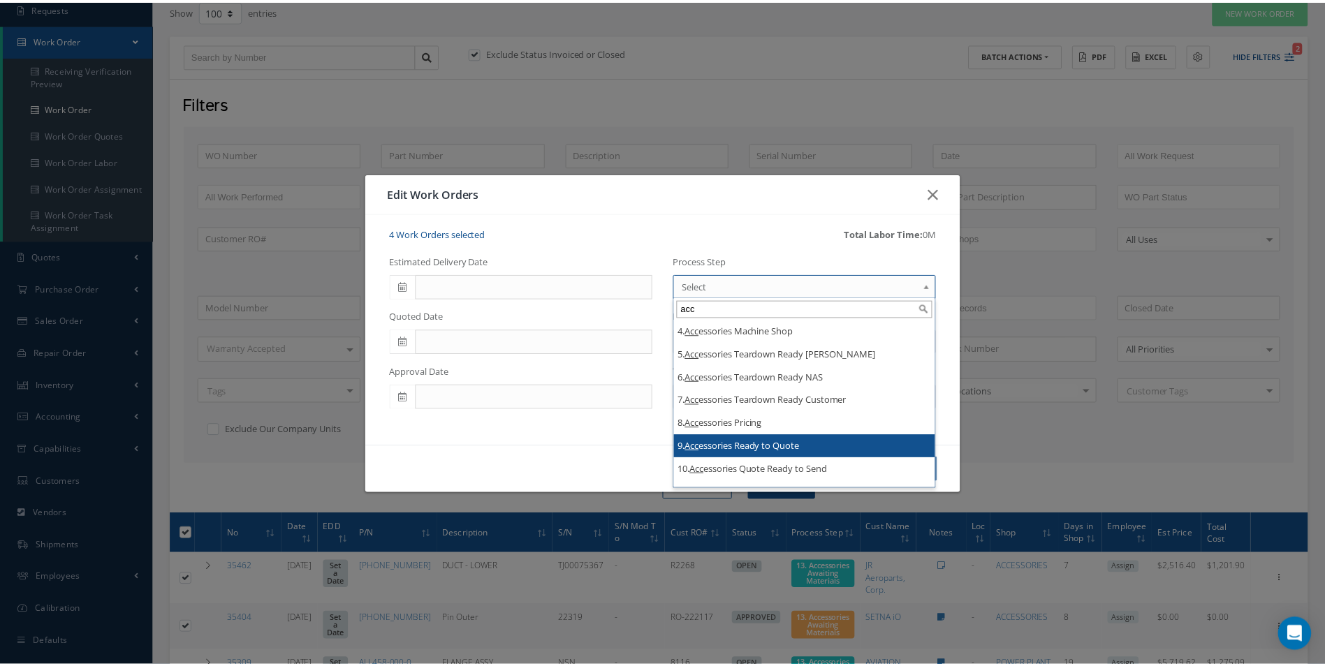
scroll to position [140, 0]
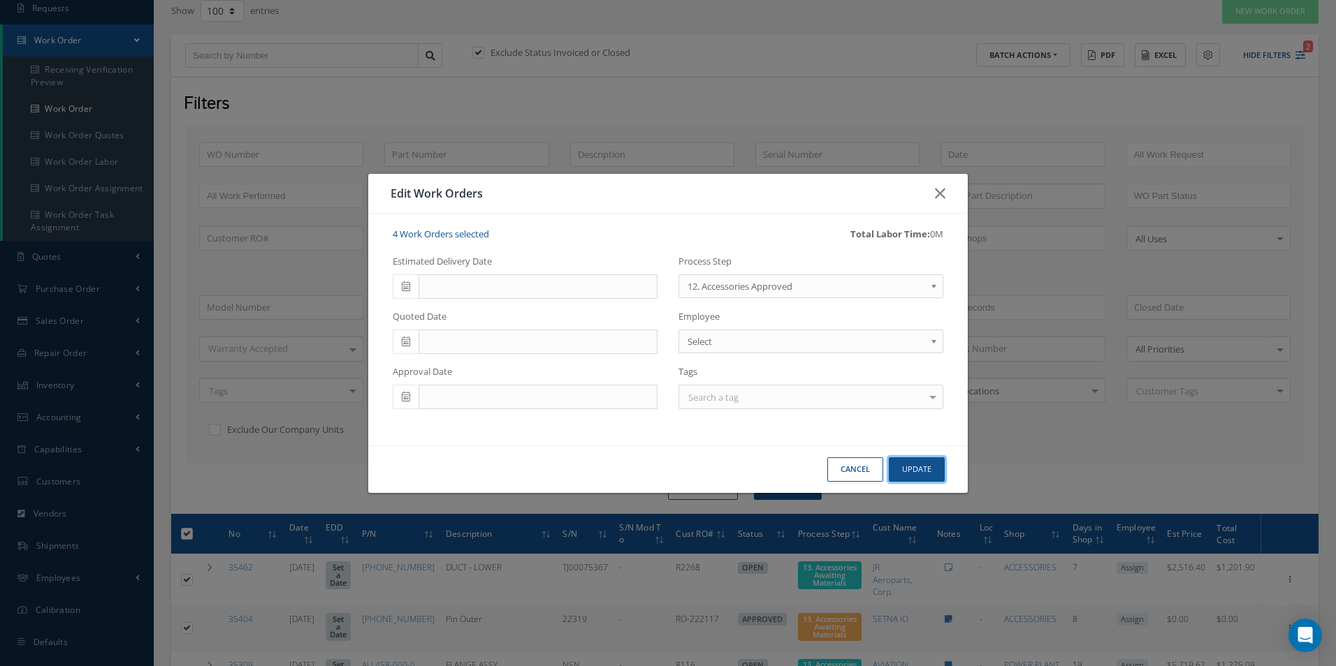
click at [917, 465] on button "Update" at bounding box center [916, 470] width 56 height 24
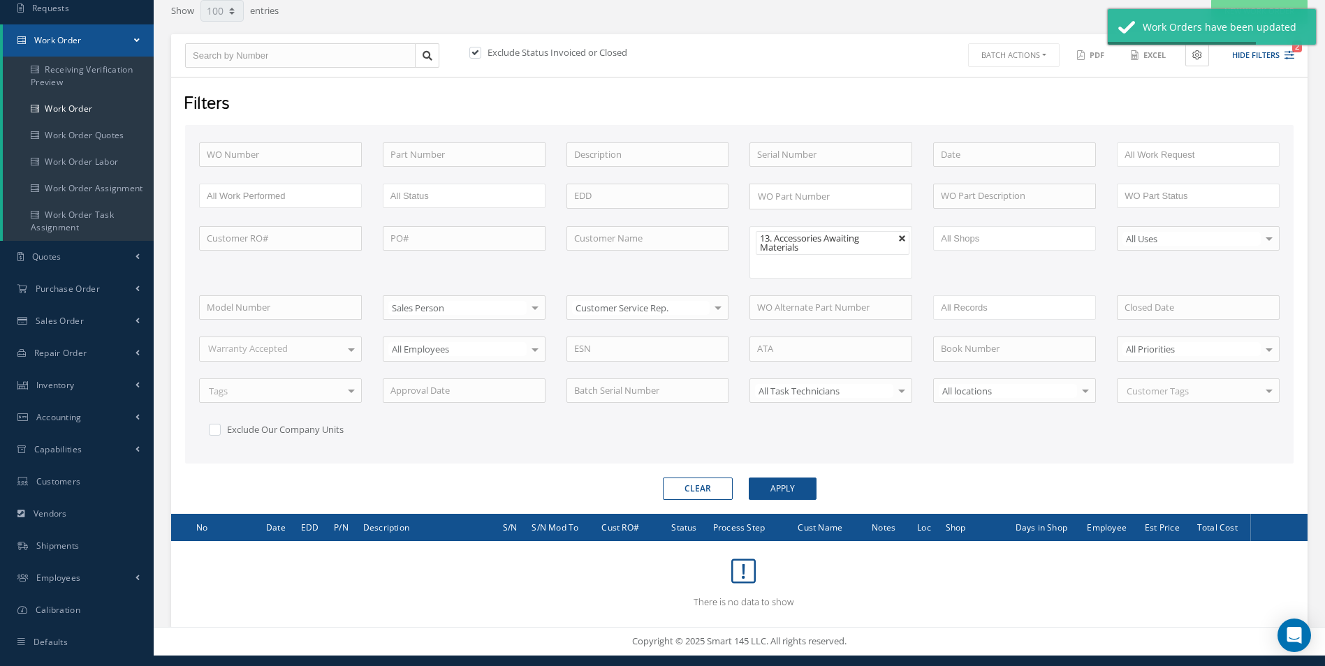
click at [900, 241] on link at bounding box center [902, 239] width 8 height 8
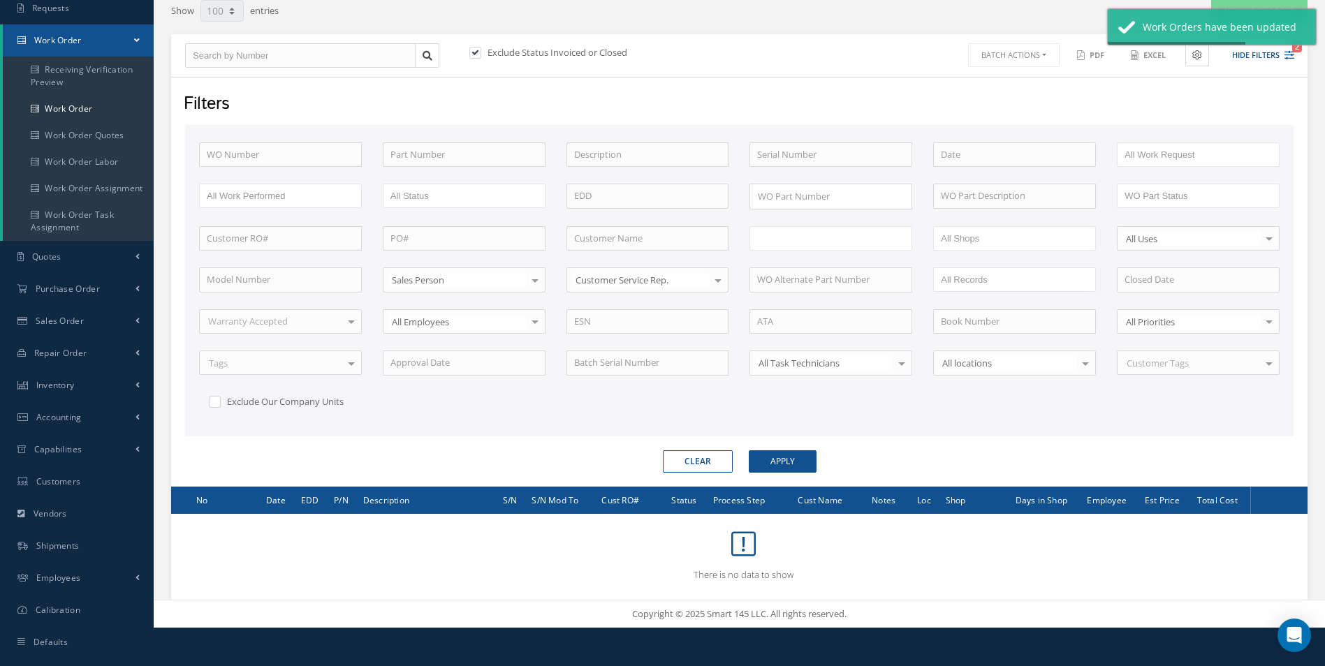
click at [899, 241] on ul at bounding box center [830, 238] width 163 height 24
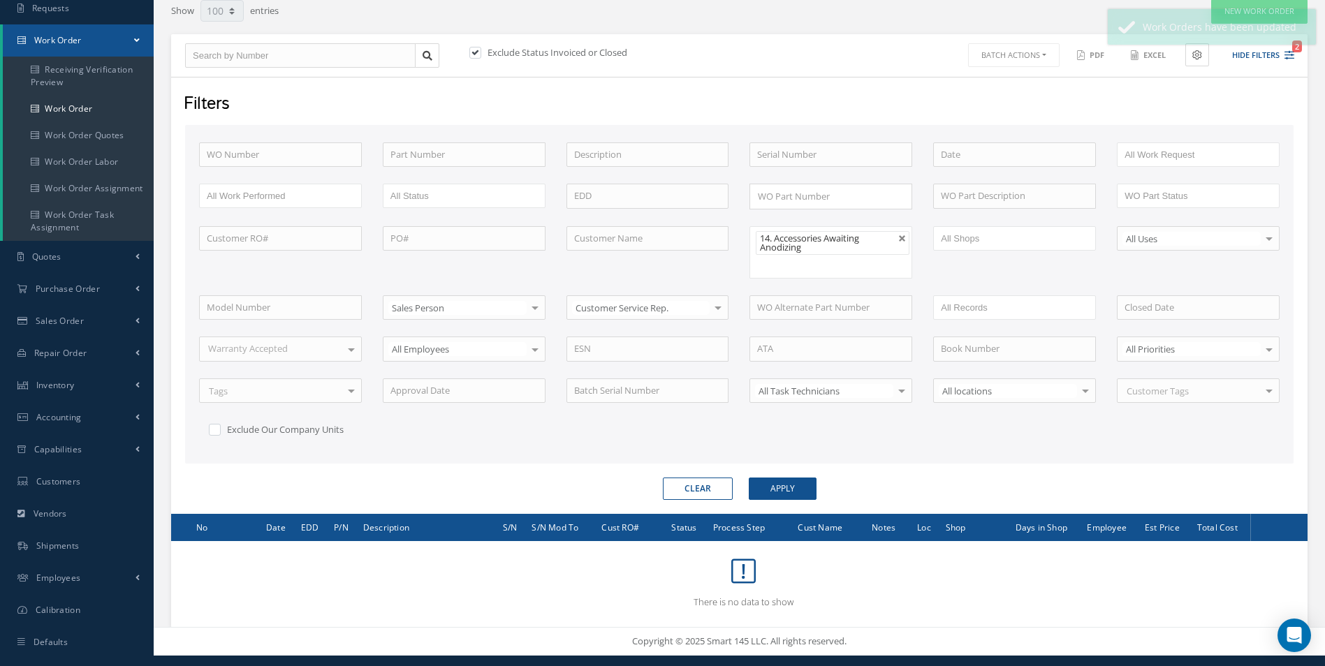
scroll to position [0, 0]
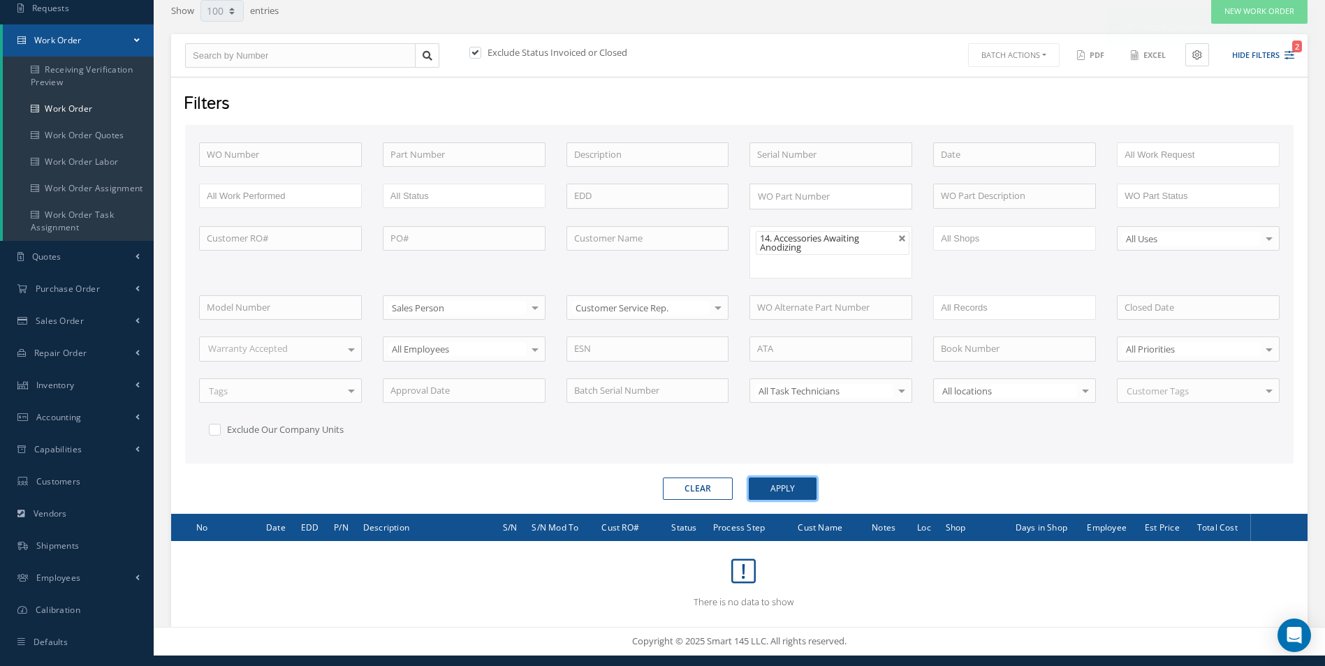
click at [791, 487] on button "Apply" at bounding box center [783, 489] width 68 height 22
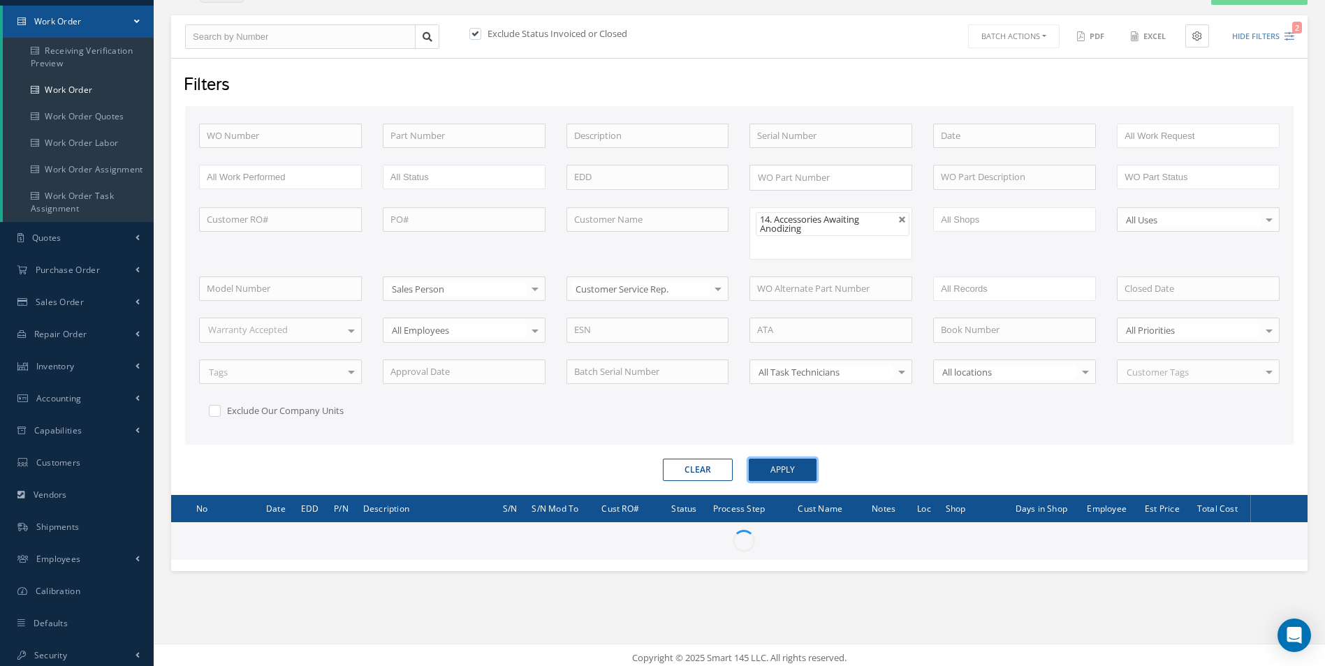
scroll to position [139, 0]
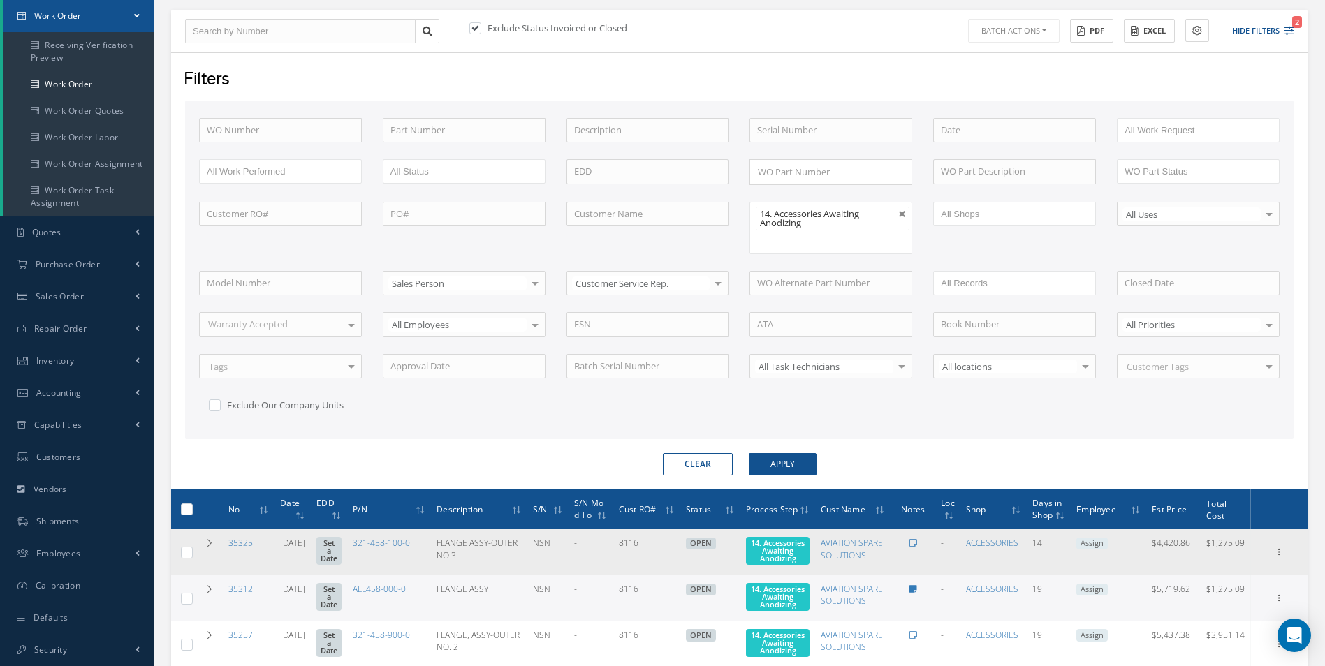
click at [192, 508] on label at bounding box center [192, 509] width 0 height 12
click at [188, 508] on input "checkbox" at bounding box center [187, 510] width 9 height 9
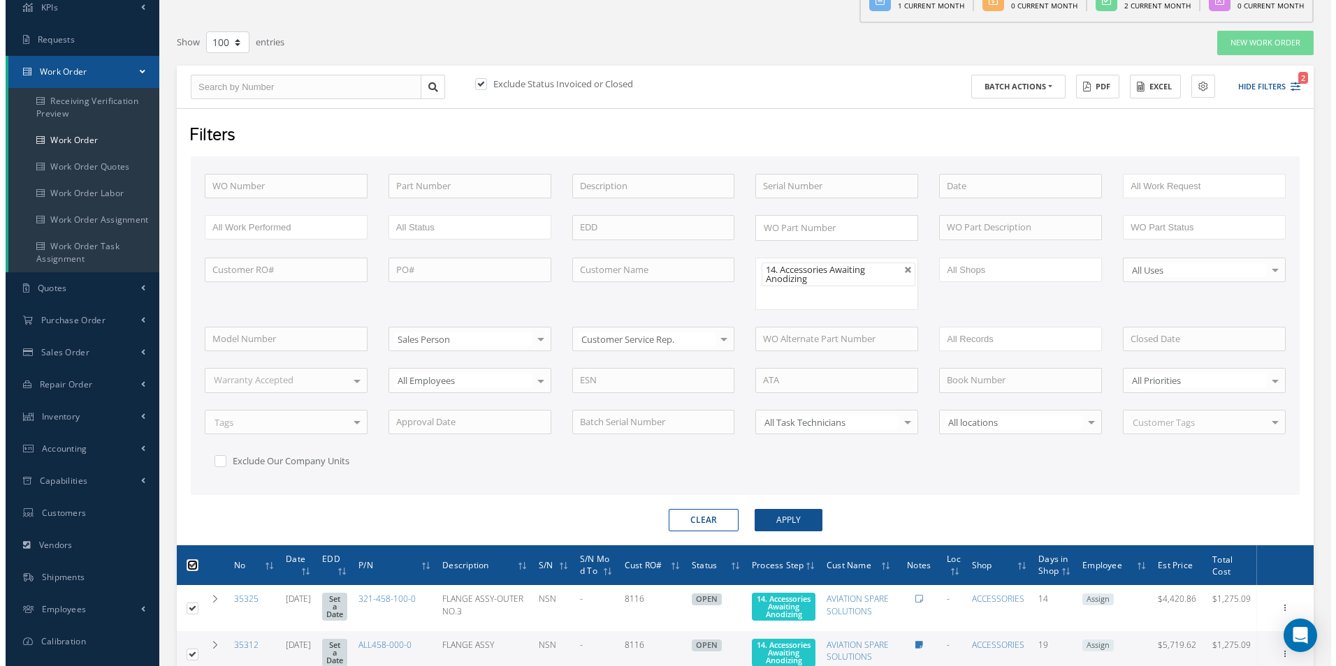
scroll to position [22, 0]
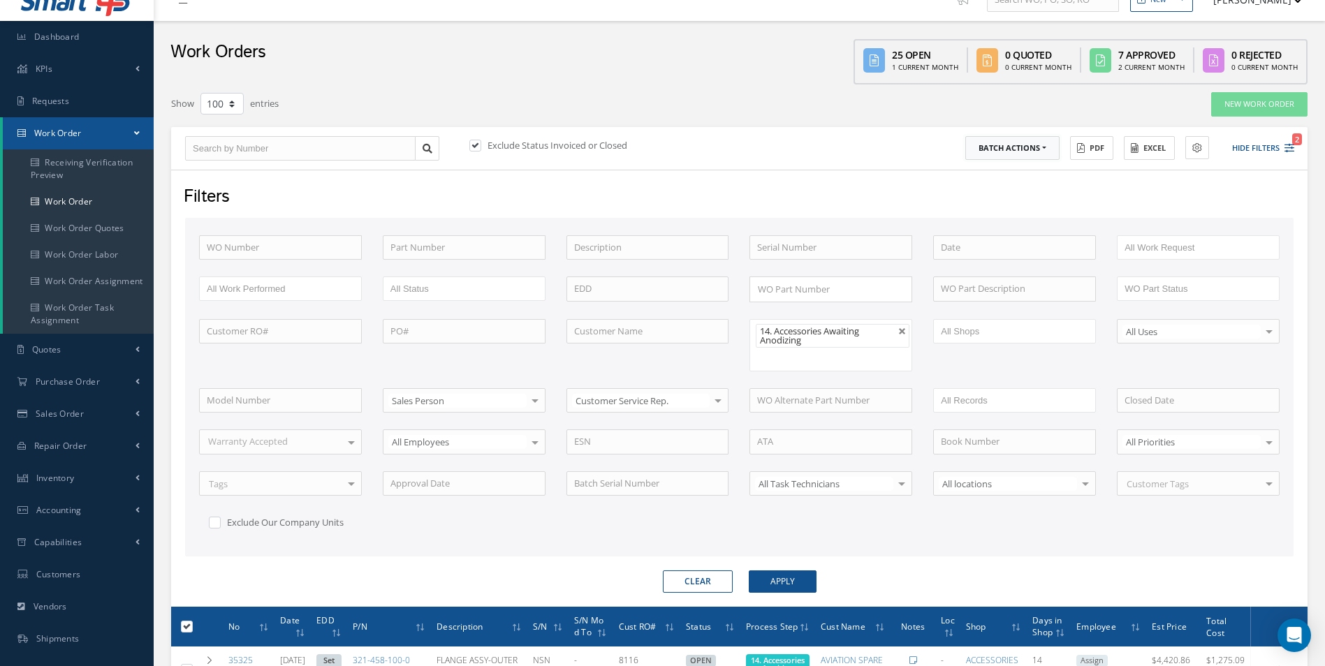
click at [1014, 138] on button "Batch Actions" at bounding box center [1012, 148] width 94 height 24
click at [1016, 173] on link "Update Work Orders" at bounding box center [1021, 171] width 112 height 19
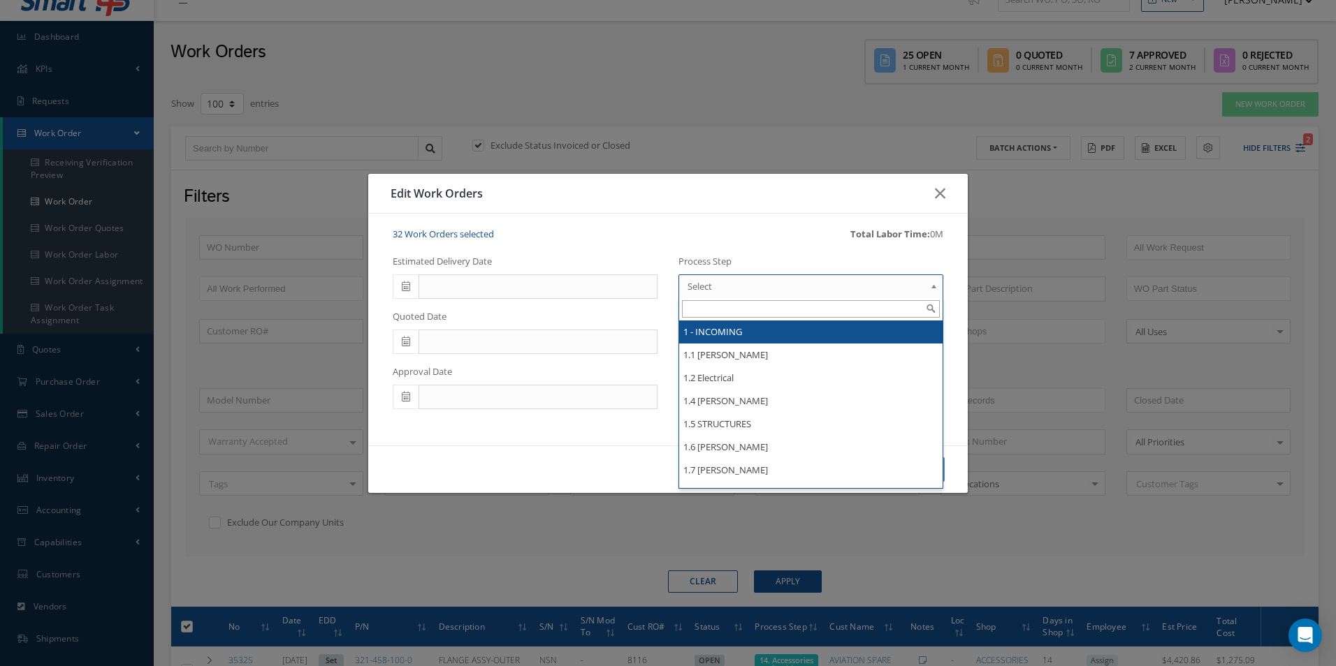
click at [857, 287] on span "Select" at bounding box center [805, 286] width 237 height 17
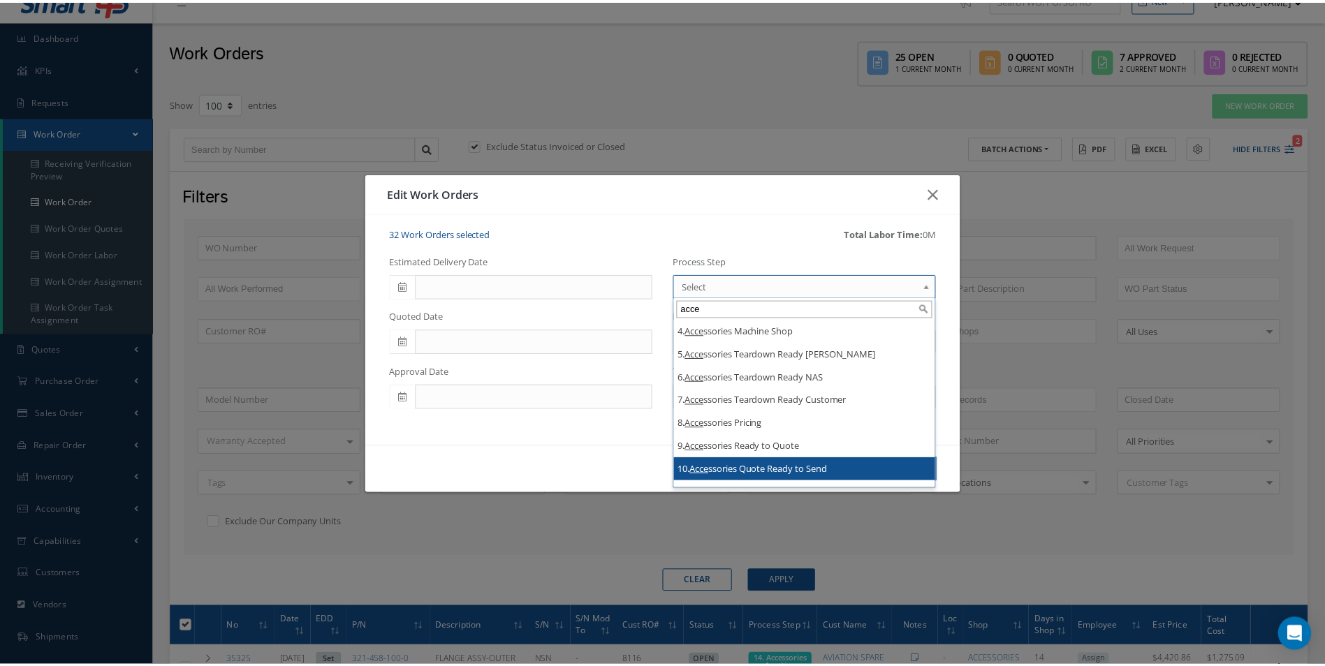
scroll to position [140, 0]
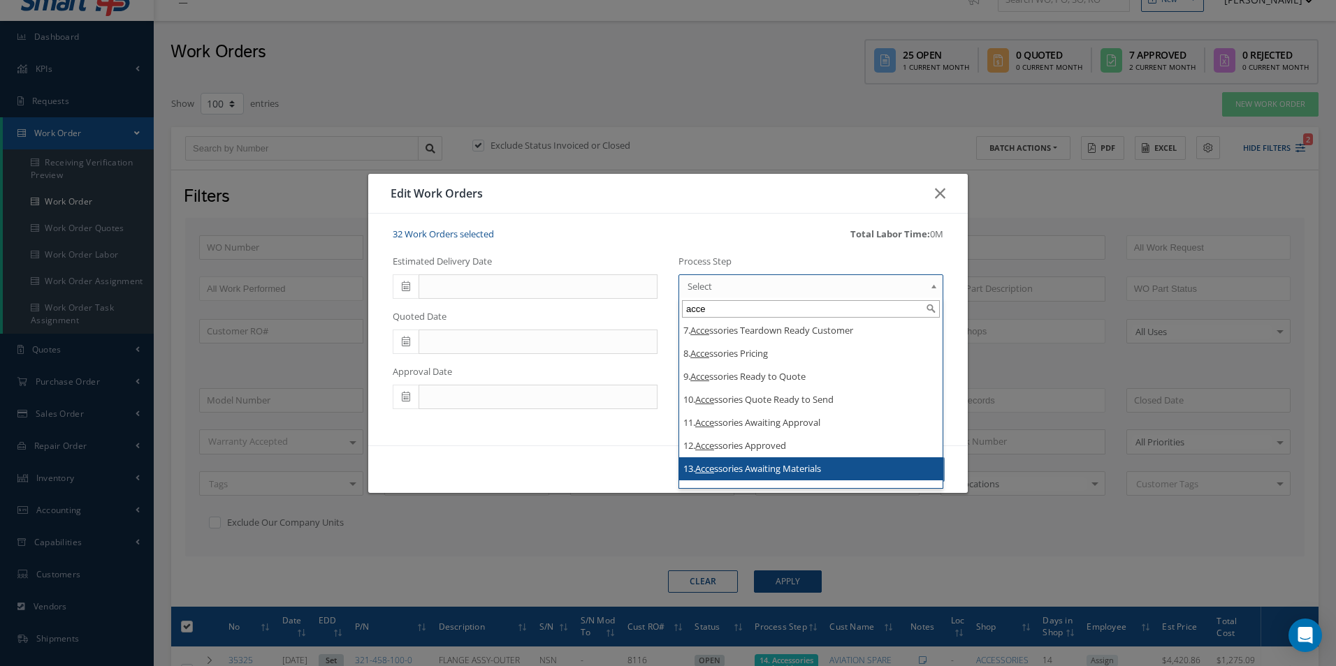
drag, startPoint x: 835, startPoint y: 473, endPoint x: 866, endPoint y: 458, distance: 34.7
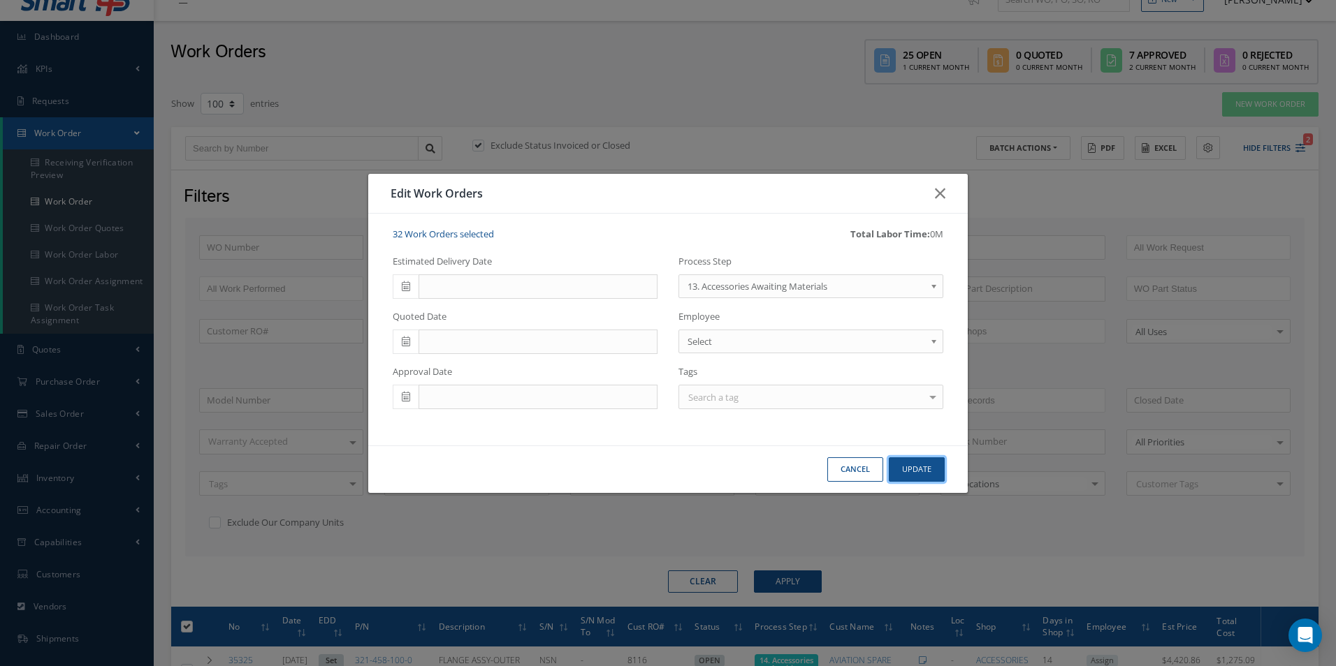
click at [937, 467] on button "Update" at bounding box center [916, 470] width 56 height 24
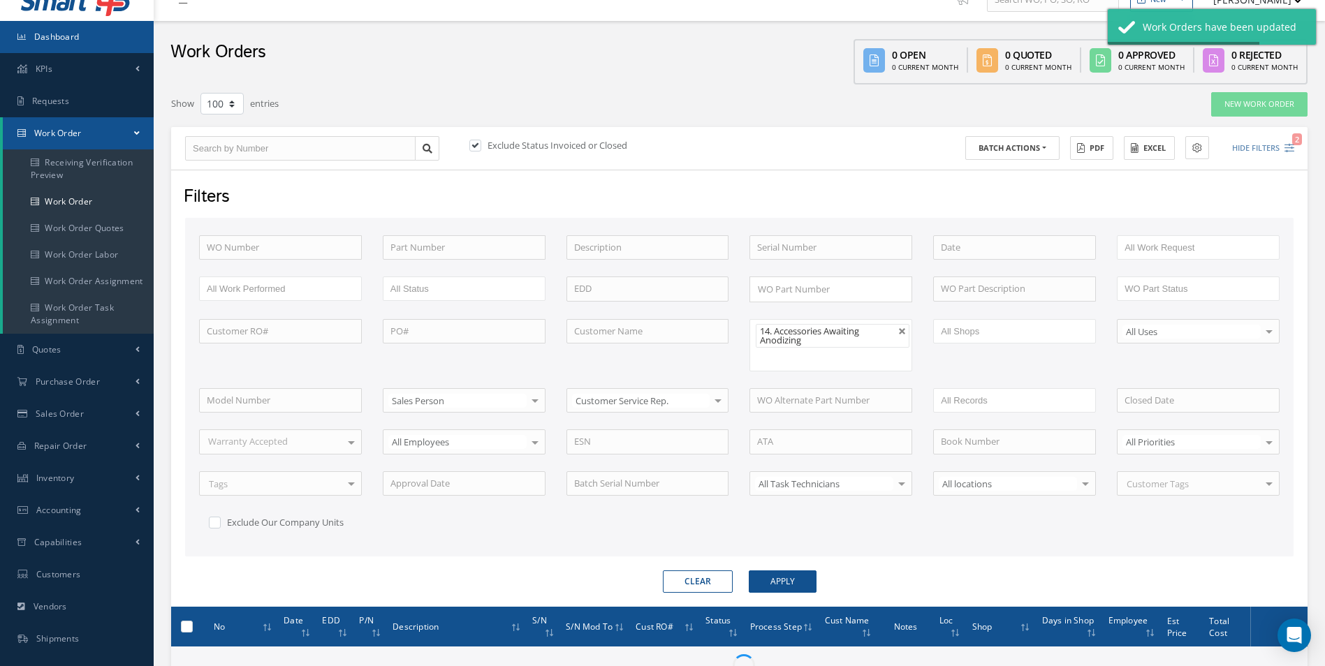
click at [41, 36] on span "Dashboard" at bounding box center [56, 37] width 45 height 12
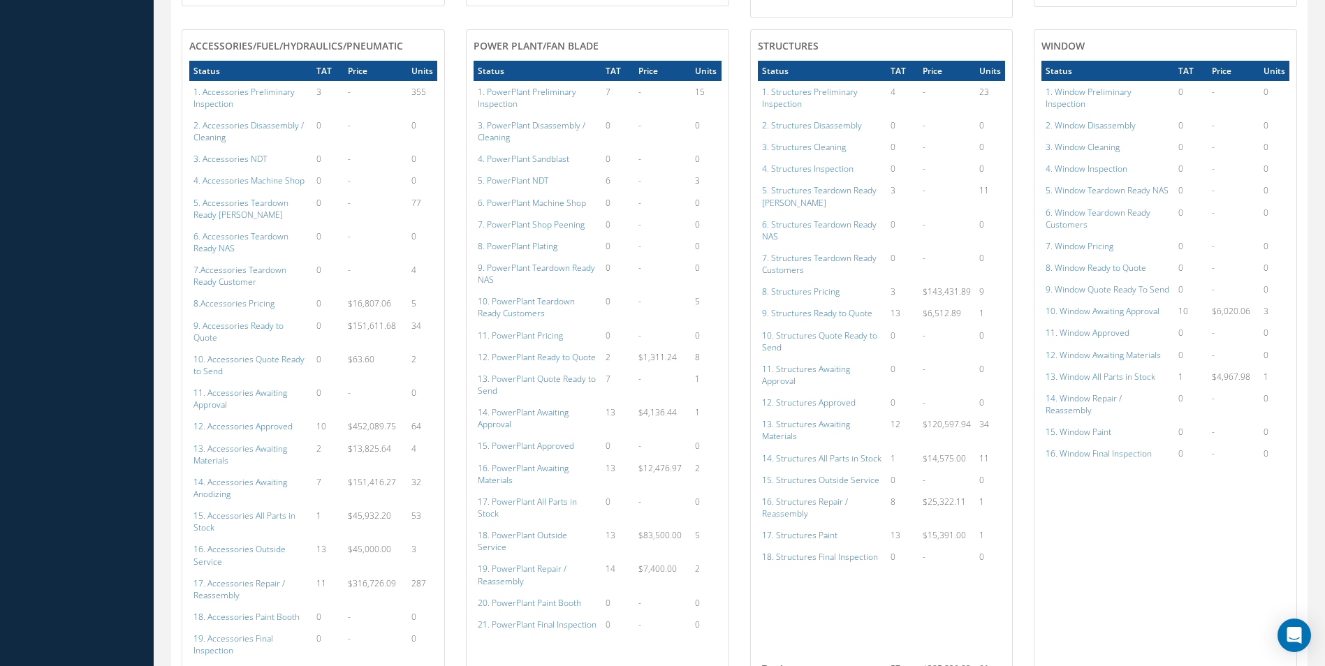
scroll to position [1467, 0]
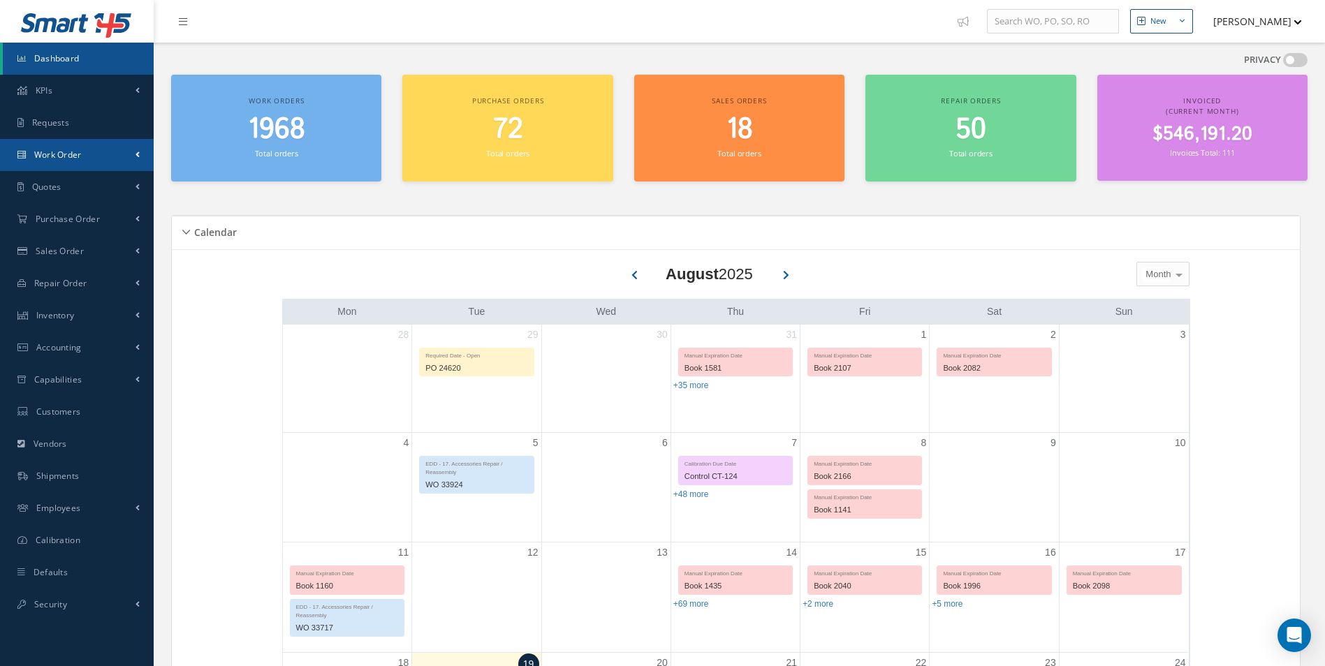
click at [87, 163] on link "Work Order" at bounding box center [77, 155] width 154 height 32
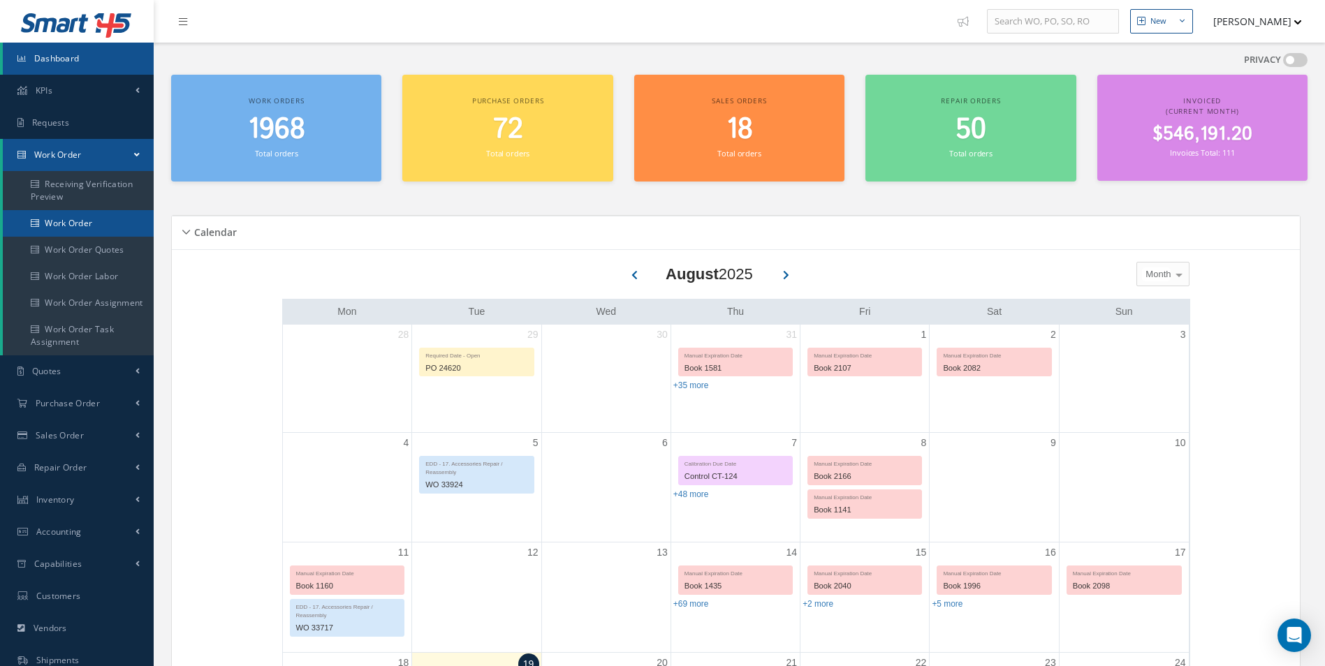
click at [92, 214] on link "Work Order" at bounding box center [80, 223] width 154 height 27
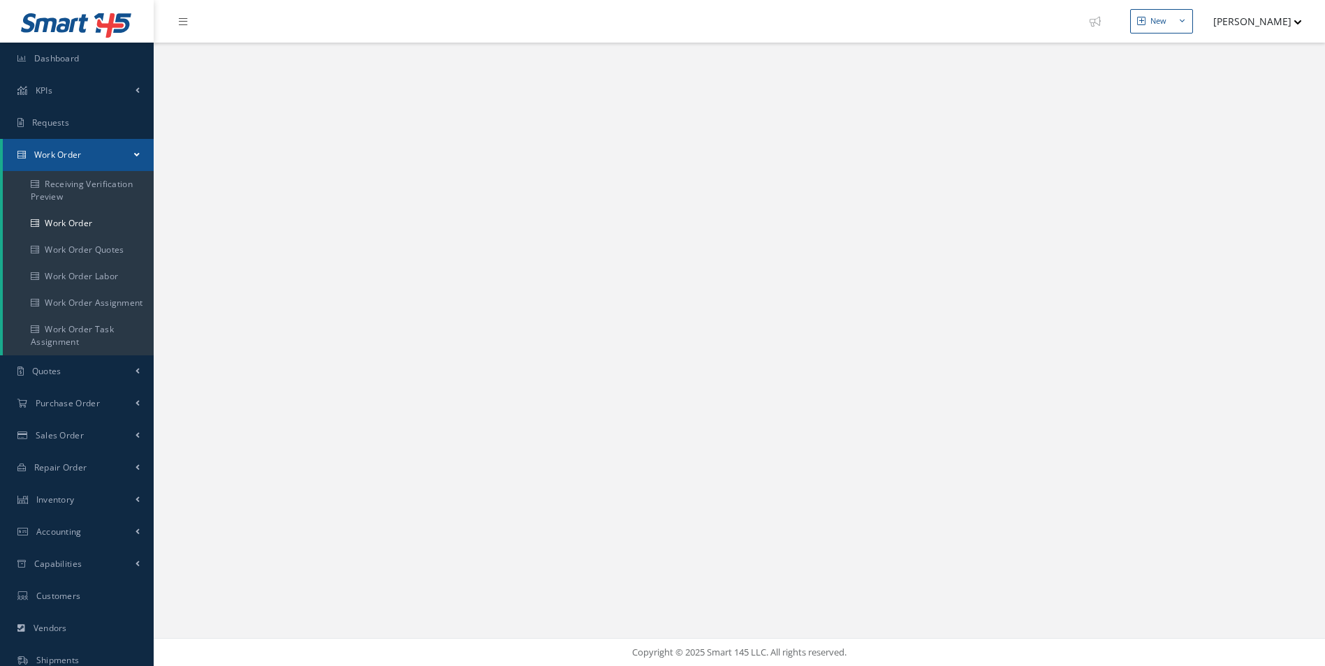
select select "25"
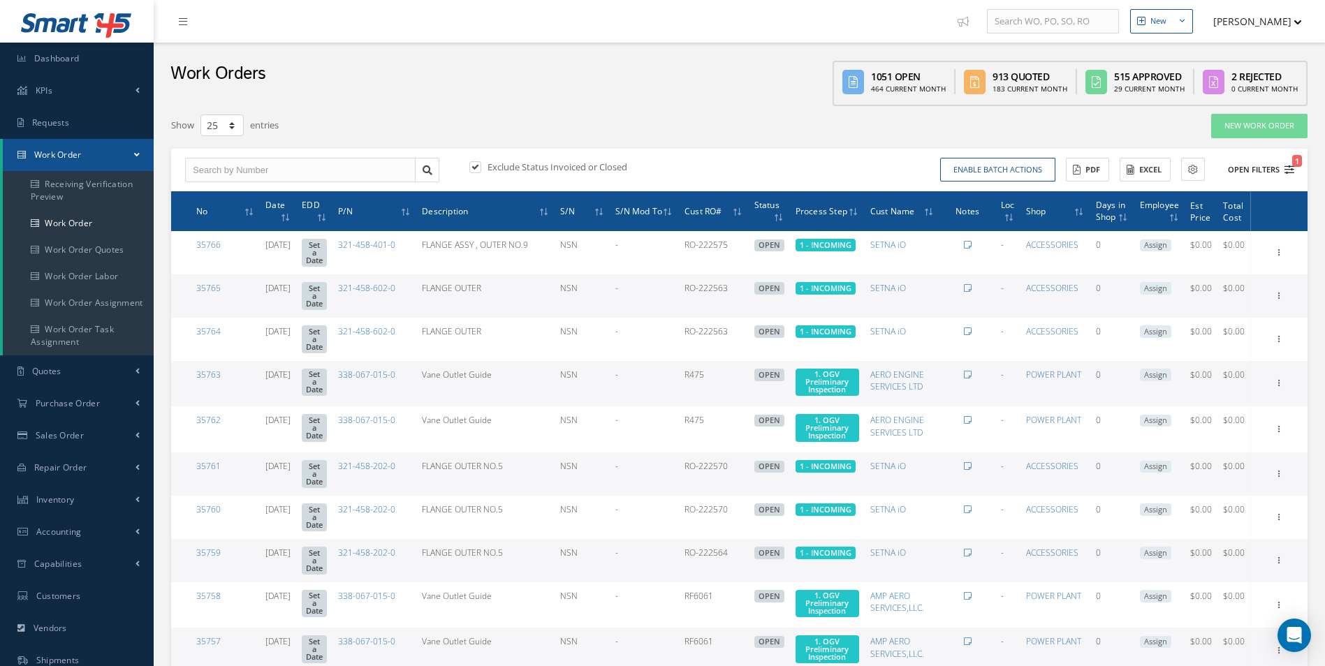
click at [1273, 173] on button "Open Filters 1" at bounding box center [1254, 170] width 79 height 23
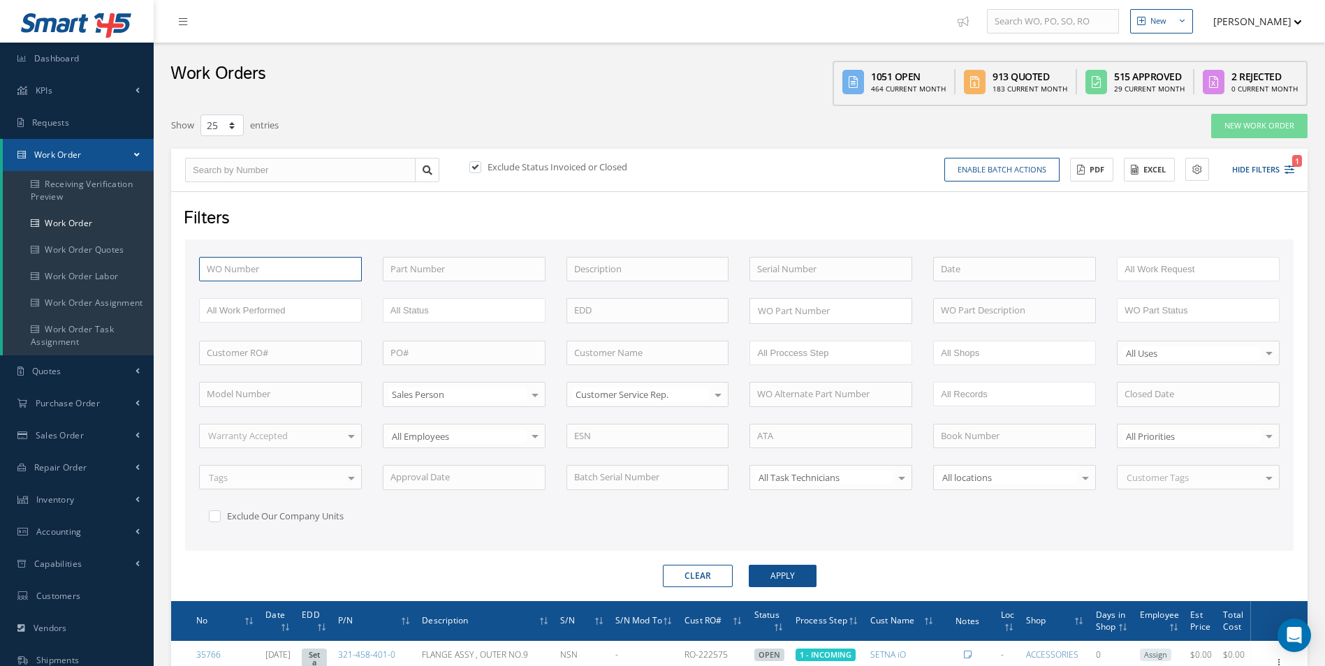
click at [309, 258] on input "text" at bounding box center [280, 269] width 163 height 25
type input "3"
type input "35"
type input "352"
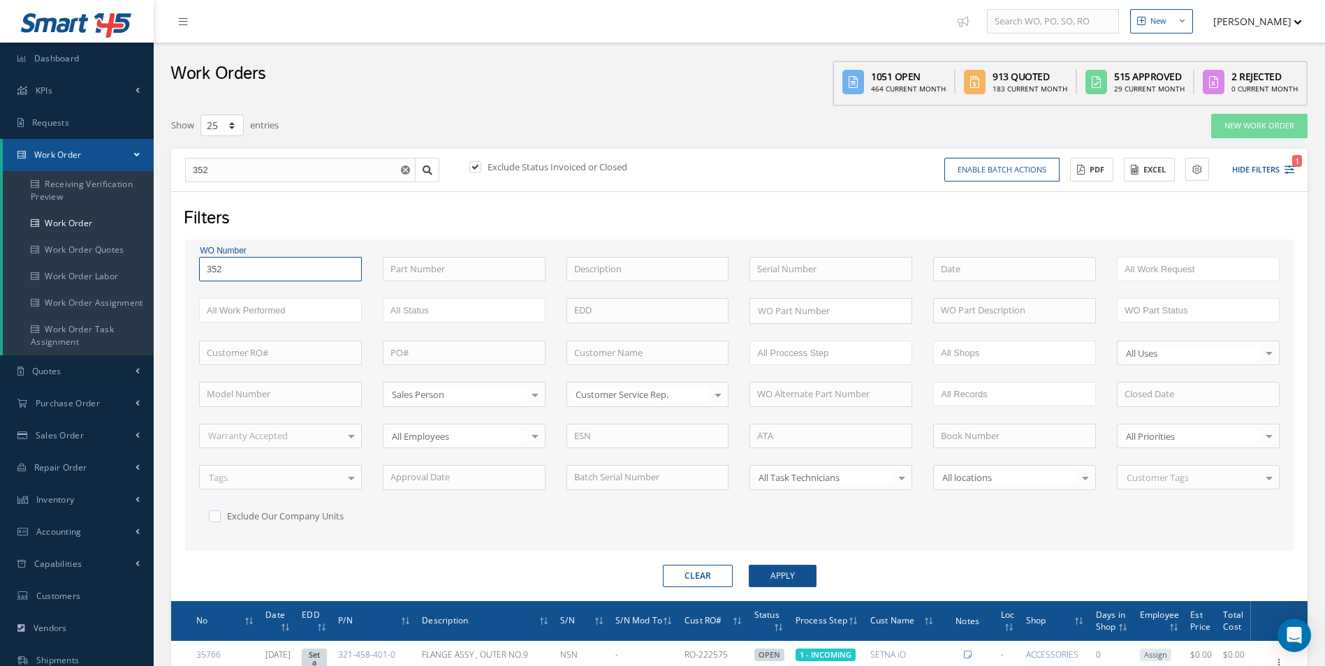
type input "3521"
type input "35211"
click at [749, 565] on button "Apply" at bounding box center [783, 576] width 68 height 22
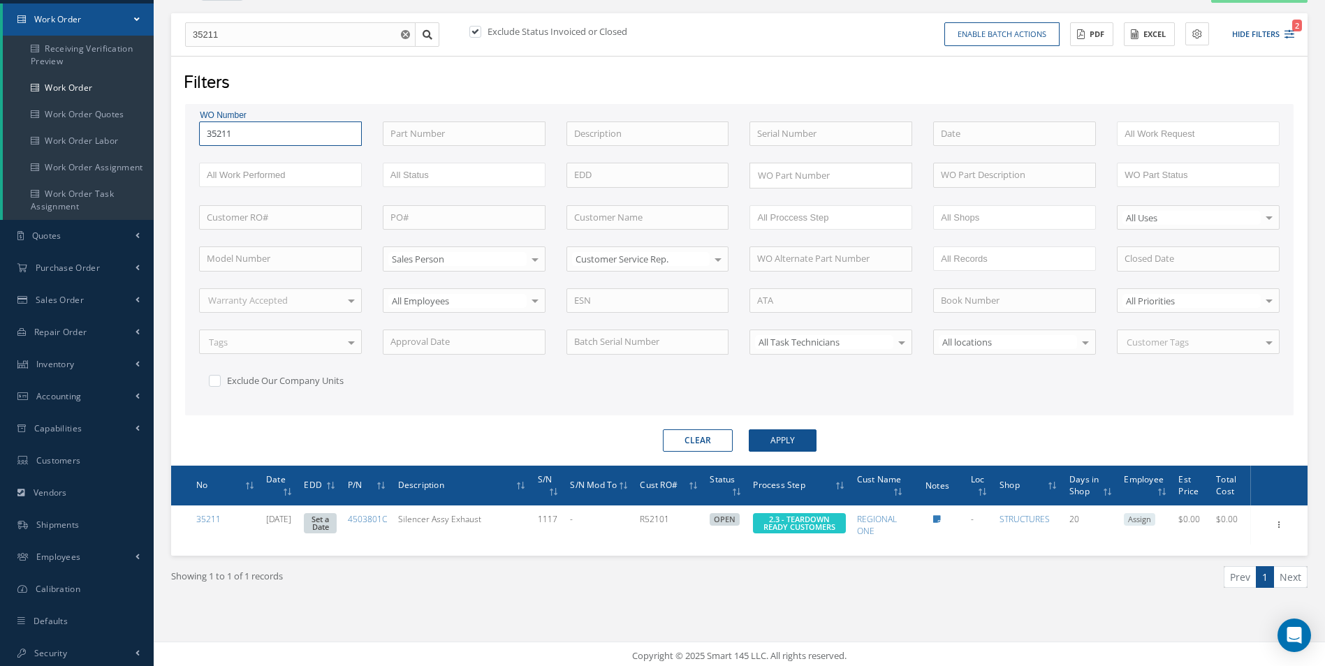
scroll to position [139, 0]
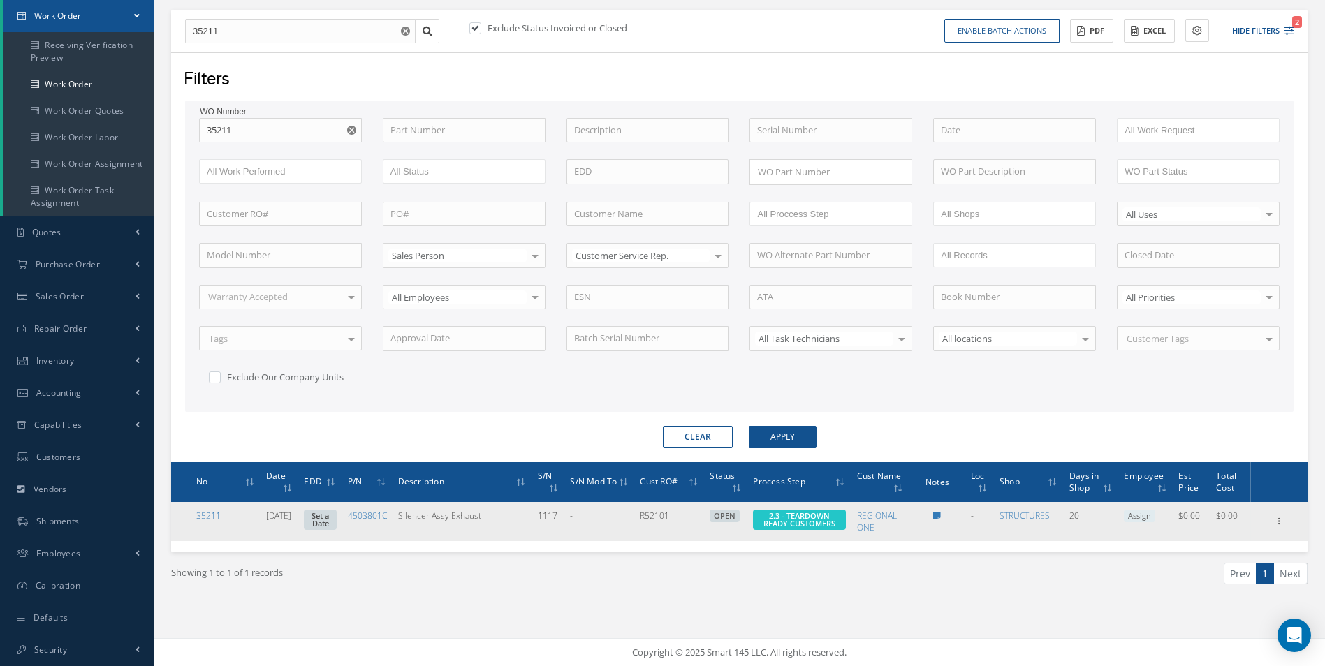
drag, startPoint x: 405, startPoint y: 524, endPoint x: 355, endPoint y: 527, distance: 50.4
click at [355, 527] on tr "35211 [DATE] Set a Date 4503801C Silencer Assy Exhaust 1117 - R52101 OPEN Elaps…" at bounding box center [739, 521] width 1136 height 39
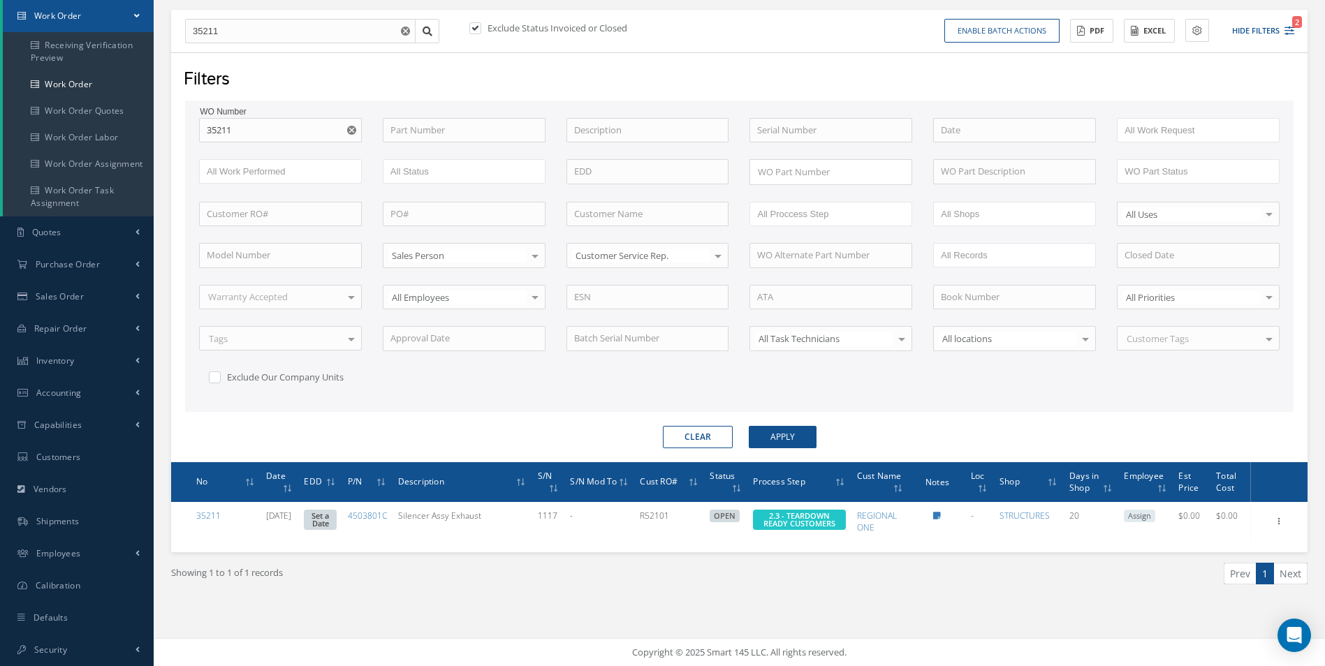
copy tr "4503801C"
